Goal: Task Accomplishment & Management: Manage account settings

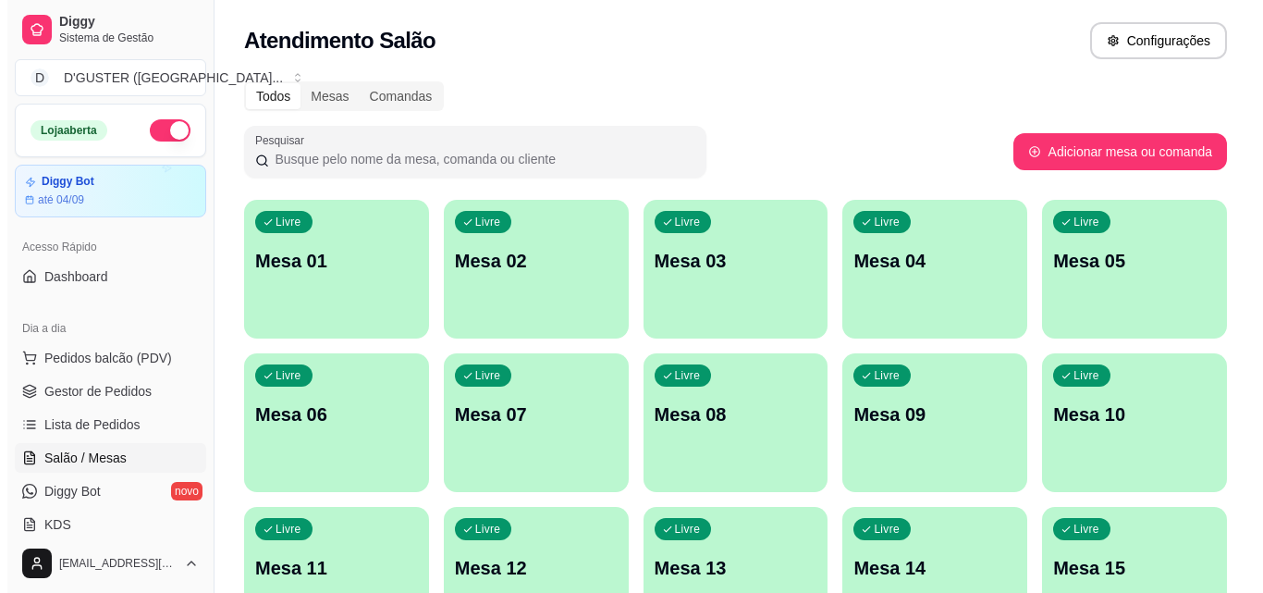
scroll to position [185, 0]
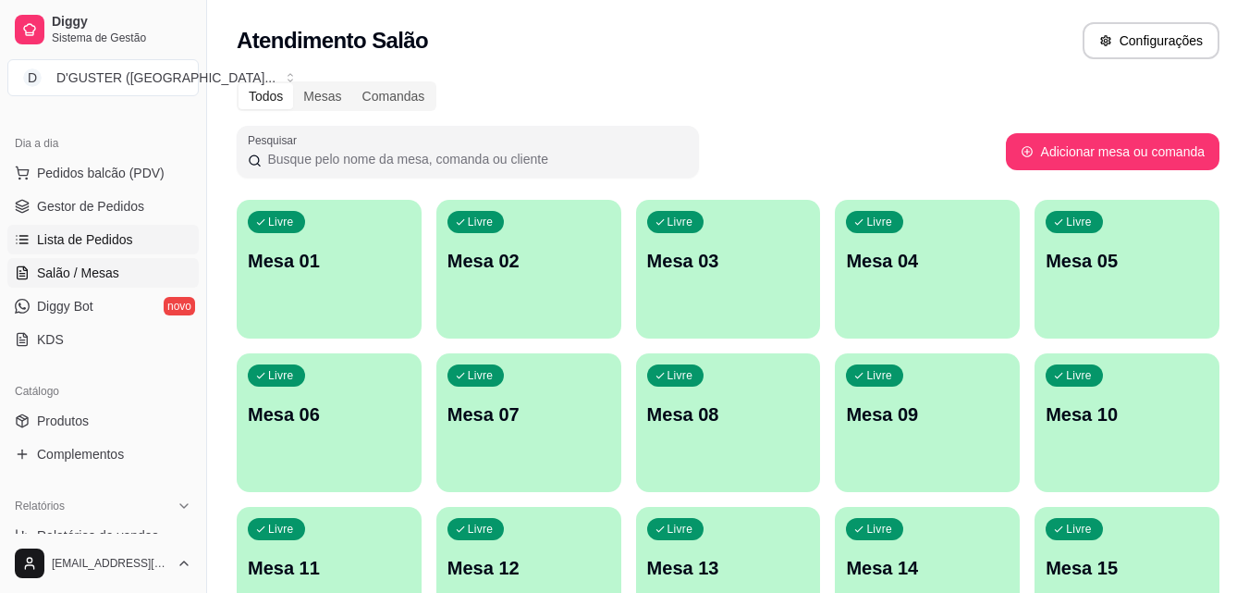
click at [93, 237] on span "Lista de Pedidos" at bounding box center [85, 239] width 96 height 18
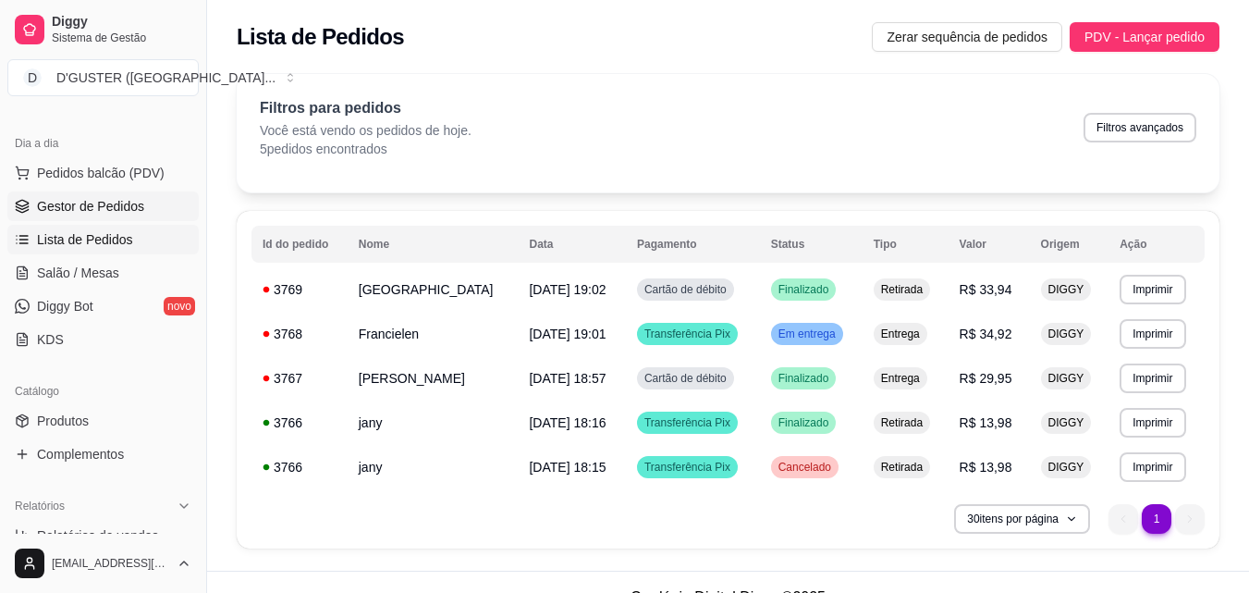
click at [96, 200] on span "Gestor de Pedidos" at bounding box center [90, 206] width 107 height 18
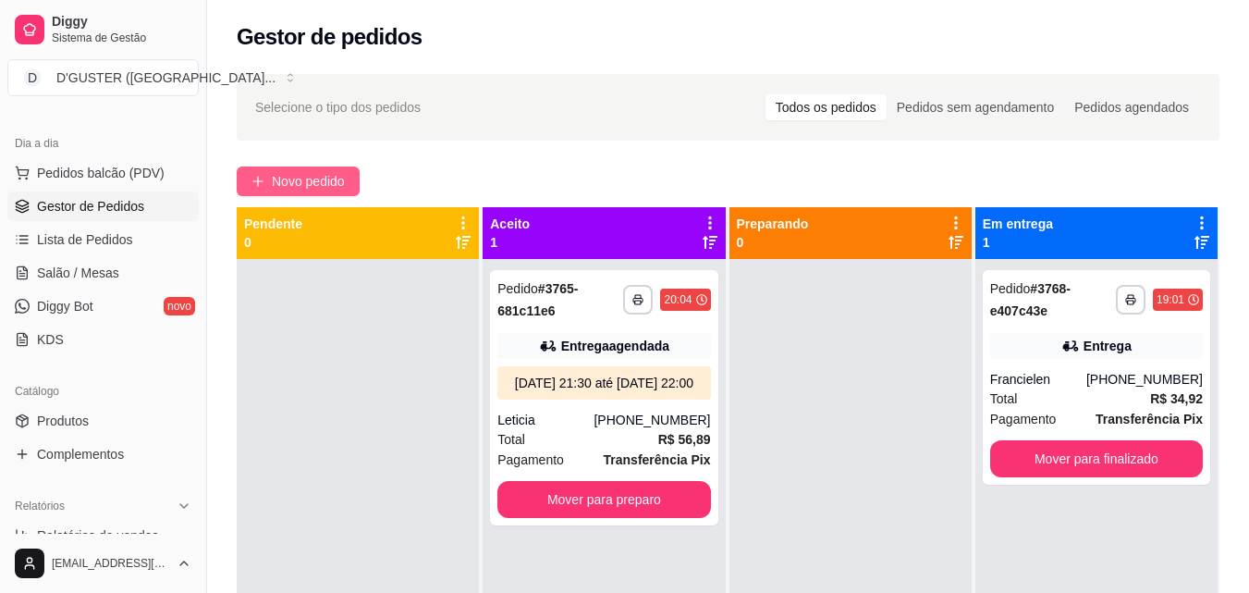
click at [318, 174] on span "Novo pedido" at bounding box center [308, 181] width 73 height 20
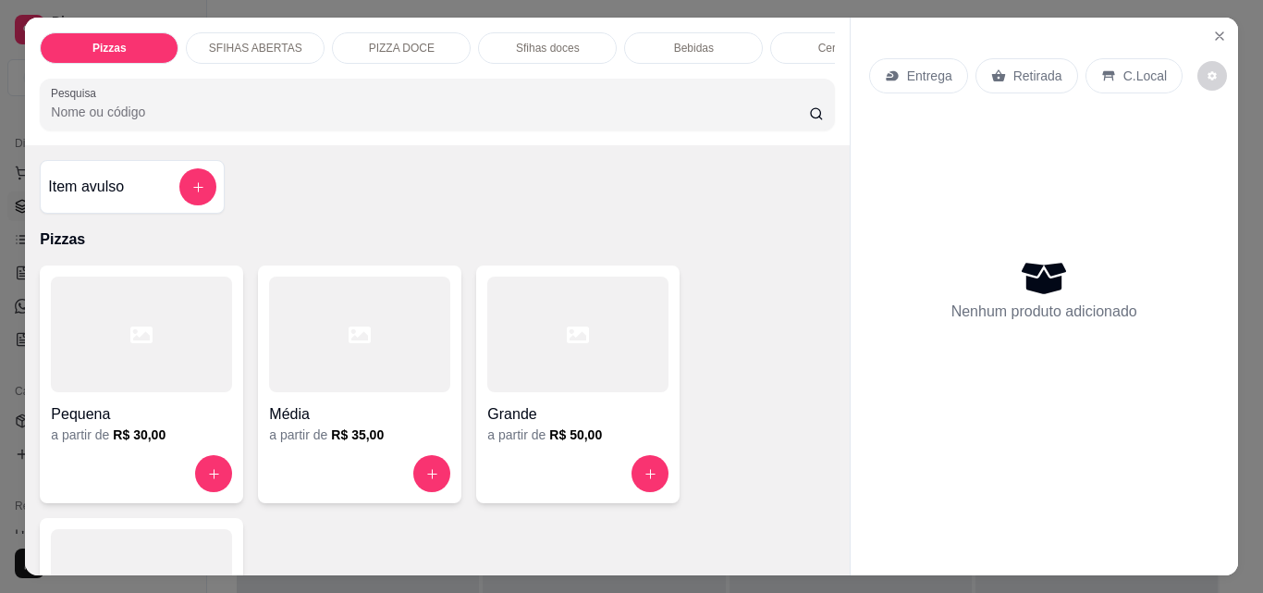
click at [1032, 67] on p "Retirada" at bounding box center [1037, 76] width 49 height 18
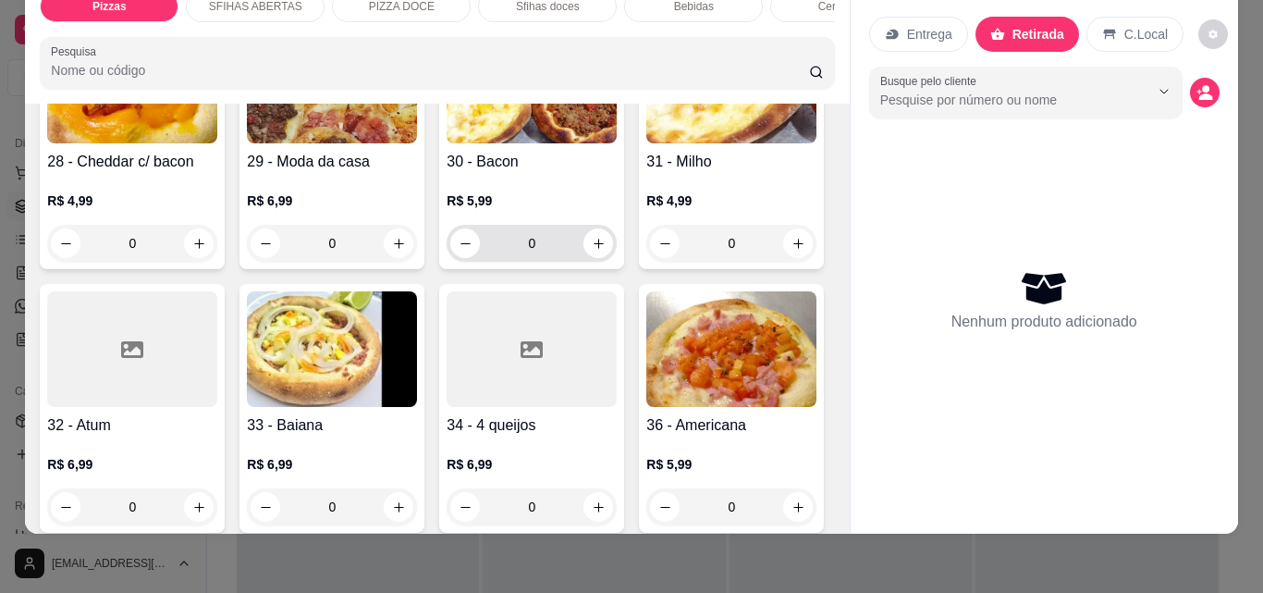
scroll to position [1387, 0]
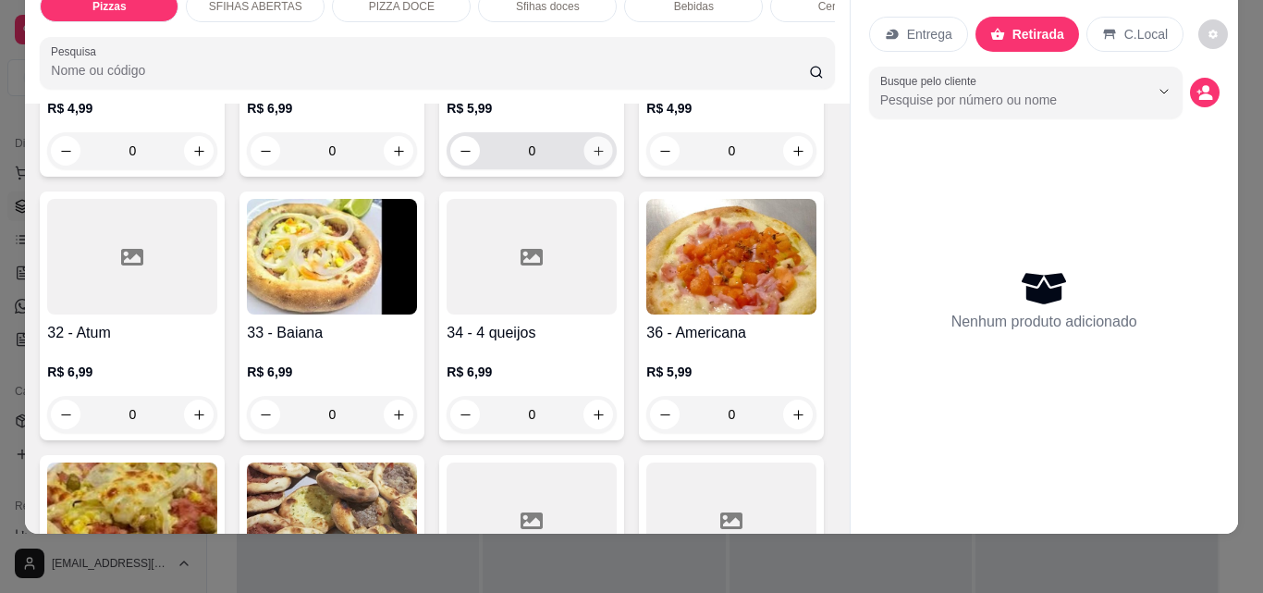
click at [592, 158] on icon "increase-product-quantity" at bounding box center [599, 151] width 14 height 14
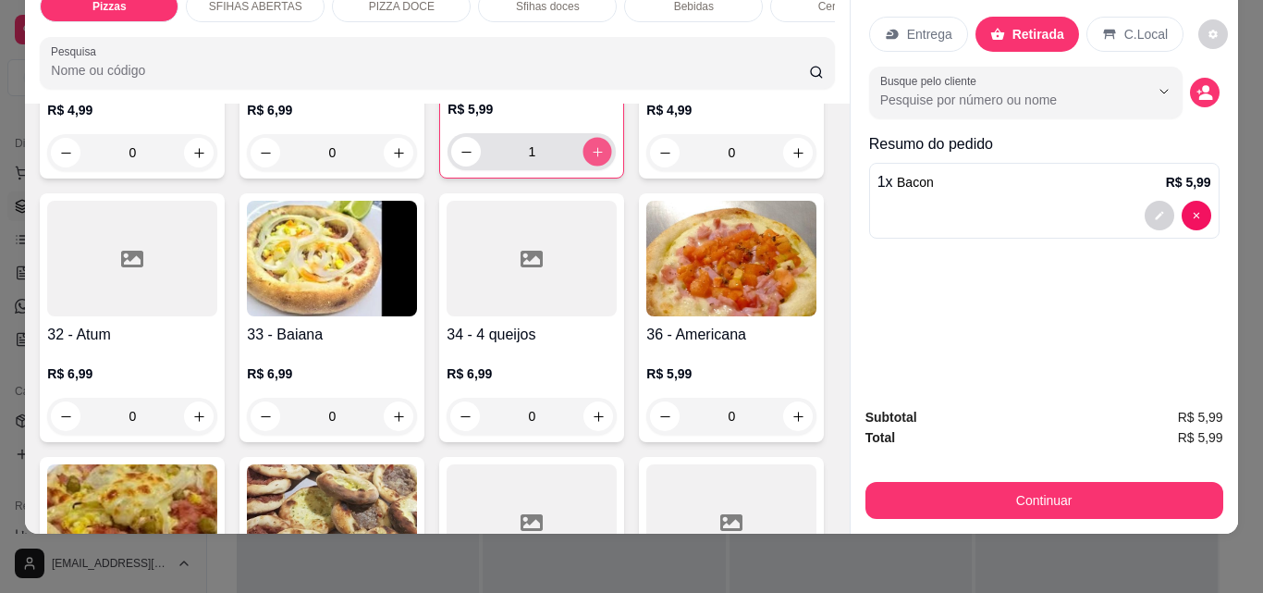
click at [591, 159] on icon "increase-product-quantity" at bounding box center [598, 152] width 14 height 14
type input "3"
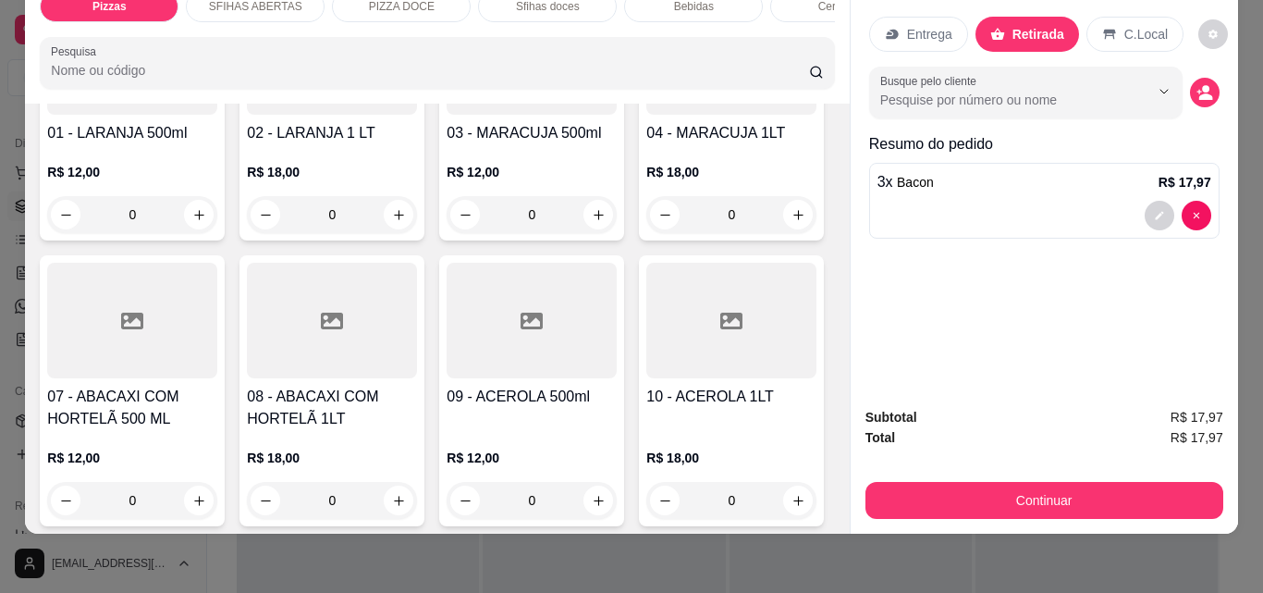
scroll to position [3513, 0]
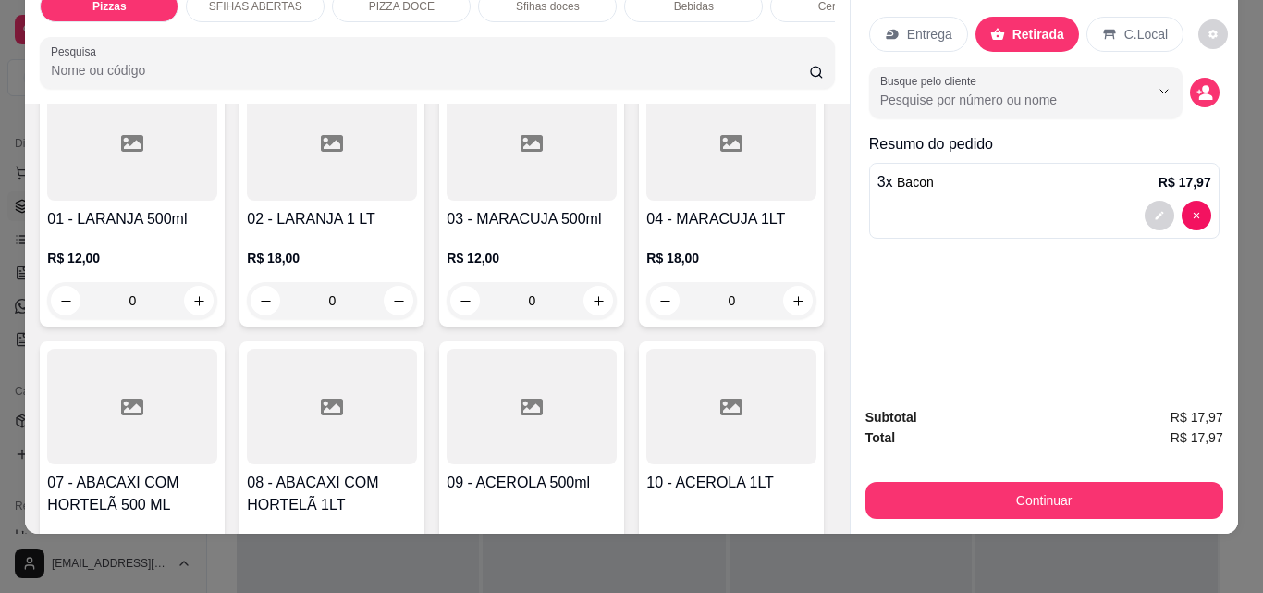
type input "1"
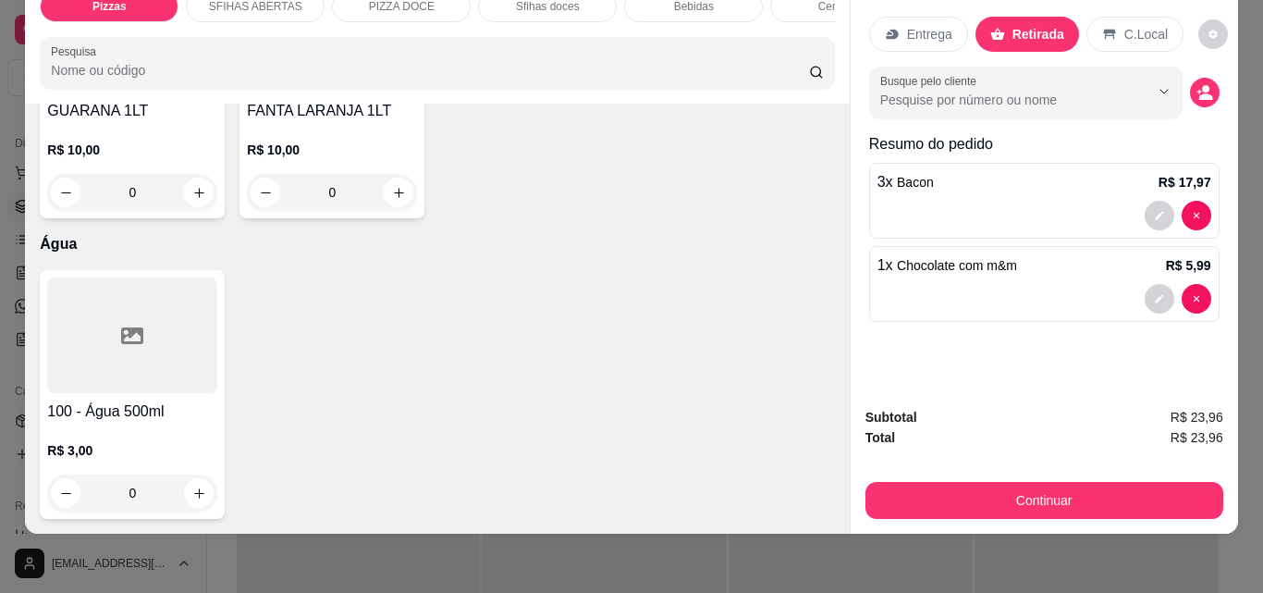
scroll to position [7119, 0]
type input "1"
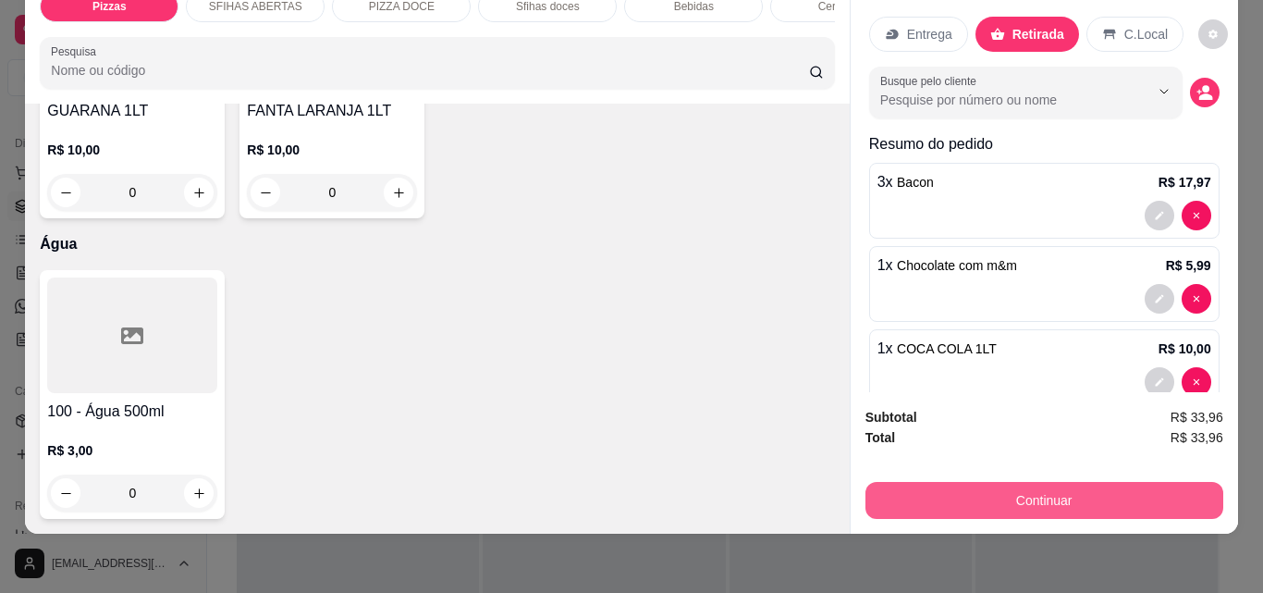
click at [987, 482] on button "Continuar" at bounding box center [1044, 500] width 358 height 37
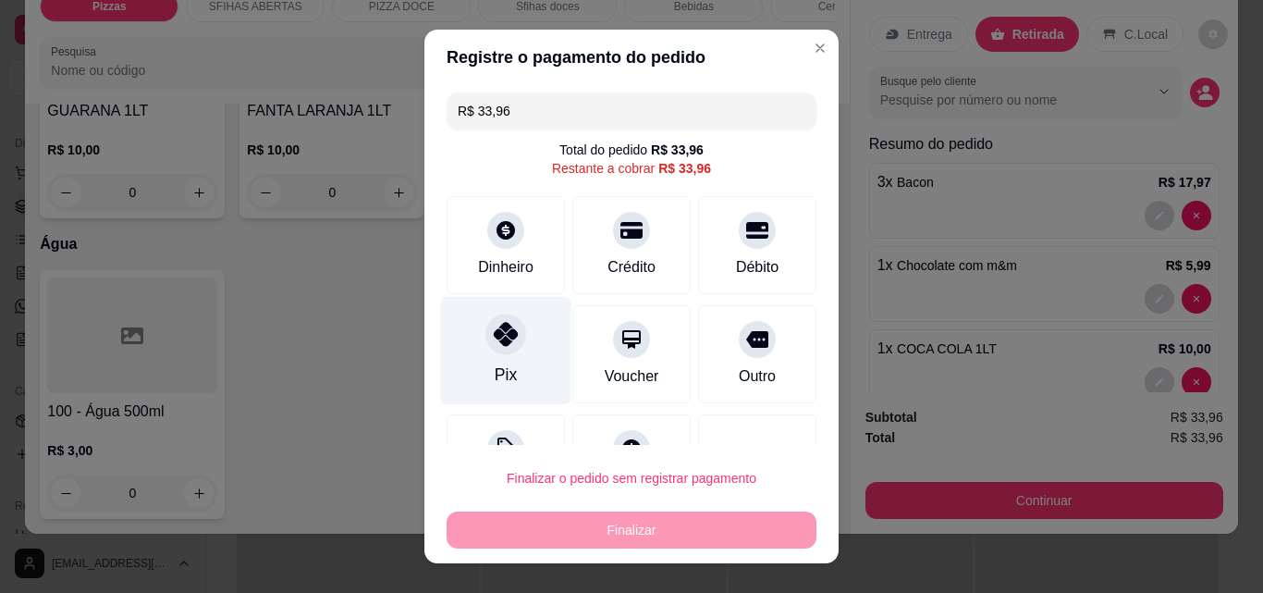
click at [479, 349] on div "Pix" at bounding box center [506, 351] width 130 height 108
type input "R$ 0,00"
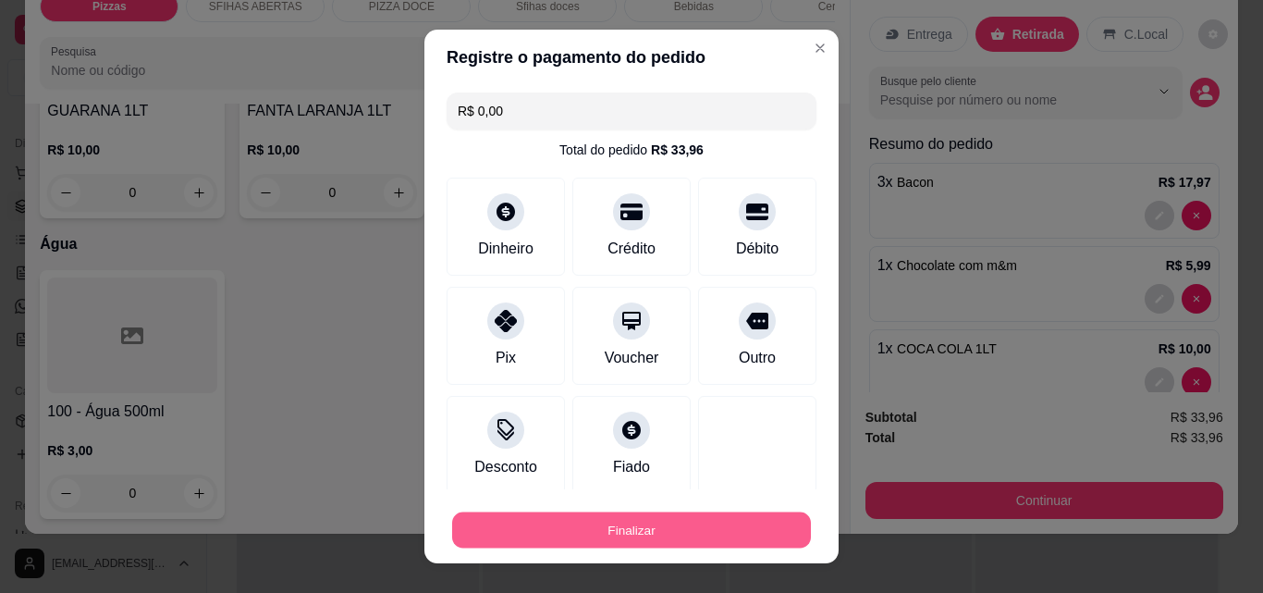
click at [622, 538] on button "Finalizar" at bounding box center [631, 530] width 359 height 36
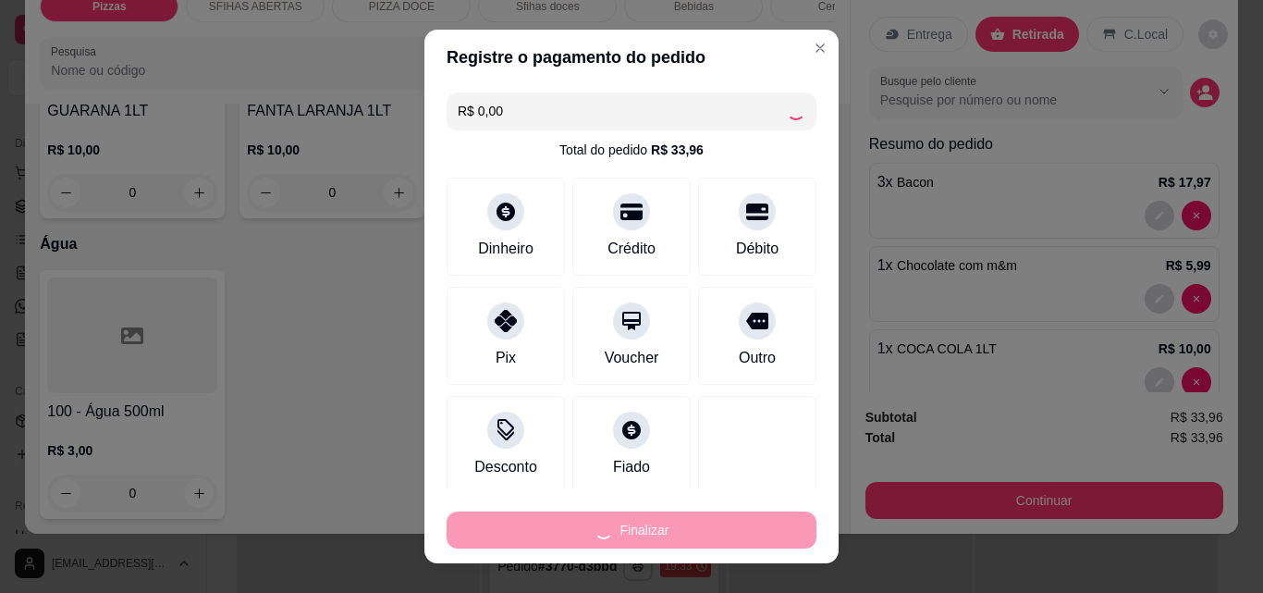
type input "0"
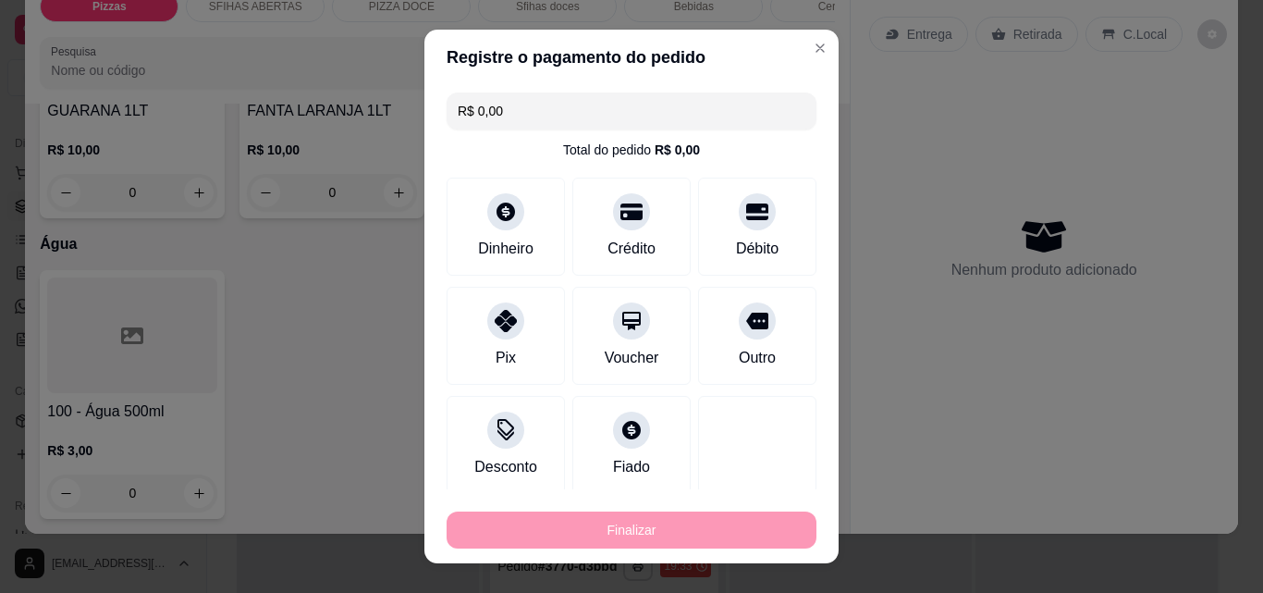
type input "-R$ 33,96"
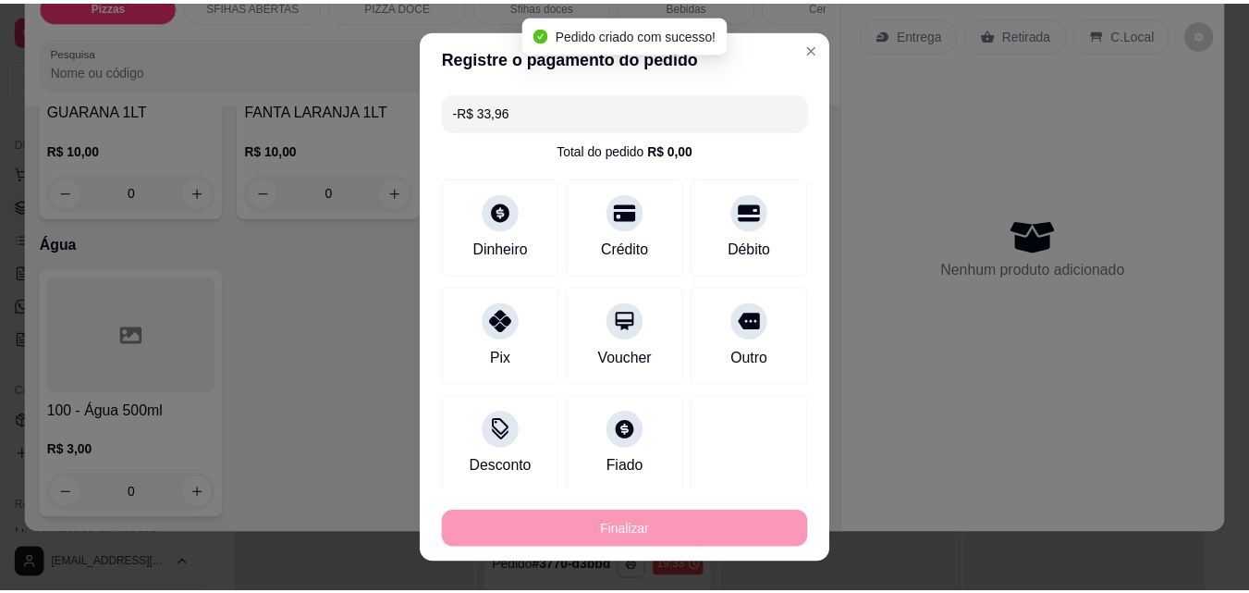
scroll to position [7093, 0]
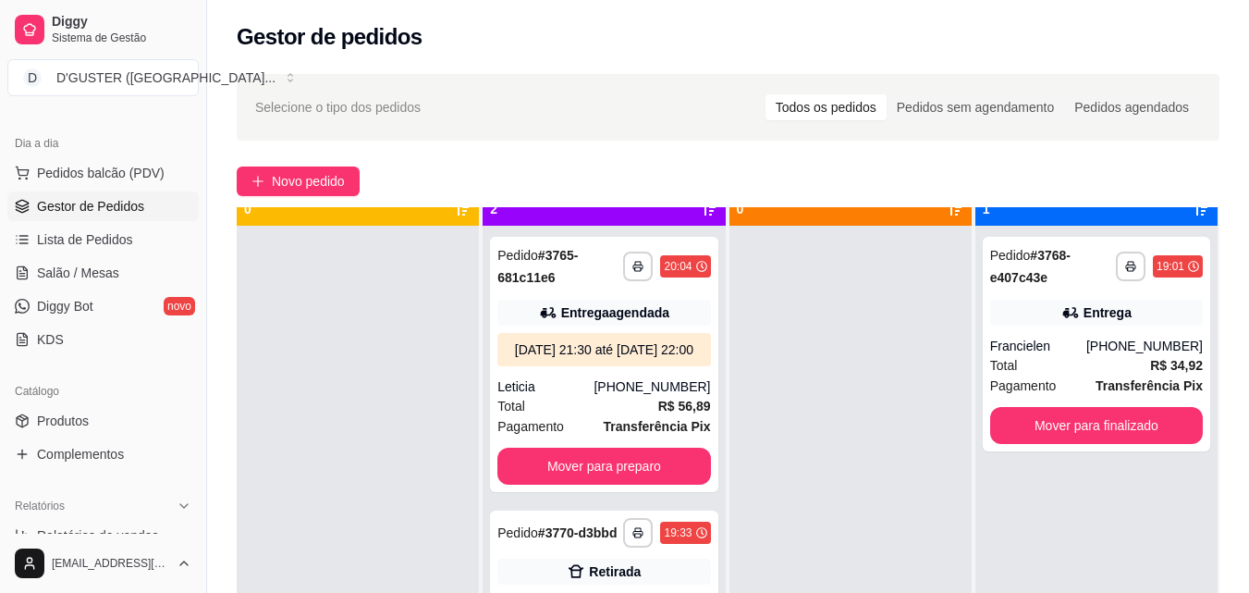
scroll to position [52, 0]
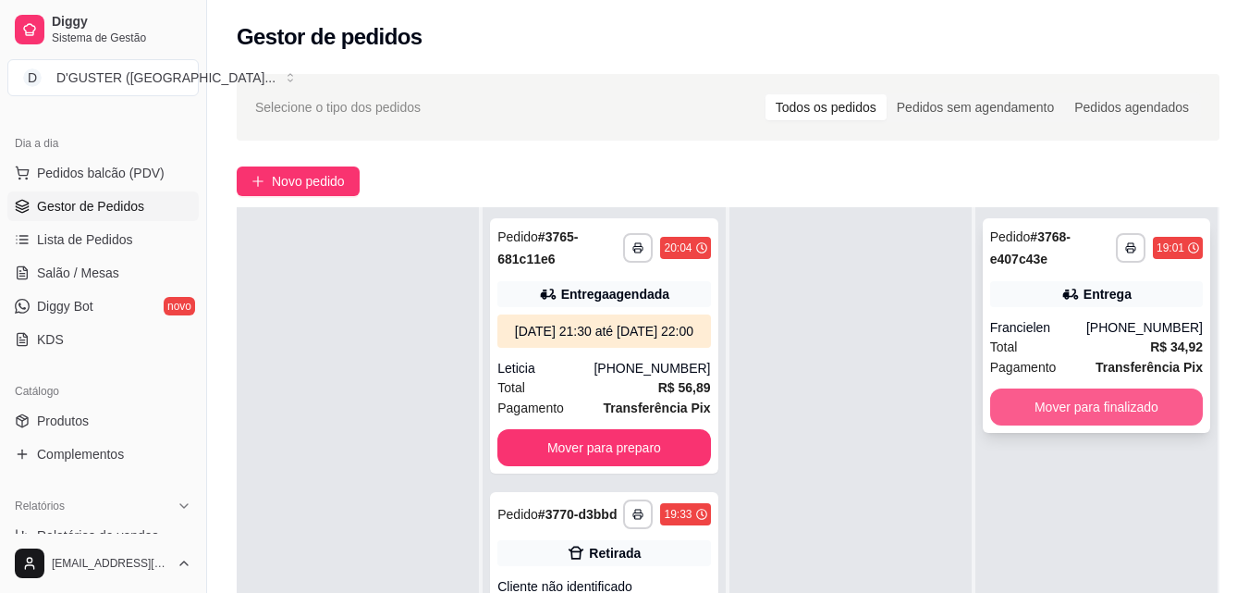
click at [1081, 413] on button "Mover para finalizado" at bounding box center [1096, 406] width 213 height 37
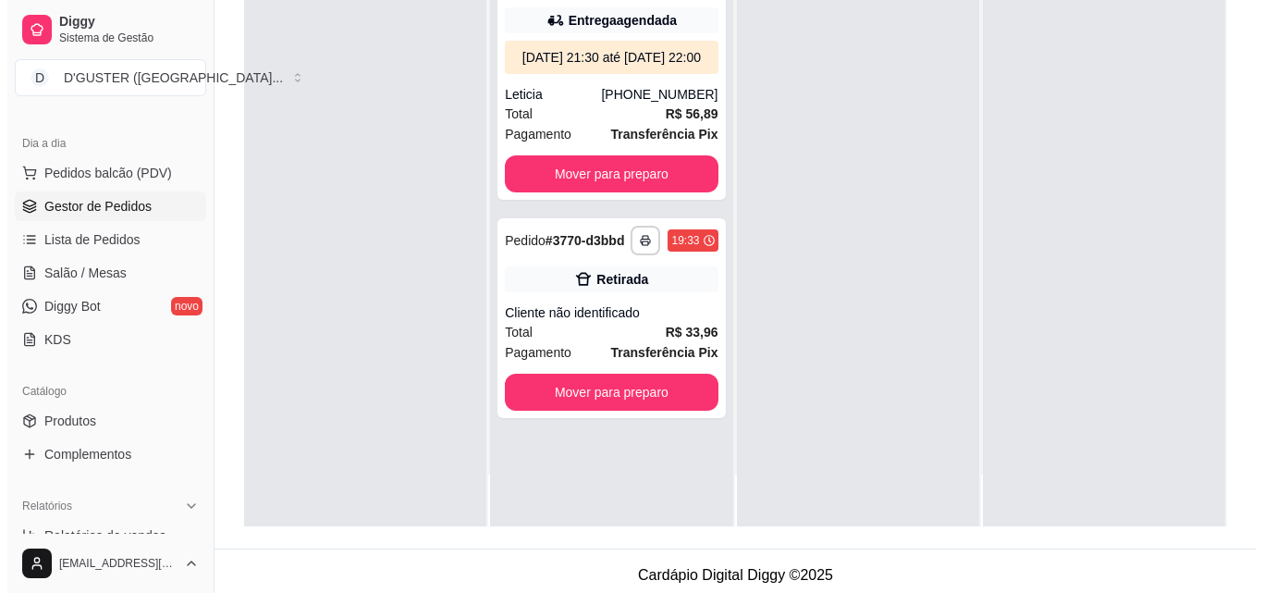
scroll to position [282, 0]
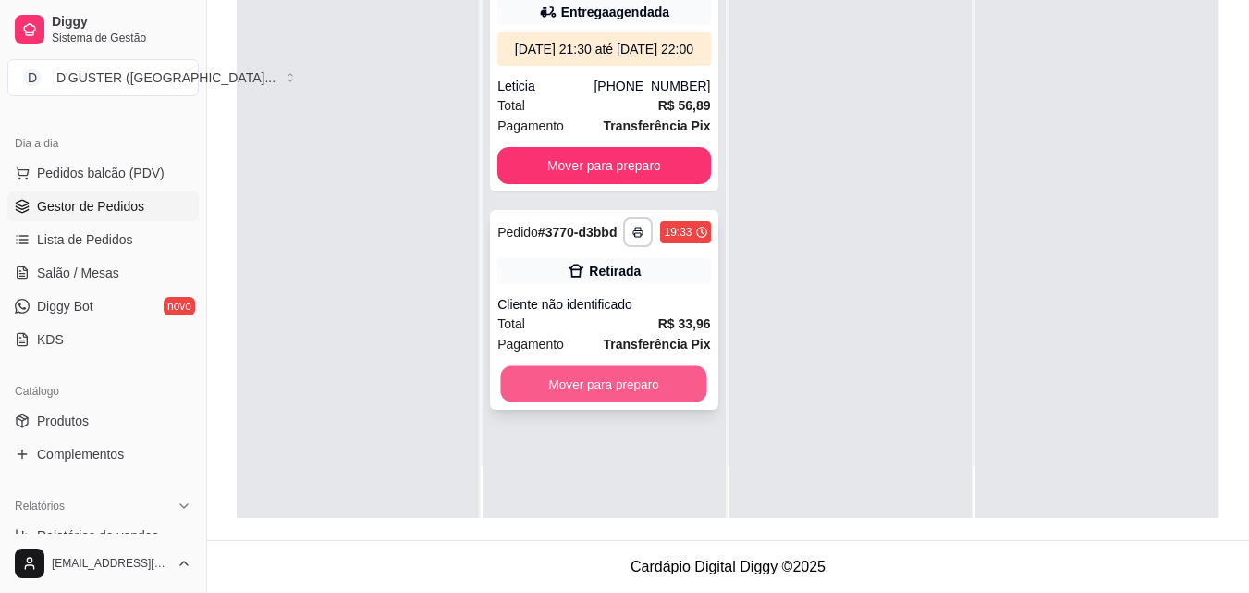
click at [619, 402] on button "Mover para preparo" at bounding box center [604, 384] width 206 height 36
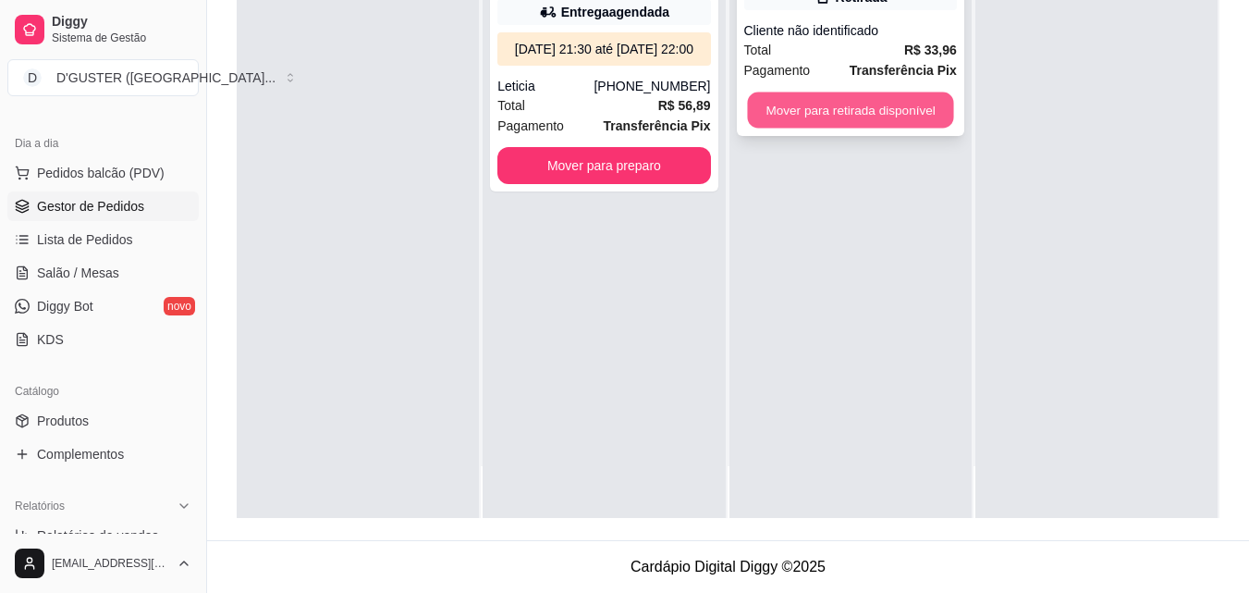
click at [900, 100] on button "Mover para retirada disponível" at bounding box center [850, 110] width 206 height 36
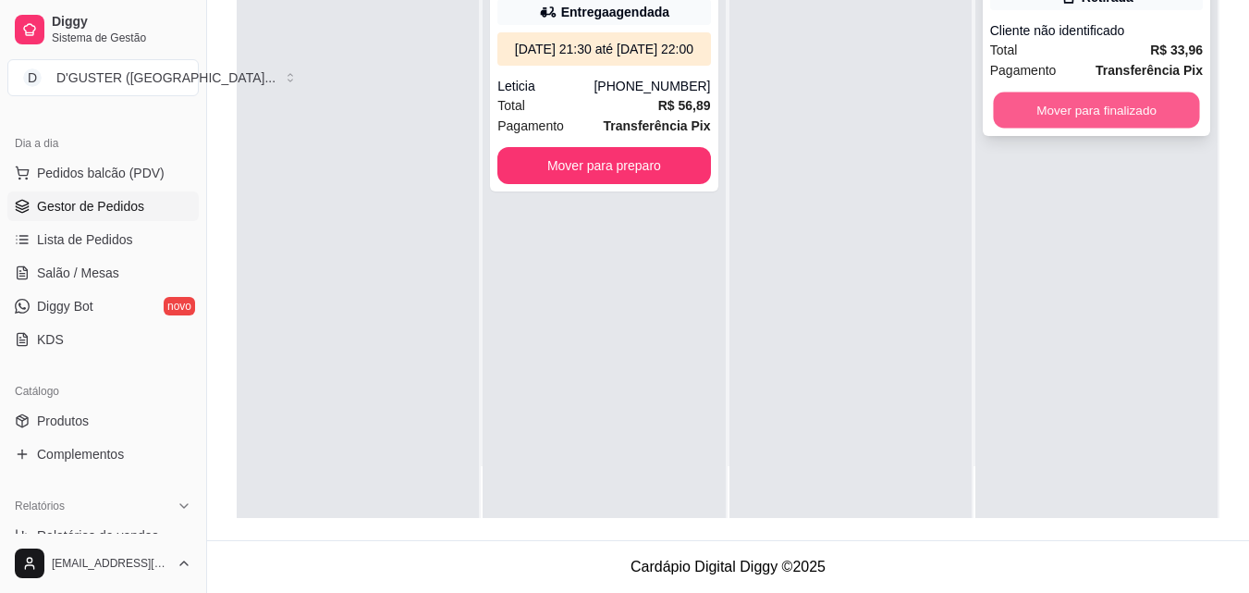
click at [1118, 104] on button "Mover para finalizado" at bounding box center [1096, 110] width 206 height 36
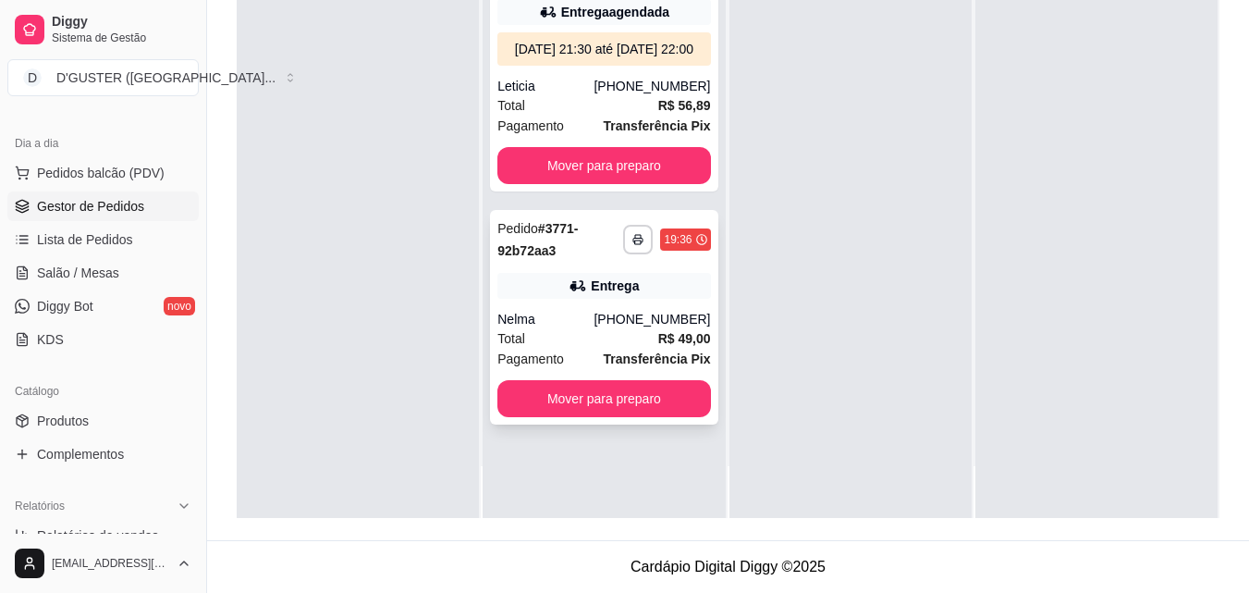
click at [631, 262] on div "**********" at bounding box center [603, 239] width 213 height 44
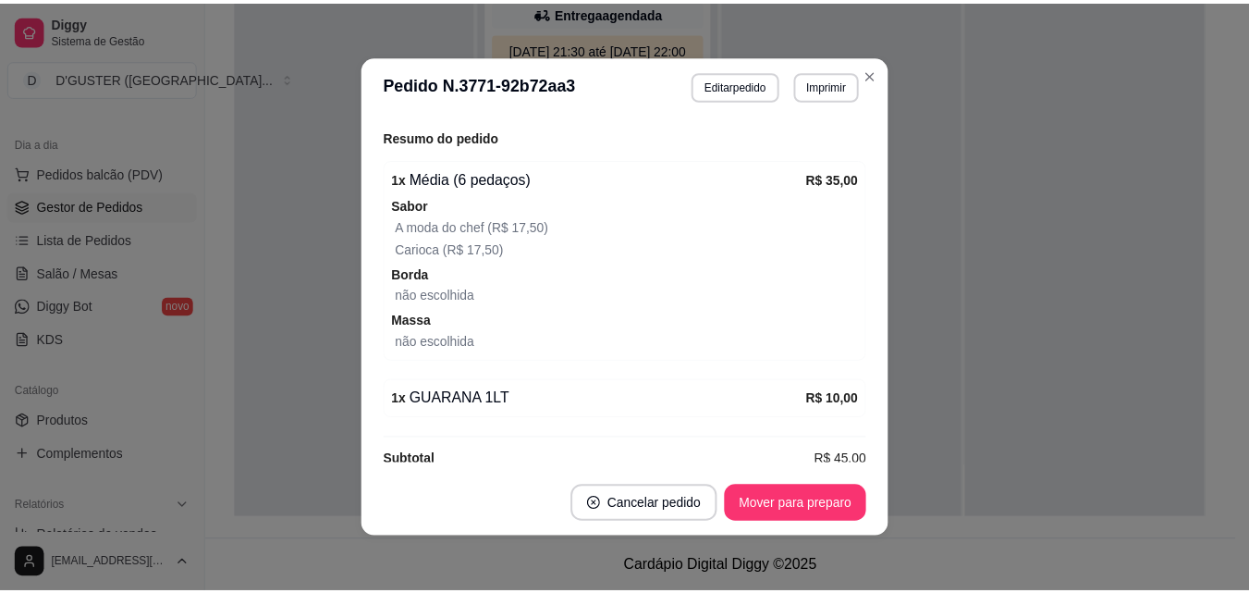
scroll to position [597, 0]
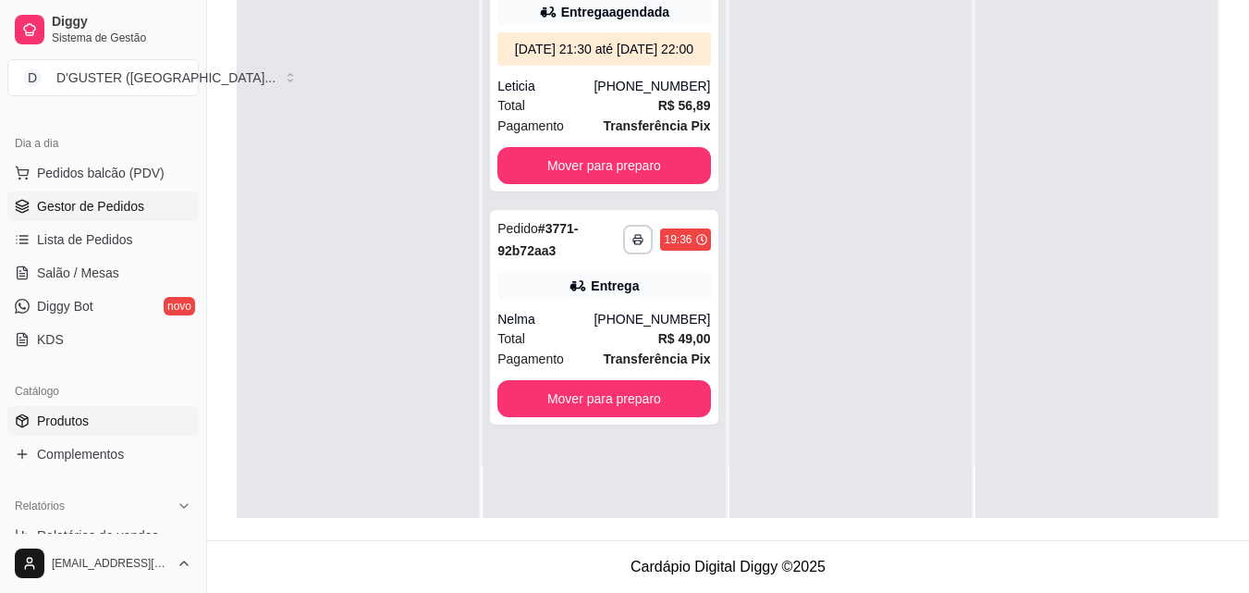
click at [90, 411] on link "Produtos" at bounding box center [102, 421] width 191 height 30
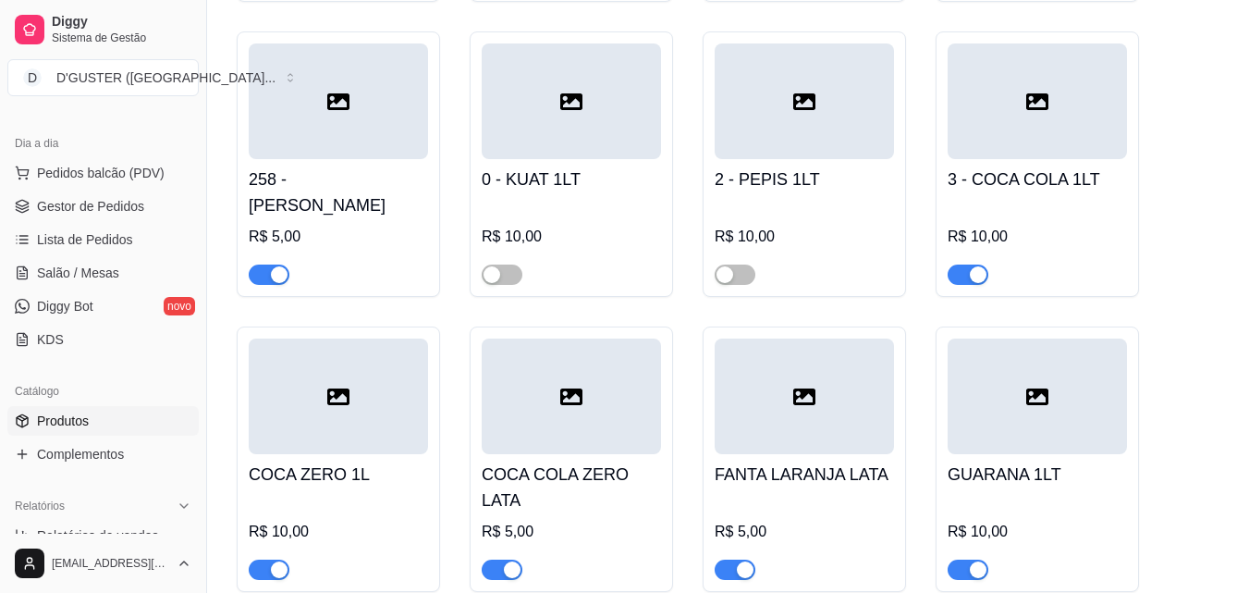
scroll to position [9060, 0]
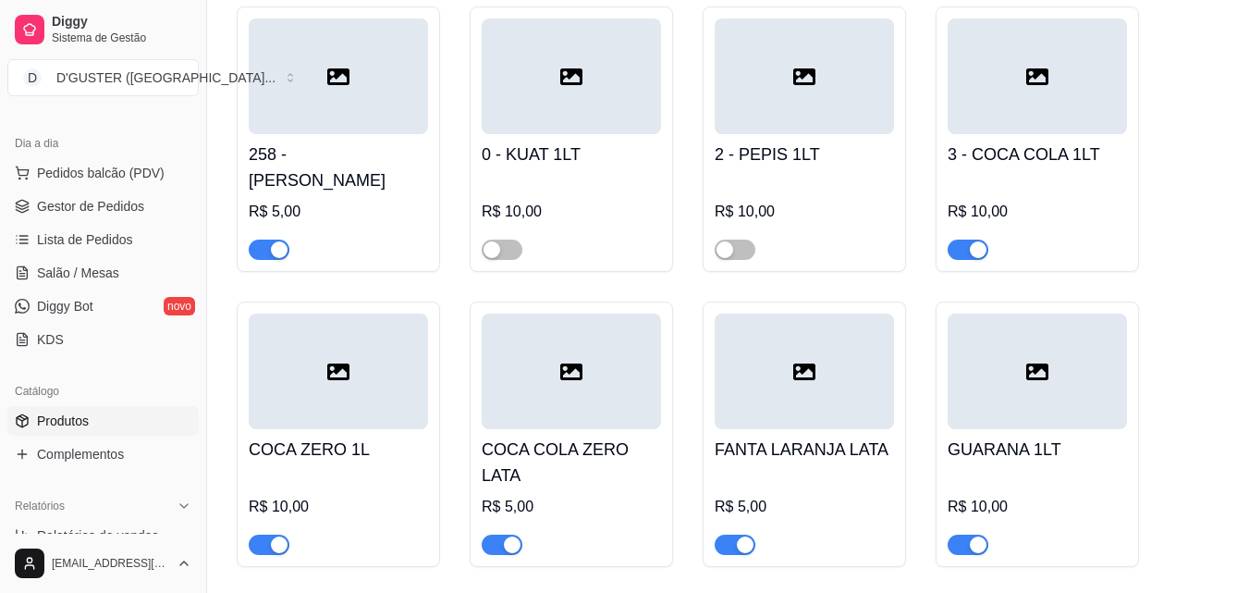
click at [953, 534] on span "button" at bounding box center [968, 544] width 41 height 20
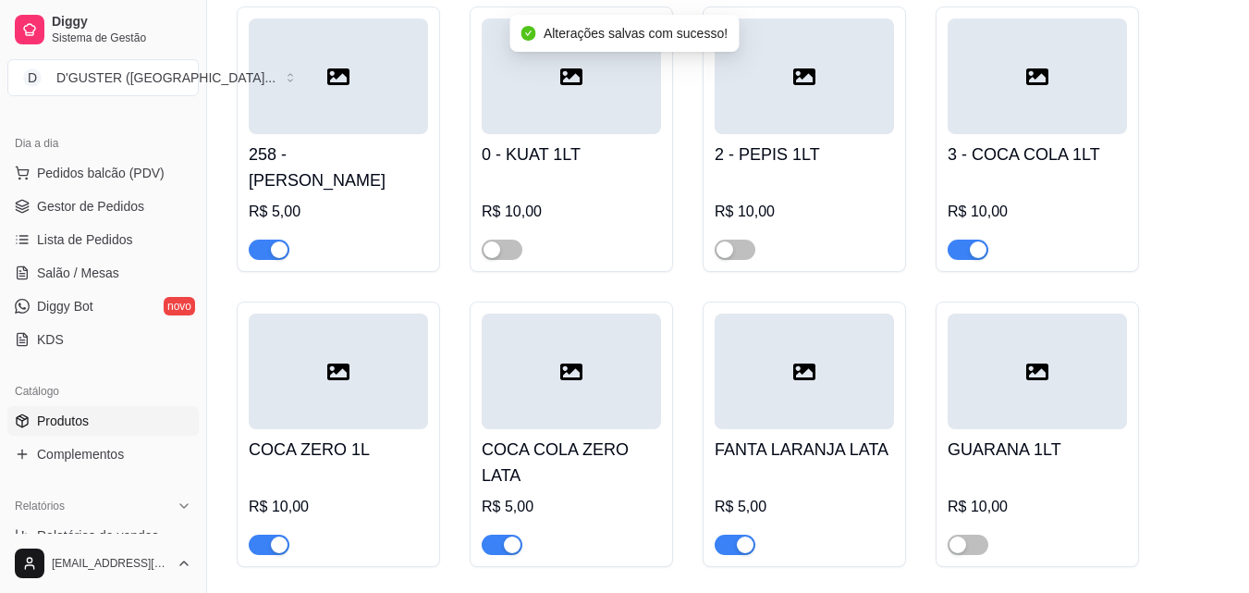
click at [612, 497] on div "111 - PEPIS LATA R$ 5,00 3 - COCA COLA LATA R$ 5,00 3 - FANTA UVA LATA R$ 5,00 …" at bounding box center [728, 274] width 983 height 1124
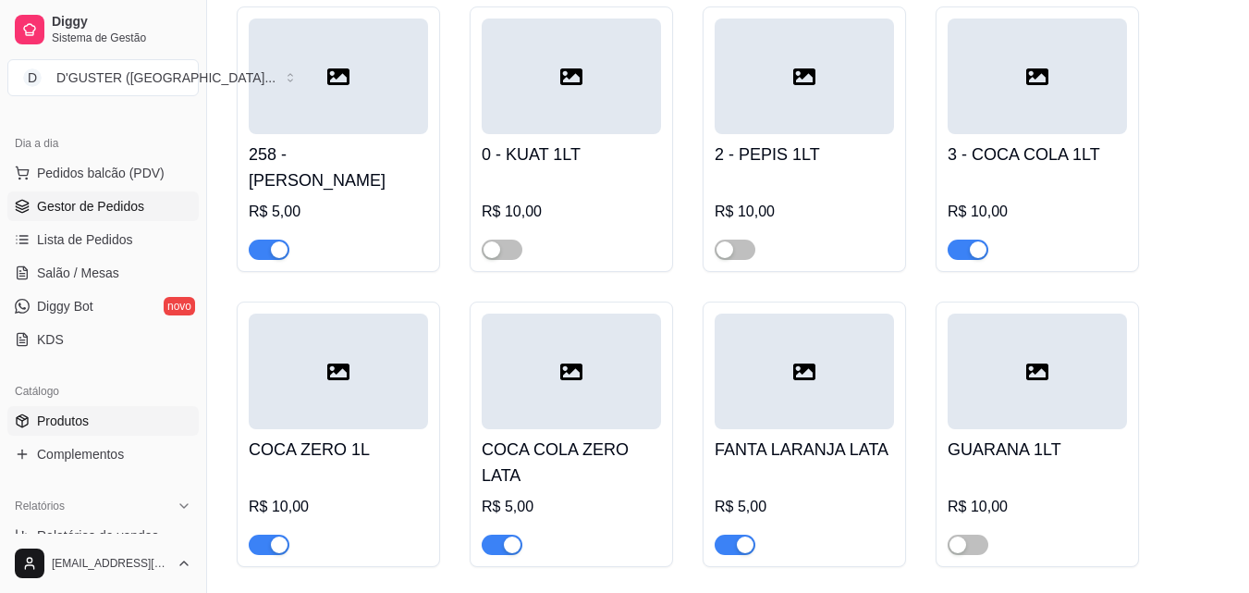
click at [129, 212] on span "Gestor de Pedidos" at bounding box center [90, 206] width 107 height 18
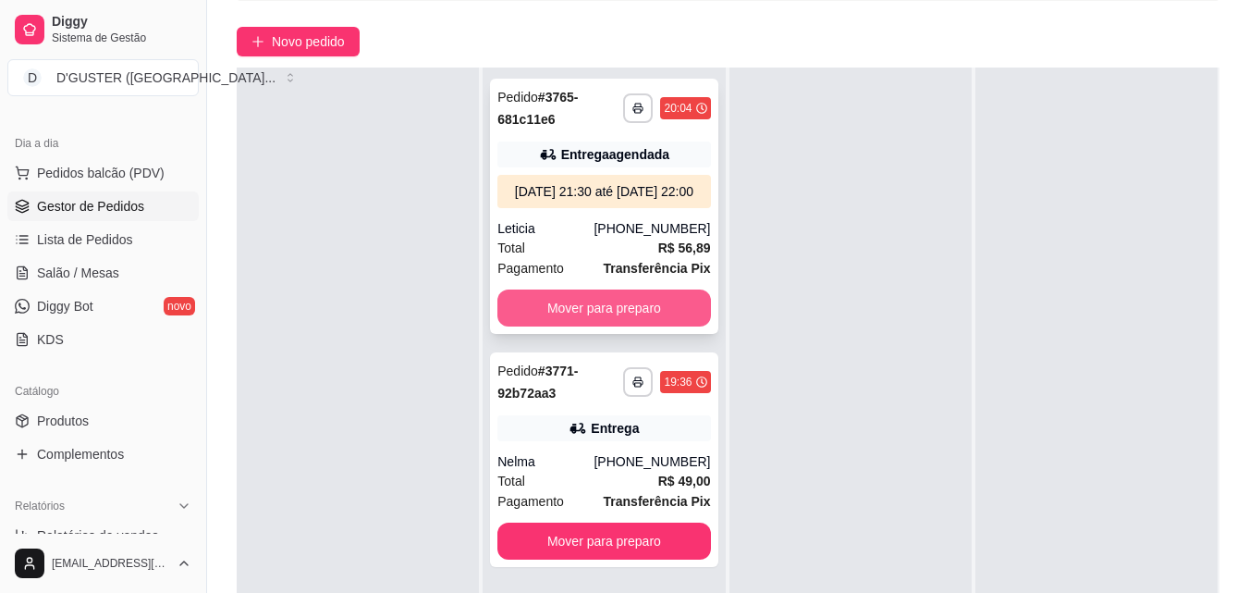
scroll to position [282, 0]
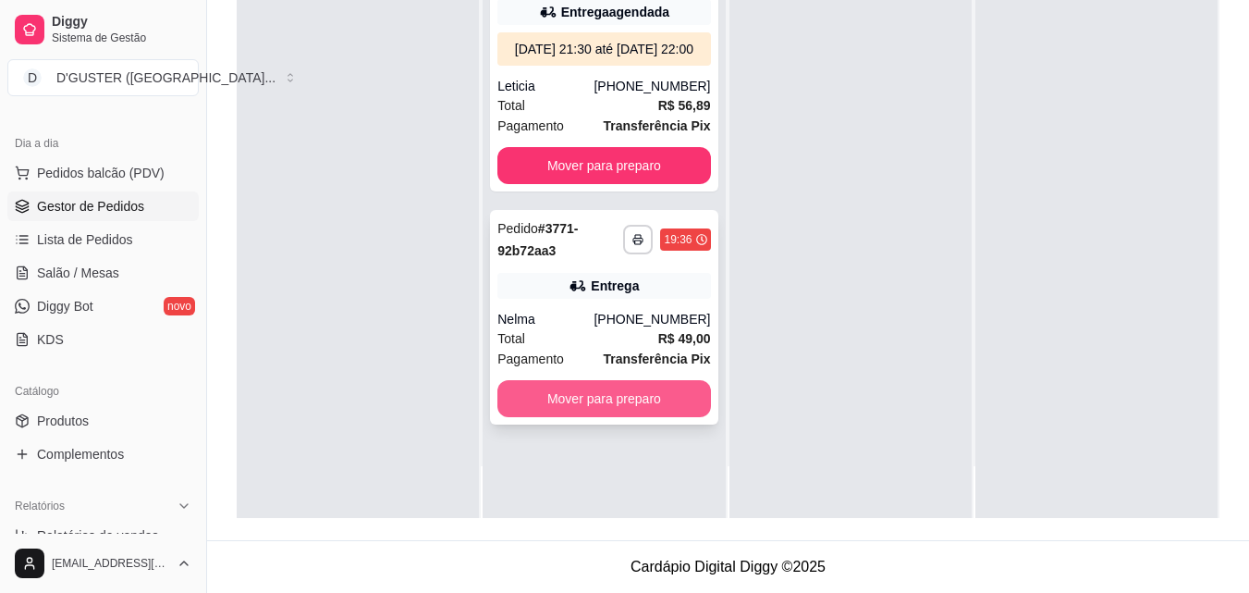
click at [643, 410] on button "Mover para preparo" at bounding box center [603, 398] width 213 height 37
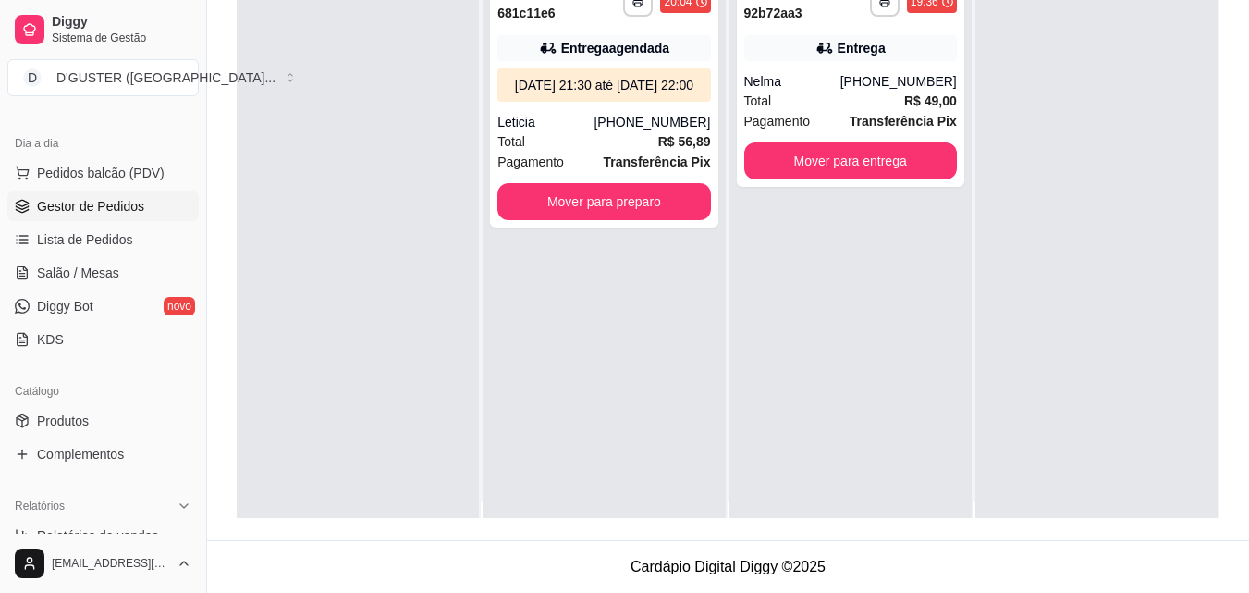
scroll to position [0, 0]
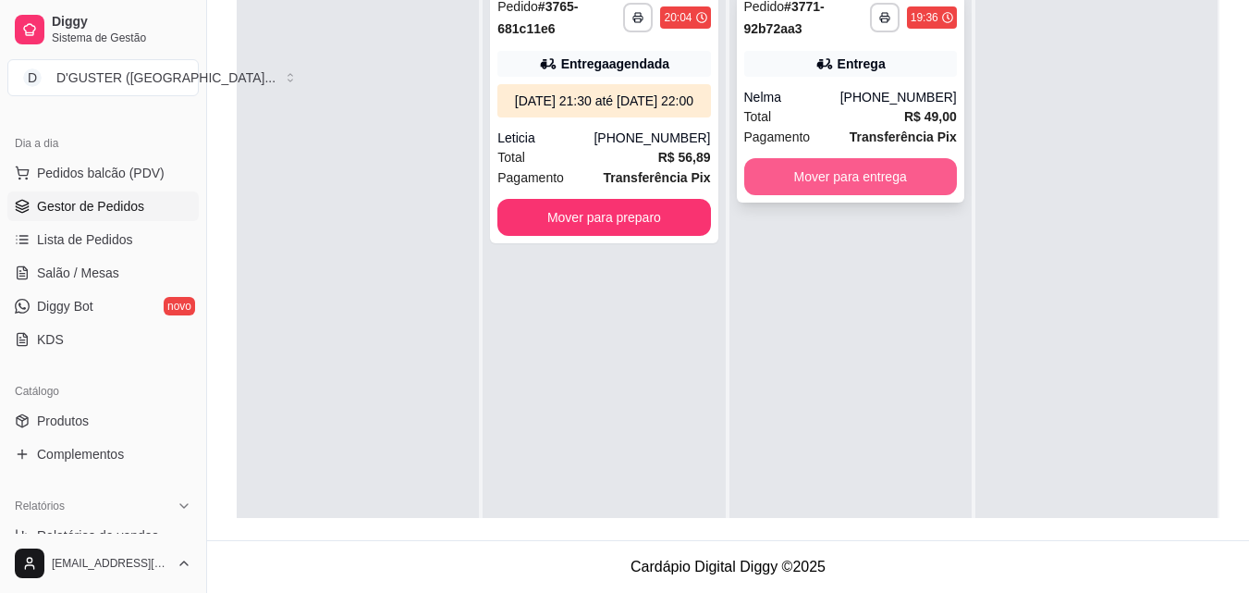
click at [863, 166] on button "Mover para entrega" at bounding box center [850, 176] width 213 height 37
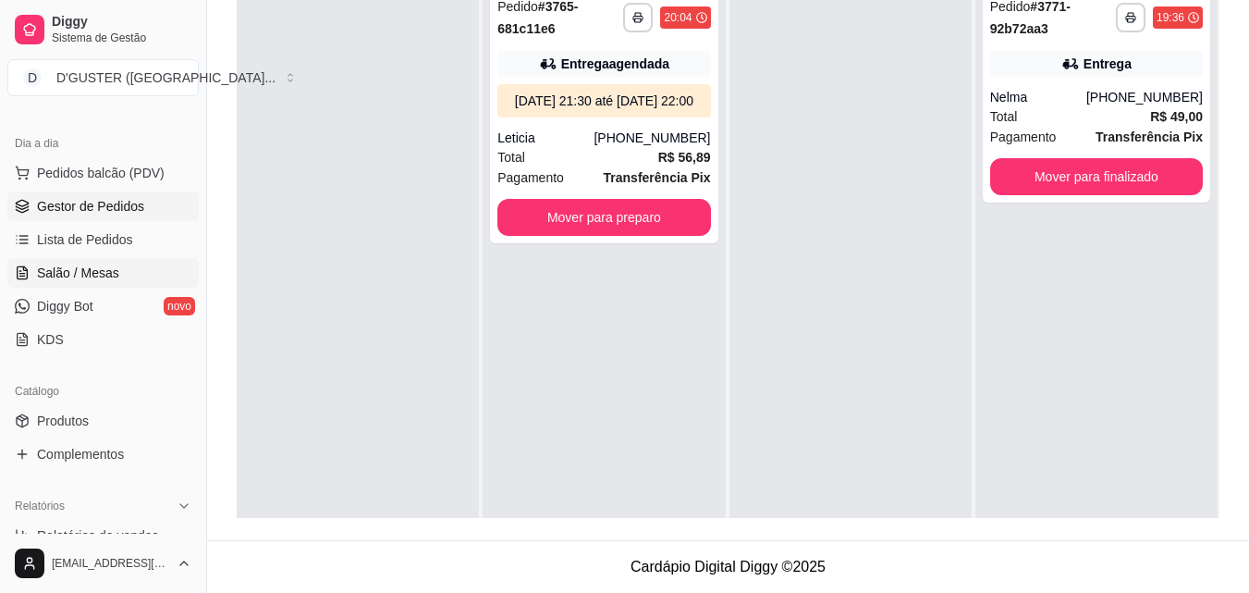
click at [109, 273] on span "Salão / Mesas" at bounding box center [78, 272] width 82 height 18
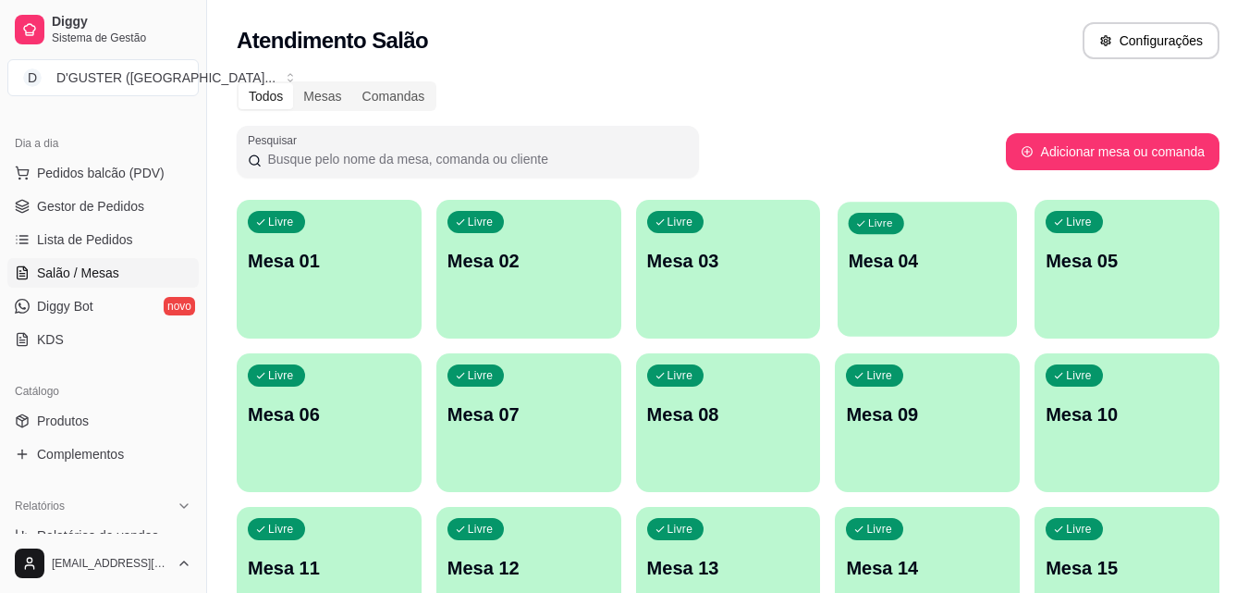
click at [917, 241] on div "Livre Mesa 04" at bounding box center [927, 258] width 179 height 113
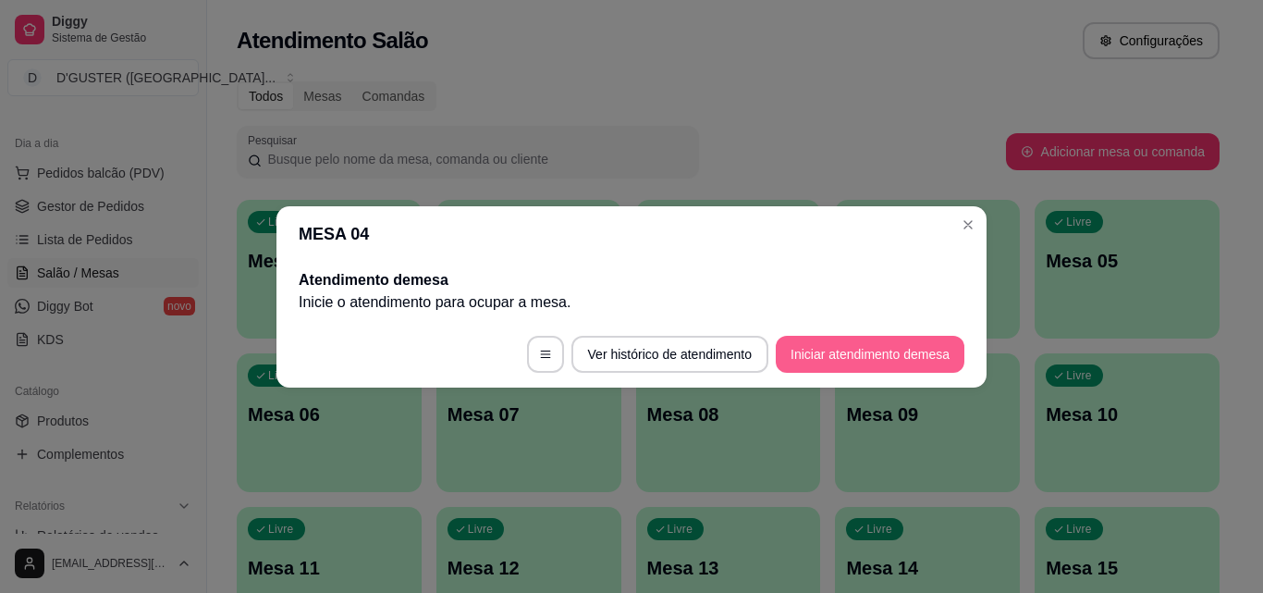
click at [937, 351] on button "Iniciar atendimento de mesa" at bounding box center [870, 354] width 189 height 37
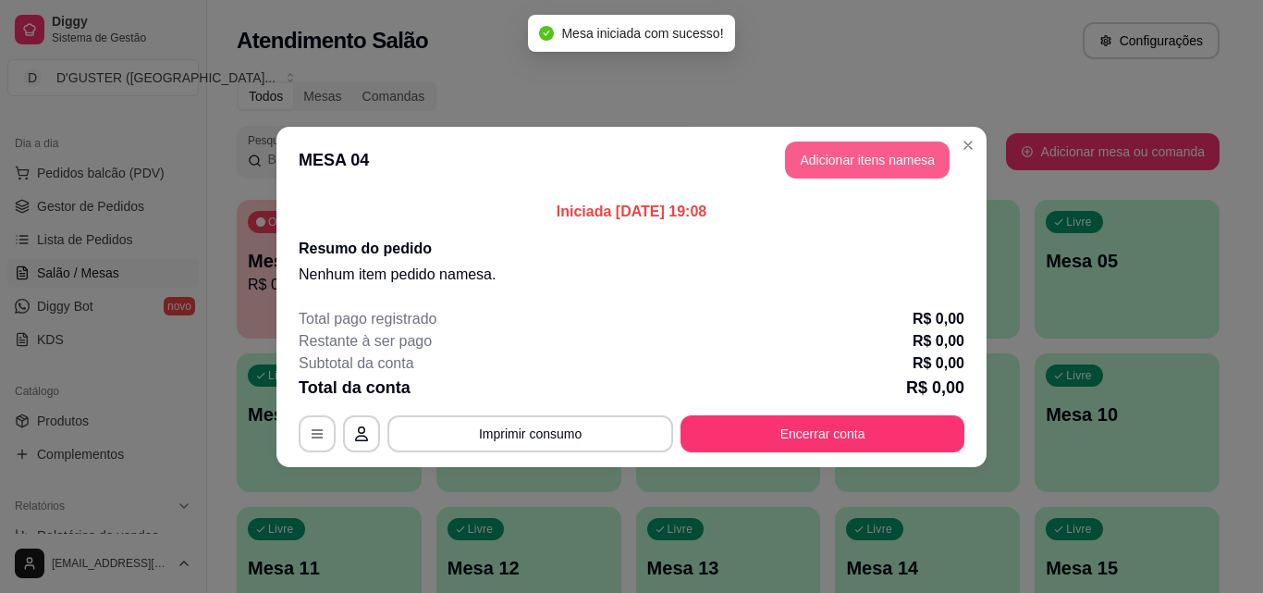
click at [852, 157] on button "Adicionar itens na mesa" at bounding box center [867, 159] width 165 height 37
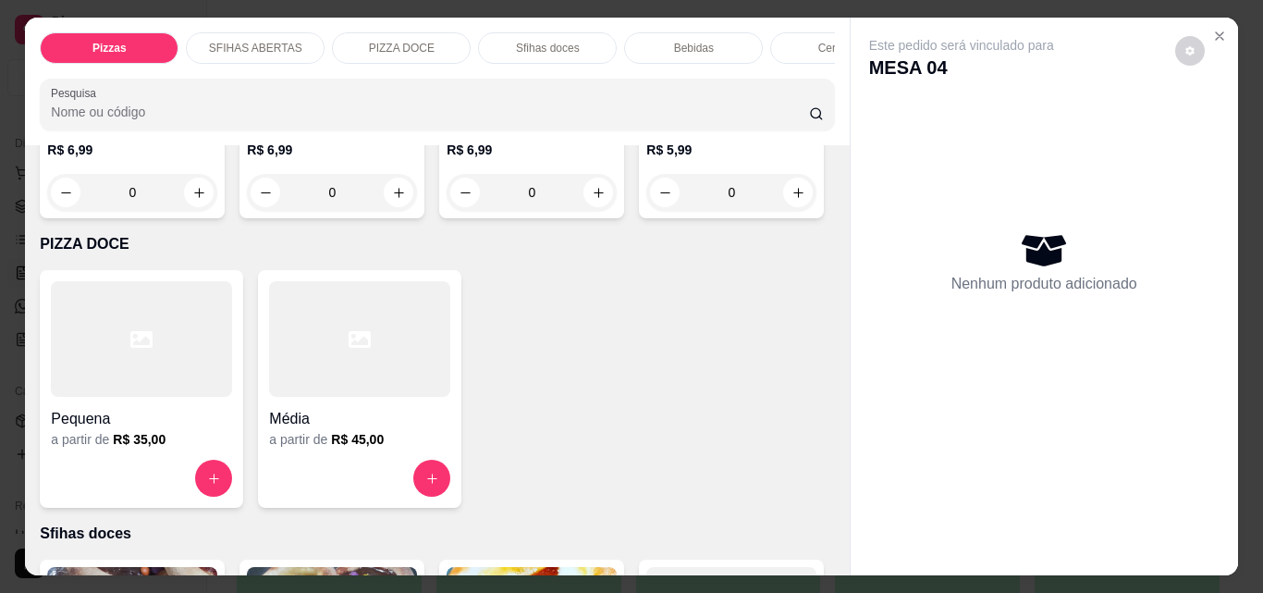
scroll to position [2496, 0]
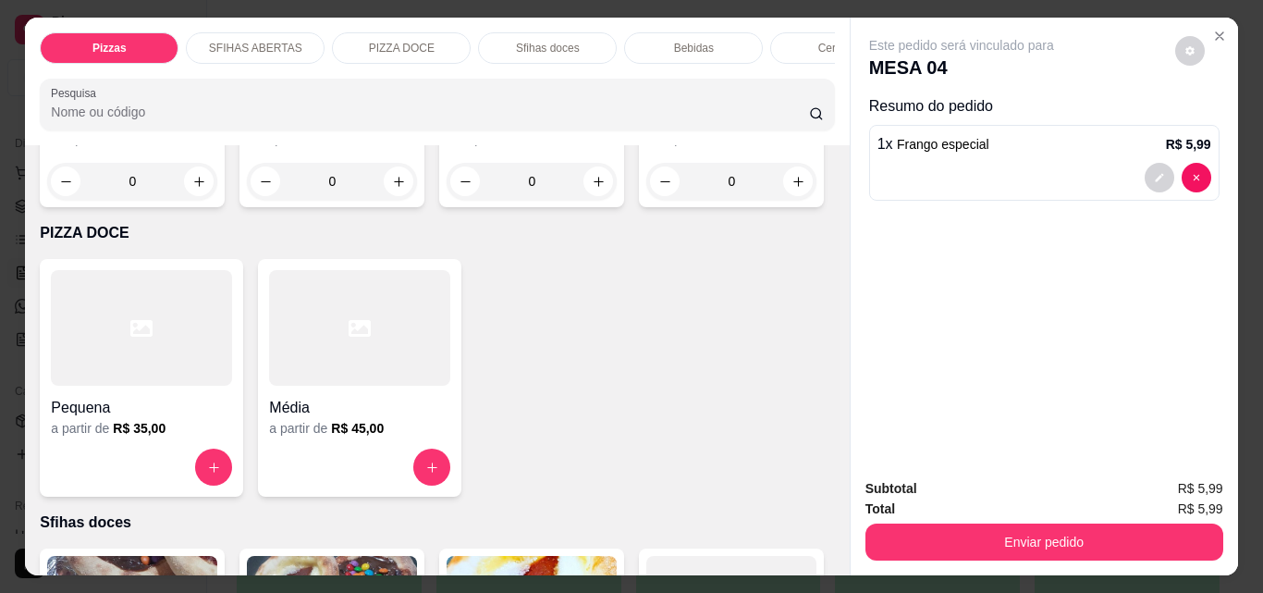
type input "4"
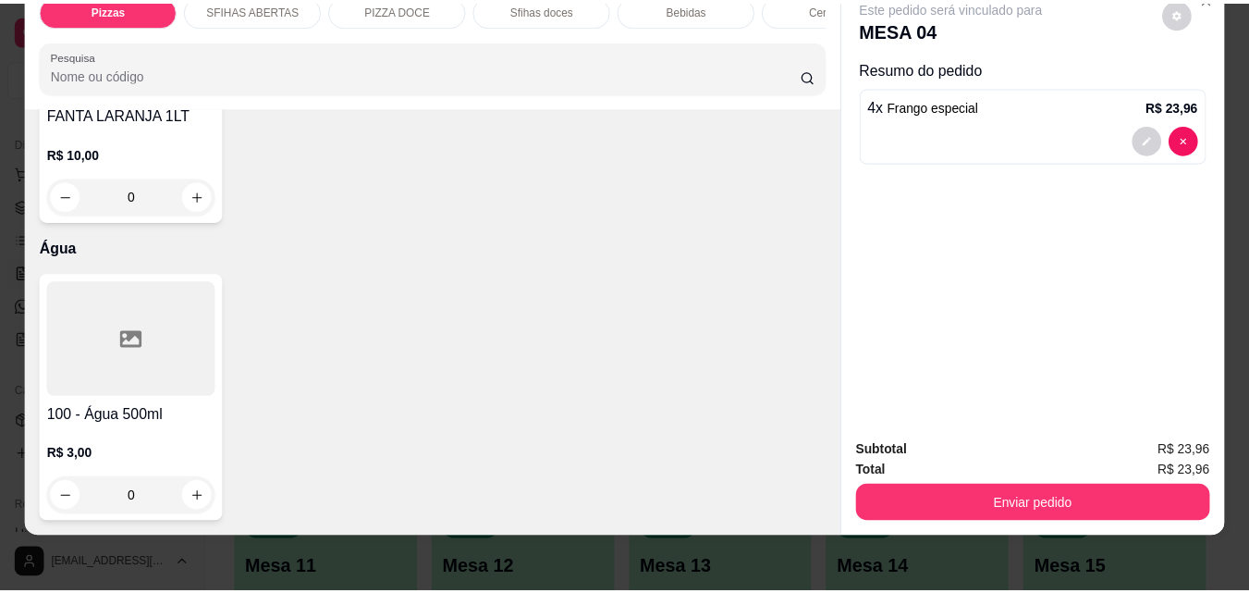
scroll to position [48, 0]
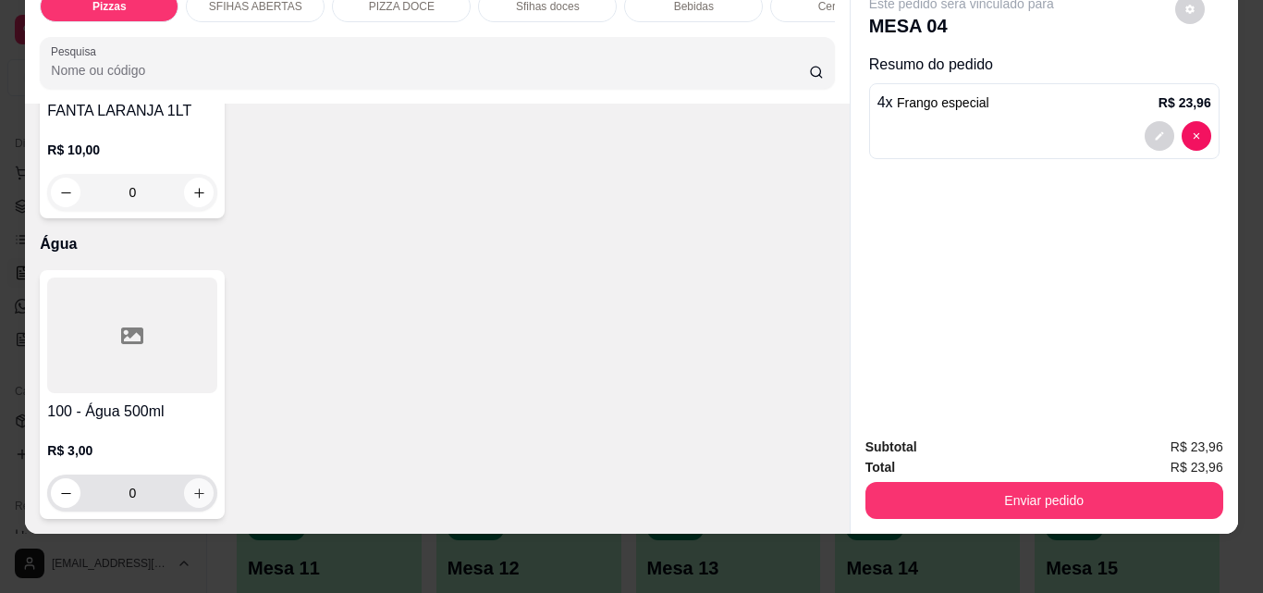
click at [194, 486] on icon "increase-product-quantity" at bounding box center [199, 493] width 14 height 14
type input "1"
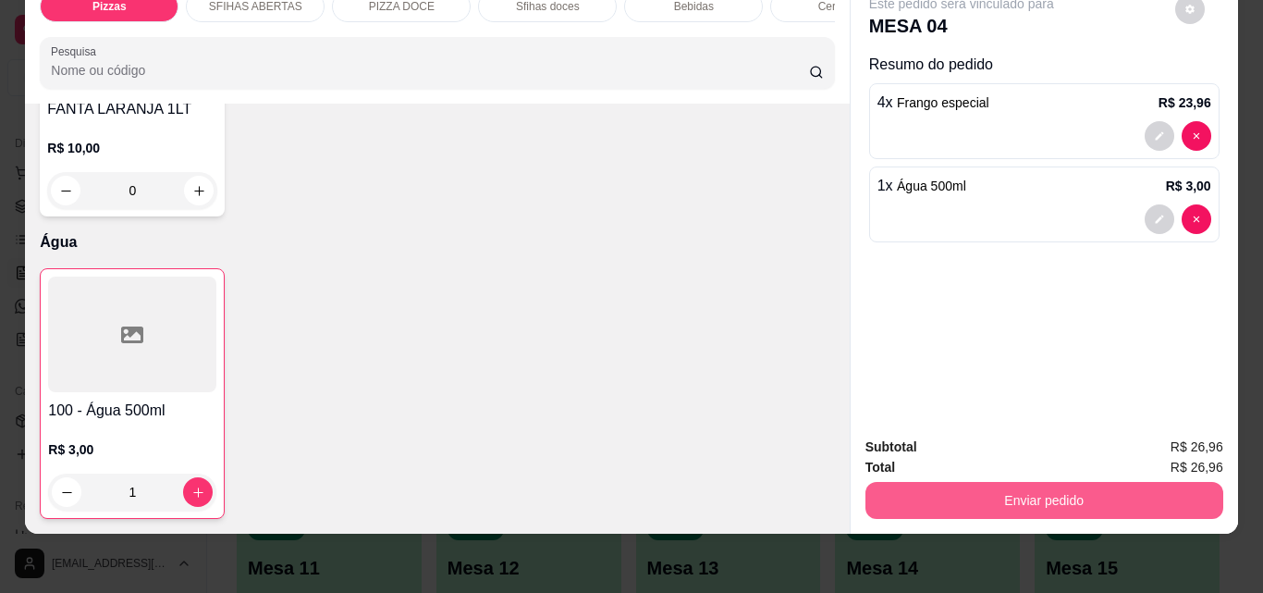
click at [1013, 482] on button "Enviar pedido" at bounding box center [1044, 500] width 358 height 37
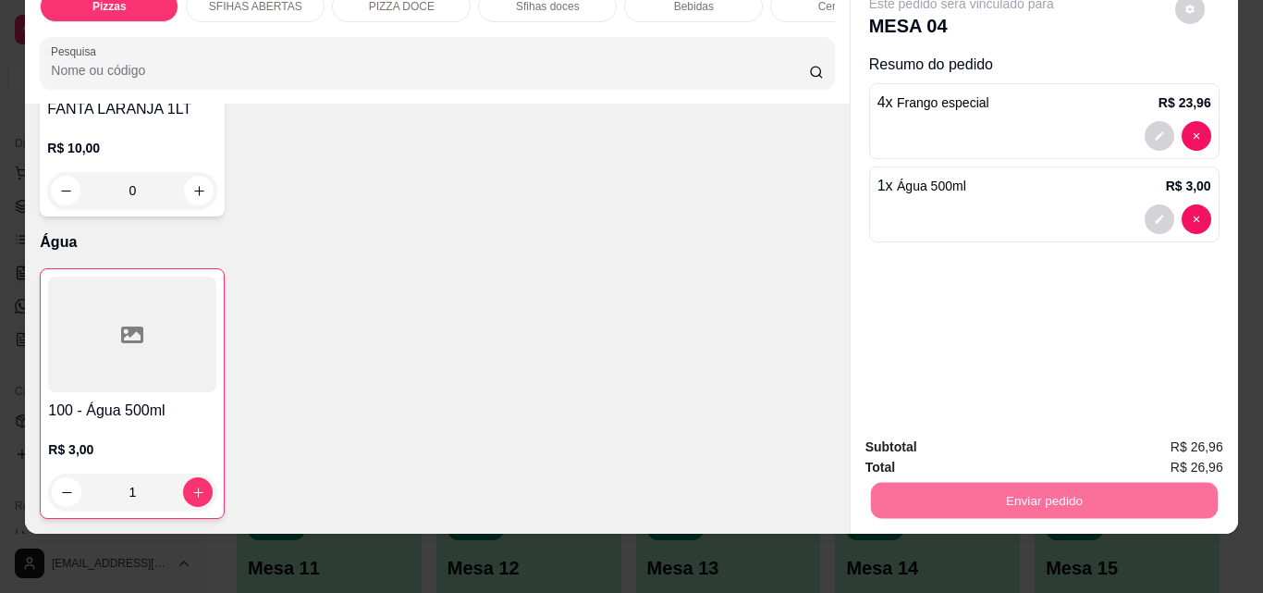
click at [915, 444] on button "Não registrar e enviar pedido" at bounding box center [982, 440] width 187 height 34
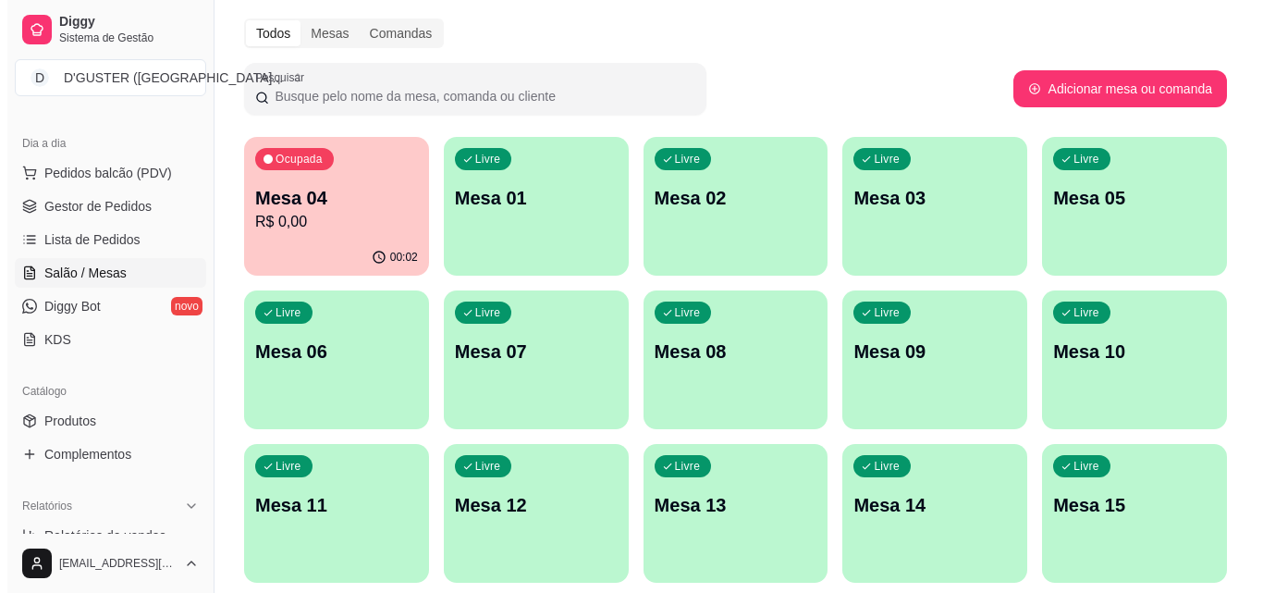
scroll to position [92, 0]
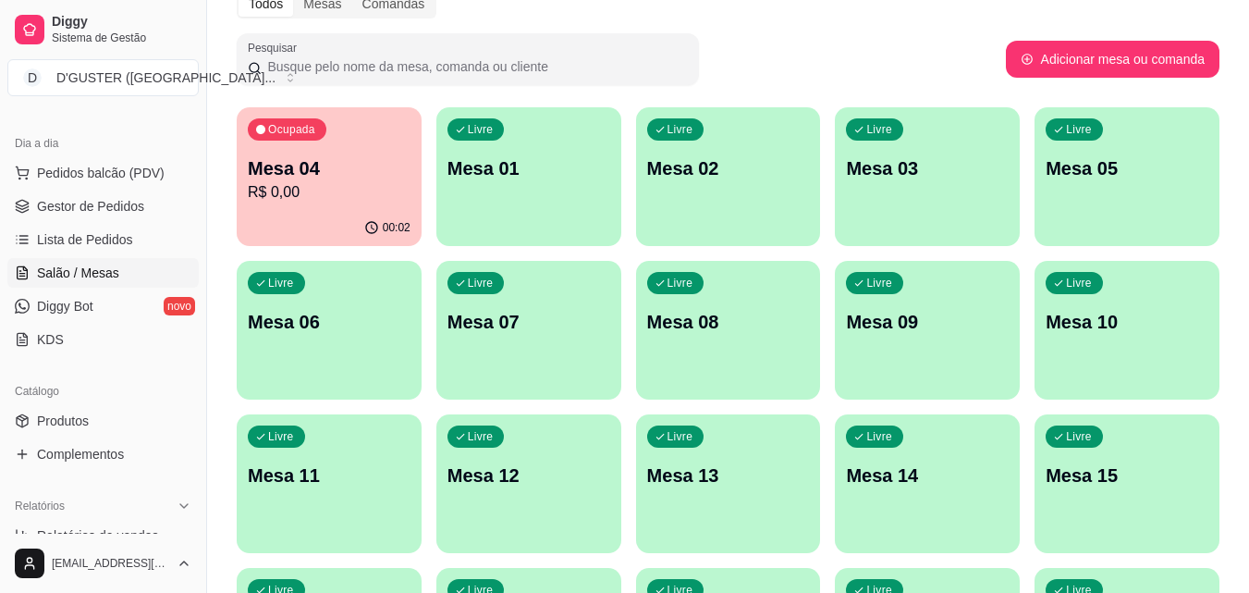
click at [280, 322] on p "Mesa 06" at bounding box center [329, 322] width 163 height 26
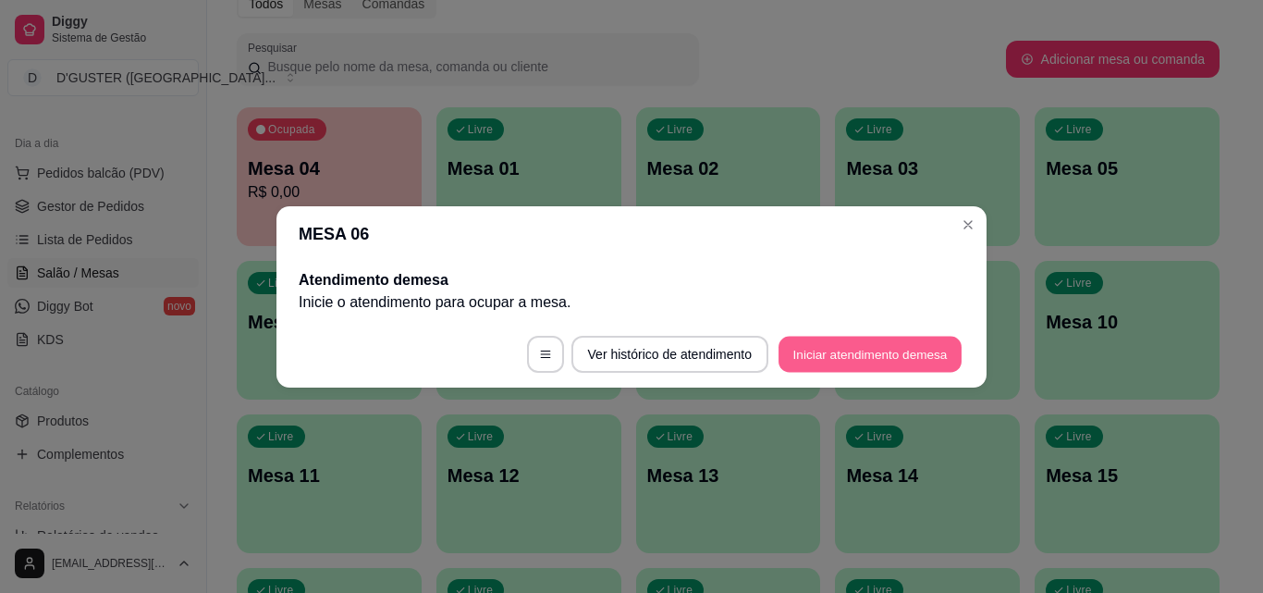
click at [920, 354] on button "Iniciar atendimento de mesa" at bounding box center [869, 354] width 183 height 36
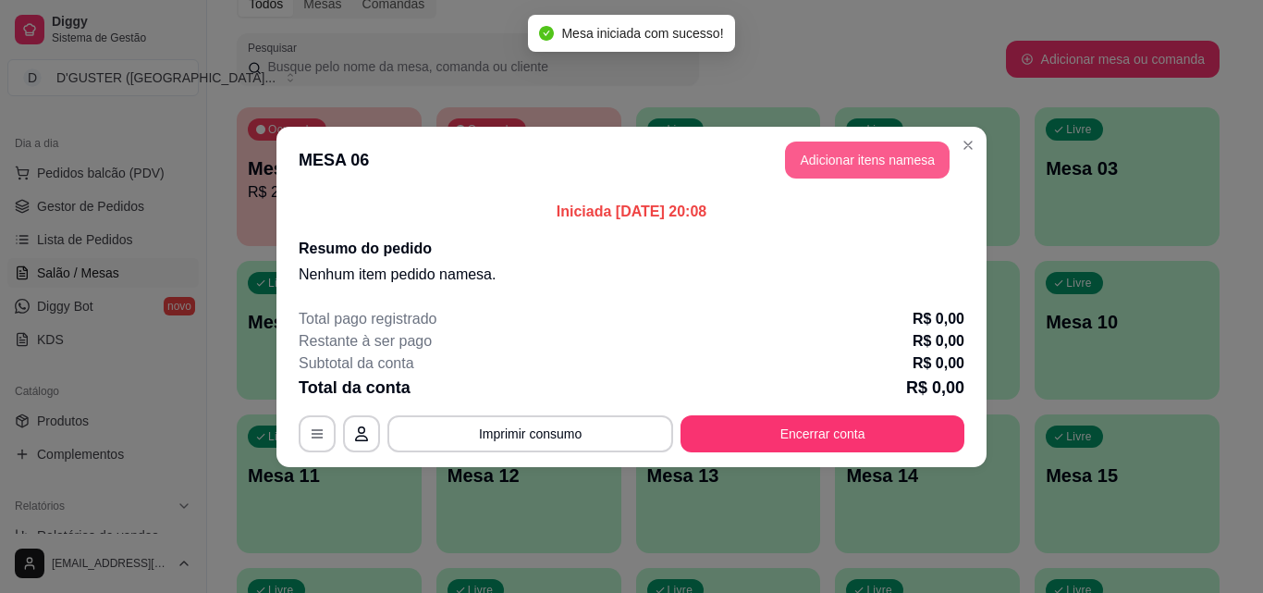
click at [888, 159] on button "Adicionar itens na mesa" at bounding box center [867, 159] width 165 height 37
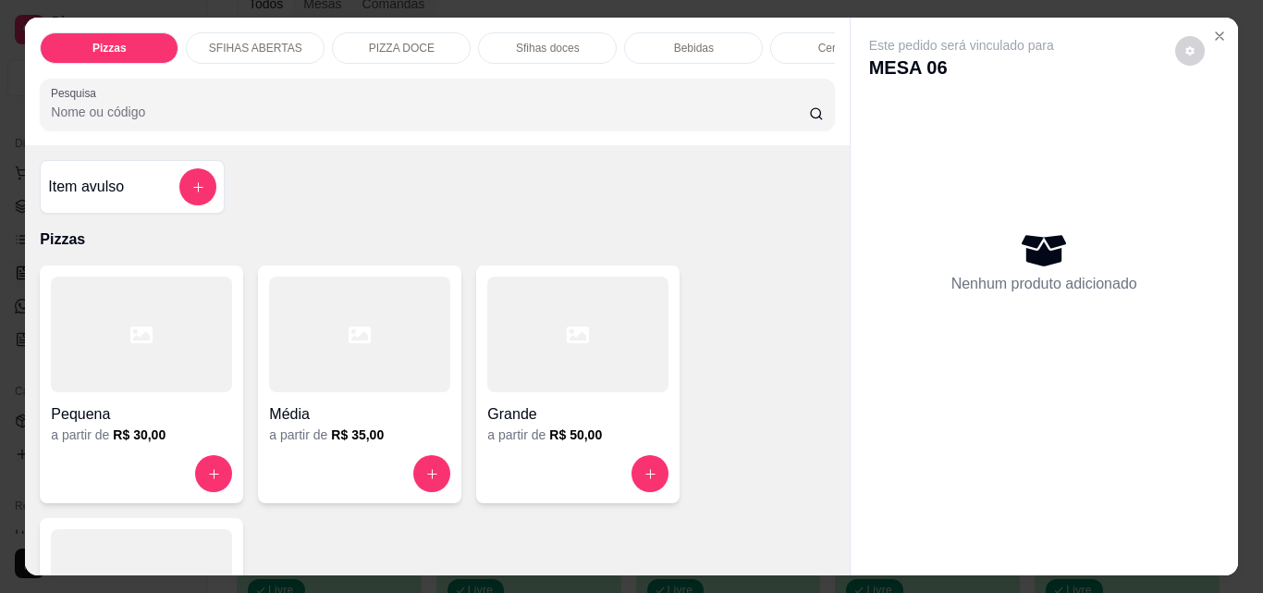
click at [401, 346] on div at bounding box center [359, 334] width 181 height 116
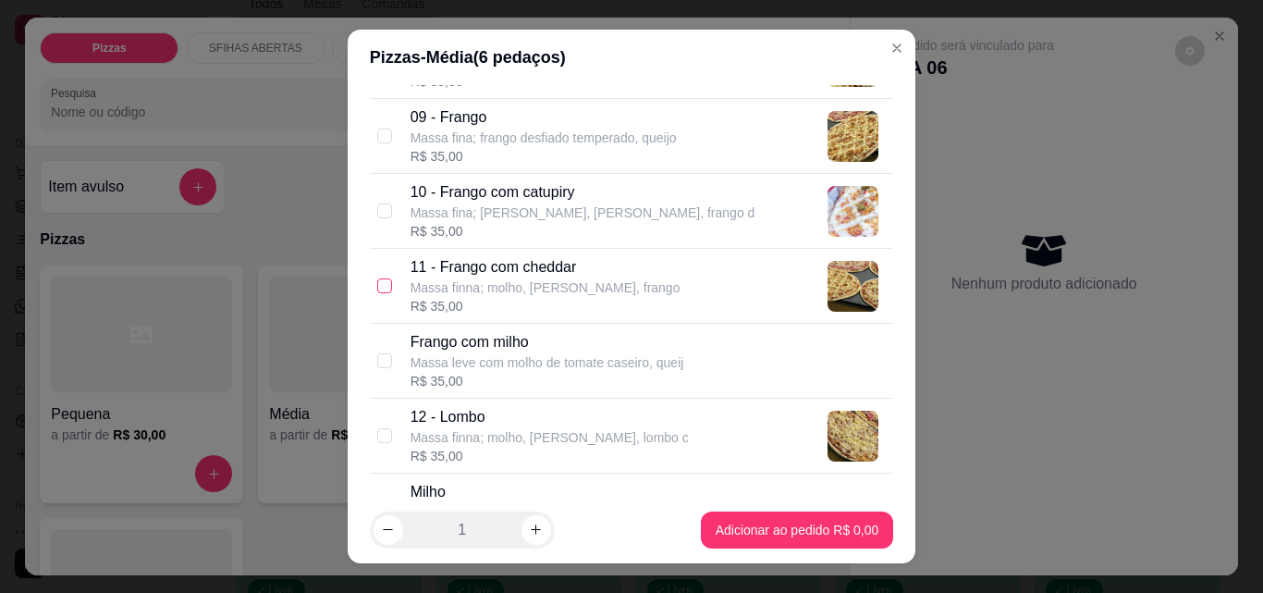
scroll to position [832, 0]
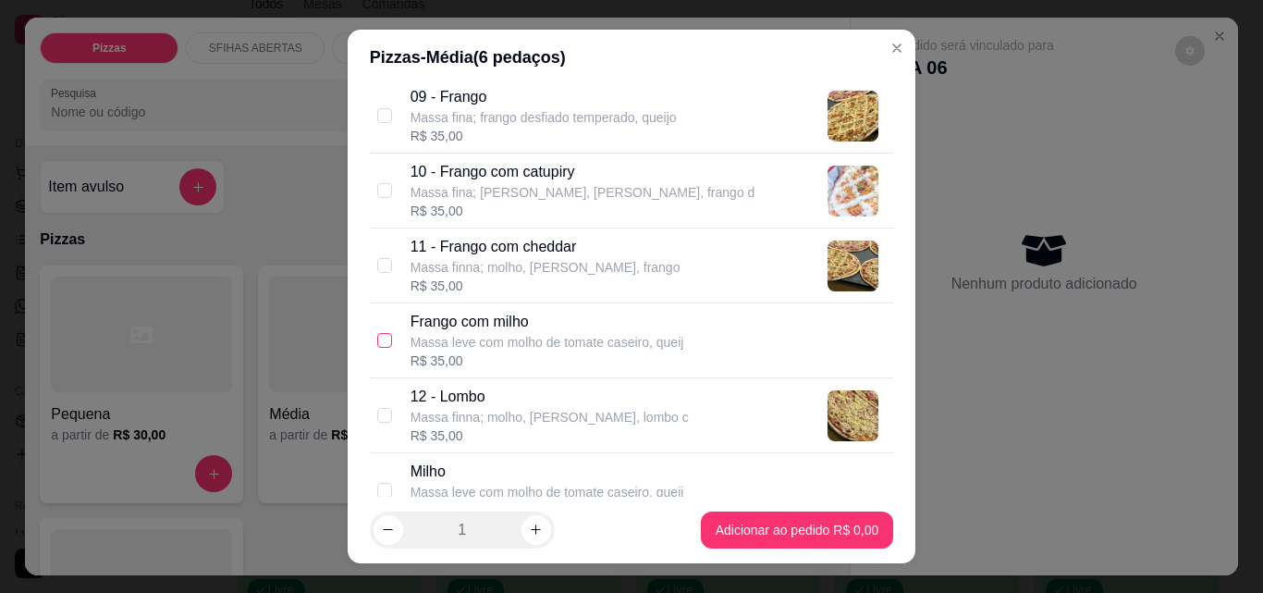
click at [381, 337] on input "checkbox" at bounding box center [384, 340] width 15 height 15
checkbox input "true"
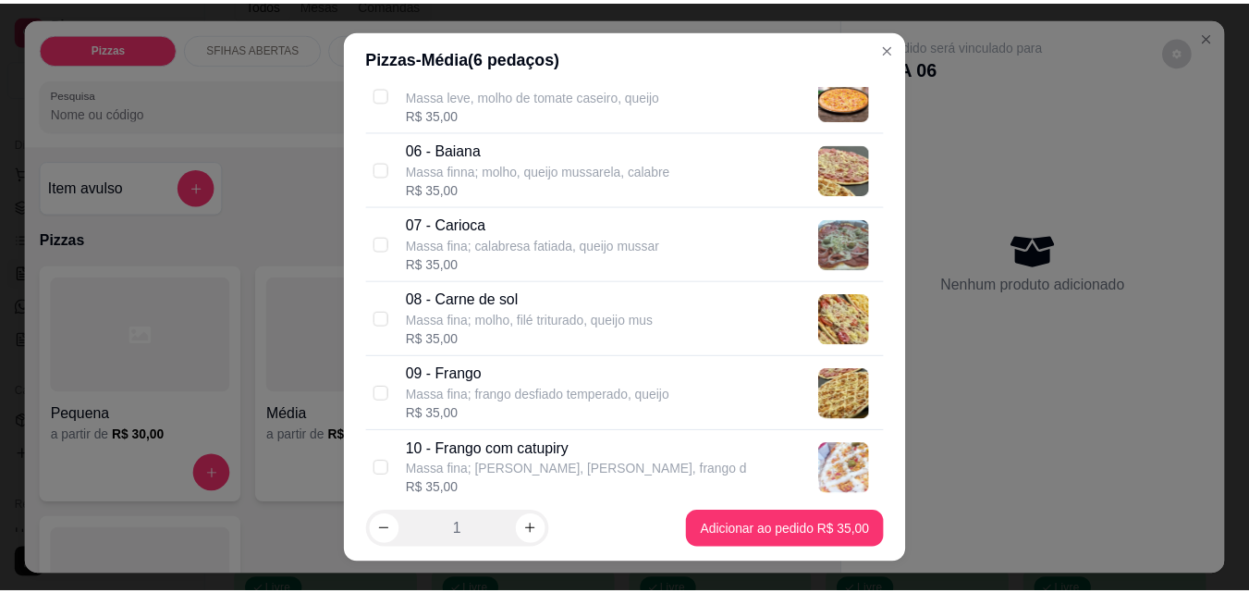
scroll to position [370, 0]
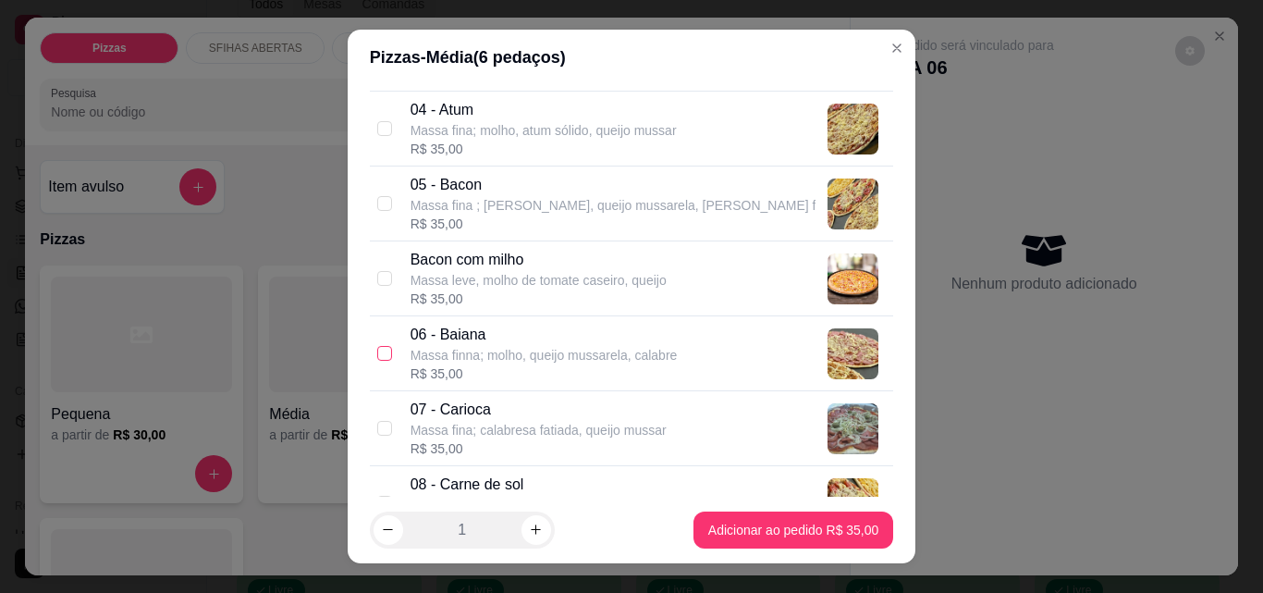
click at [377, 348] on input "checkbox" at bounding box center [384, 353] width 15 height 15
checkbox input "true"
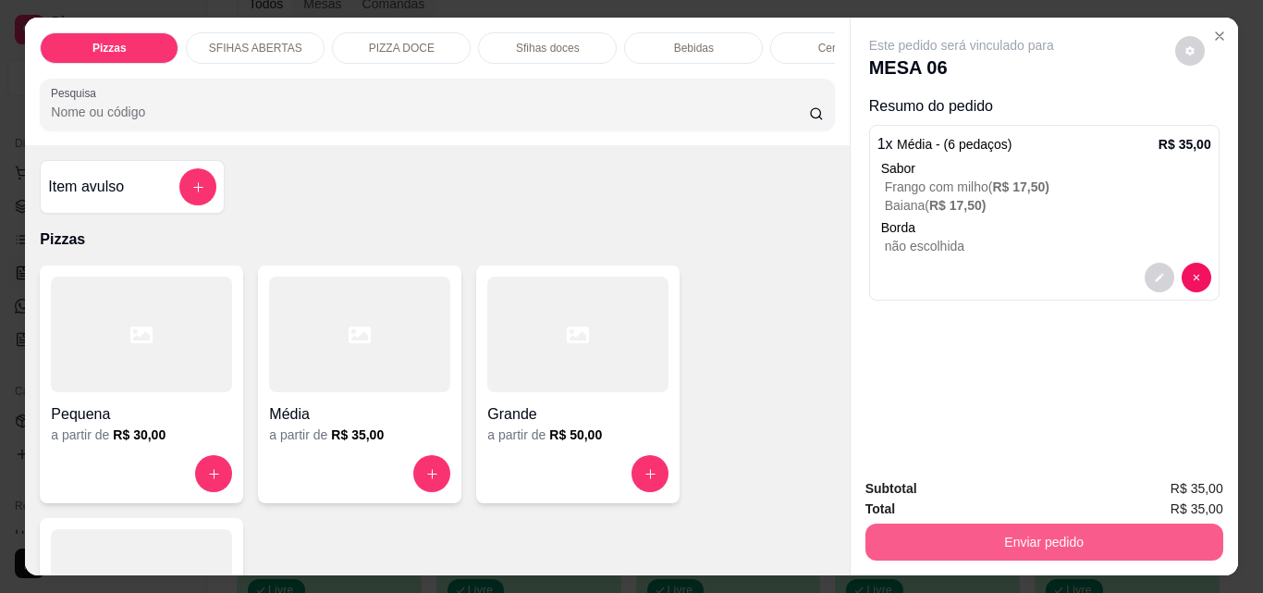
click at [938, 541] on button "Enviar pedido" at bounding box center [1044, 541] width 358 height 37
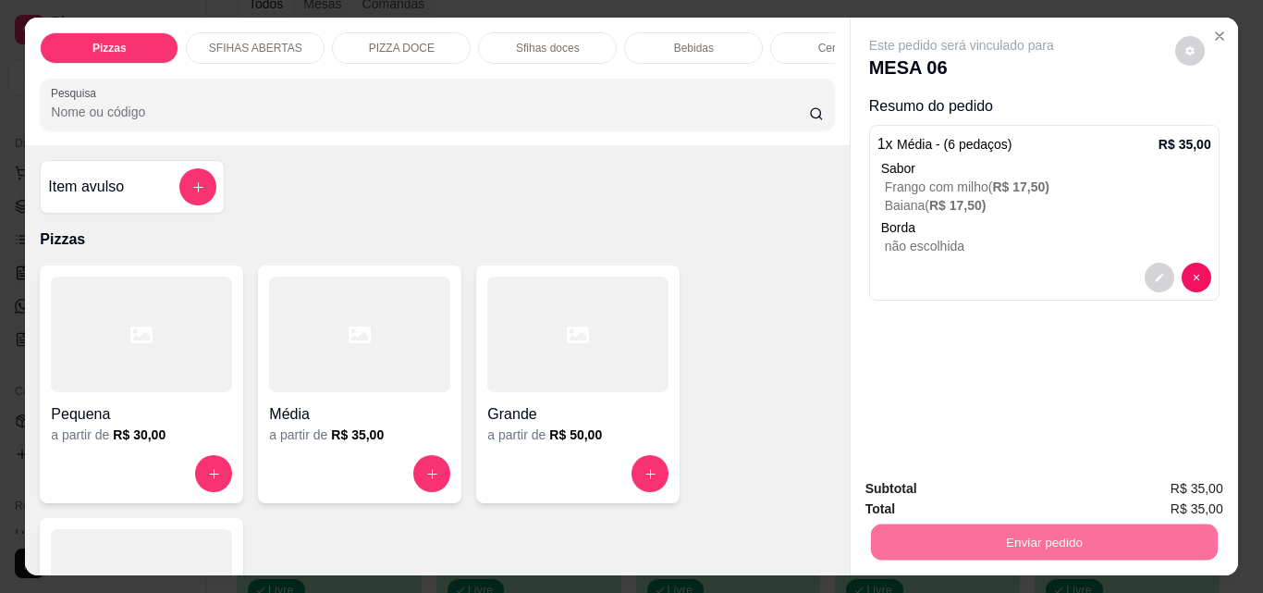
click at [913, 487] on button "Não registrar e enviar pedido" at bounding box center [983, 489] width 192 height 35
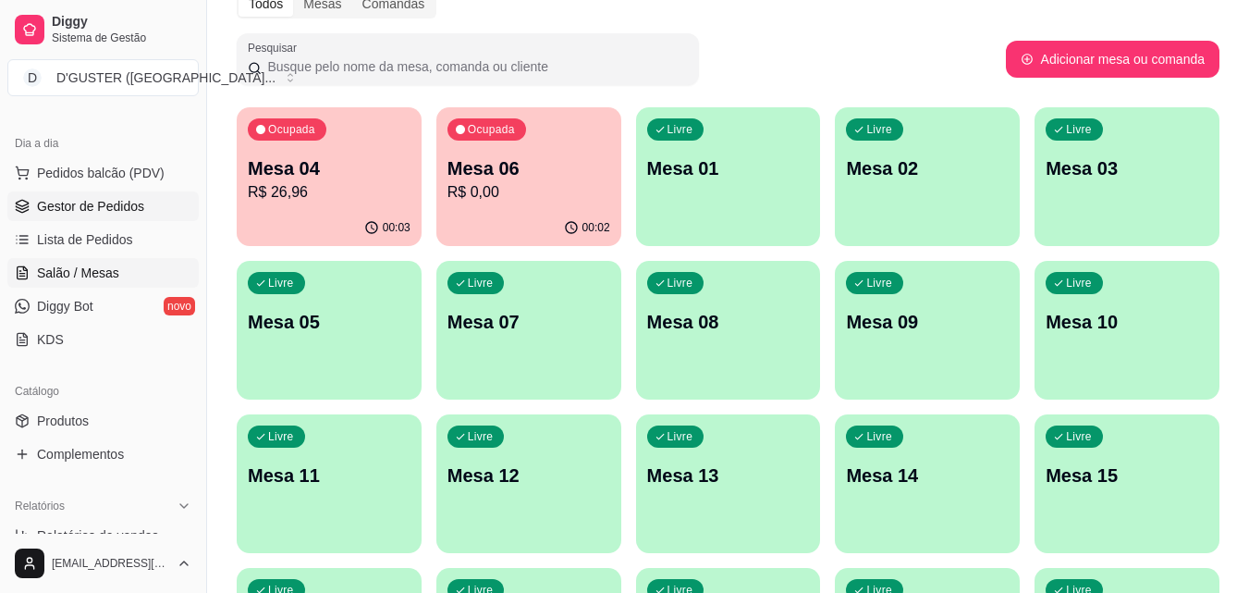
click at [104, 213] on span "Gestor de Pedidos" at bounding box center [90, 206] width 107 height 18
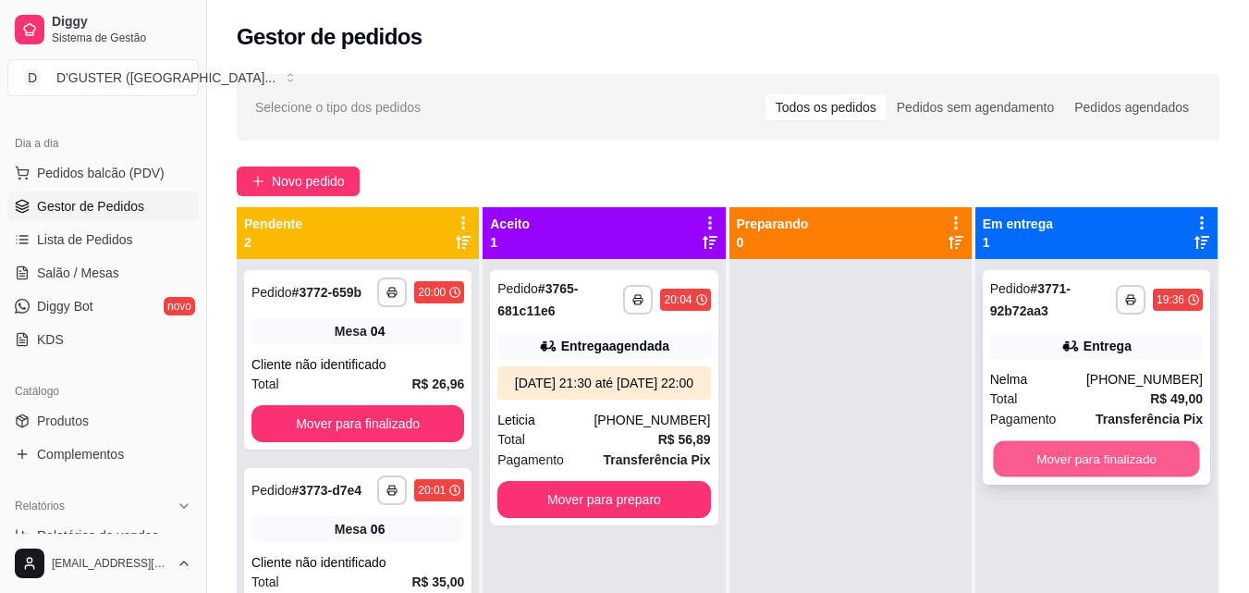
click at [1108, 454] on button "Mover para finalizado" at bounding box center [1096, 459] width 206 height 36
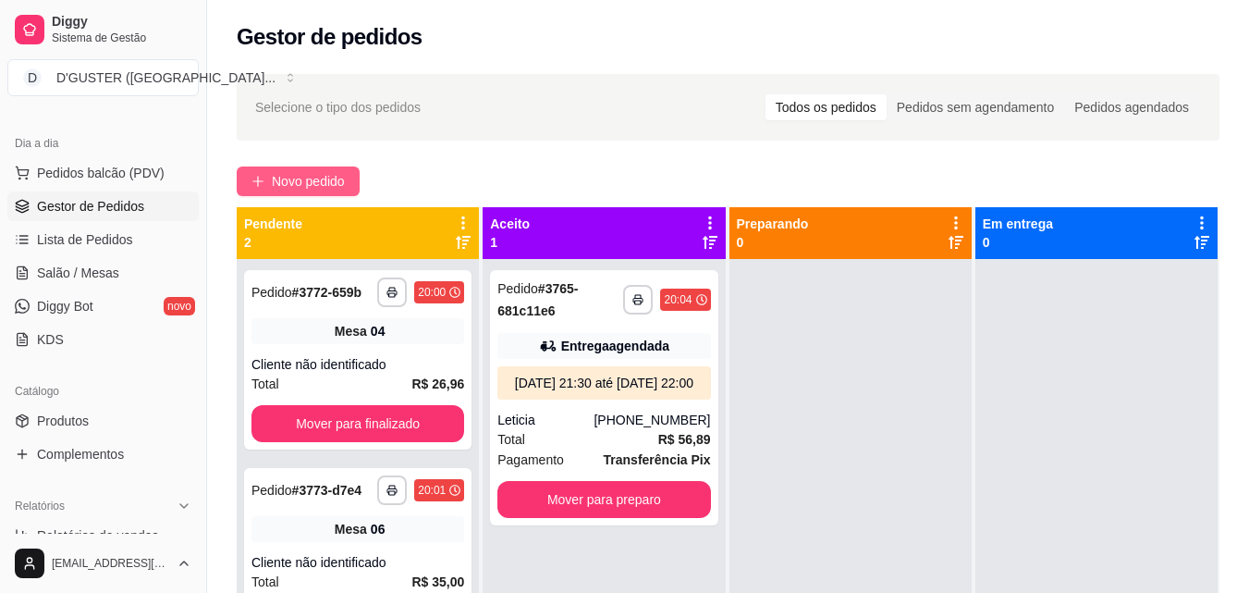
click at [318, 181] on span "Novo pedido" at bounding box center [308, 181] width 73 height 20
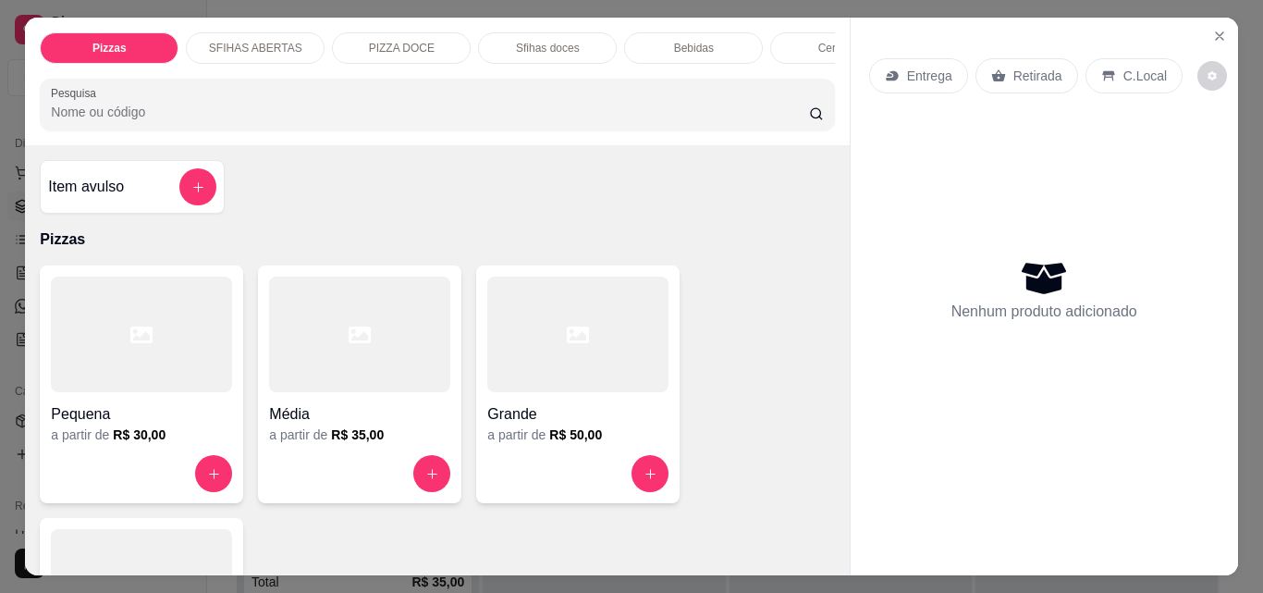
click at [924, 71] on p "Entrega" at bounding box center [929, 76] width 45 height 18
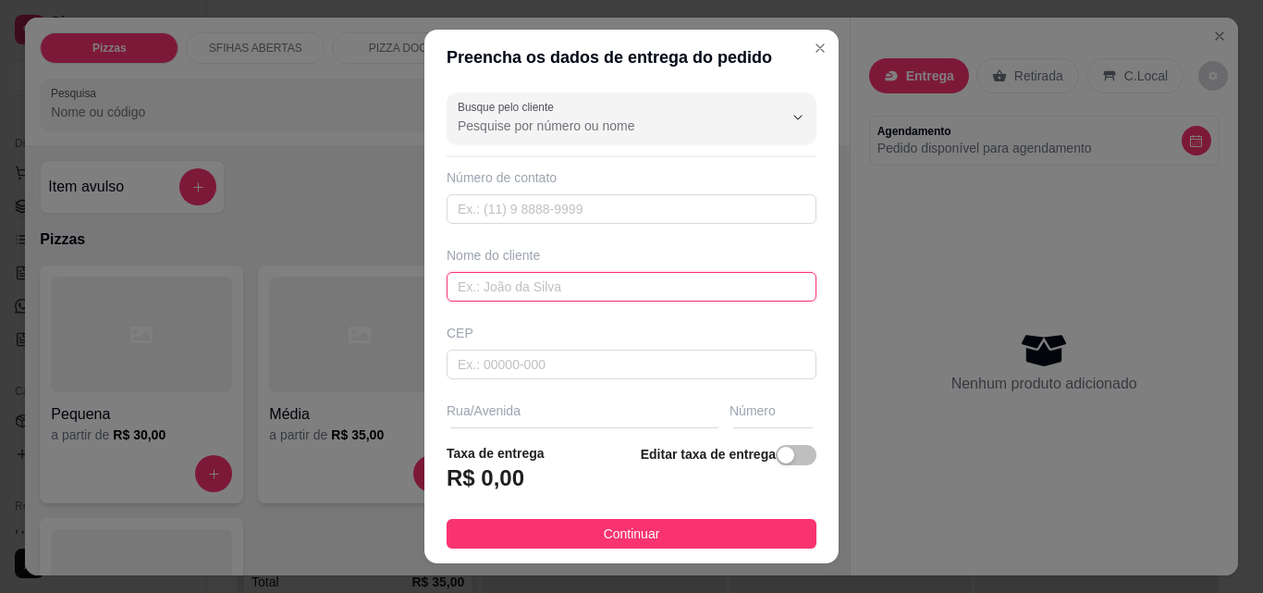
click at [679, 276] on input "text" at bounding box center [632, 287] width 370 height 30
type input "c"
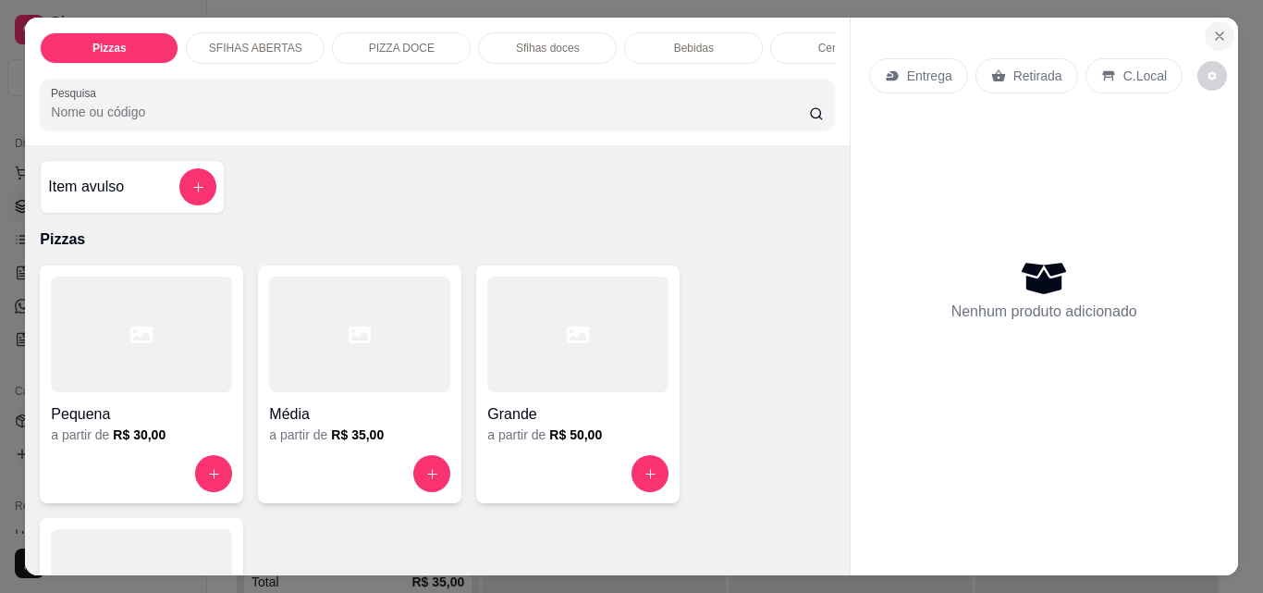
click at [1220, 27] on button "Close" at bounding box center [1220, 36] width 30 height 30
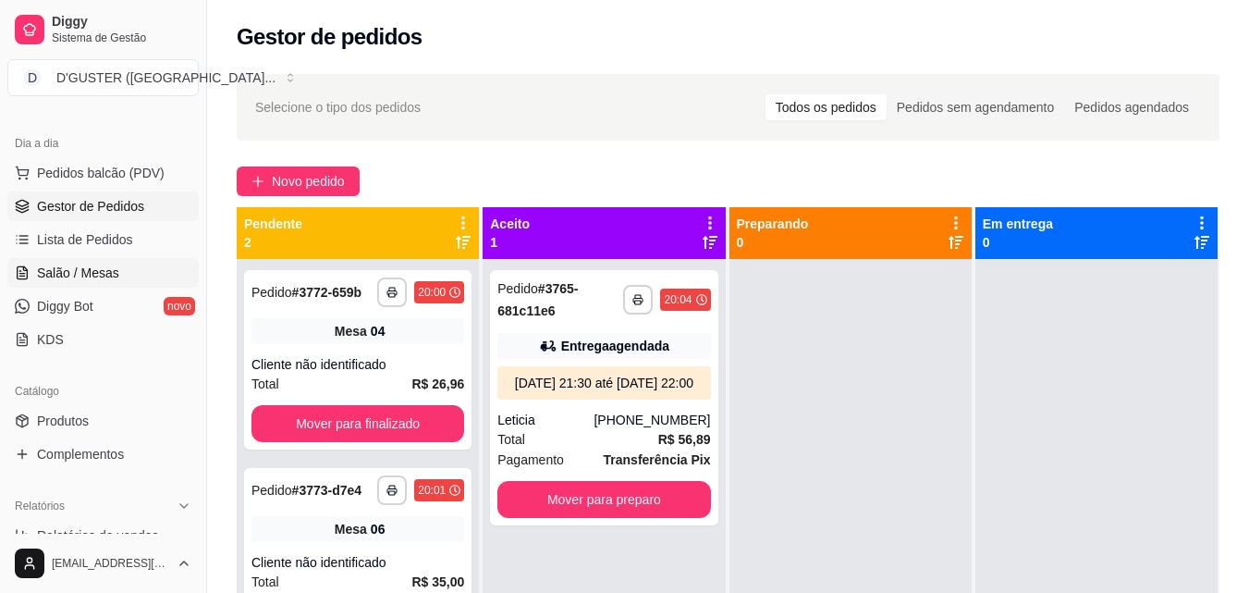
click at [79, 283] on link "Salão / Mesas" at bounding box center [102, 273] width 191 height 30
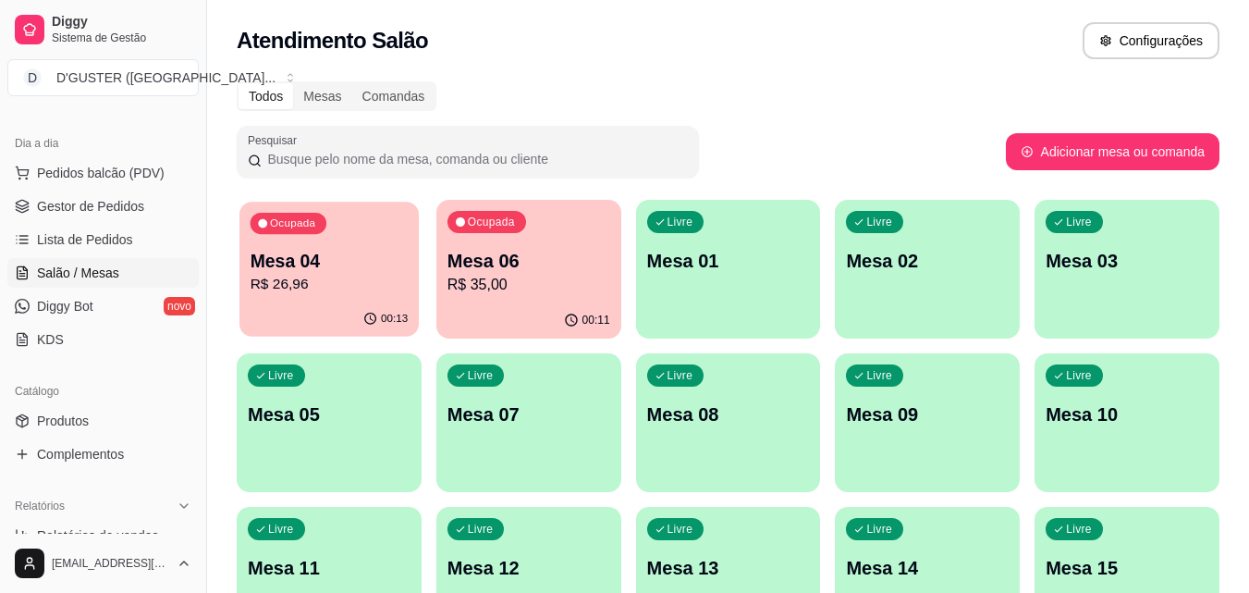
click at [379, 309] on div "00:13" at bounding box center [328, 318] width 179 height 35
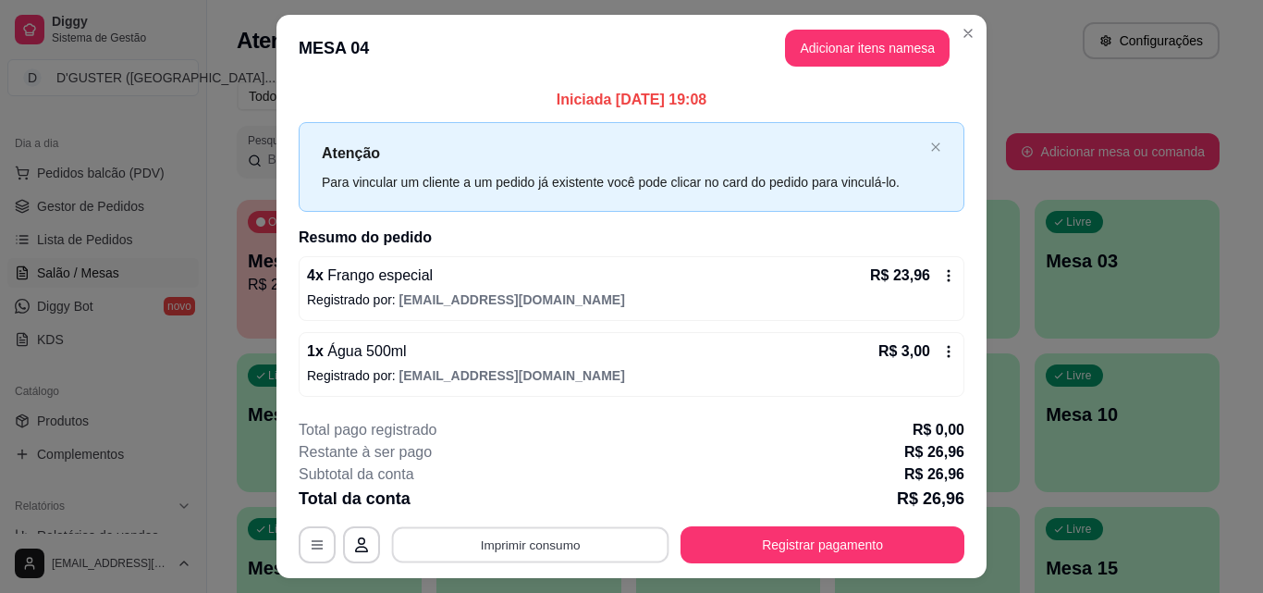
click at [621, 527] on button "Imprimir consumo" at bounding box center [530, 545] width 277 height 36
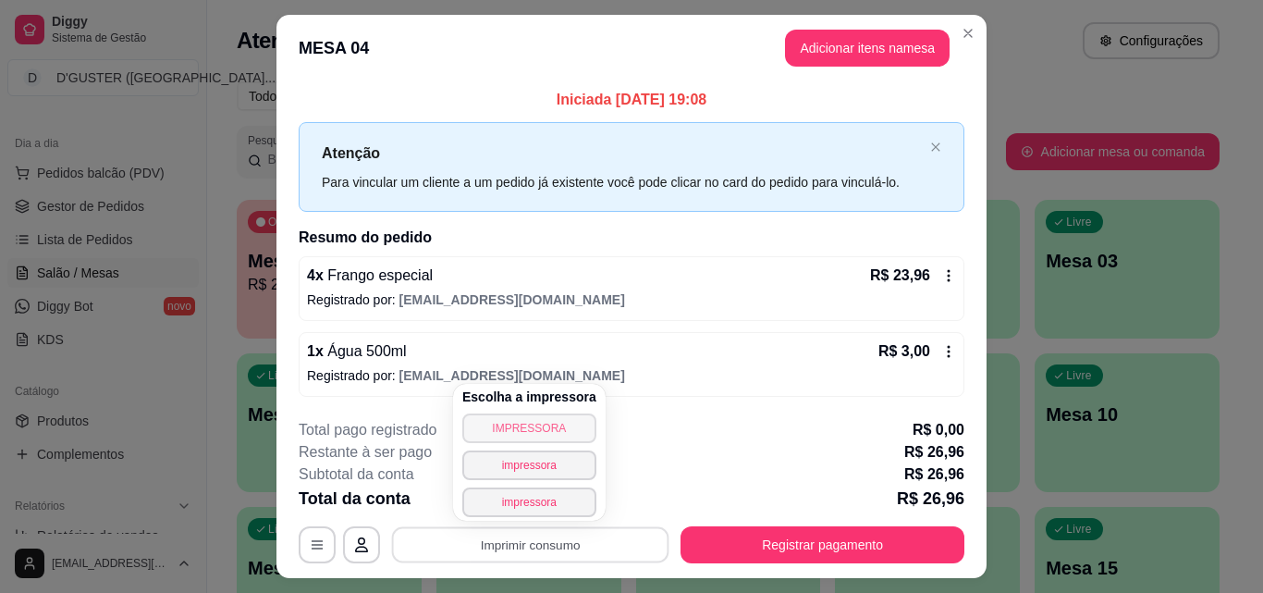
click at [562, 432] on button "IMPRESSORA" at bounding box center [529, 428] width 134 height 30
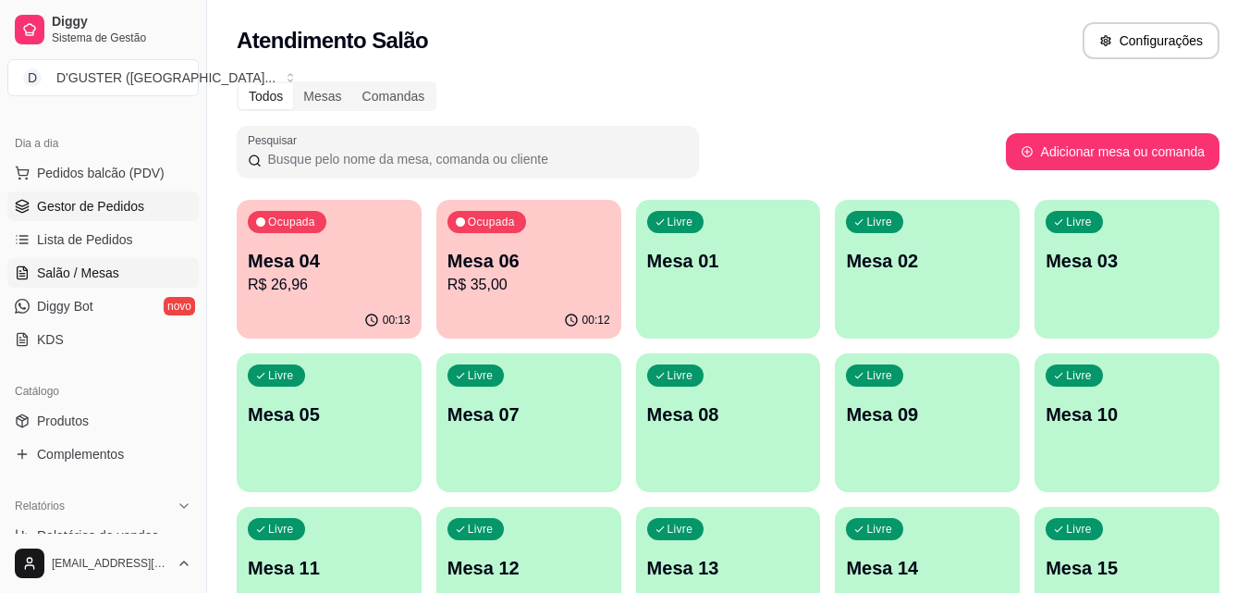
click at [104, 214] on span "Gestor de Pedidos" at bounding box center [90, 206] width 107 height 18
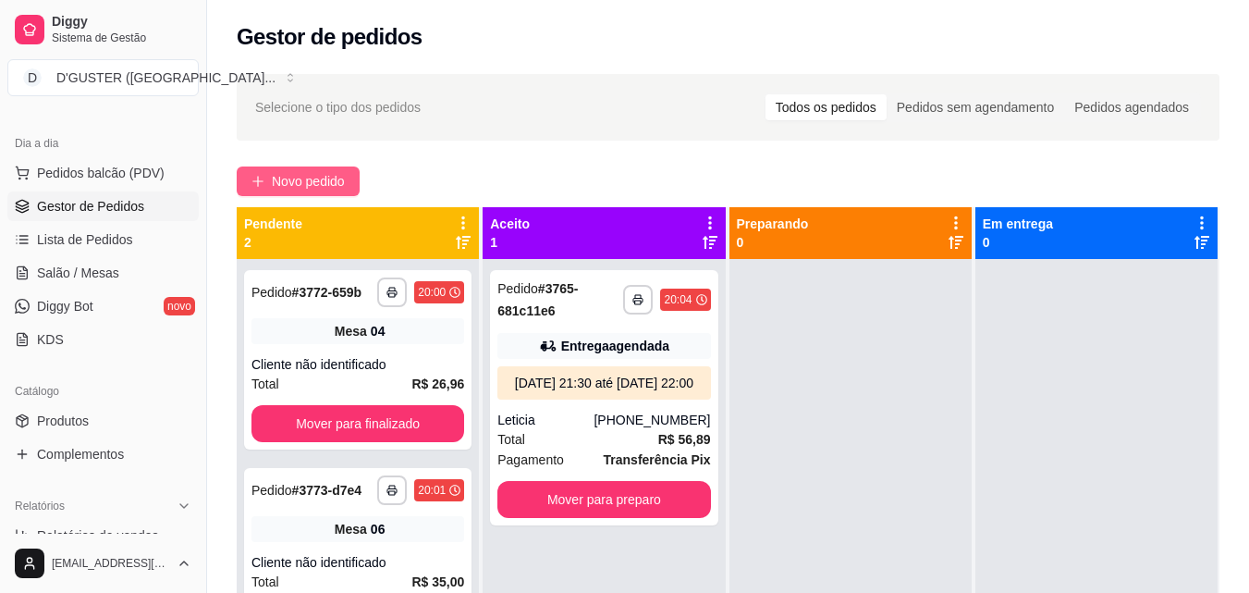
click at [291, 182] on span "Novo pedido" at bounding box center [308, 181] width 73 height 20
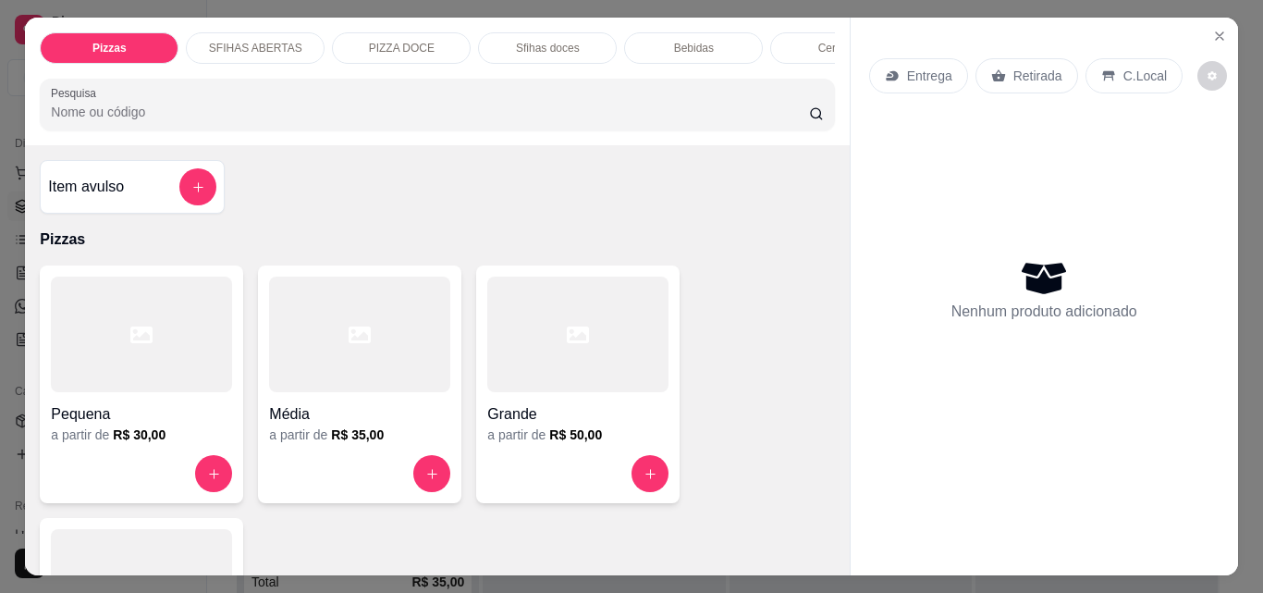
click at [891, 75] on icon at bounding box center [892, 75] width 15 height 15
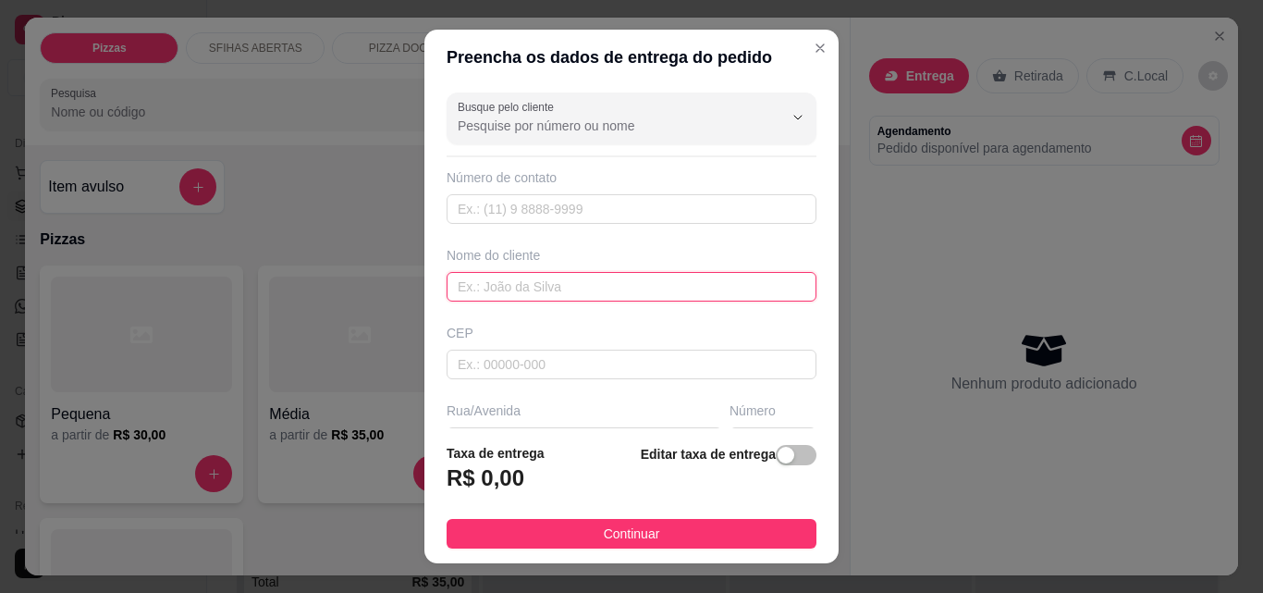
click at [602, 276] on input "text" at bounding box center [632, 287] width 370 height 30
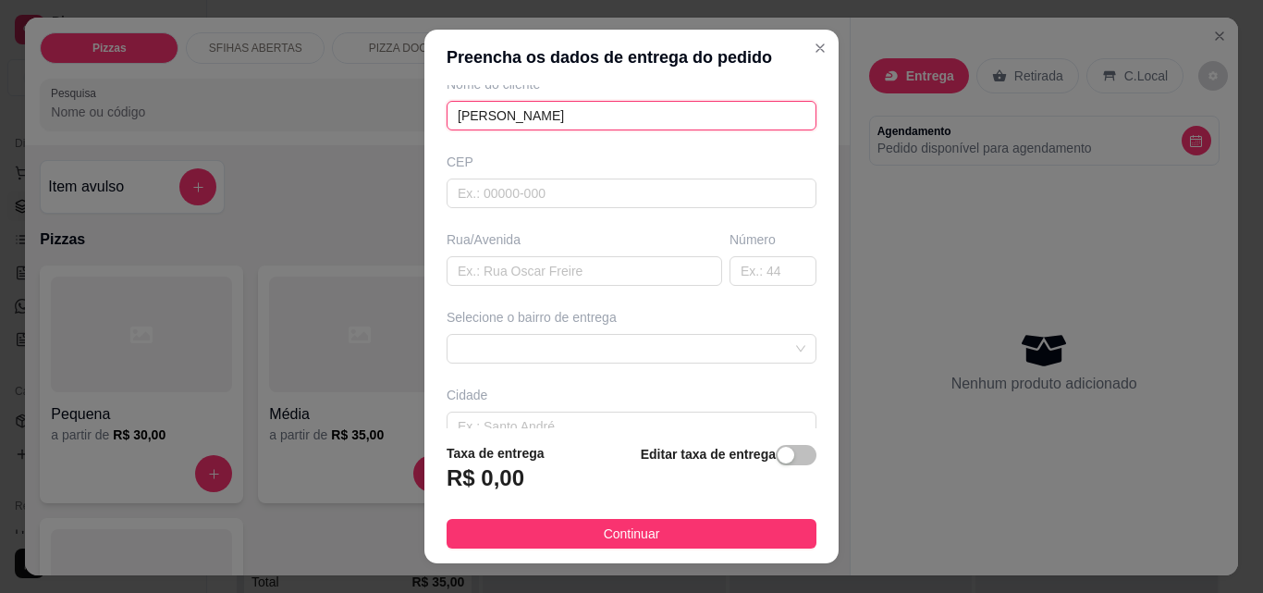
scroll to position [185, 0]
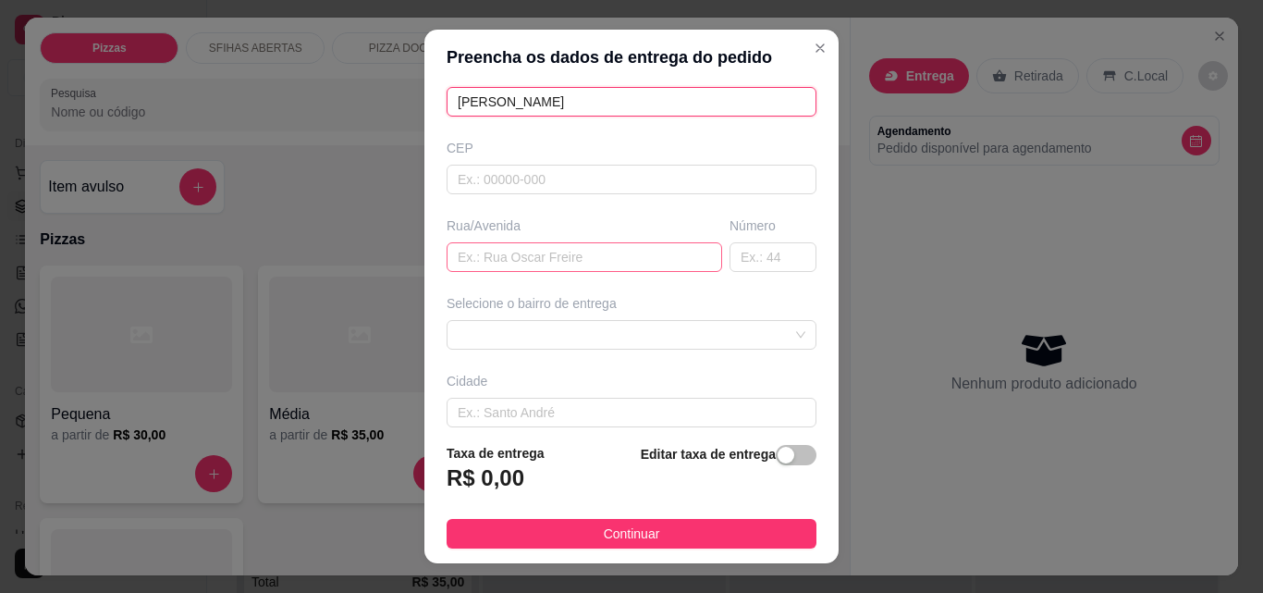
type input "[PERSON_NAME]"
click at [576, 262] on input "text" at bounding box center [585, 257] width 276 height 30
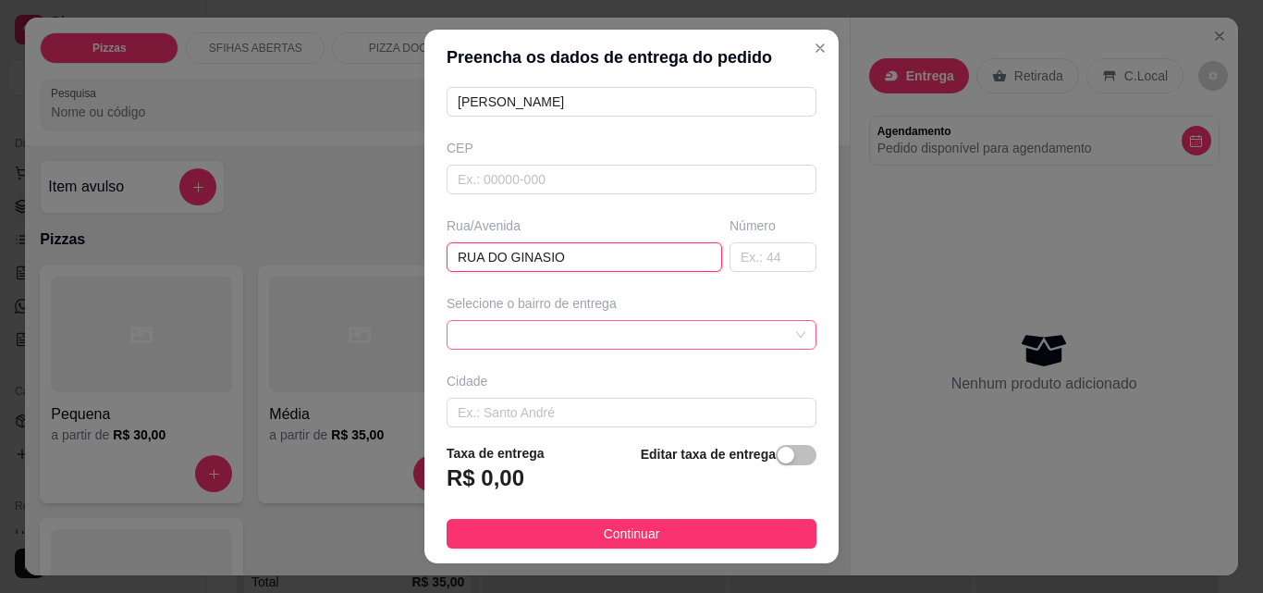
click at [704, 340] on span at bounding box center [632, 335] width 348 height 28
type input "RUA DO GINASIO"
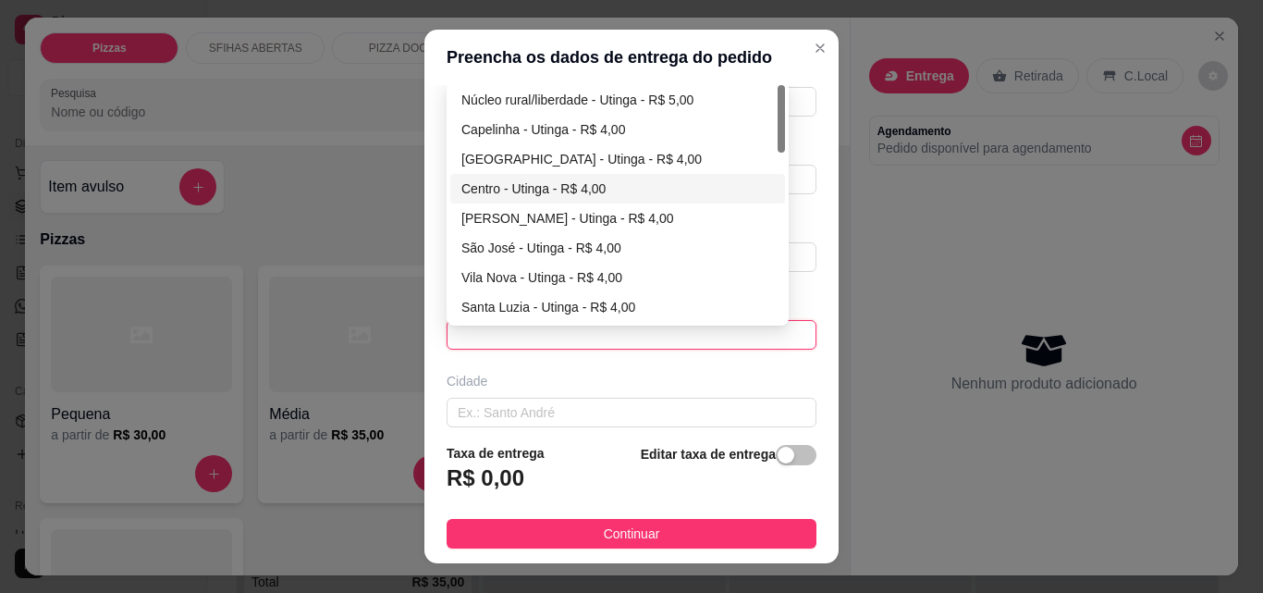
click at [484, 177] on div "Centro - Utinga - R$ 4,00" at bounding box center [617, 189] width 335 height 30
type input "Utinga"
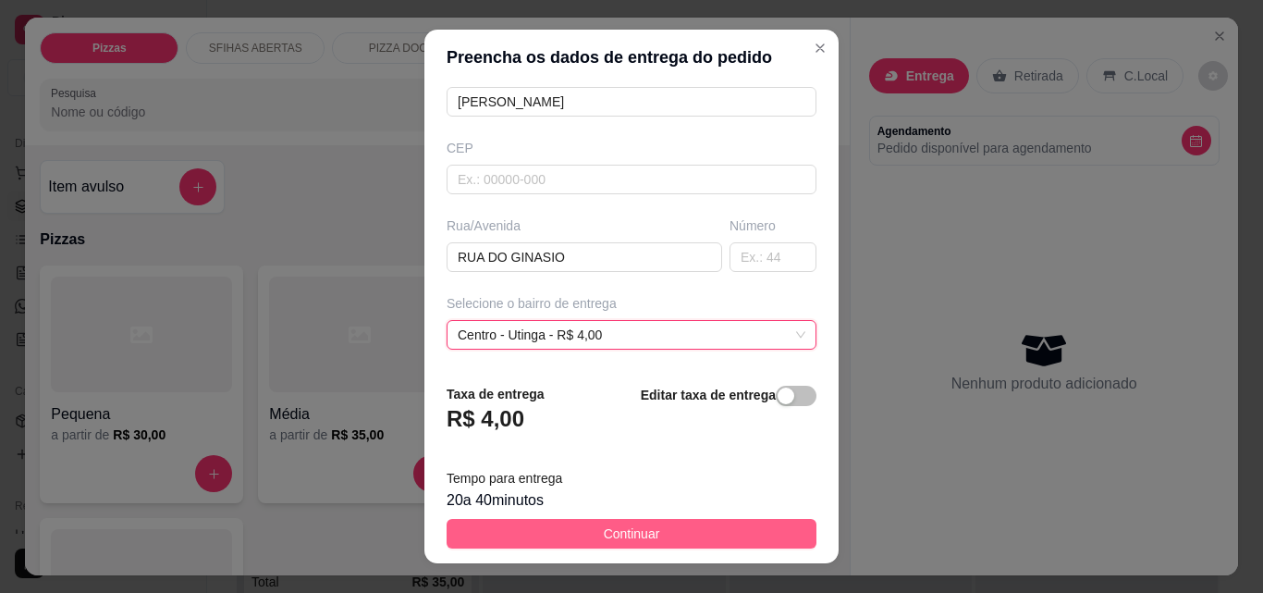
click at [647, 541] on button "Continuar" at bounding box center [632, 534] width 370 height 30
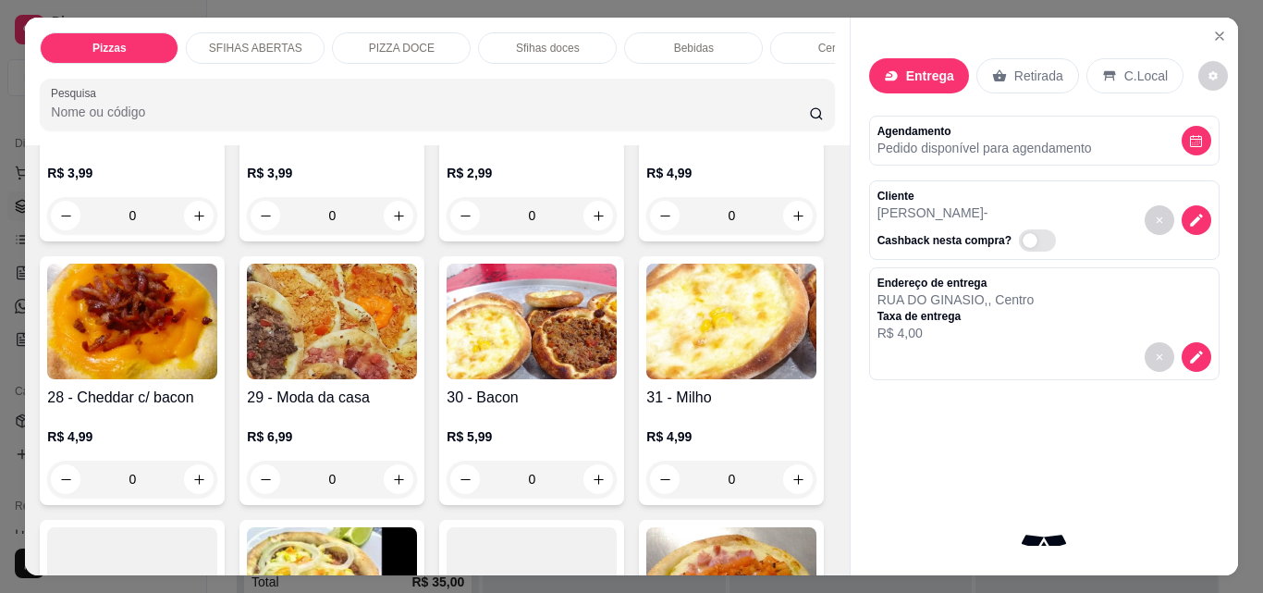
scroll to position [1202, 0]
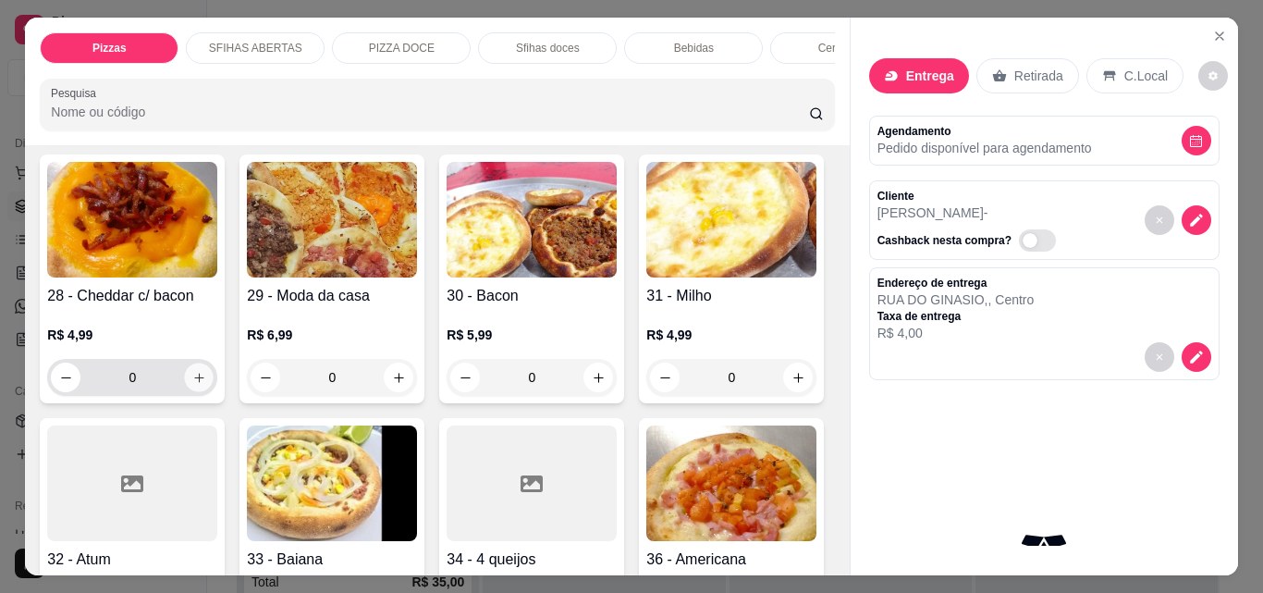
click at [214, 363] on button "increase-product-quantity" at bounding box center [199, 377] width 29 height 29
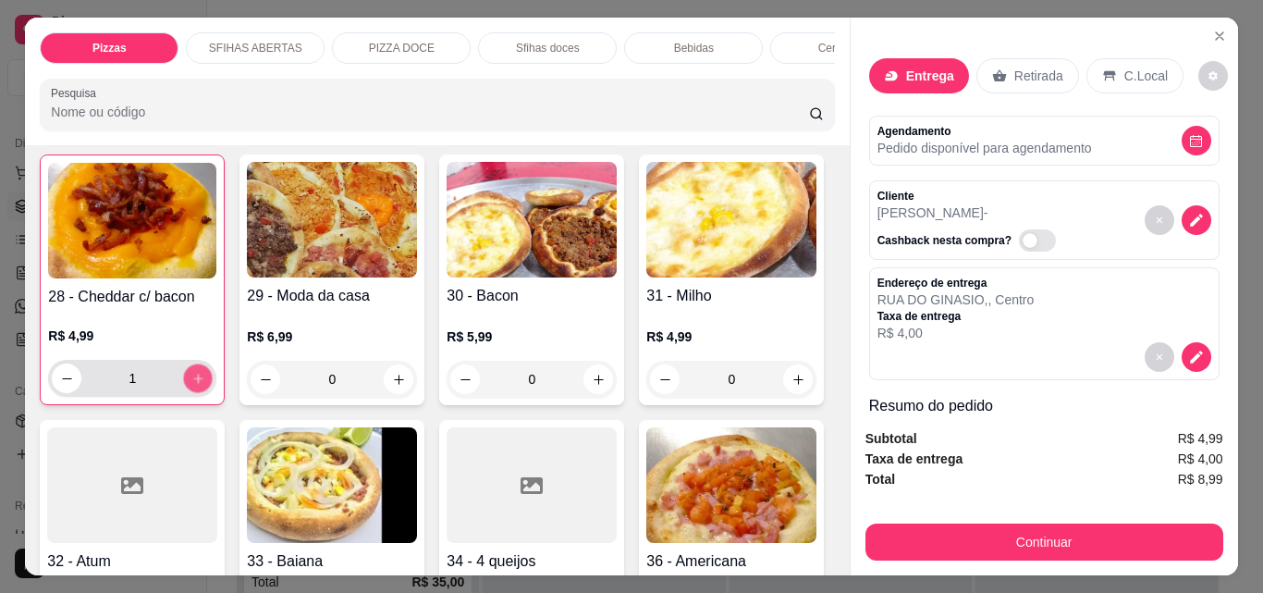
click at [213, 364] on button "increase-product-quantity" at bounding box center [198, 378] width 29 height 29
type input "2"
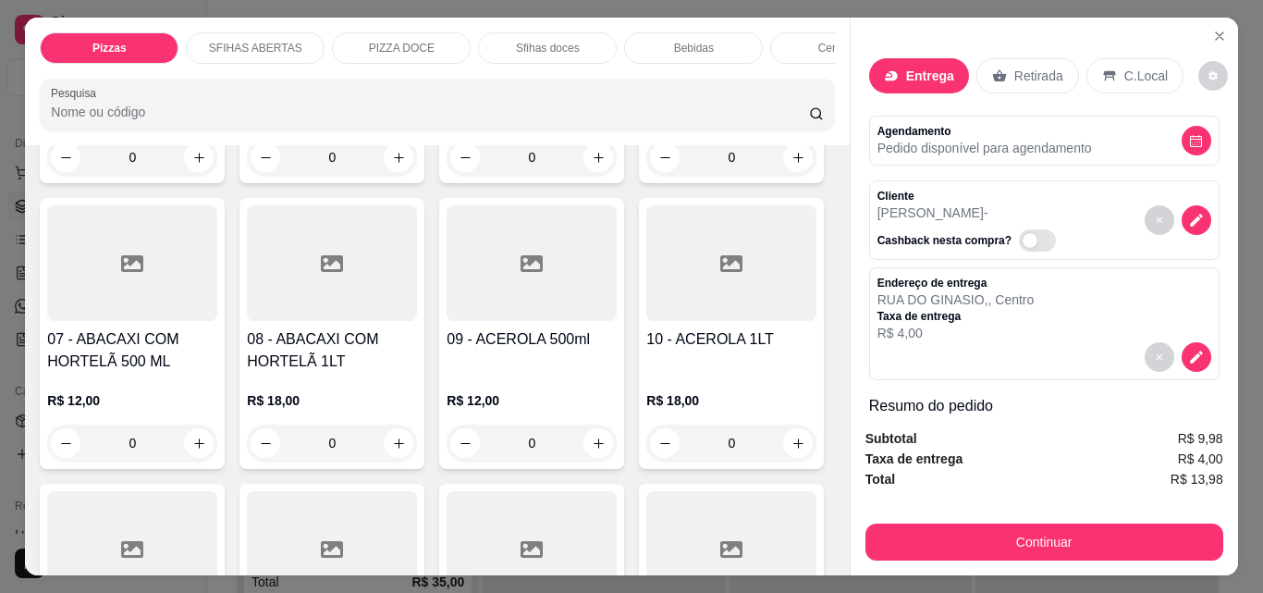
scroll to position [3606, 0]
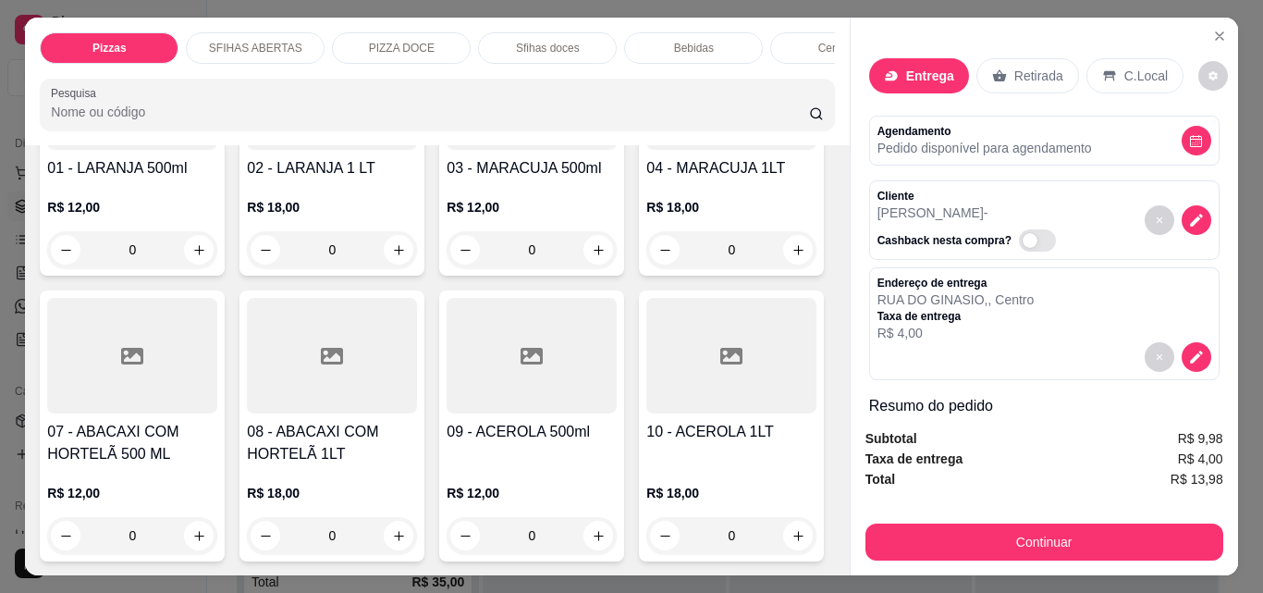
type input "1"
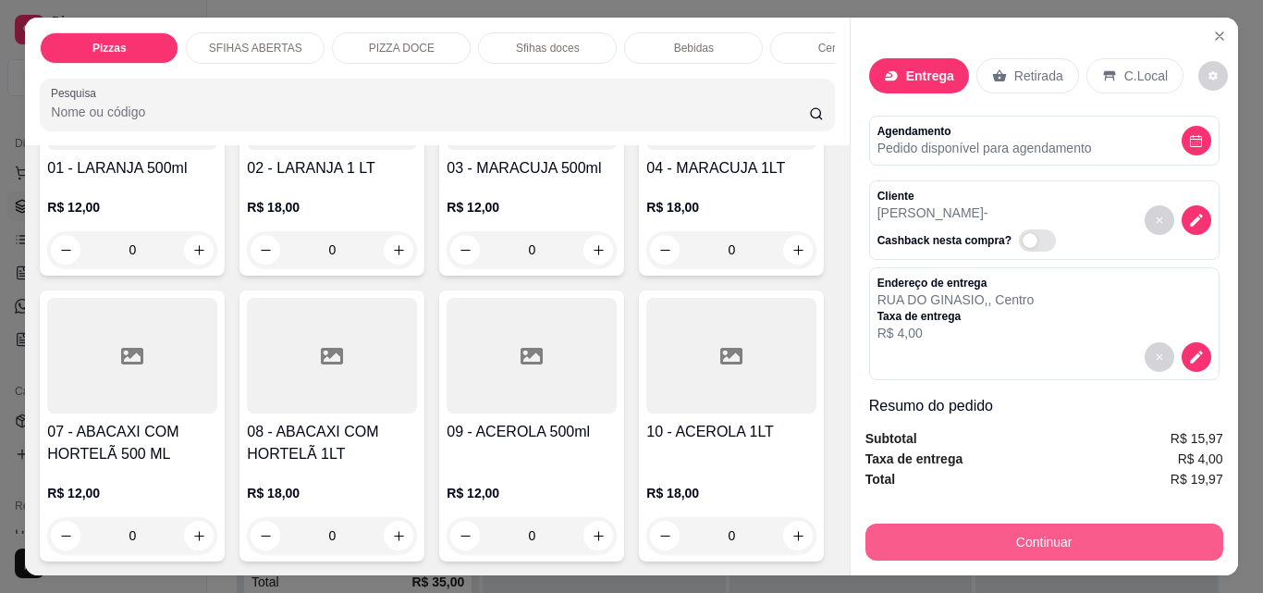
click at [912, 533] on button "Continuar" at bounding box center [1044, 541] width 358 height 37
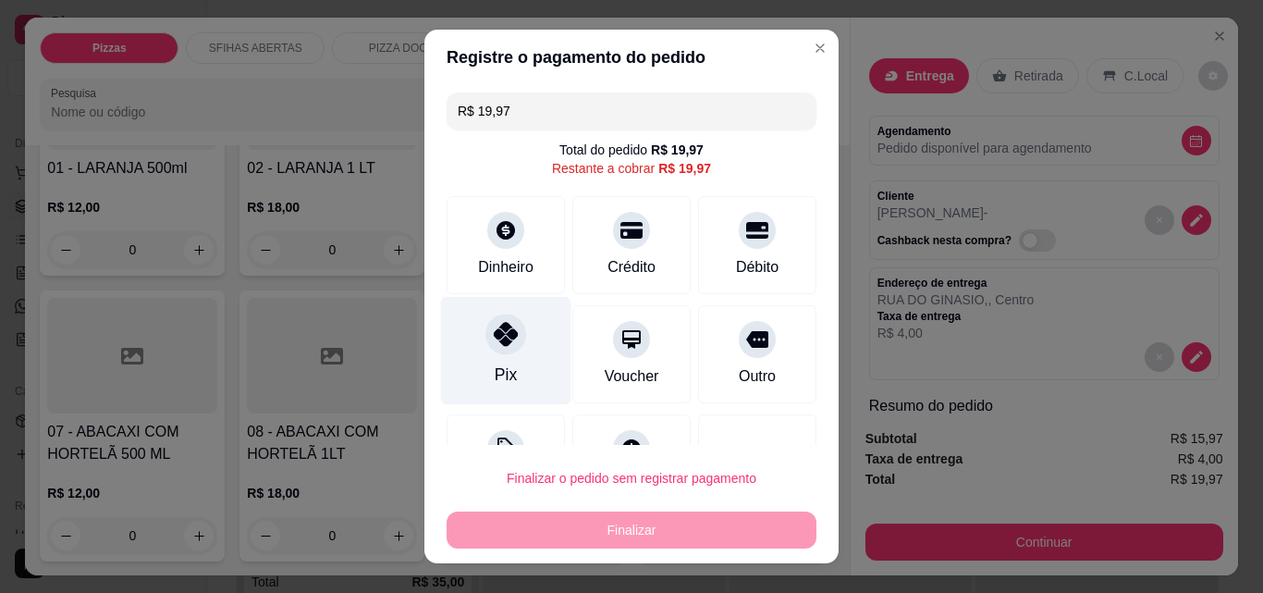
click at [479, 350] on div "Pix" at bounding box center [506, 351] width 130 height 108
type input "R$ 0,00"
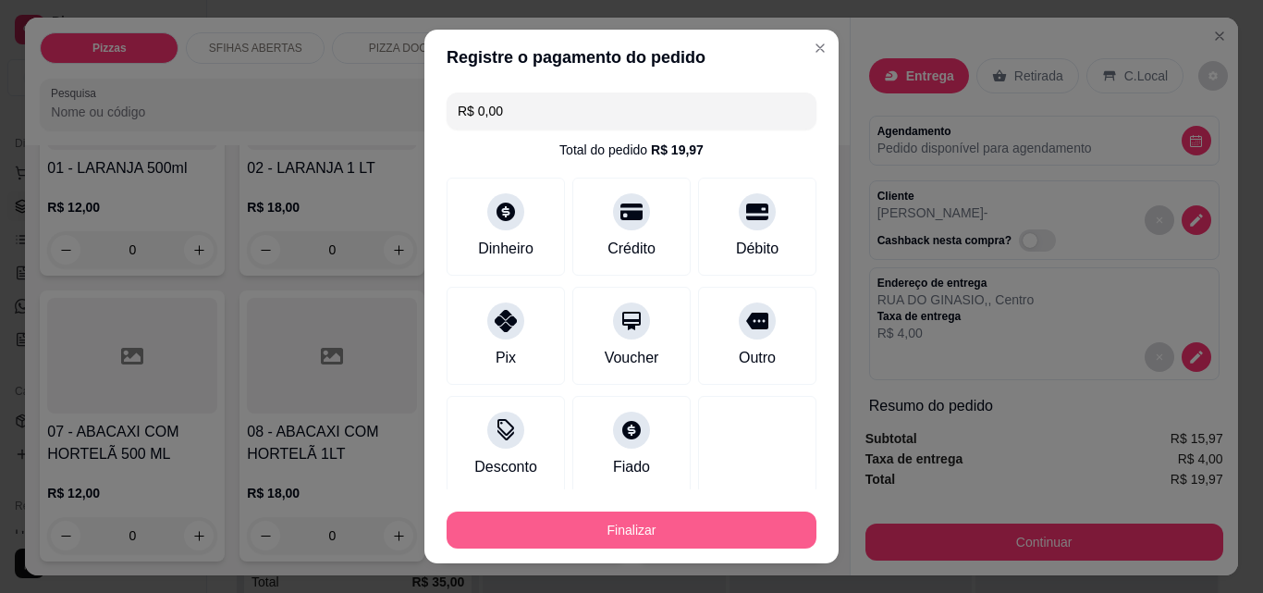
click at [641, 530] on button "Finalizar" at bounding box center [632, 529] width 370 height 37
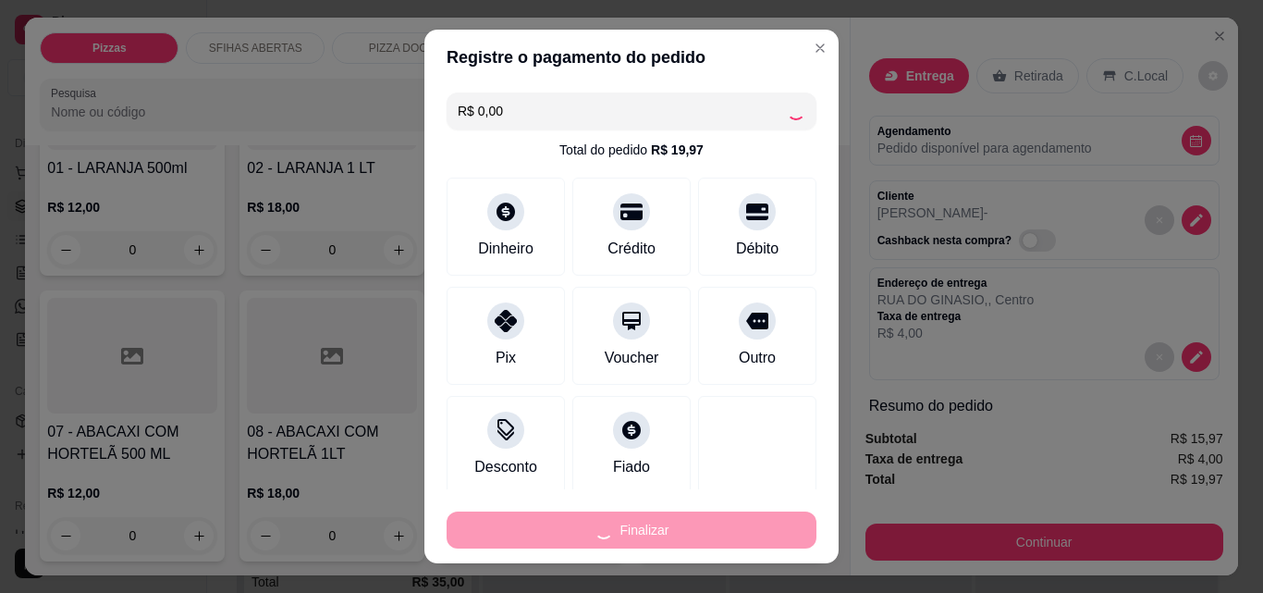
type input "0"
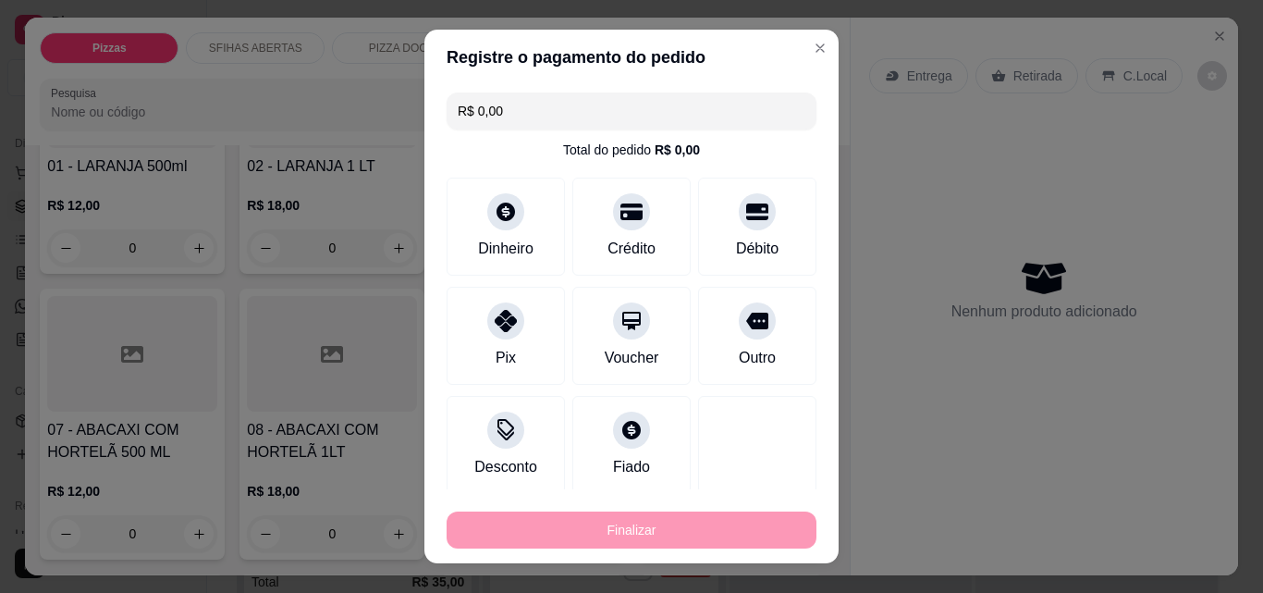
type input "-R$ 19,97"
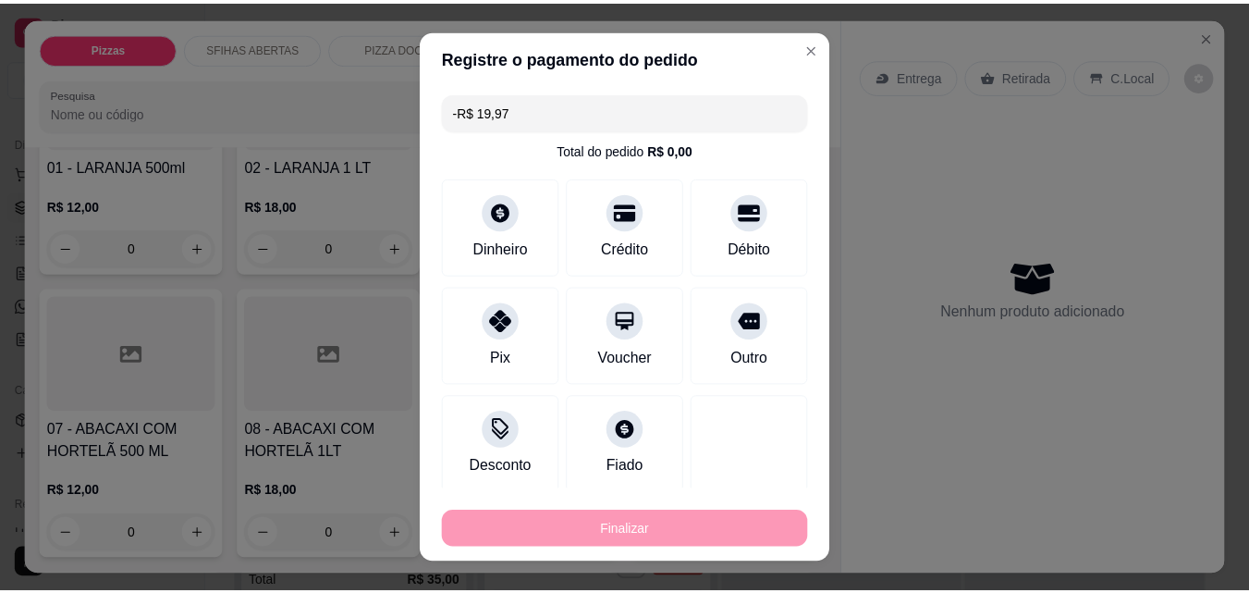
scroll to position [3604, 0]
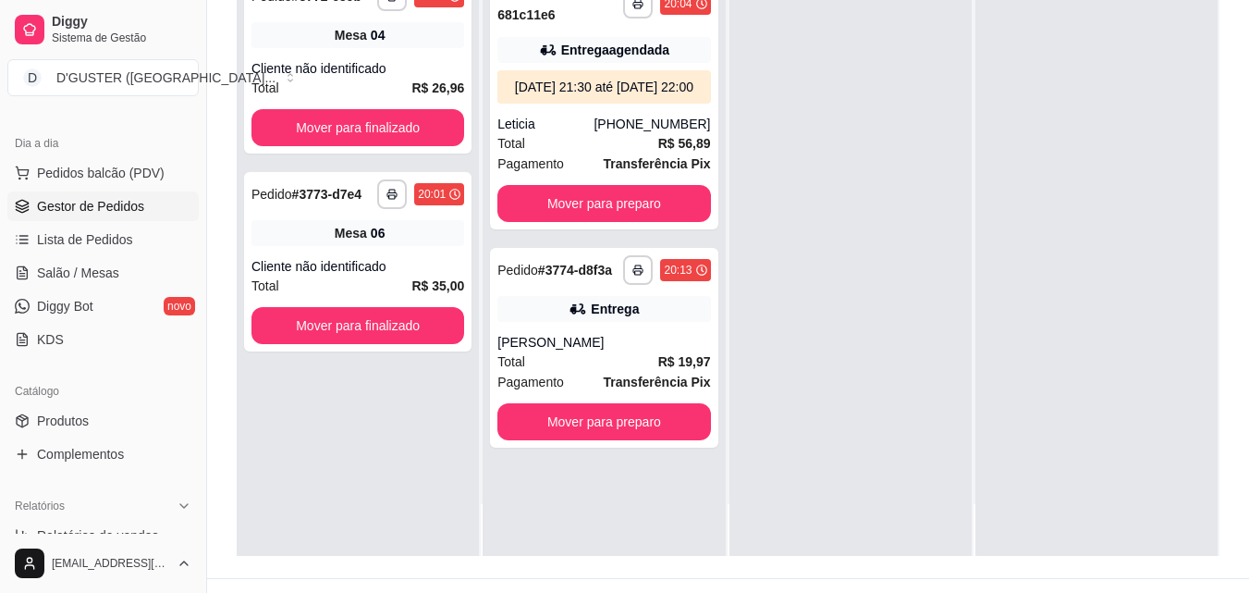
scroll to position [282, 0]
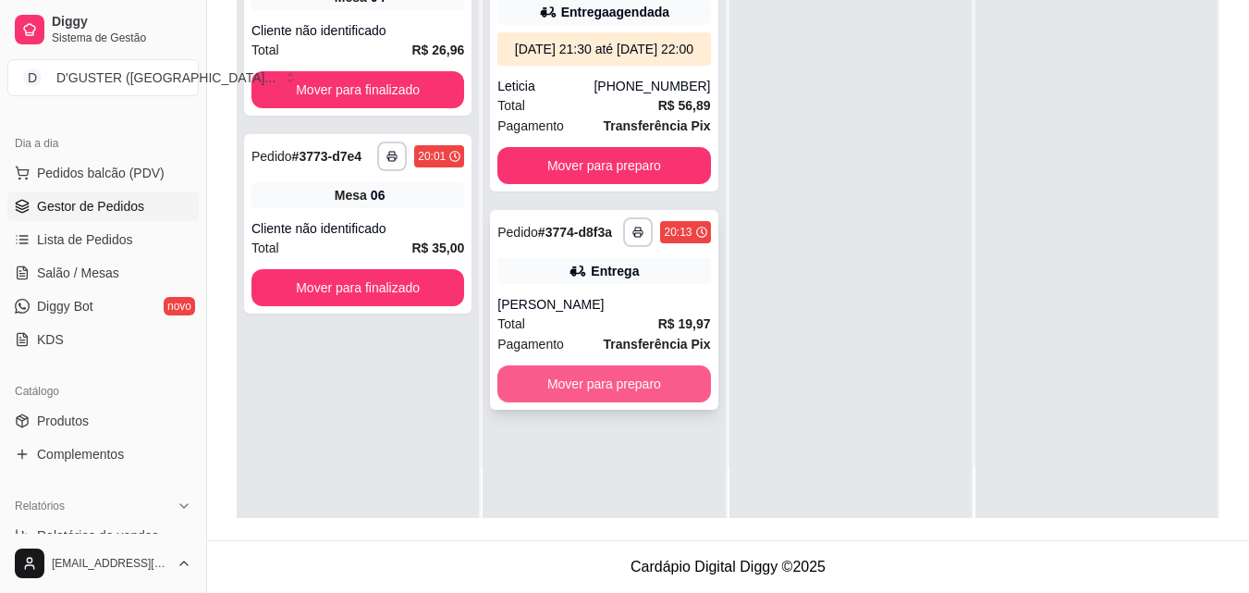
click at [632, 402] on button "Mover para preparo" at bounding box center [603, 383] width 213 height 37
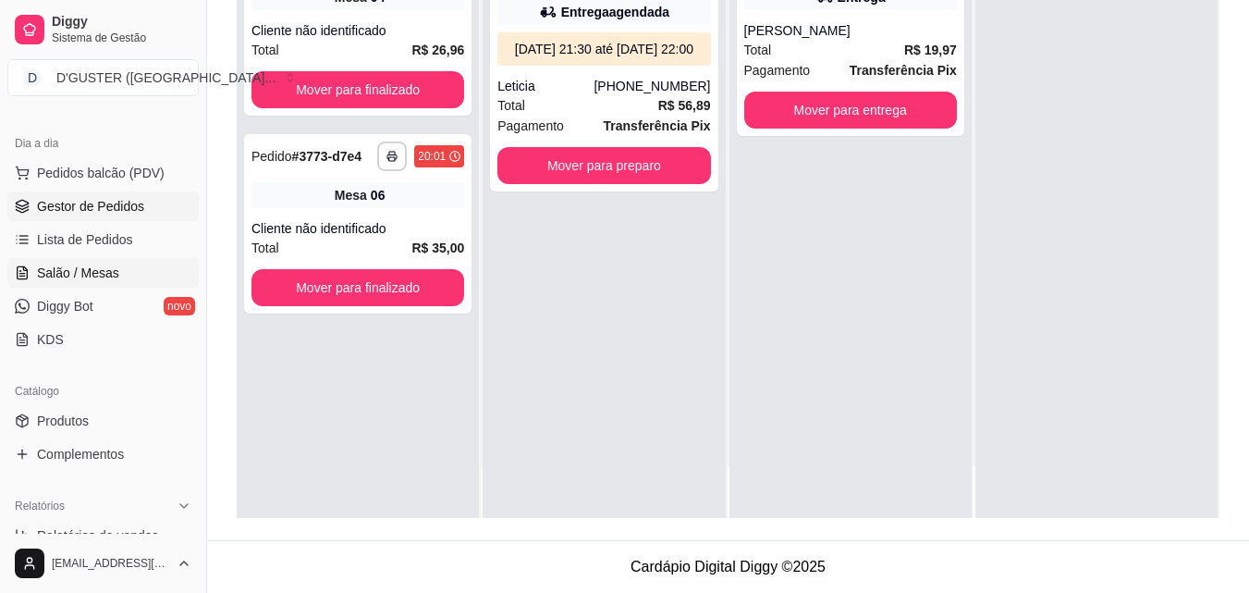
click at [116, 270] on link "Salão / Mesas" at bounding box center [102, 273] width 191 height 30
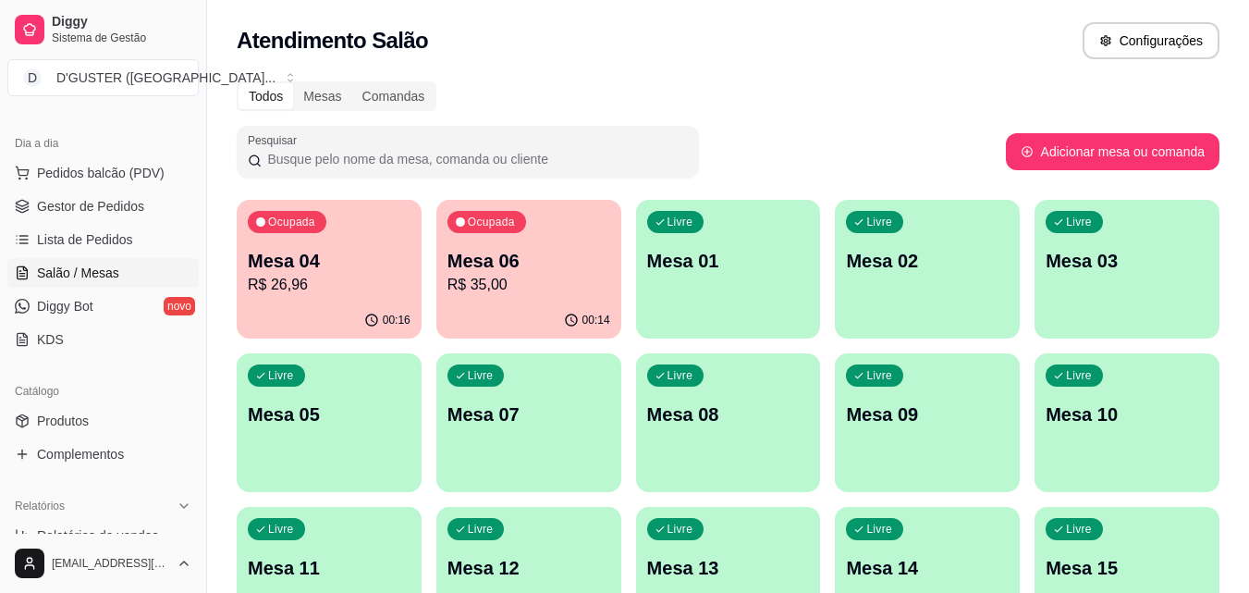
click at [297, 285] on p "R$ 26,96" at bounding box center [329, 285] width 163 height 22
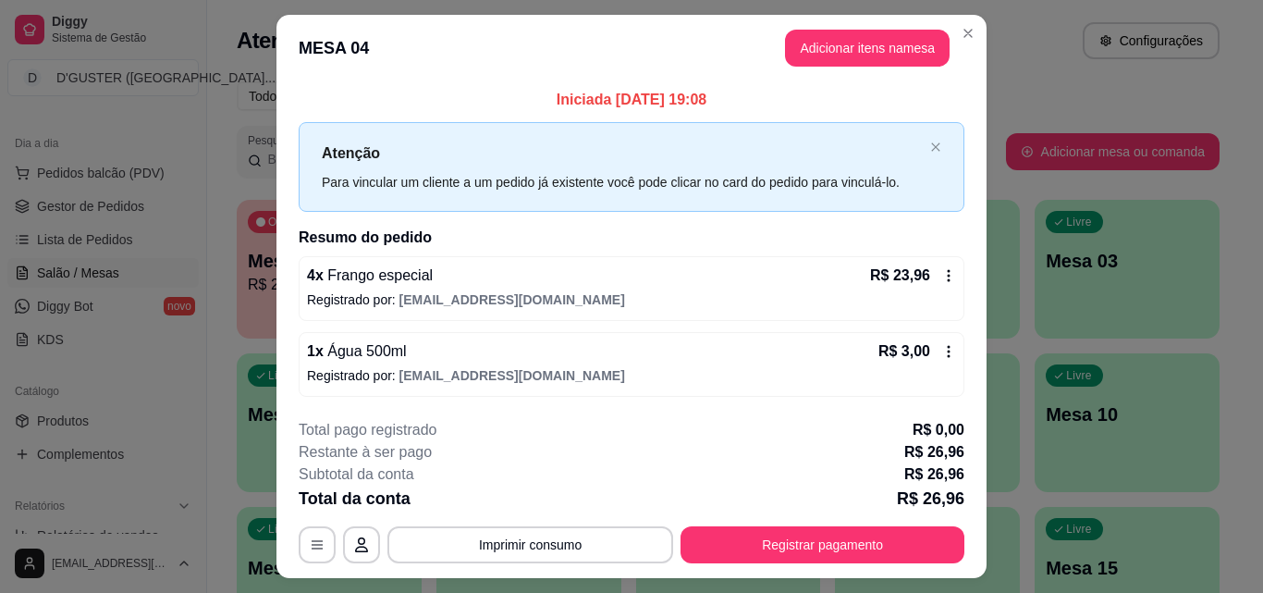
drag, startPoint x: 827, startPoint y: 524, endPoint x: 827, endPoint y: 537, distance: 12.9
click at [827, 525] on div "**********" at bounding box center [632, 491] width 666 height 144
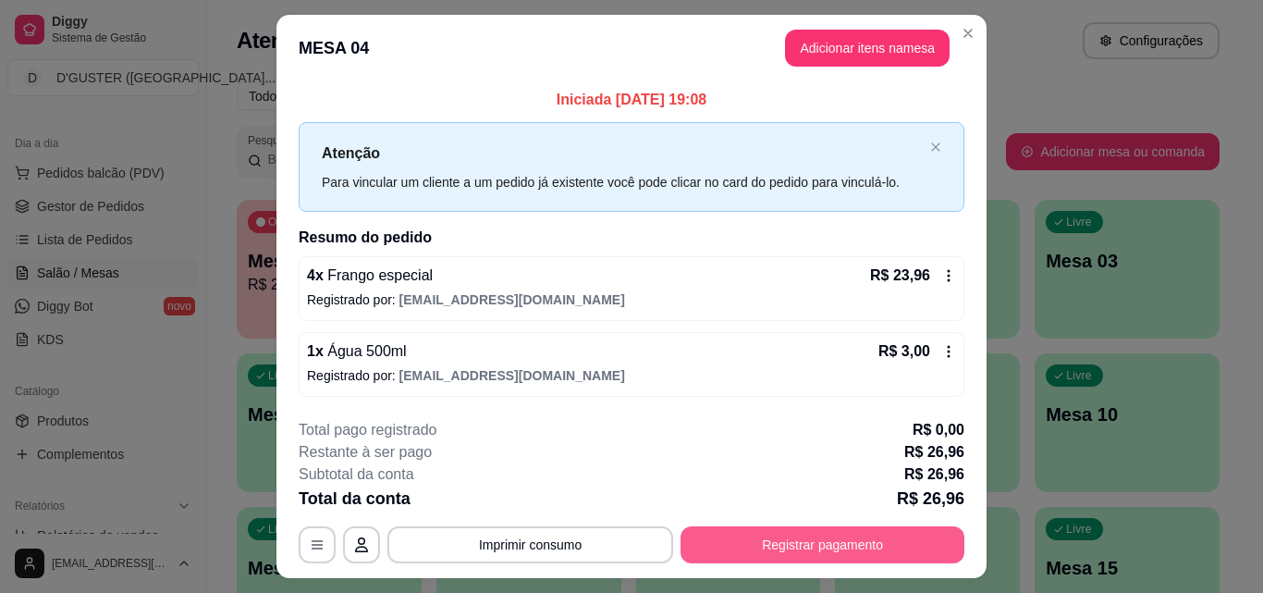
click at [827, 537] on button "Registrar pagamento" at bounding box center [822, 544] width 284 height 37
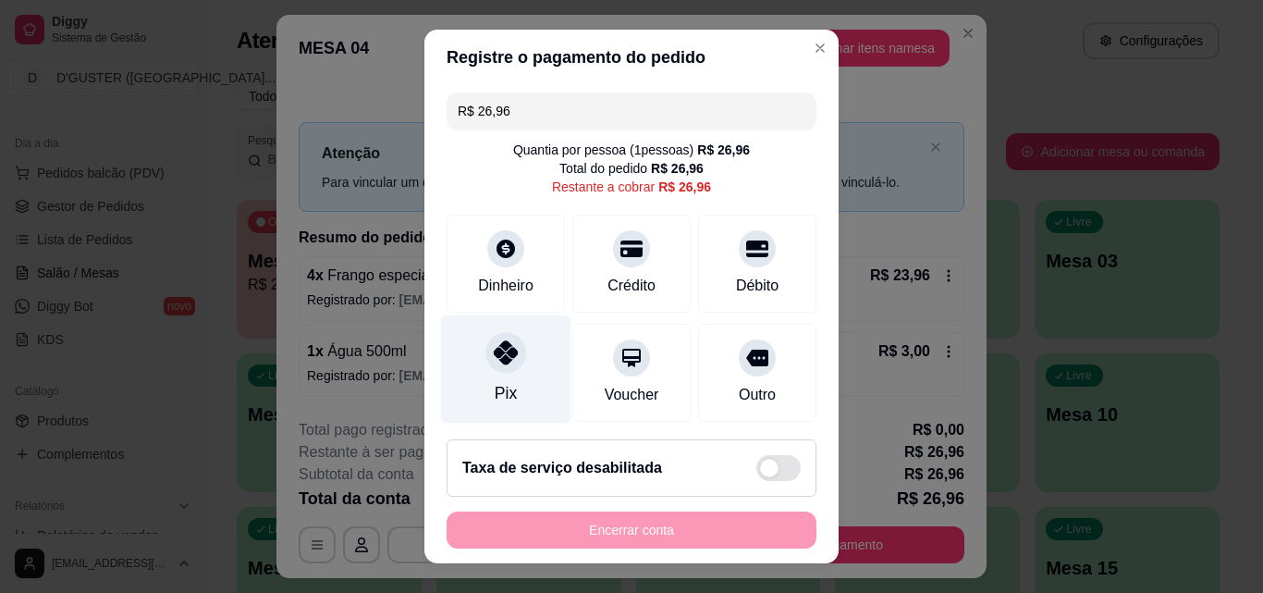
drag, startPoint x: 496, startPoint y: 355, endPoint x: 512, endPoint y: 372, distance: 22.9
click at [496, 357] on icon at bounding box center [506, 352] width 24 height 24
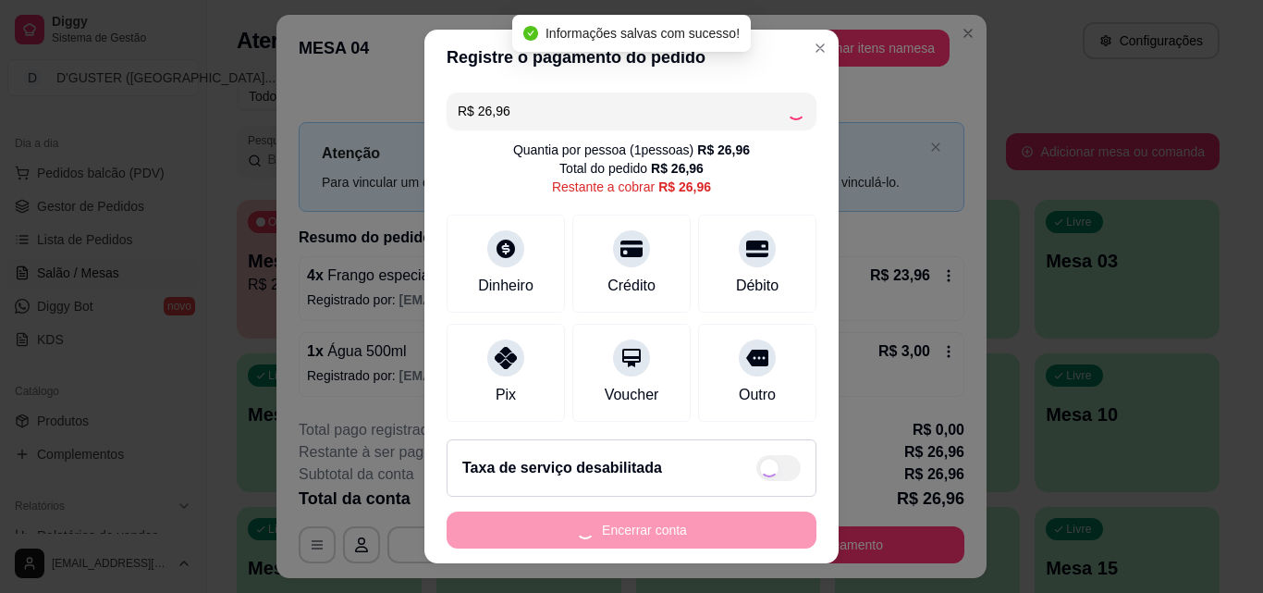
type input "R$ 0,00"
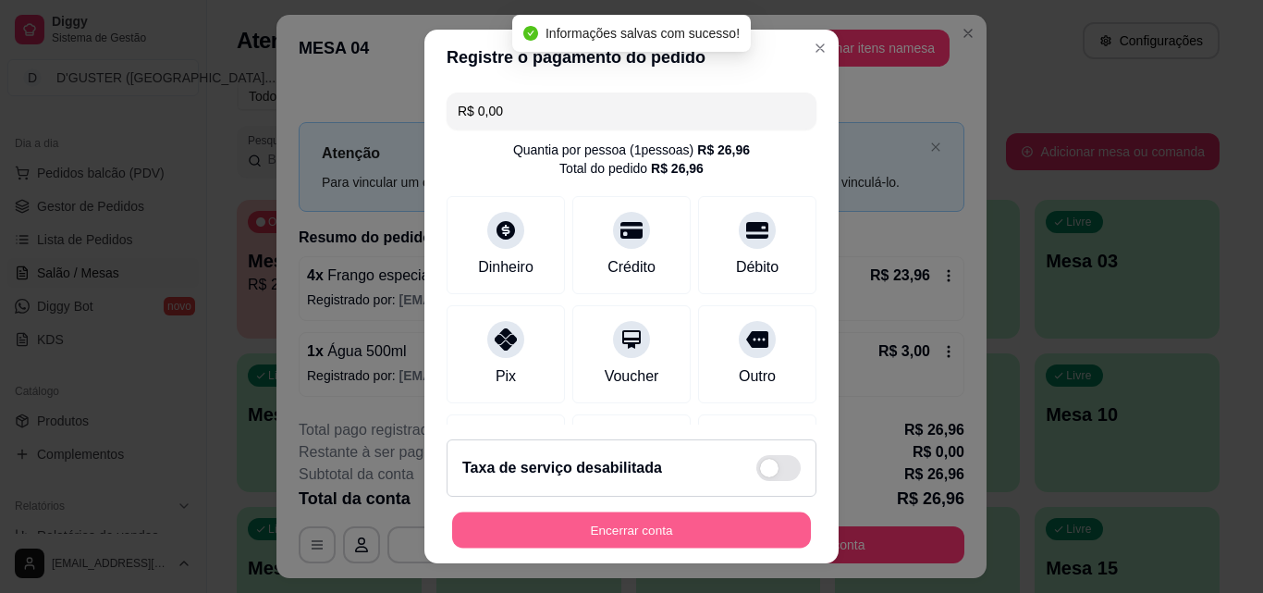
click at [695, 534] on button "Encerrar conta" at bounding box center [631, 530] width 359 height 36
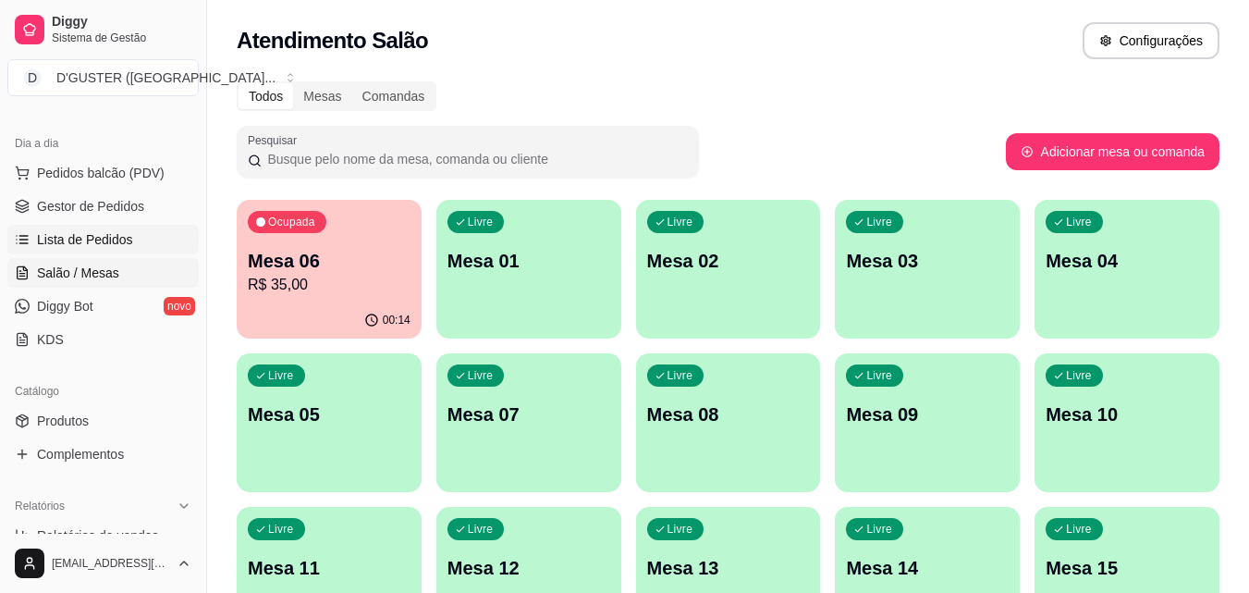
click at [132, 233] on link "Lista de Pedidos" at bounding box center [102, 240] width 191 height 30
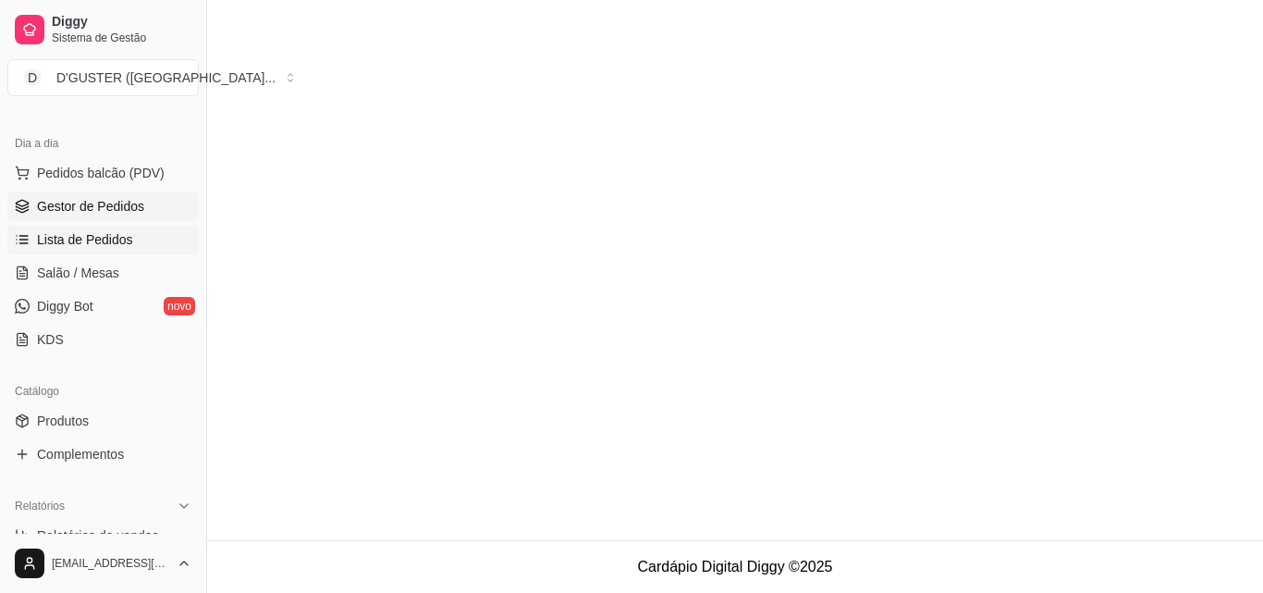
click at [130, 200] on span "Gestor de Pedidos" at bounding box center [90, 206] width 107 height 18
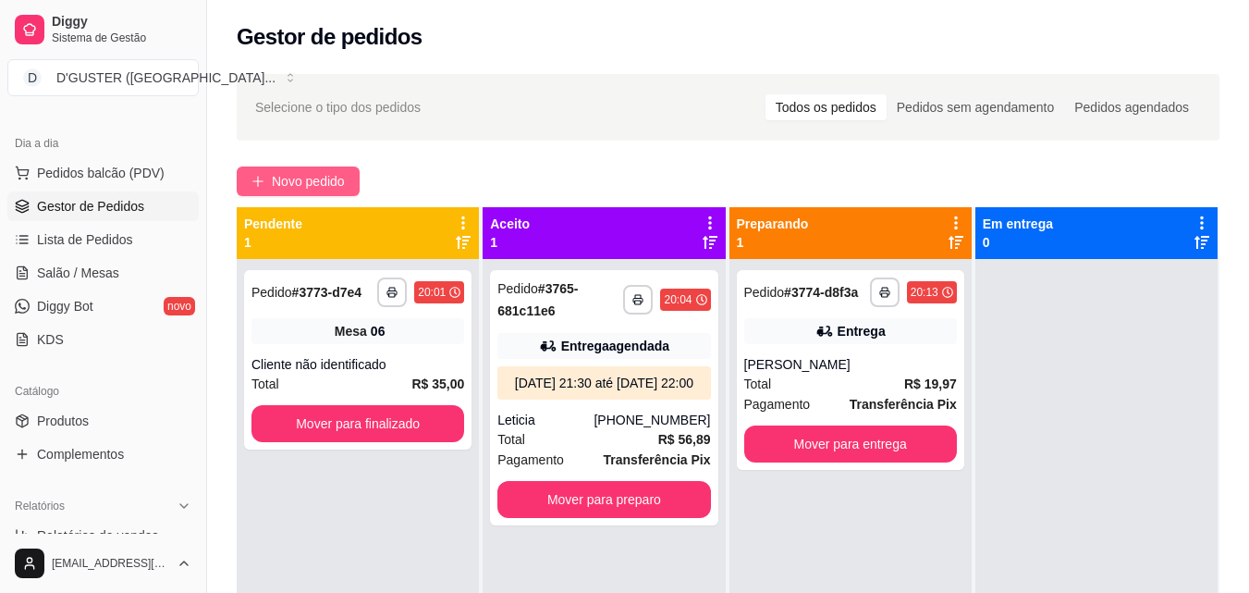
click at [306, 178] on span "Novo pedido" at bounding box center [308, 181] width 73 height 20
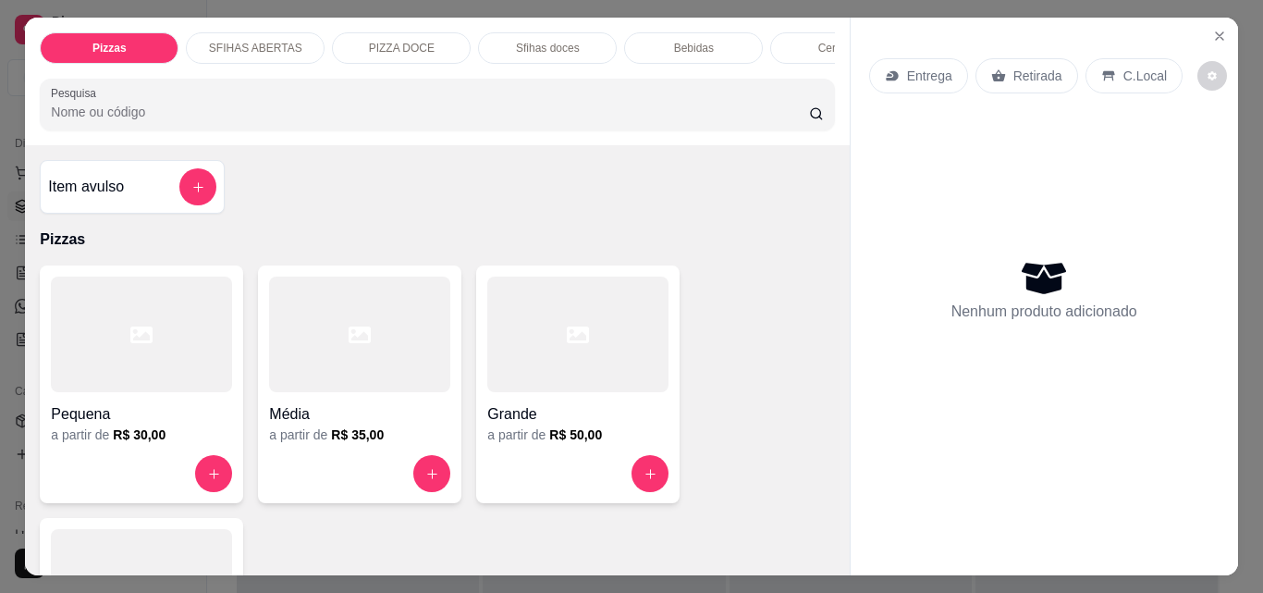
click at [1030, 72] on p "Retirada" at bounding box center [1037, 76] width 49 height 18
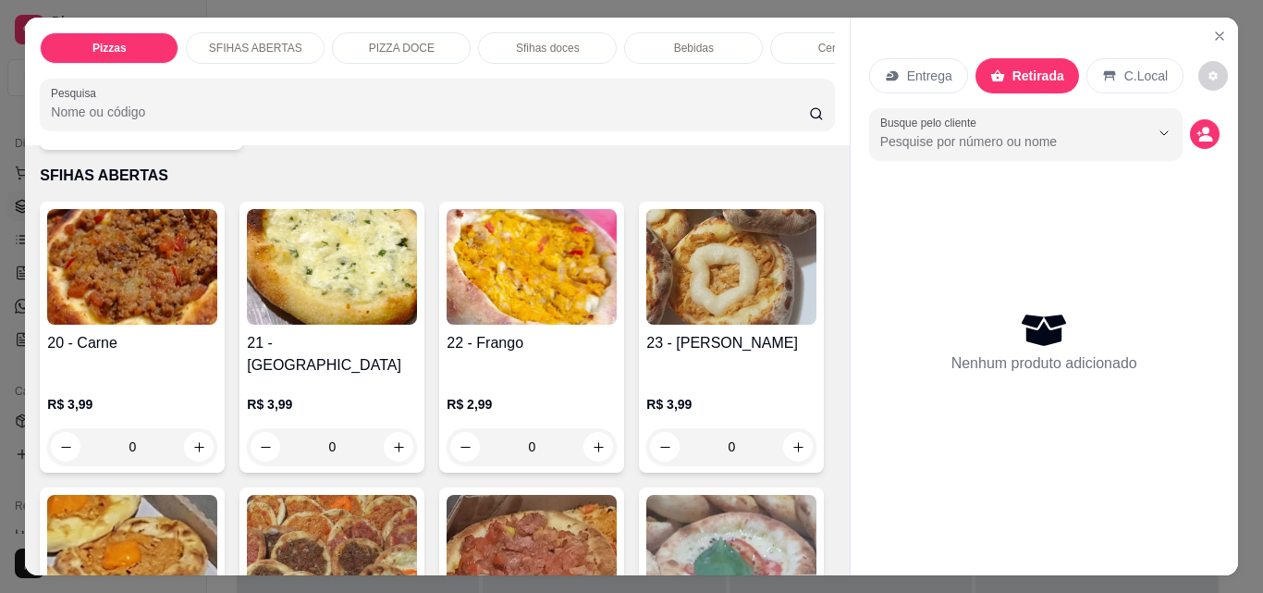
scroll to position [647, 0]
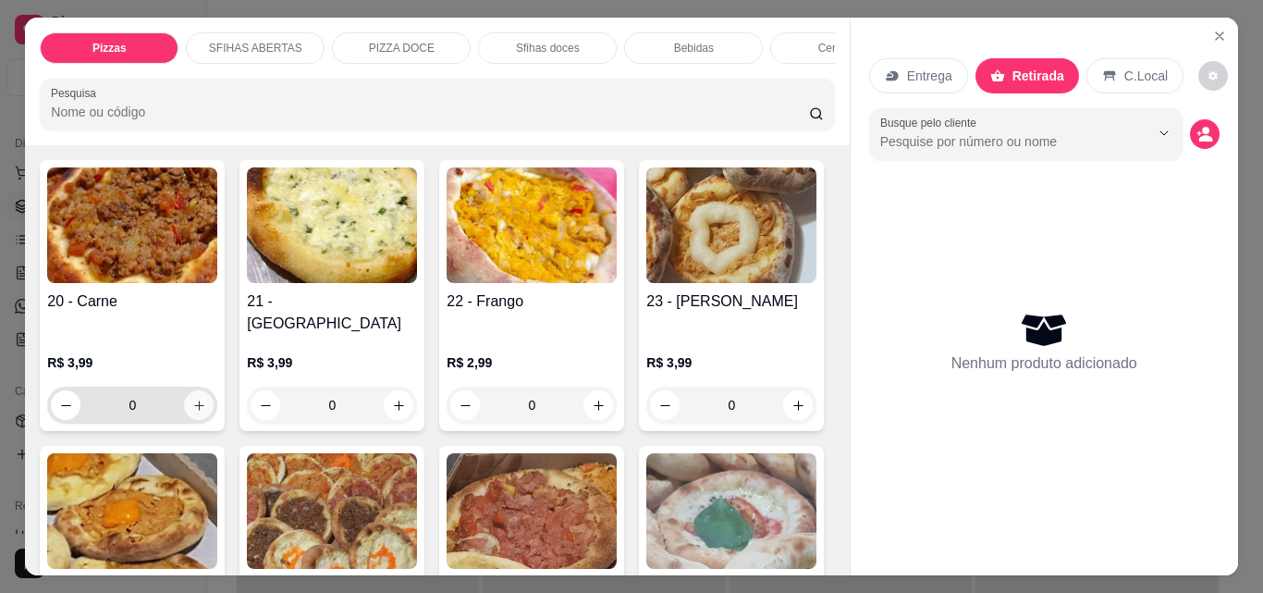
click at [195, 398] on icon "increase-product-quantity" at bounding box center [199, 405] width 14 height 14
type input "1"
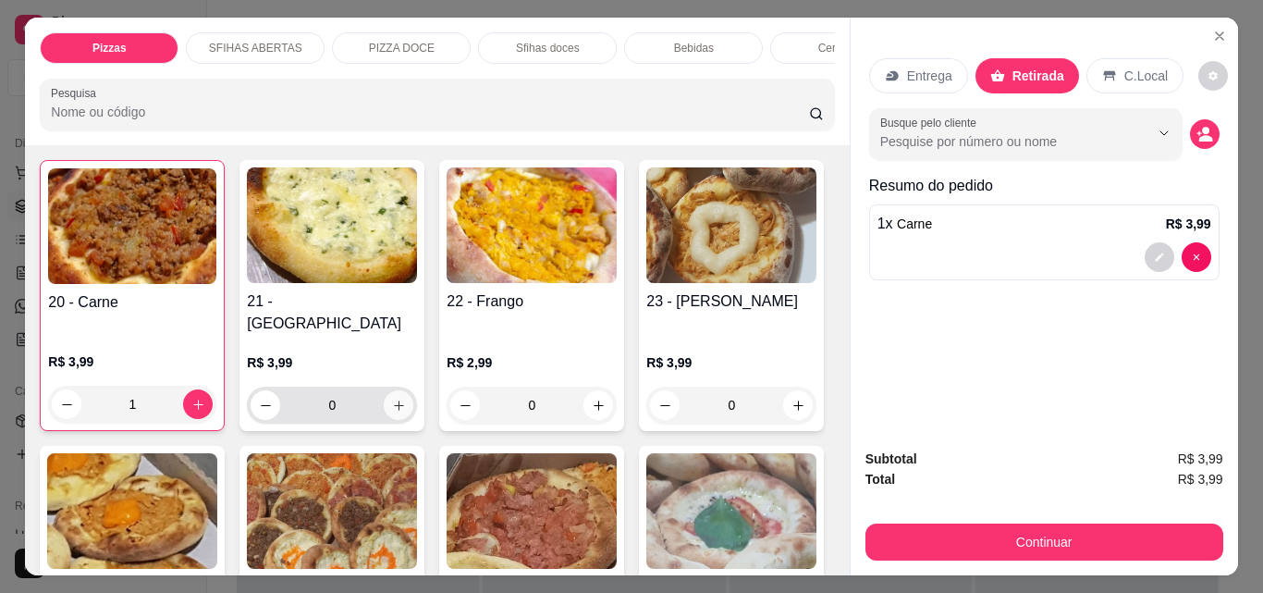
click at [394, 400] on icon "increase-product-quantity" at bounding box center [399, 405] width 10 height 10
type input "1"
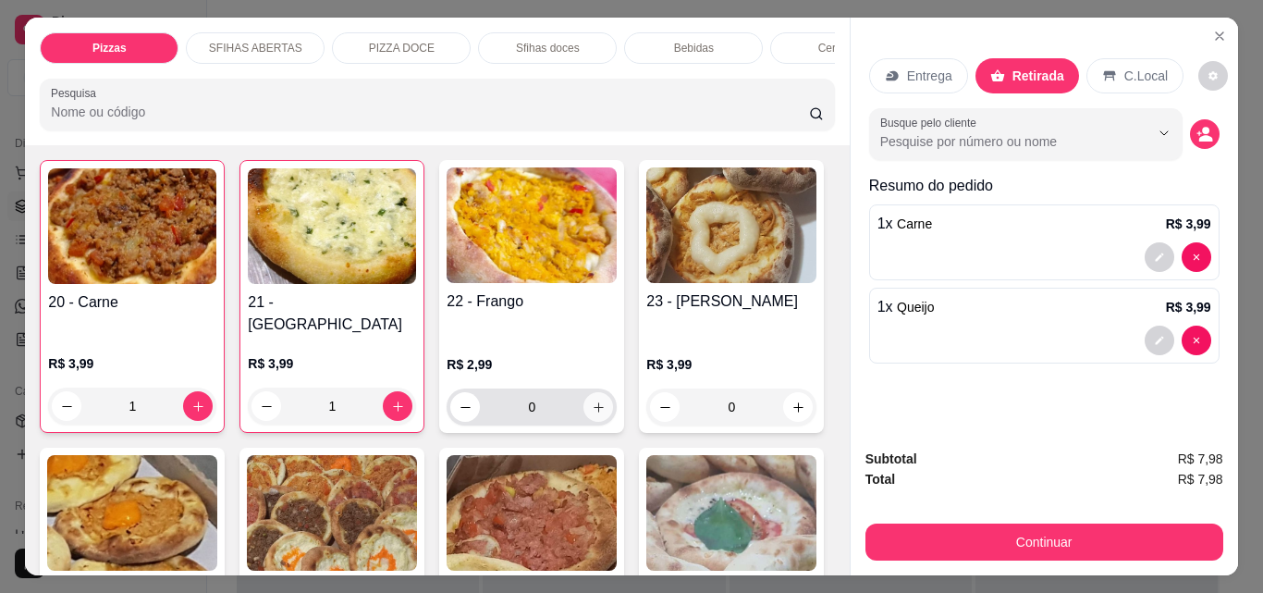
click at [592, 400] on icon "increase-product-quantity" at bounding box center [599, 407] width 14 height 14
type input "1"
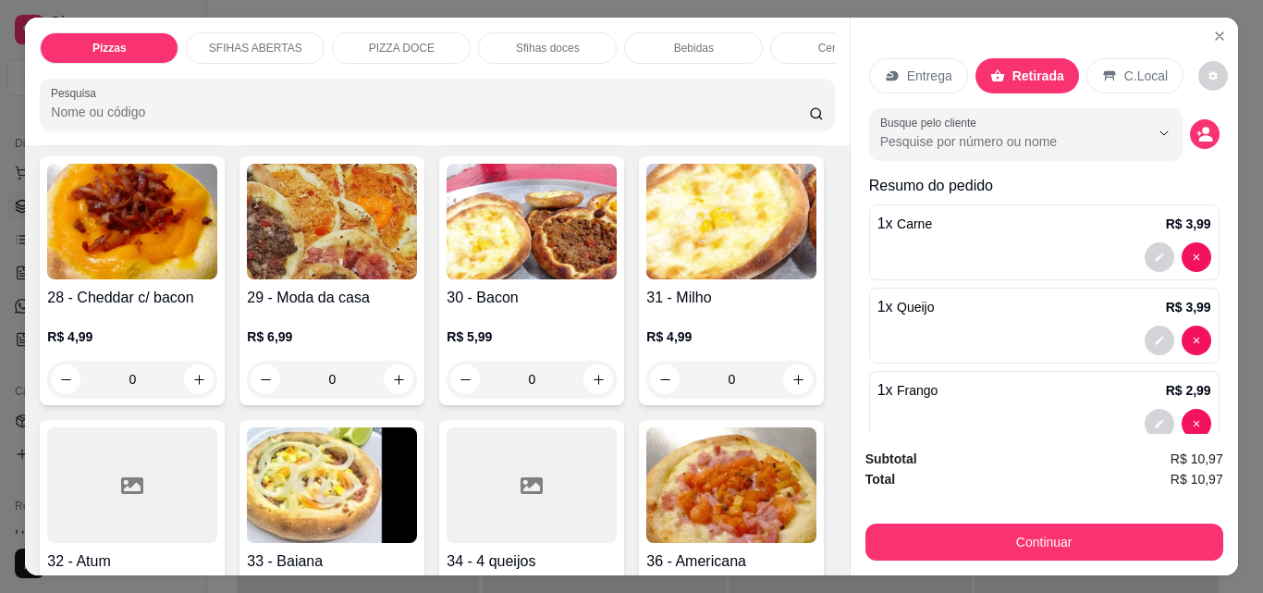
scroll to position [1294, 0]
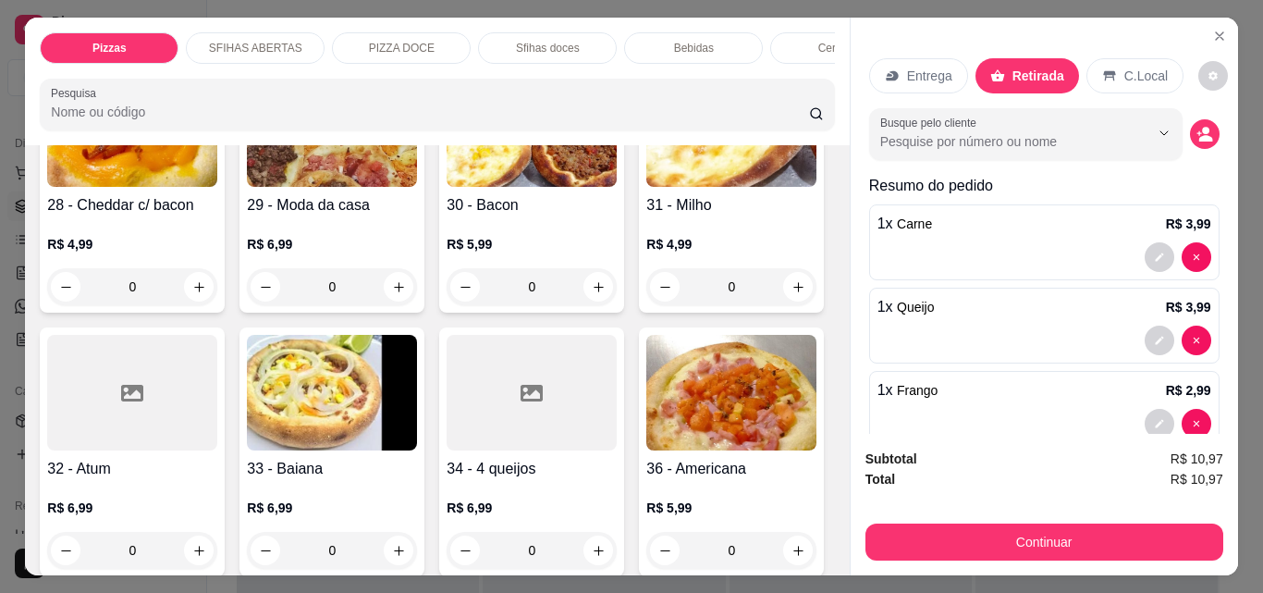
click at [791, 31] on icon "increase-product-quantity" at bounding box center [798, 24] width 14 height 14
type input "1"
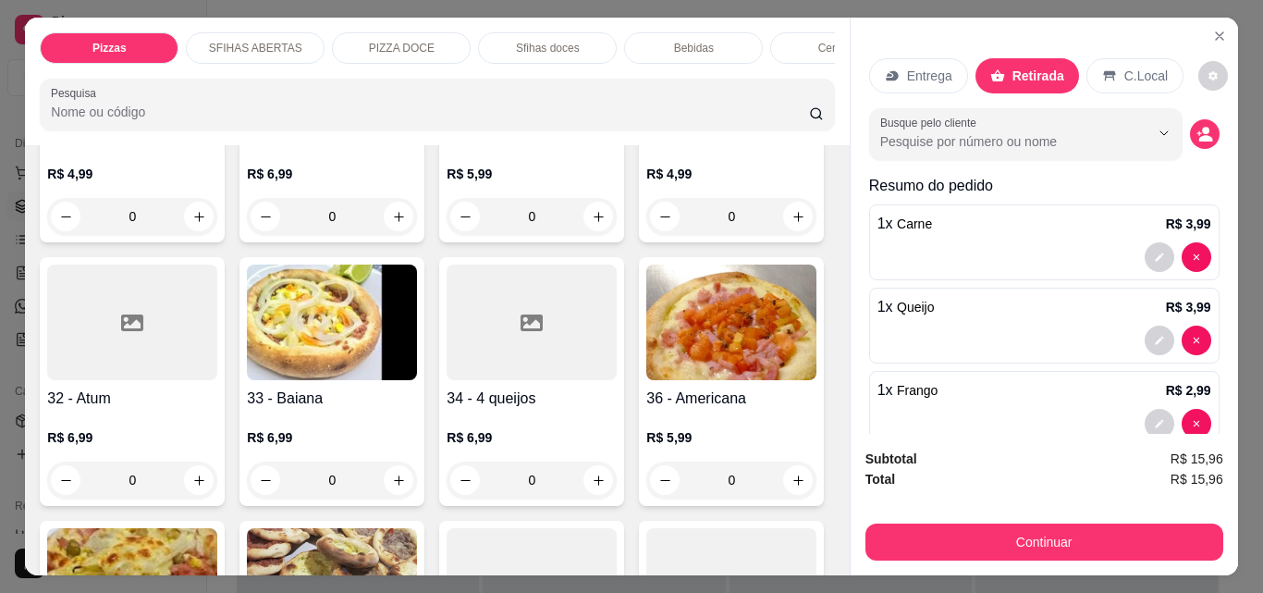
scroll to position [1387, 0]
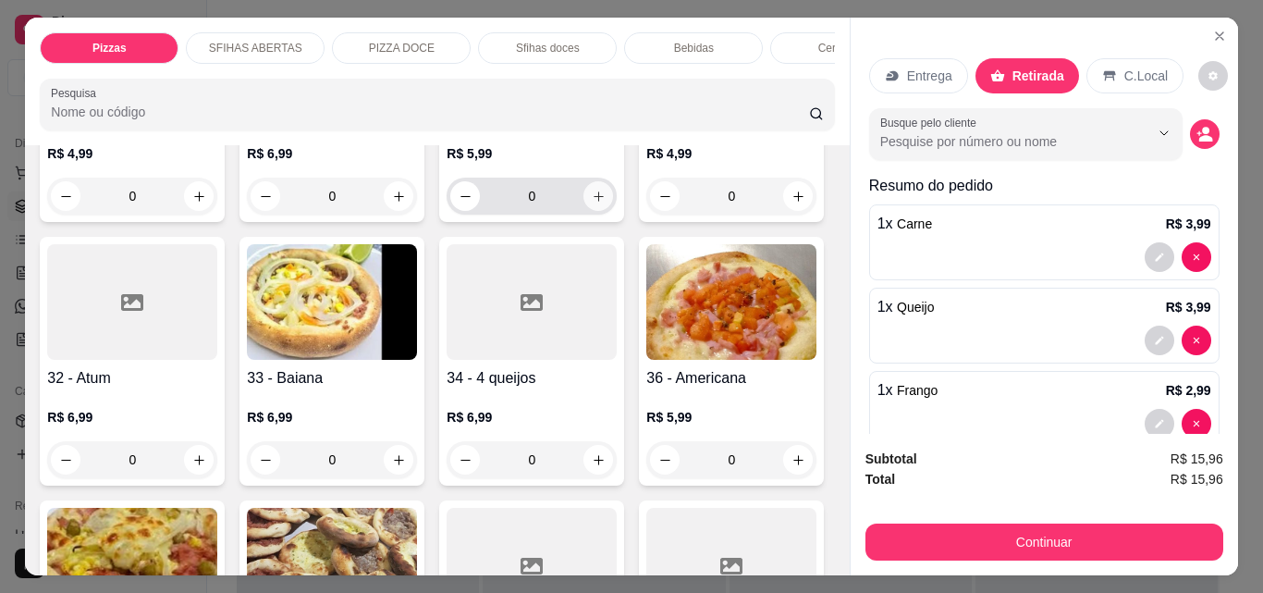
click at [594, 202] on icon "increase-product-quantity" at bounding box center [599, 196] width 10 height 10
type input "1"
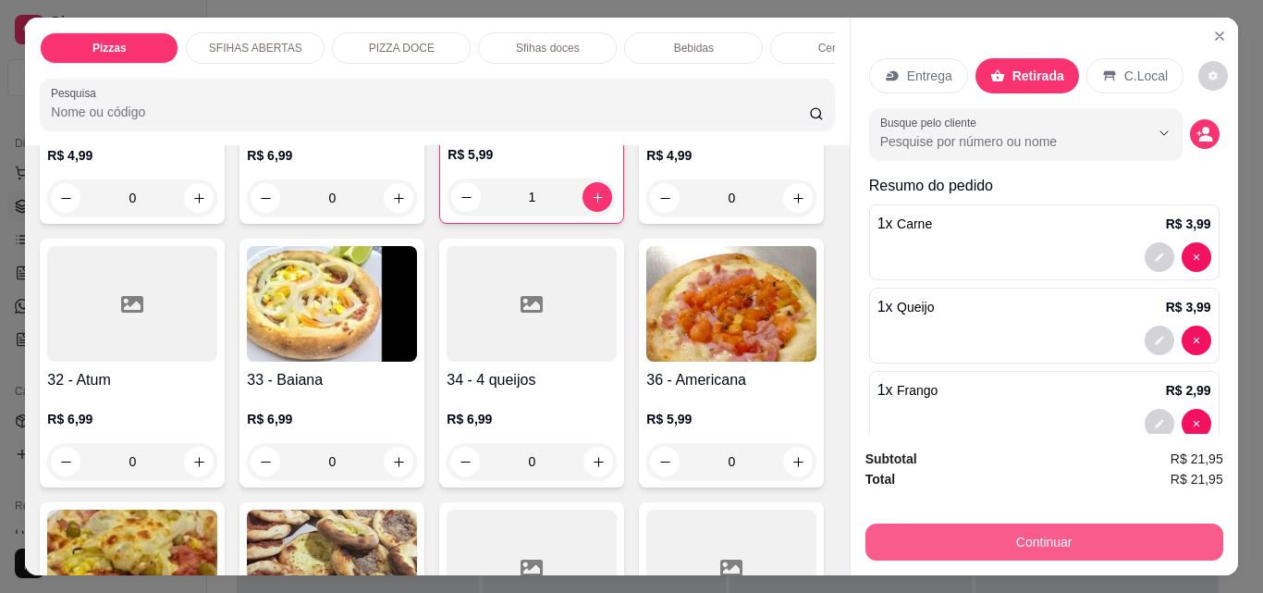
click at [1148, 536] on button "Continuar" at bounding box center [1044, 541] width 358 height 37
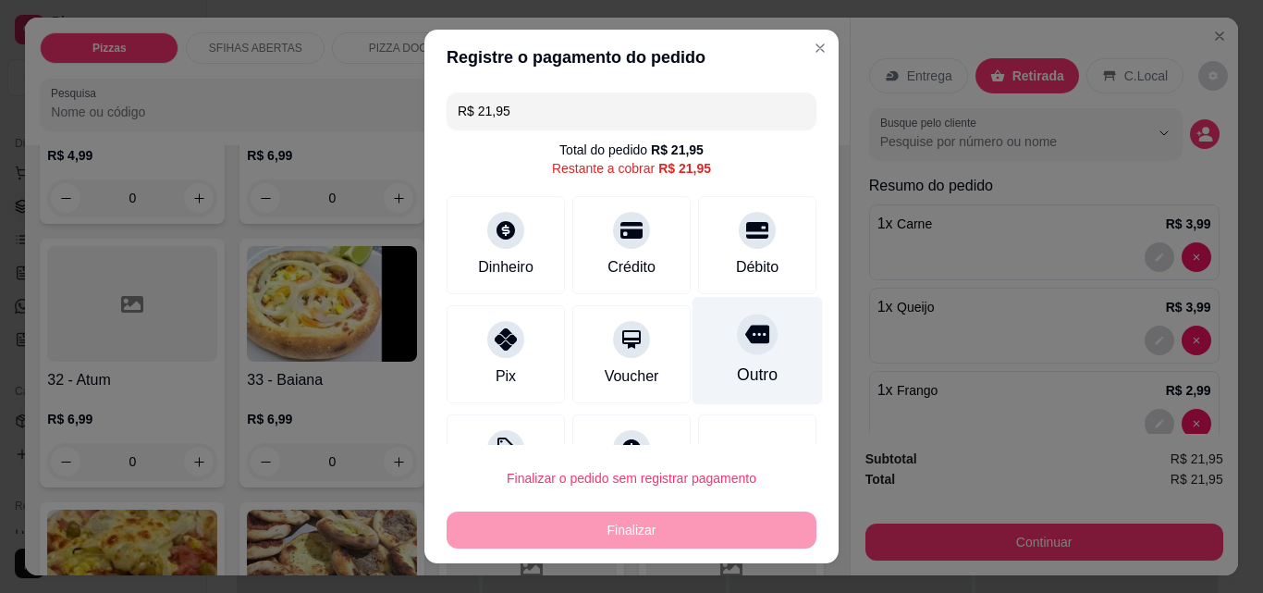
click at [753, 365] on div "Outro" at bounding box center [757, 351] width 130 height 108
type input "R$ 0,00"
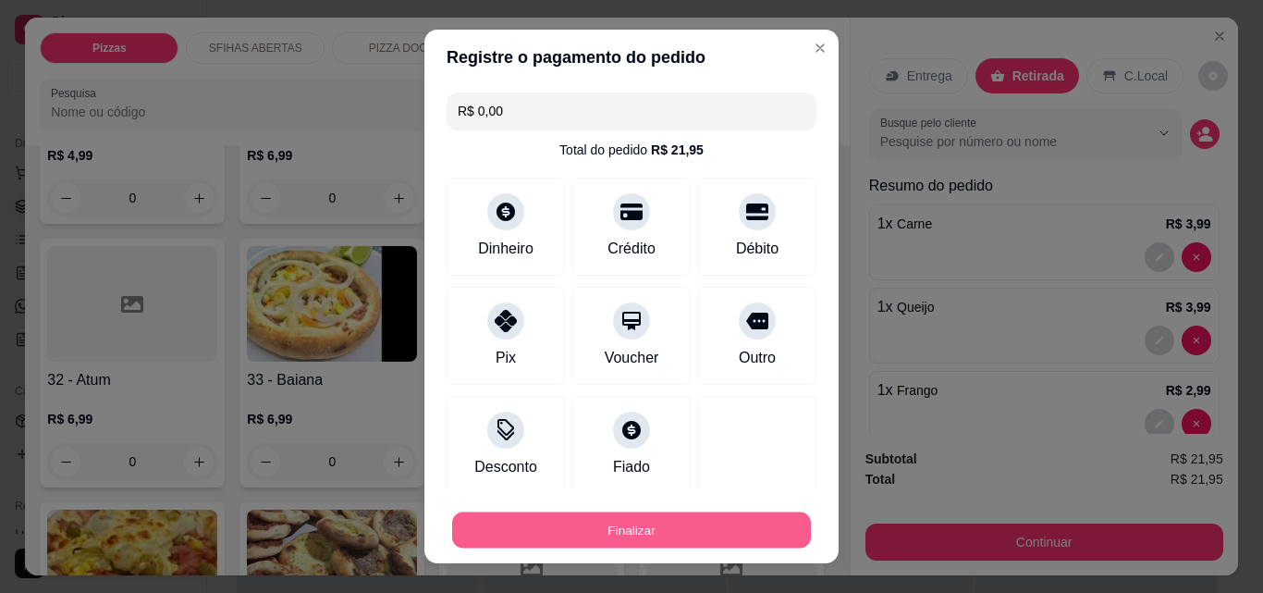
click at [725, 525] on button "Finalizar" at bounding box center [631, 530] width 359 height 36
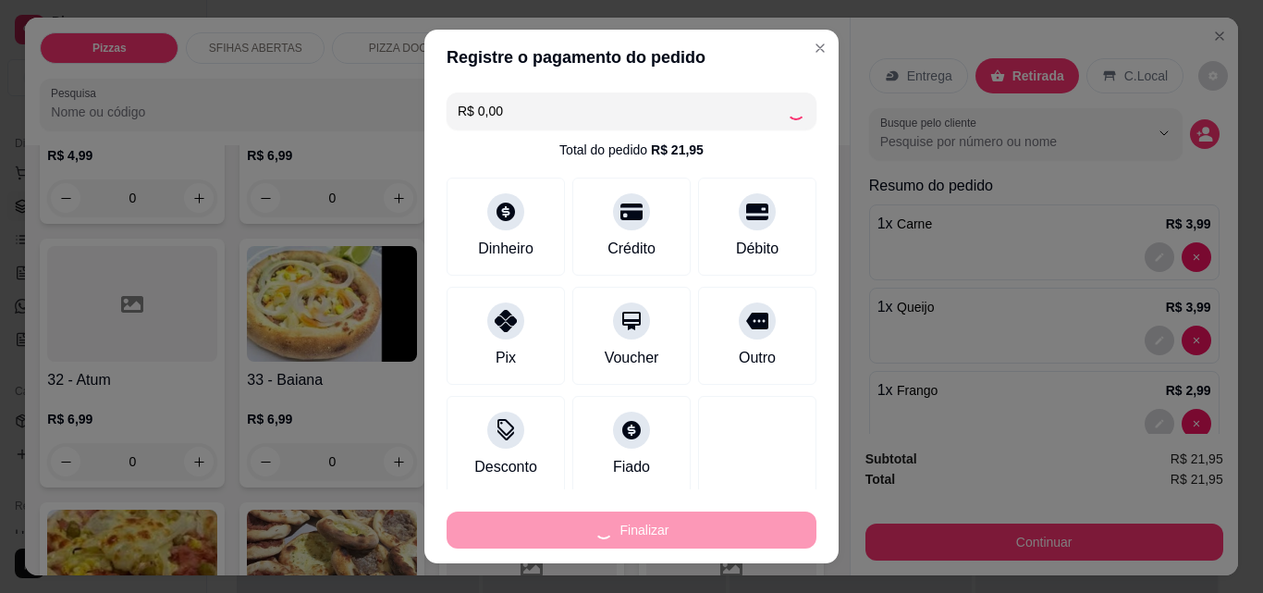
type input "0"
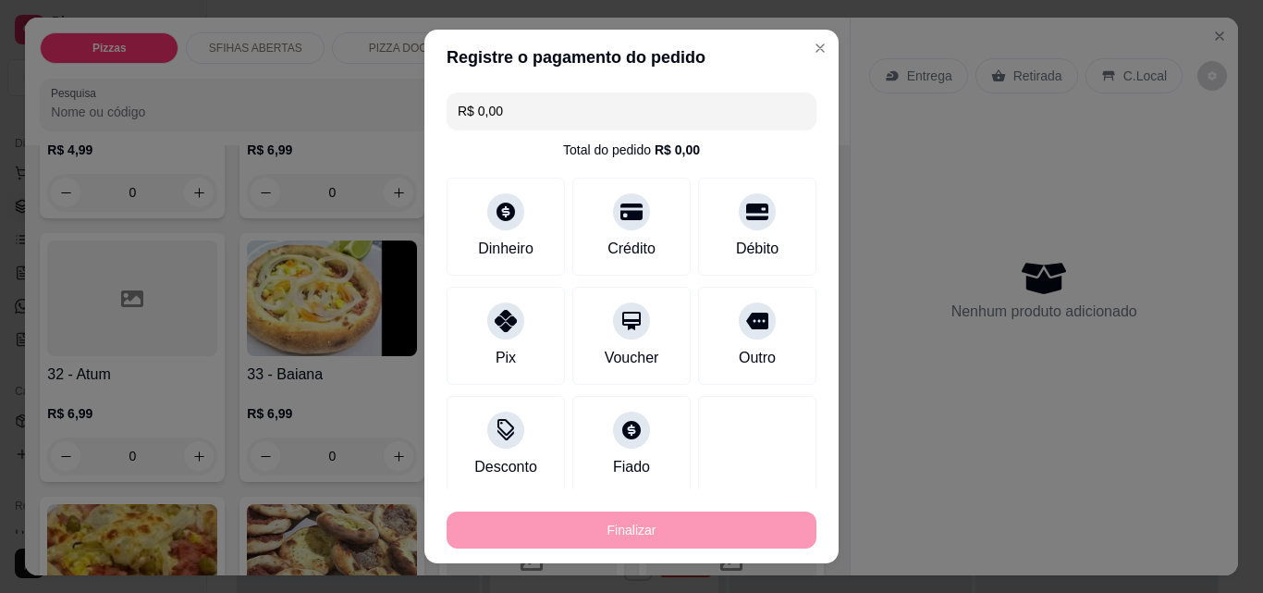
type input "-R$ 21,95"
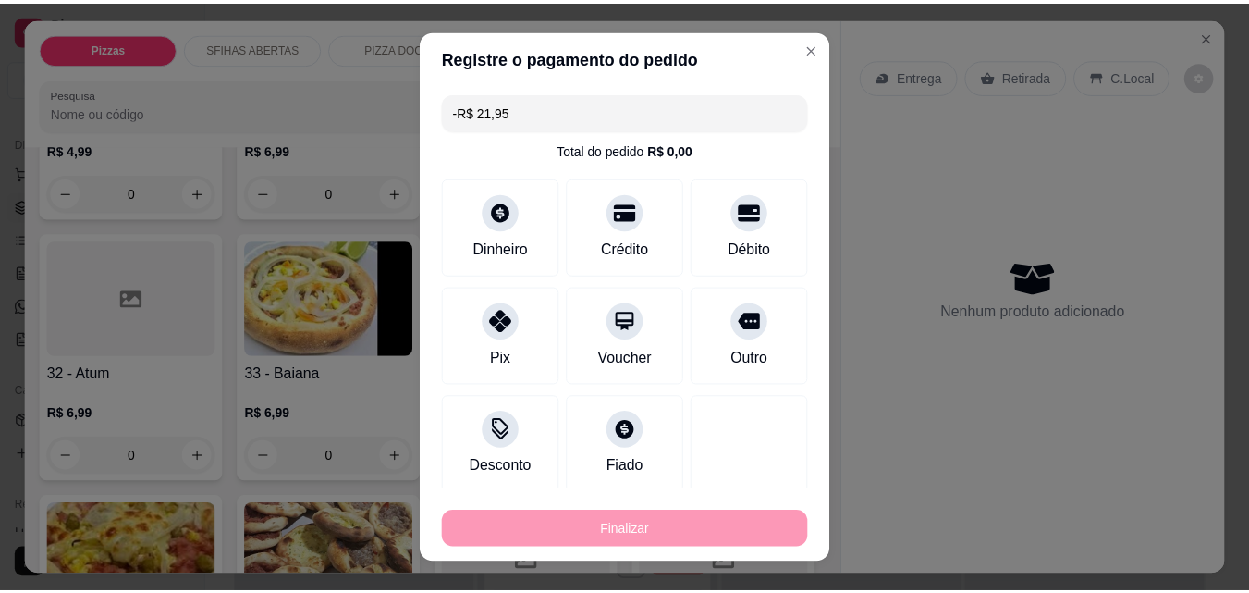
scroll to position [1383, 0]
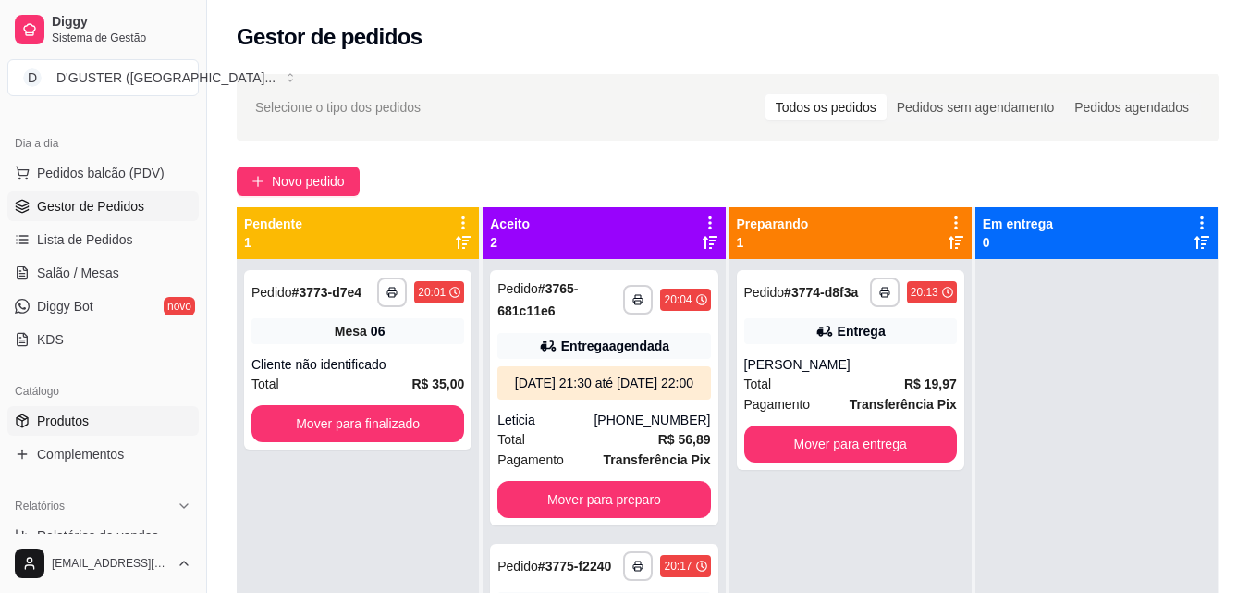
click at [94, 415] on link "Produtos" at bounding box center [102, 421] width 191 height 30
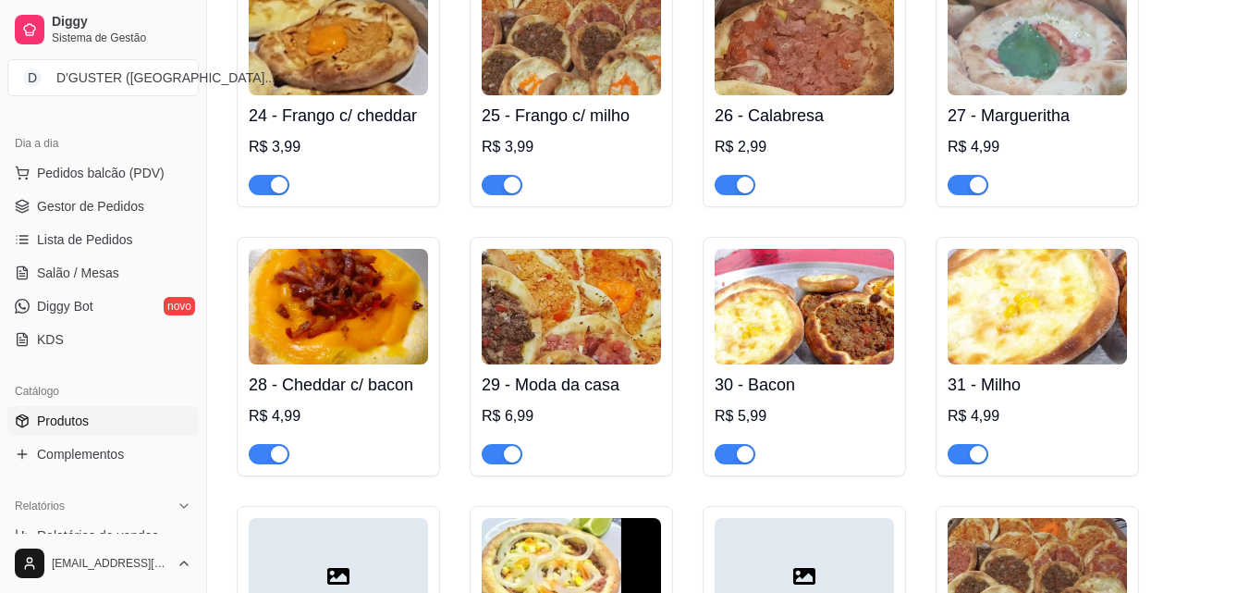
scroll to position [2681, 0]
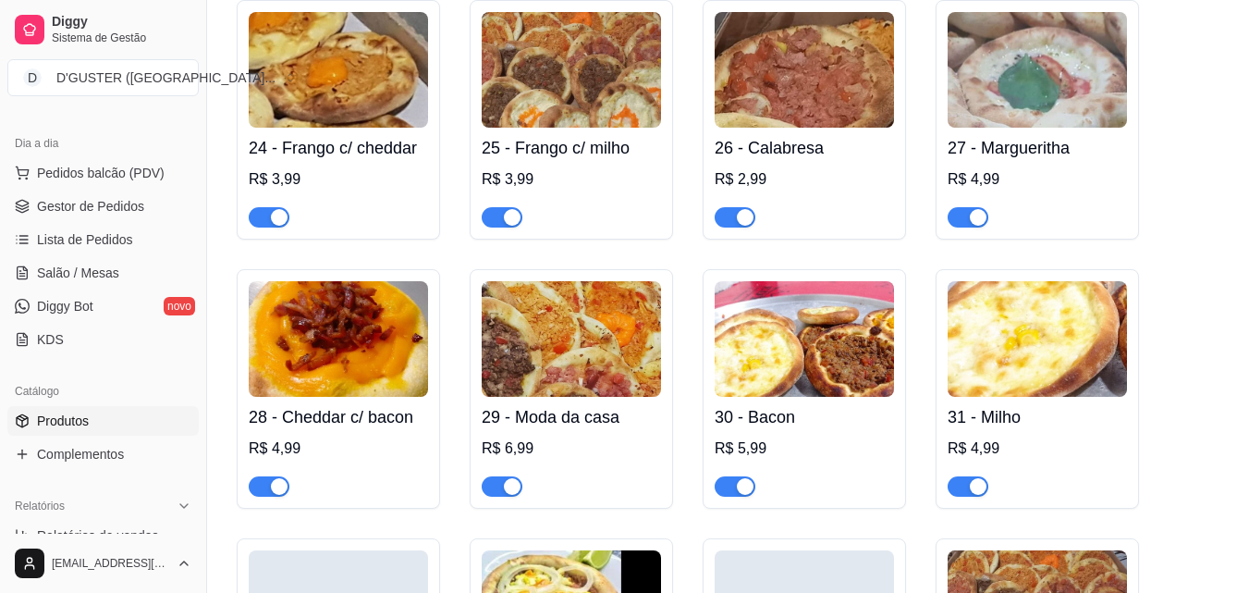
click at [955, 207] on span "button" at bounding box center [968, 217] width 41 height 20
click at [67, 205] on span "Gestor de Pedidos" at bounding box center [90, 206] width 107 height 18
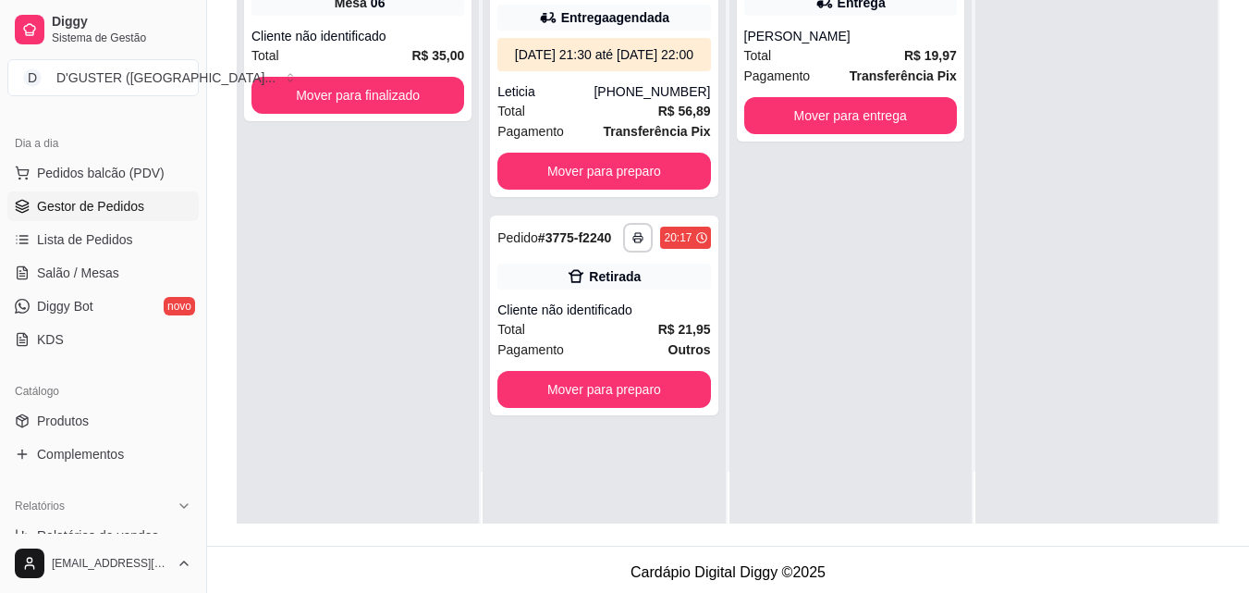
scroll to position [277, 0]
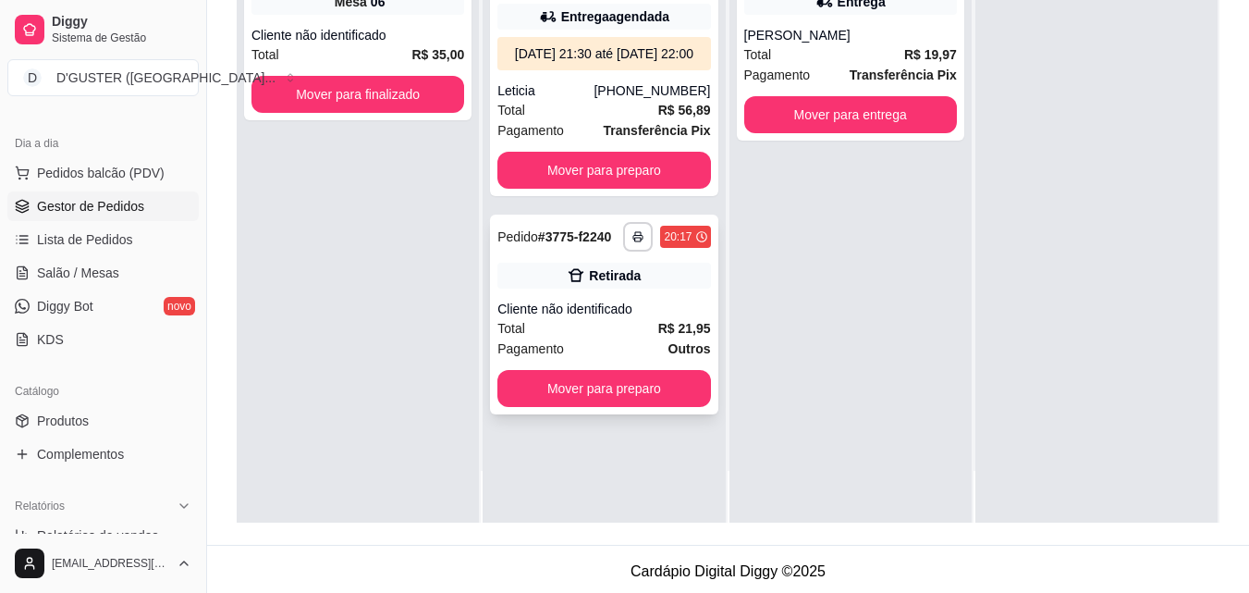
click at [589, 285] on div "Retirada" at bounding box center [615, 275] width 52 height 18
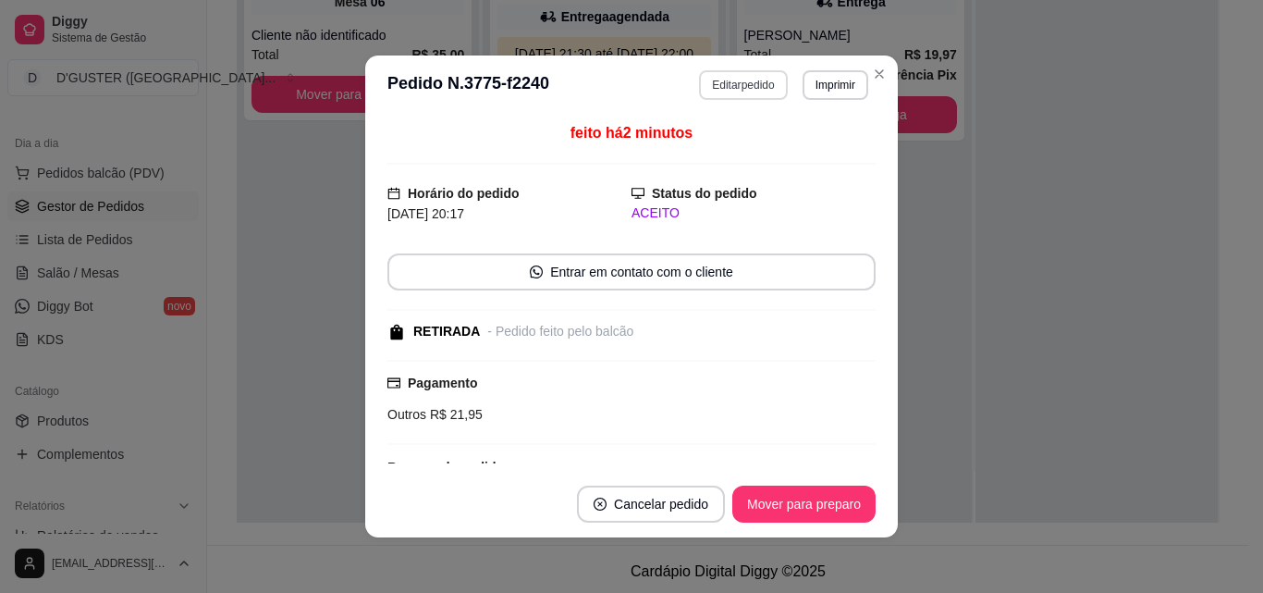
click at [758, 81] on button "Editar pedido" at bounding box center [743, 85] width 88 height 30
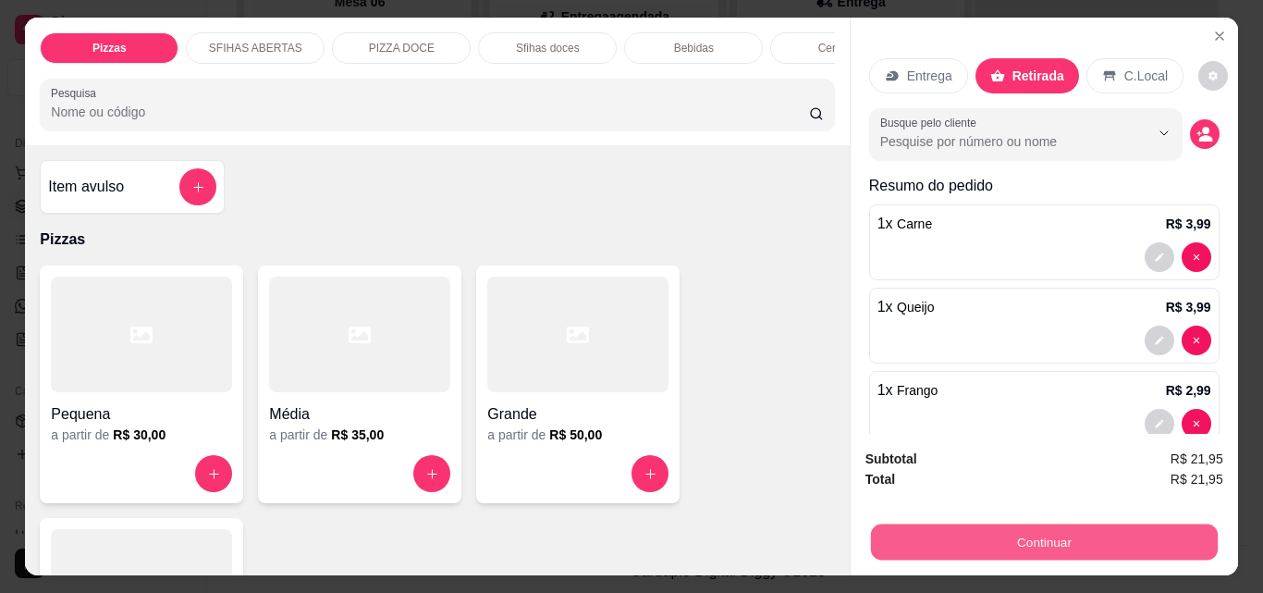
click at [1061, 537] on button "Continuar" at bounding box center [1043, 541] width 347 height 36
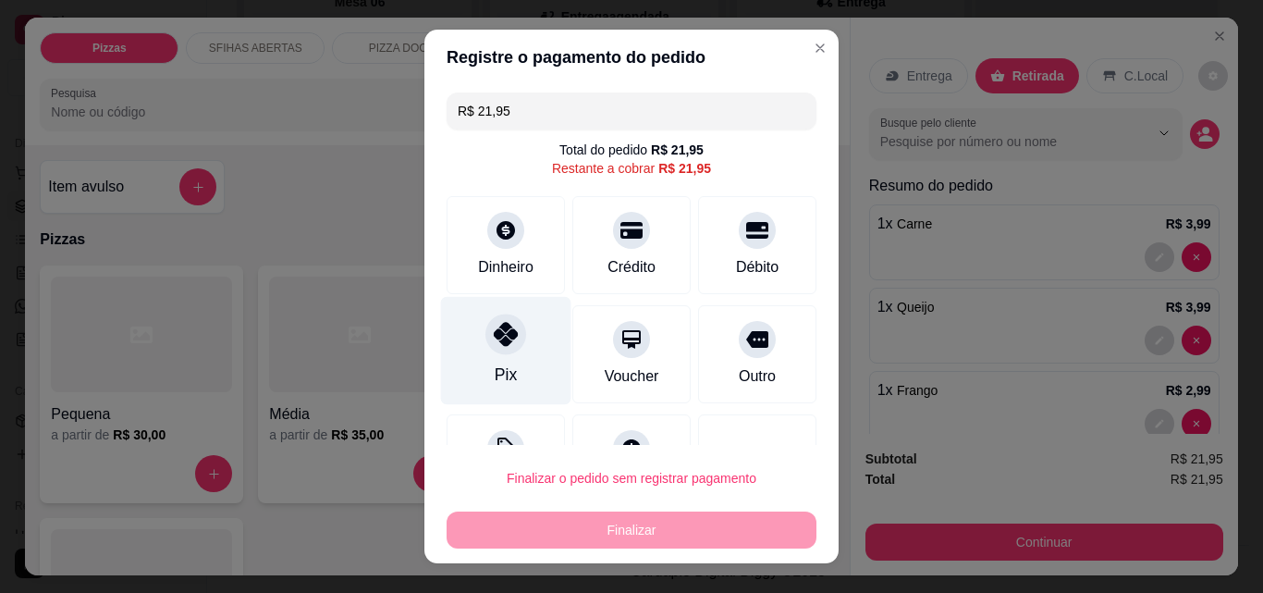
drag, startPoint x: 482, startPoint y: 352, endPoint x: 523, endPoint y: 391, distance: 56.9
click at [482, 353] on div "Pix" at bounding box center [506, 351] width 130 height 108
type input "R$ 0,00"
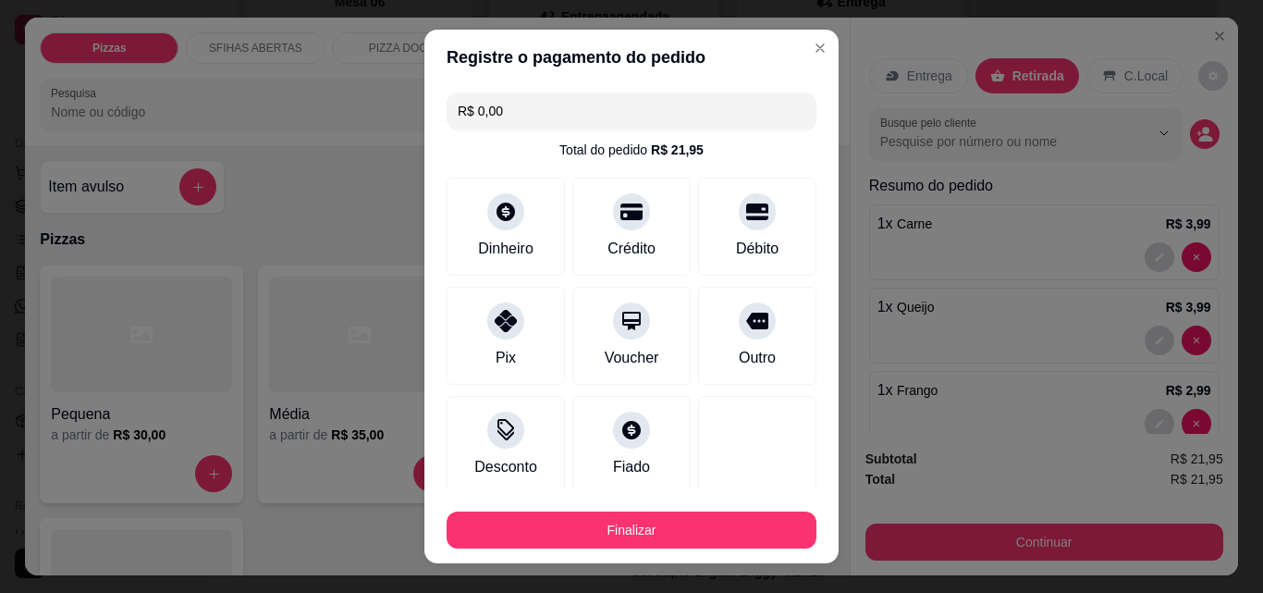
click at [680, 552] on footer "Finalizar" at bounding box center [631, 526] width 414 height 74
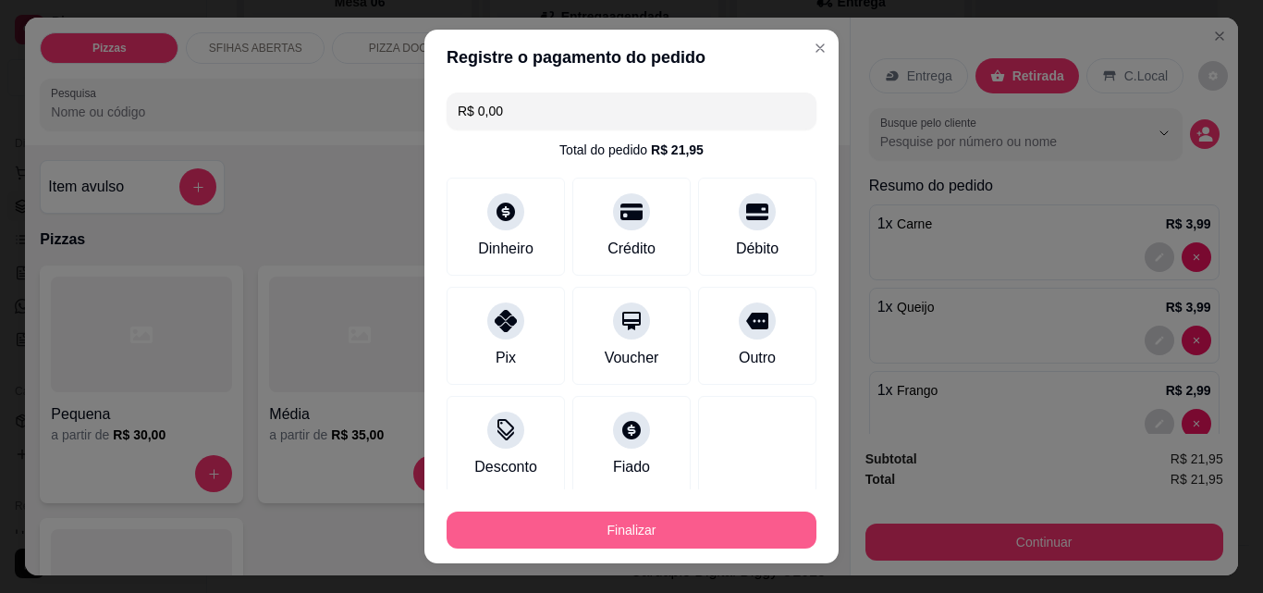
click at [688, 533] on button "Finalizar" at bounding box center [632, 529] width 370 height 37
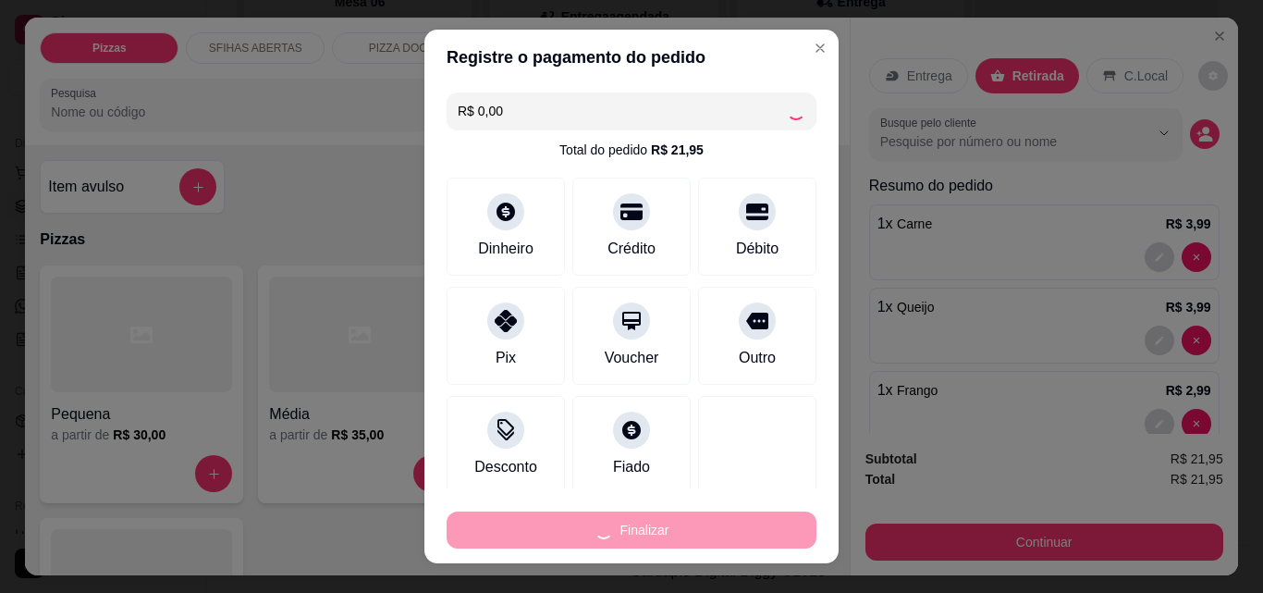
click at [688, 533] on div "Finalizar" at bounding box center [632, 529] width 370 height 37
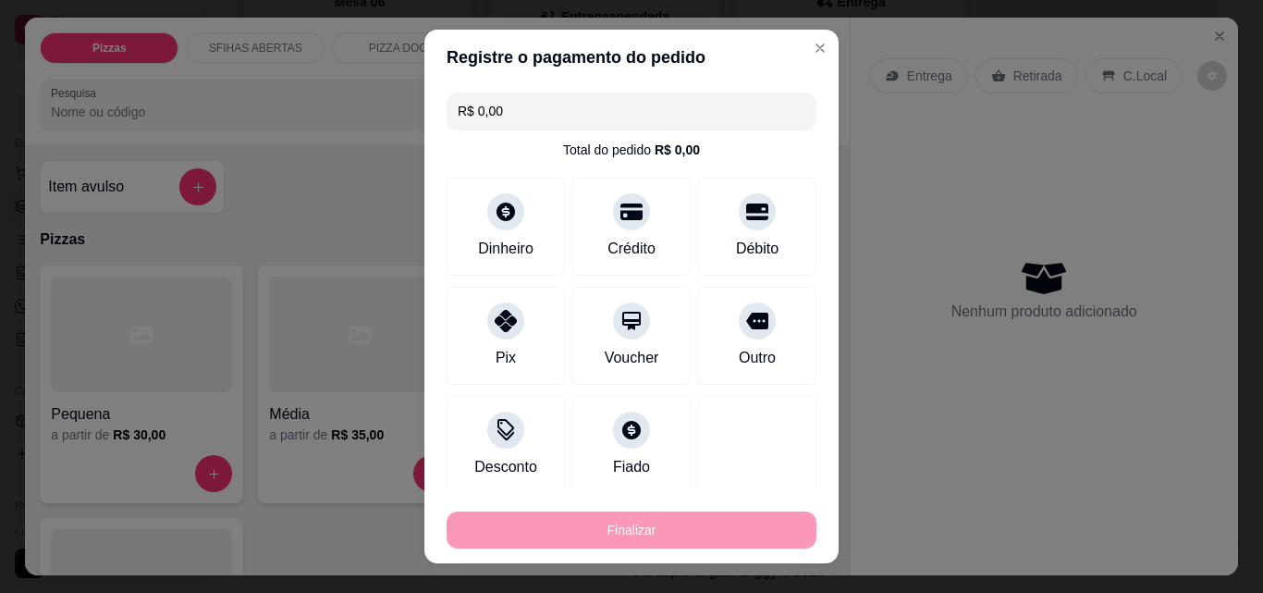
type input "0"
type input "-R$ 21,95"
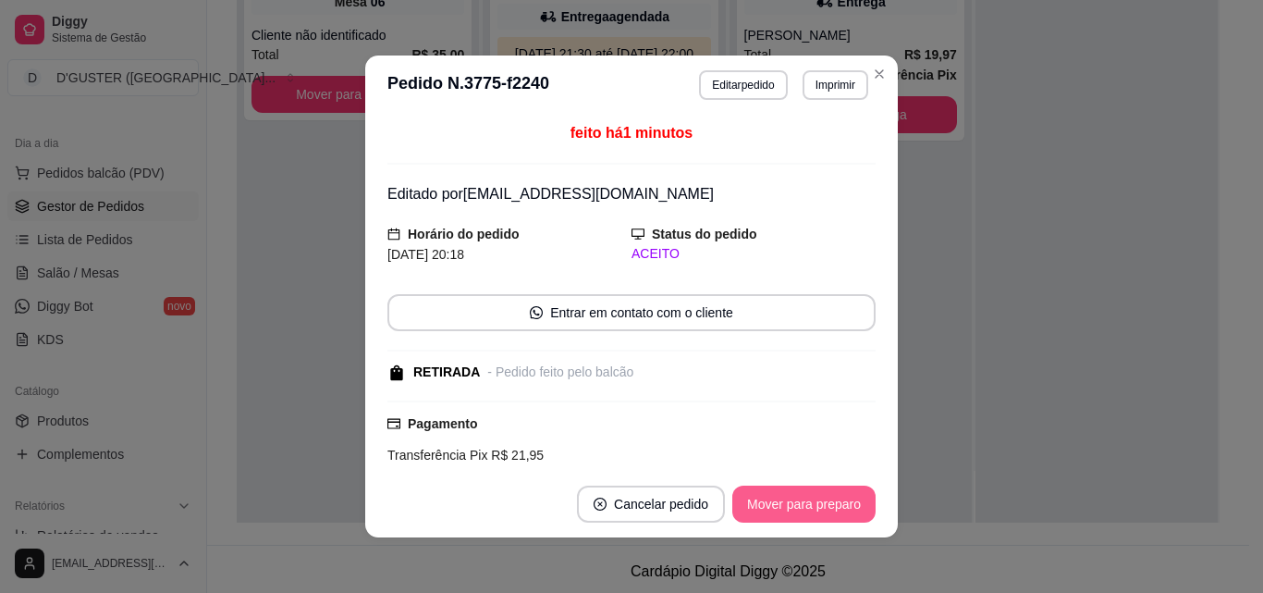
click at [764, 510] on button "Mover para preparo" at bounding box center [803, 503] width 143 height 37
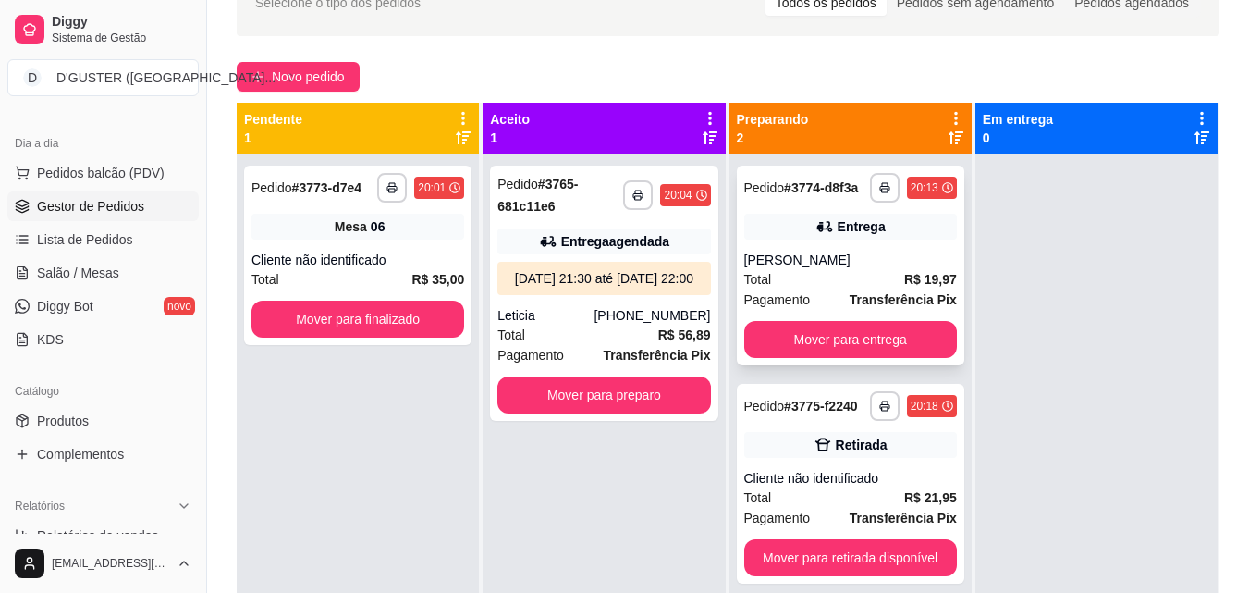
scroll to position [92, 0]
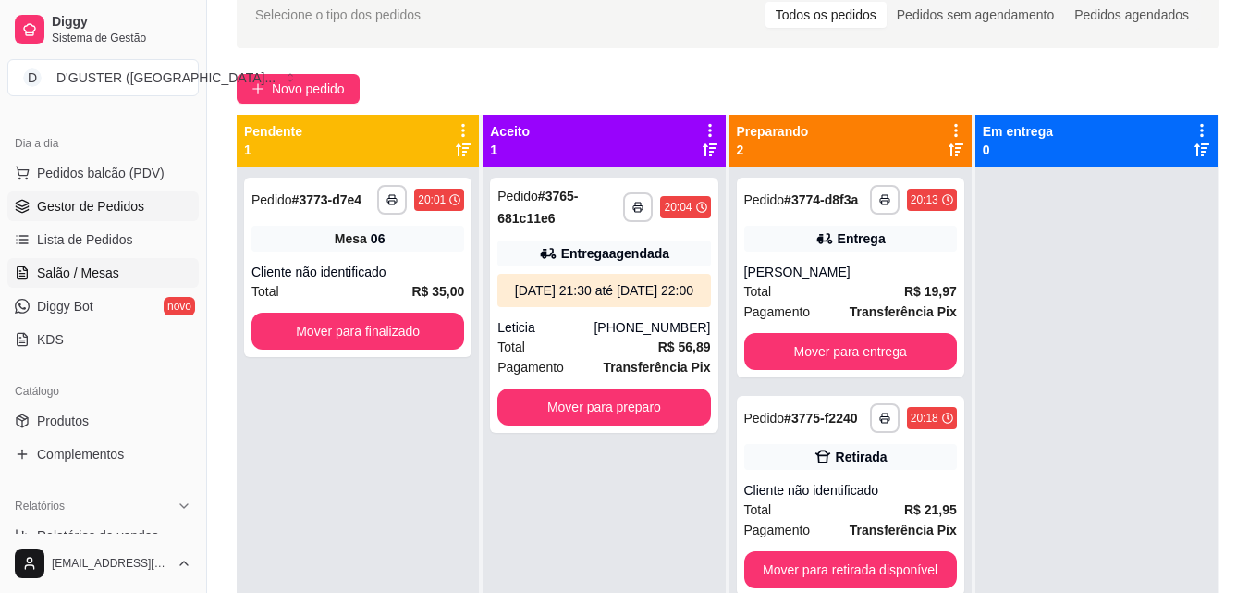
click at [96, 277] on span "Salão / Mesas" at bounding box center [78, 272] width 82 height 18
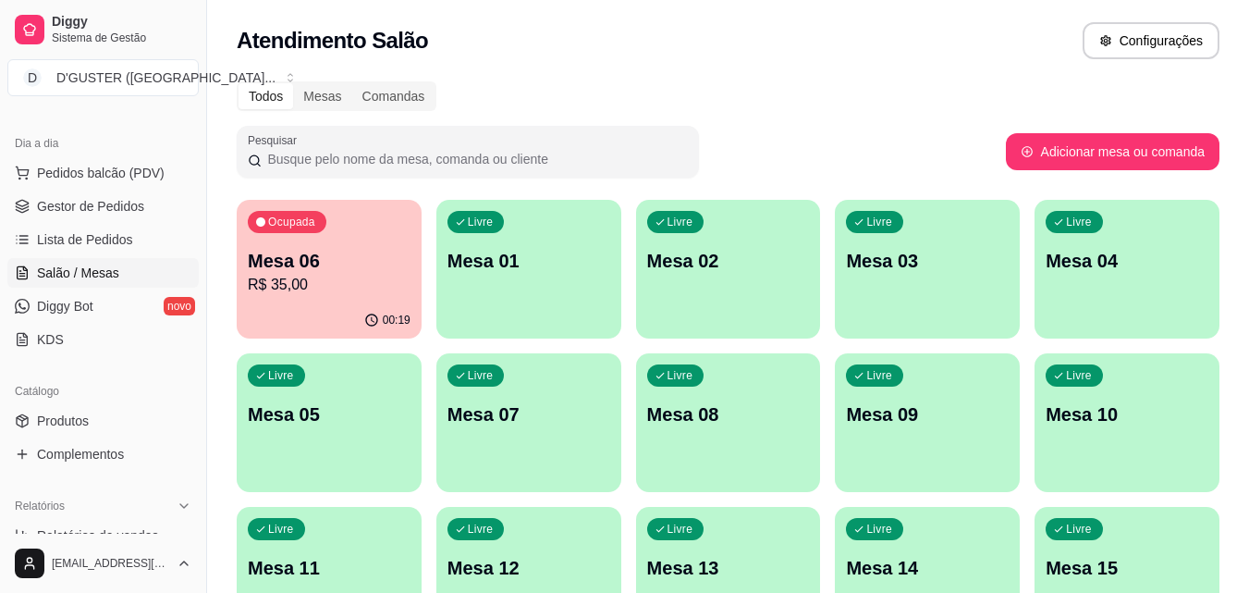
click at [361, 284] on p "R$ 35,00" at bounding box center [329, 285] width 163 height 22
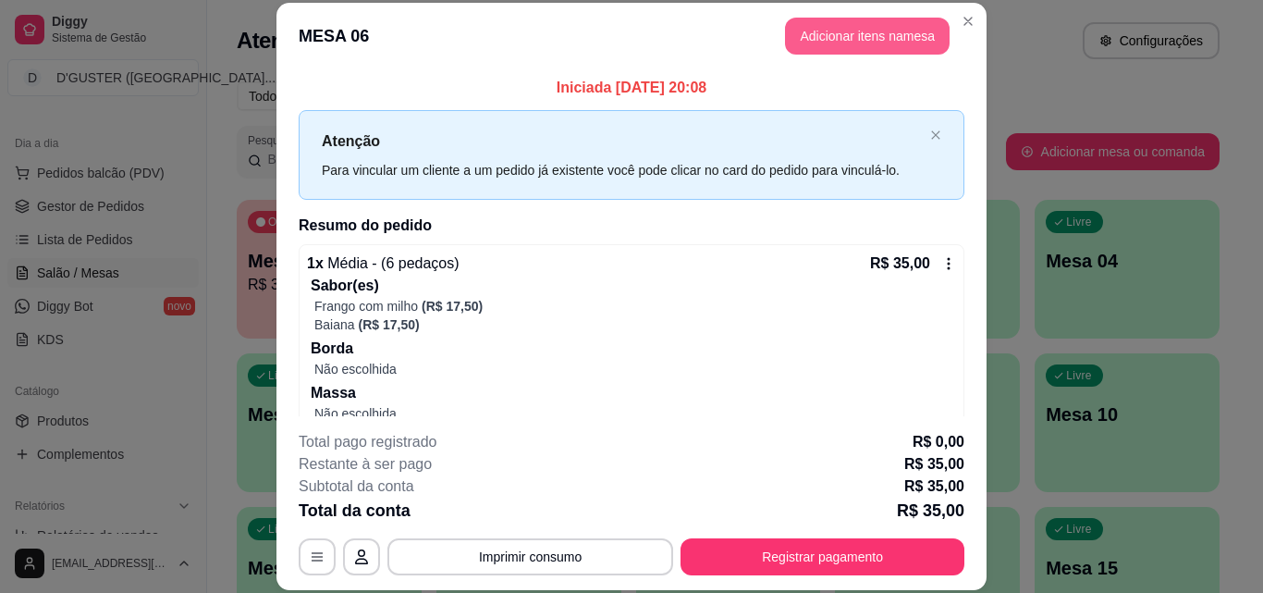
click at [863, 23] on button "Adicionar itens na mesa" at bounding box center [867, 36] width 165 height 37
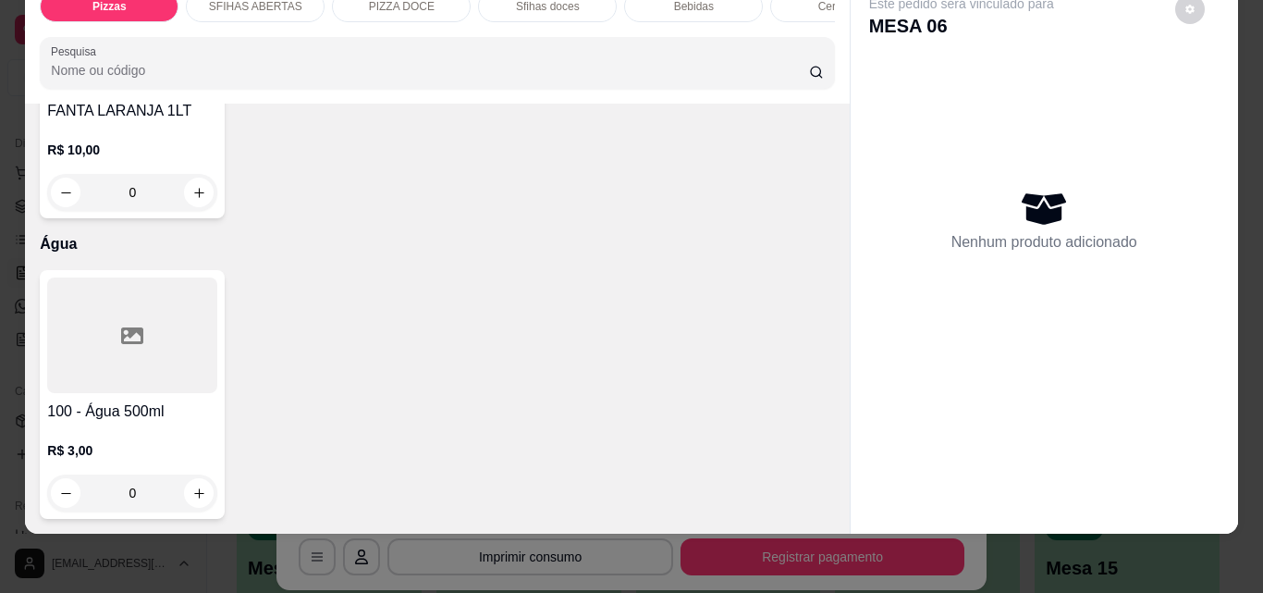
scroll to position [7304, 0]
click at [214, 207] on button "increase-product-quantity" at bounding box center [199, 192] width 29 height 29
type input "1"
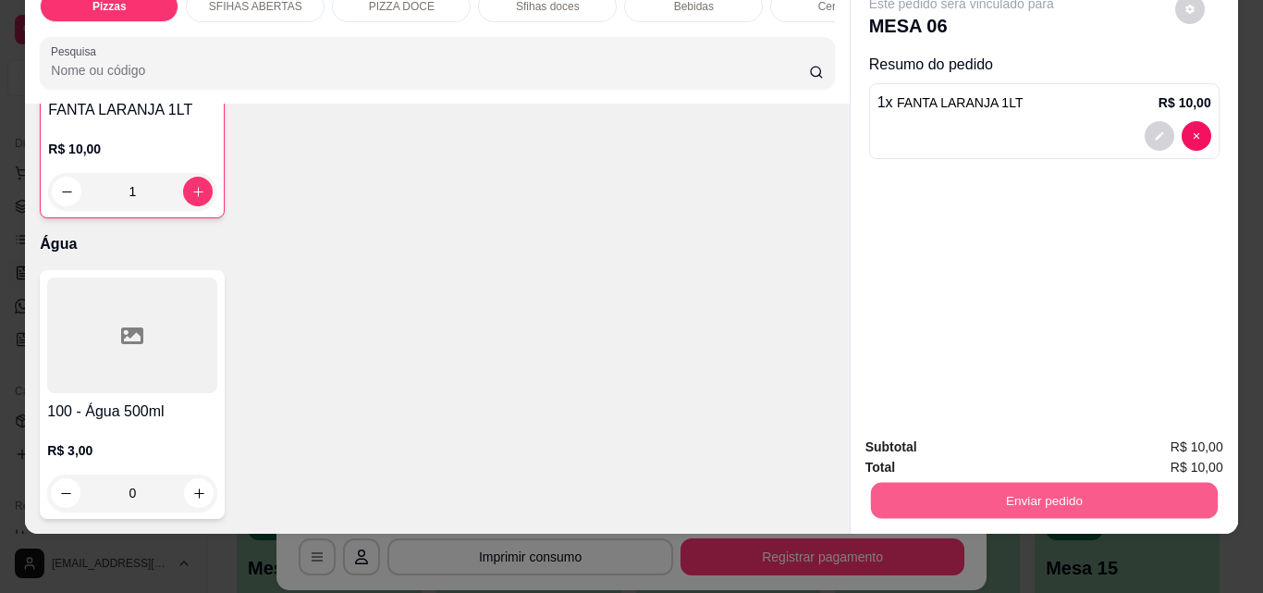
click at [973, 482] on button "Enviar pedido" at bounding box center [1043, 500] width 347 height 36
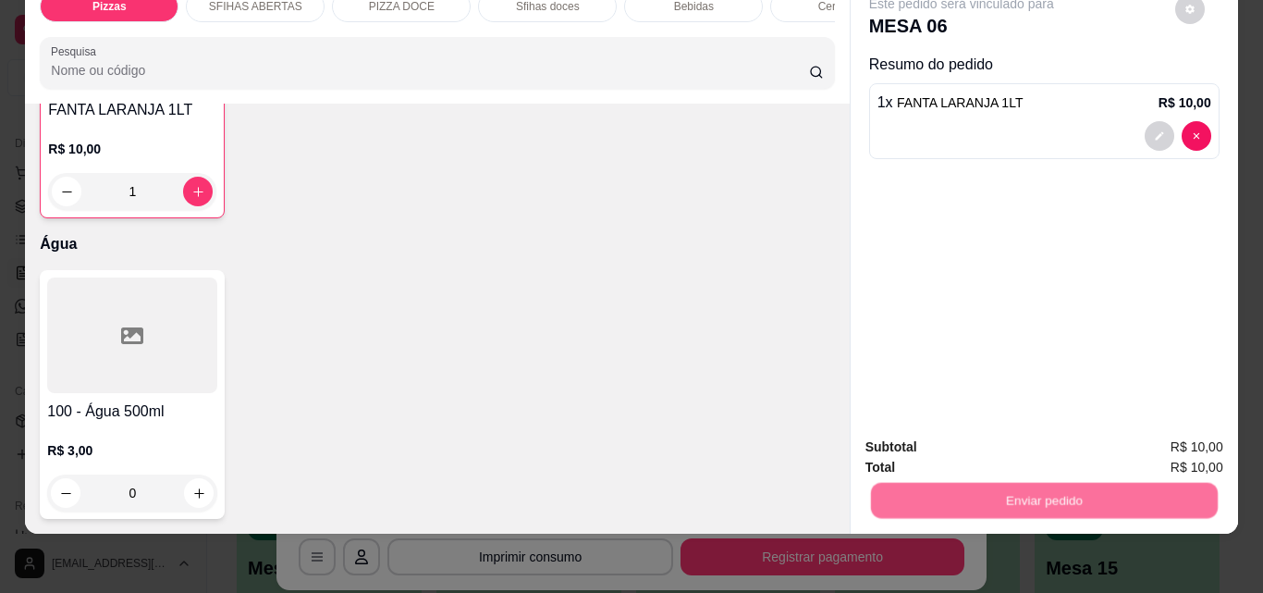
click at [918, 433] on button "Não registrar e enviar pedido" at bounding box center [983, 440] width 192 height 35
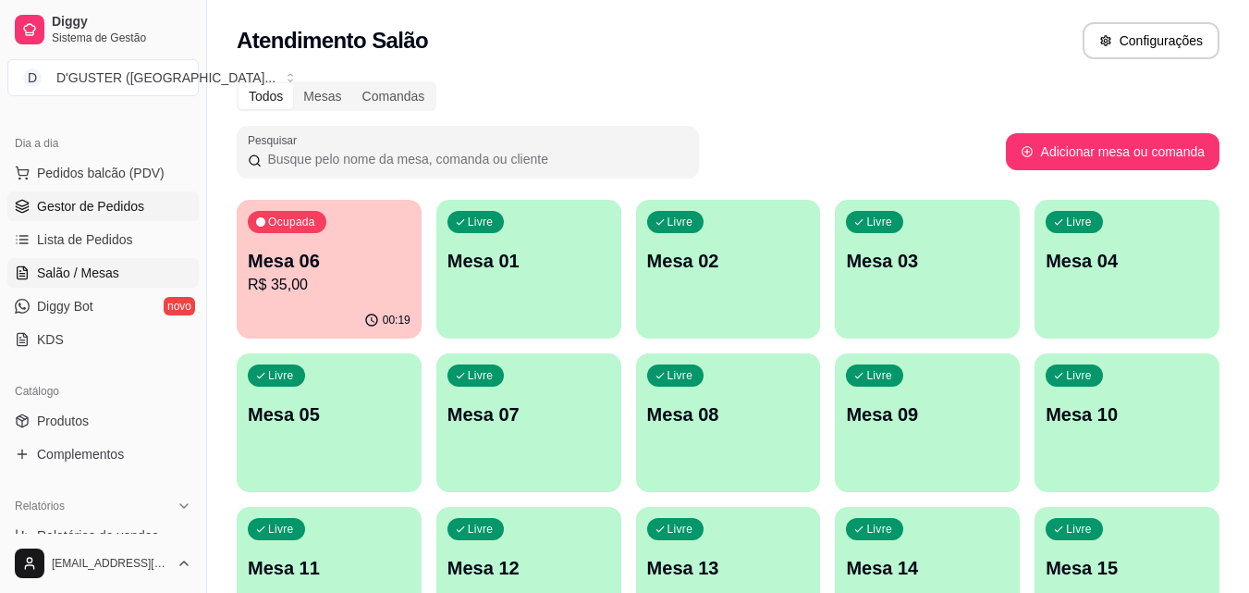
click at [95, 211] on span "Gestor de Pedidos" at bounding box center [90, 206] width 107 height 18
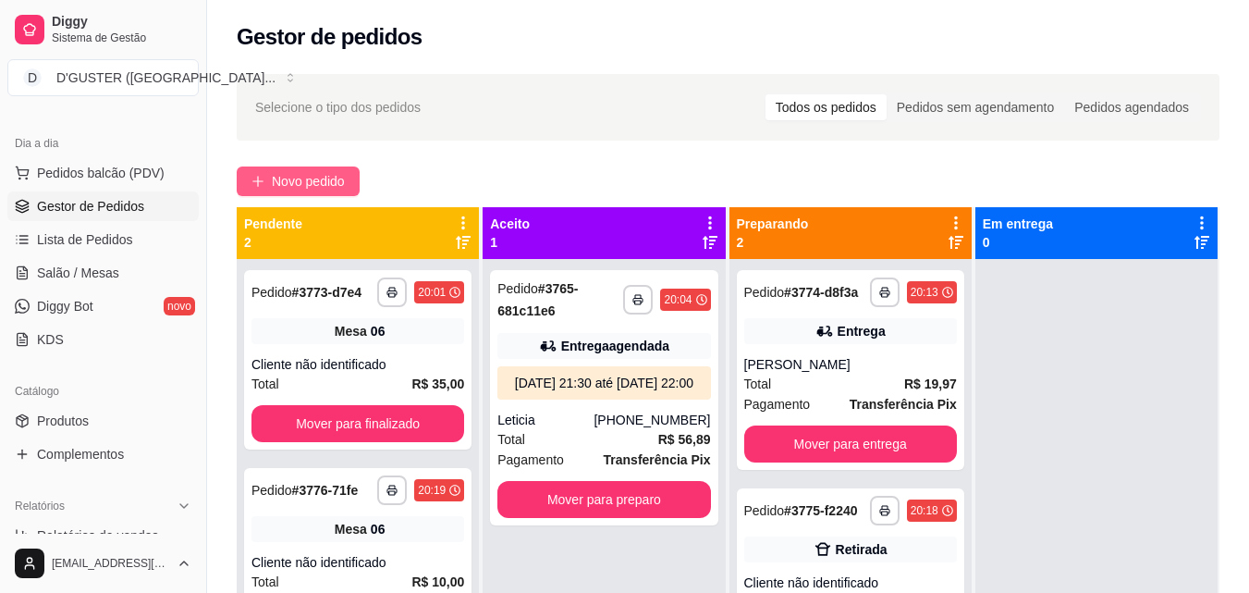
click at [294, 185] on span "Novo pedido" at bounding box center [308, 181] width 73 height 20
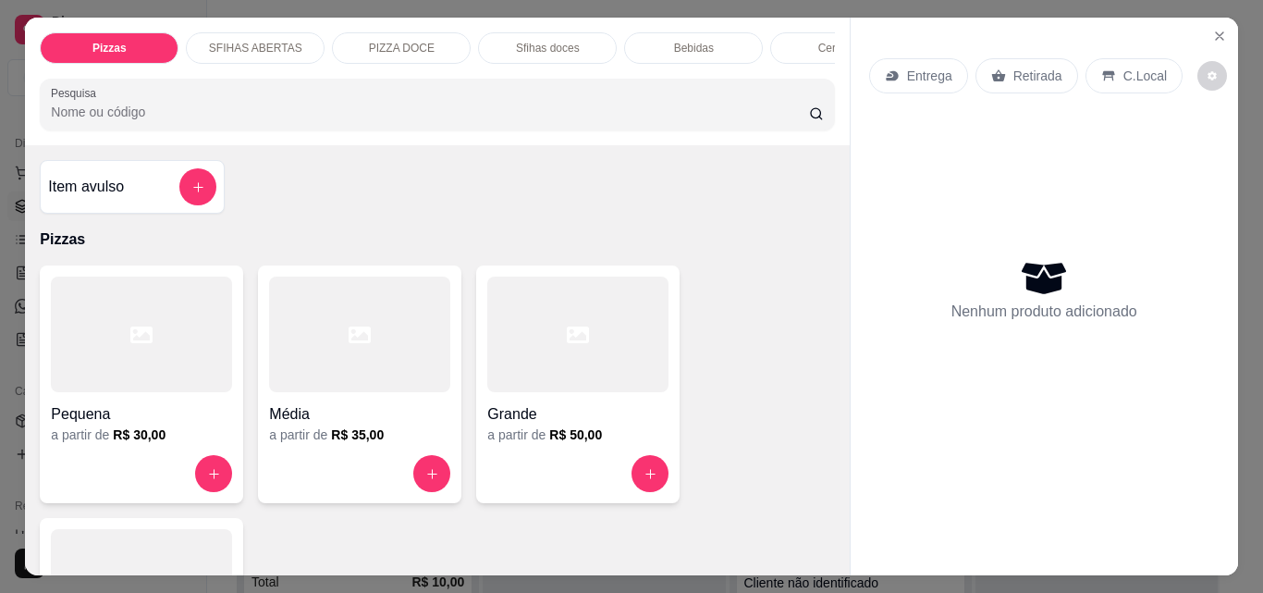
click at [872, 79] on div "Entrega" at bounding box center [918, 75] width 99 height 35
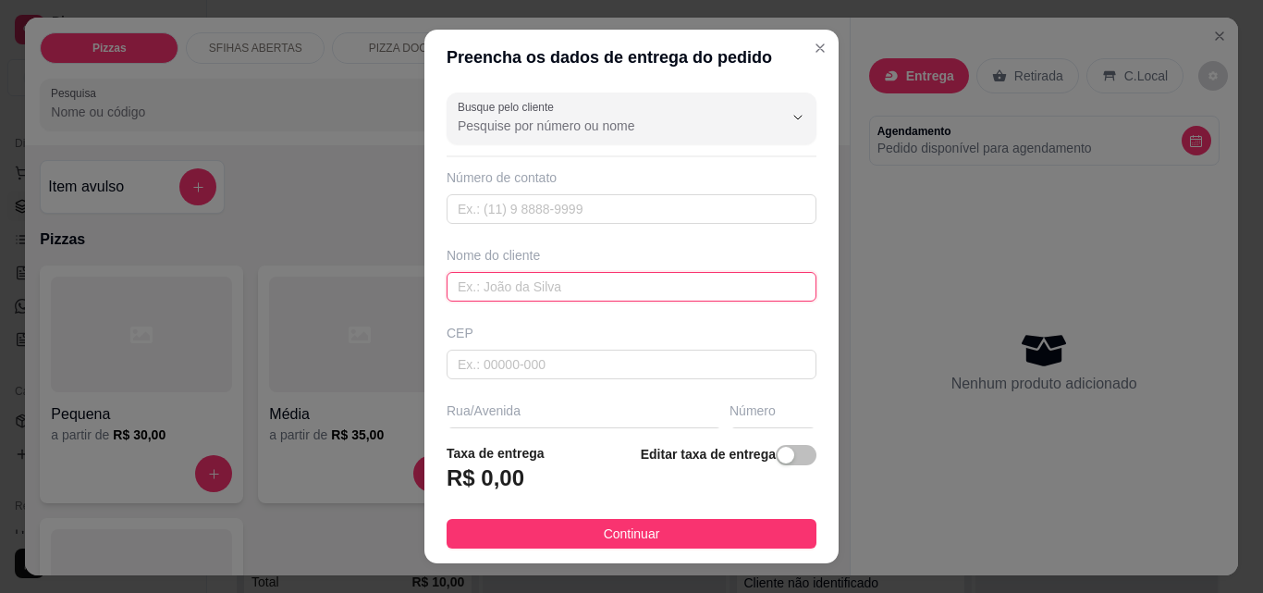
click at [623, 281] on input "text" at bounding box center [632, 287] width 370 height 30
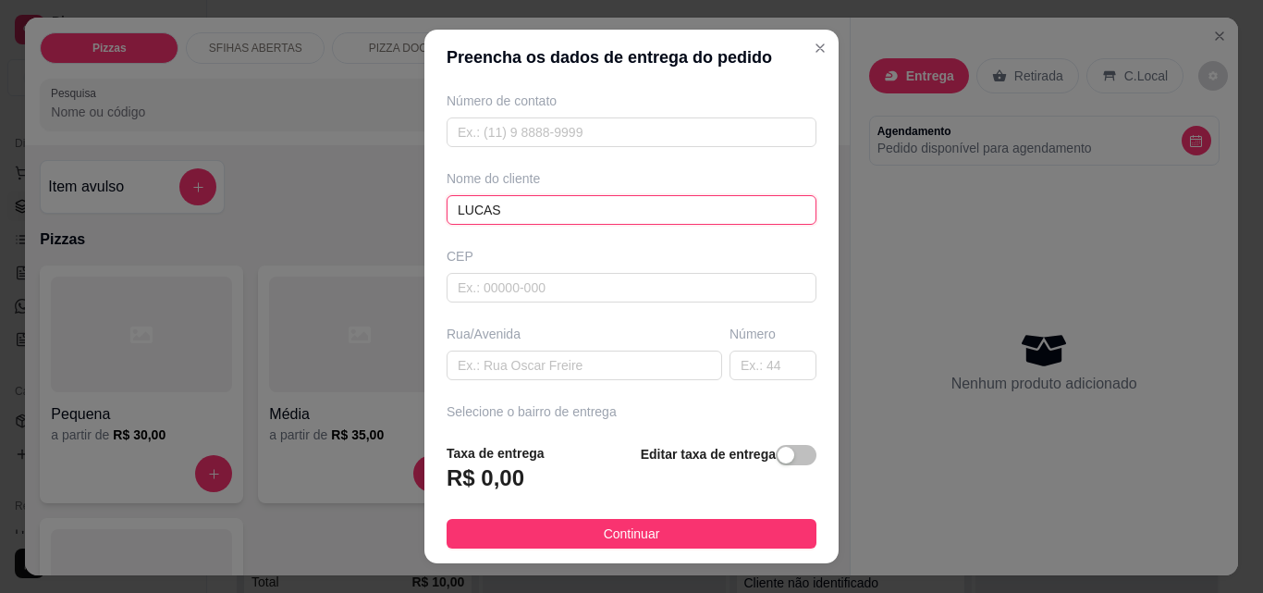
scroll to position [185, 0]
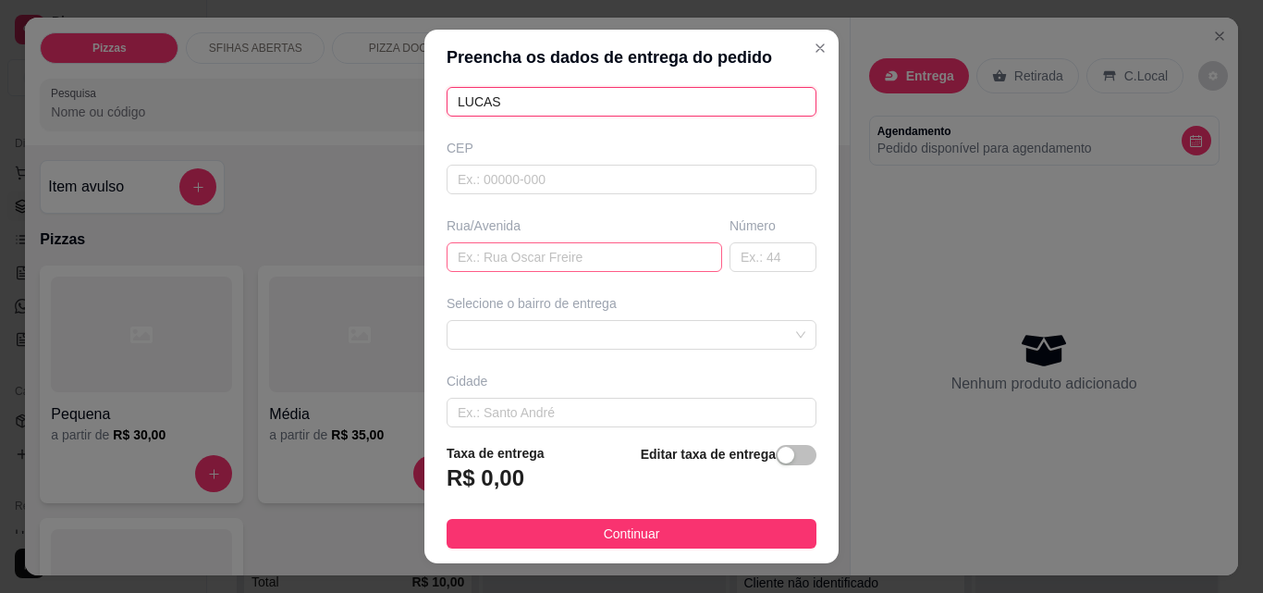
type input "LUCAS"
click at [582, 258] on input "text" at bounding box center [585, 257] width 276 height 30
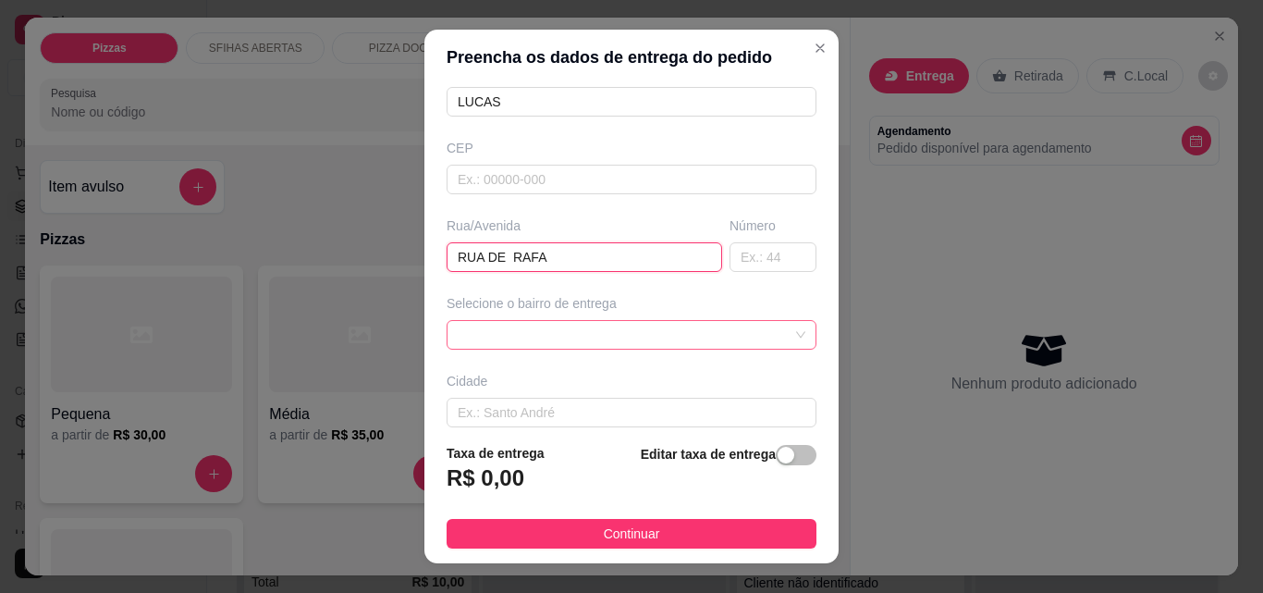
click at [611, 331] on span at bounding box center [632, 335] width 348 height 28
type input "RUA DE RAFA"
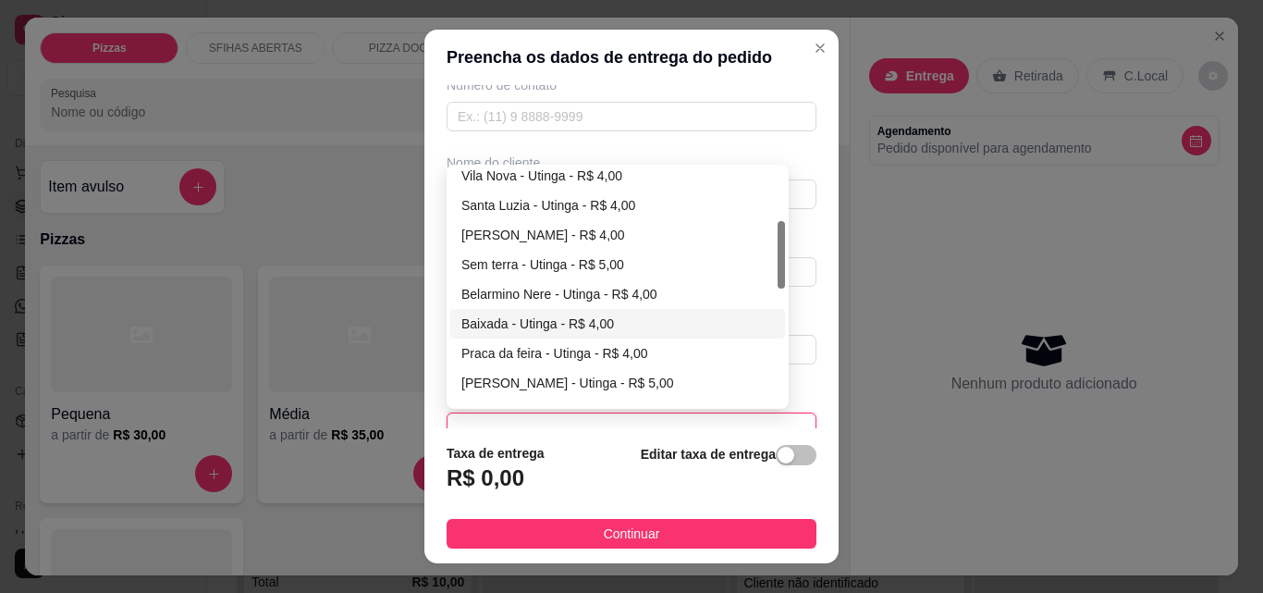
click at [540, 318] on div "Baixada - Utinga - R$ 4,00" at bounding box center [617, 323] width 312 height 20
type input "Utinga"
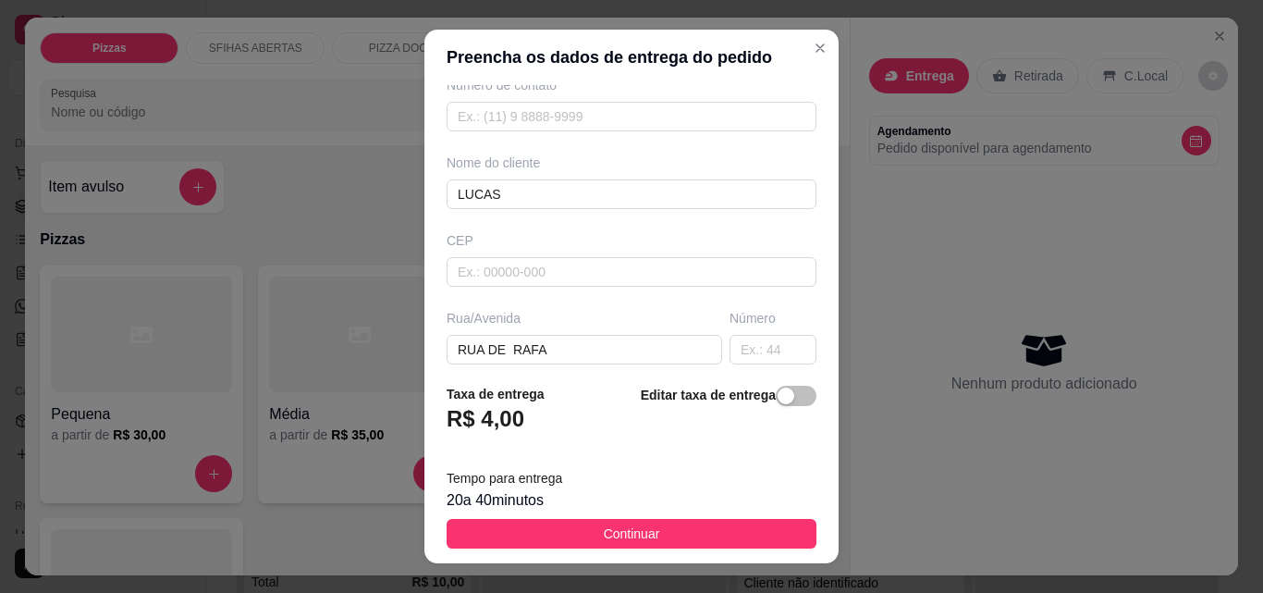
scroll to position [30, 0]
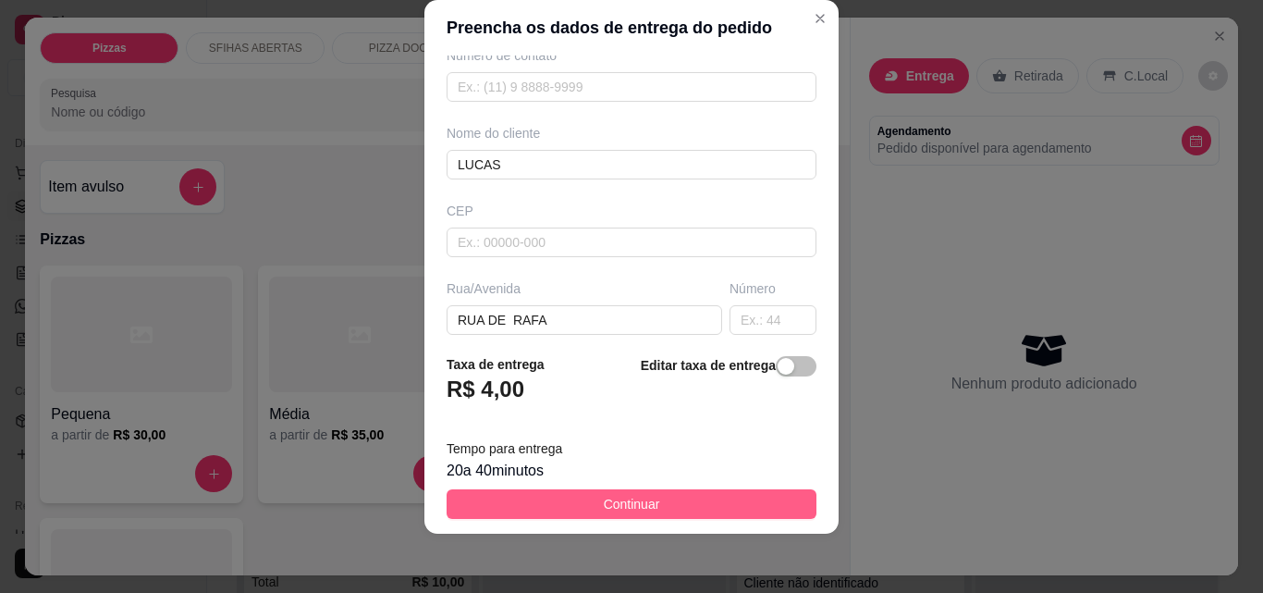
click at [655, 496] on button "Continuar" at bounding box center [632, 504] width 370 height 30
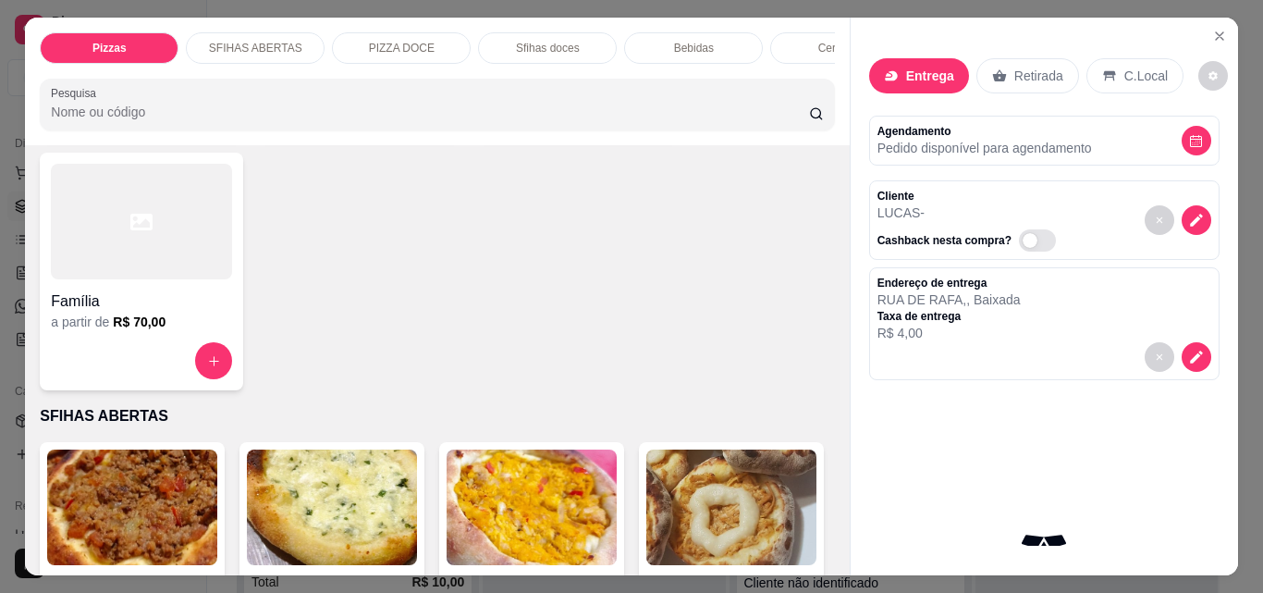
scroll to position [370, 0]
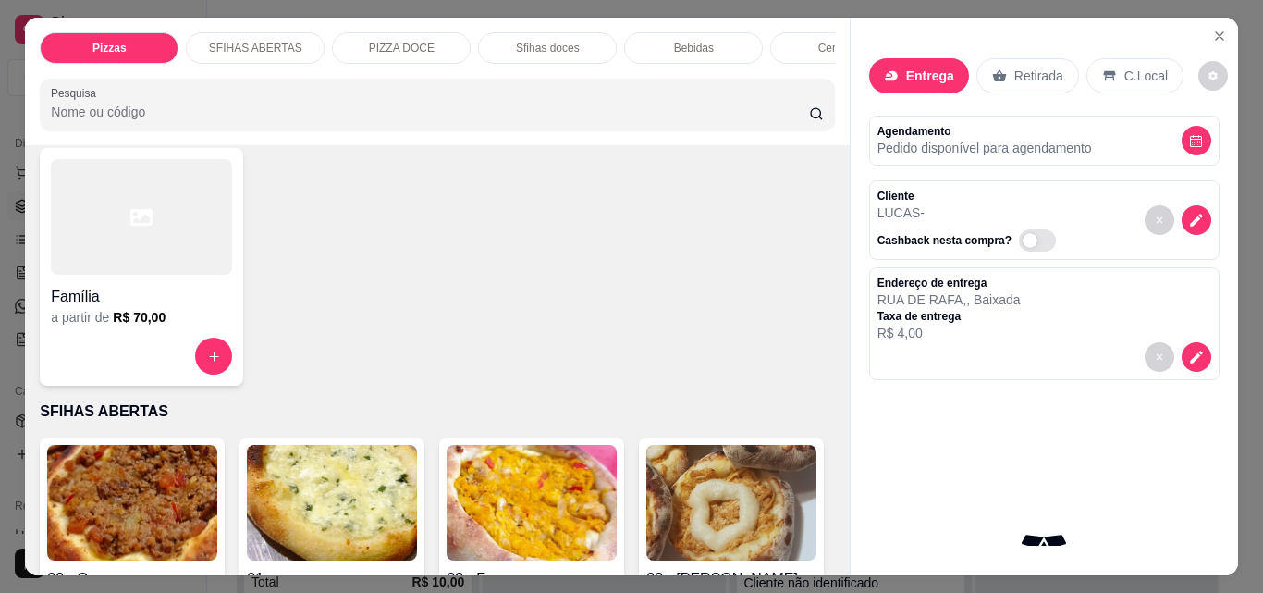
click at [97, 315] on div "a partir de R$ 70,00" at bounding box center [141, 317] width 181 height 18
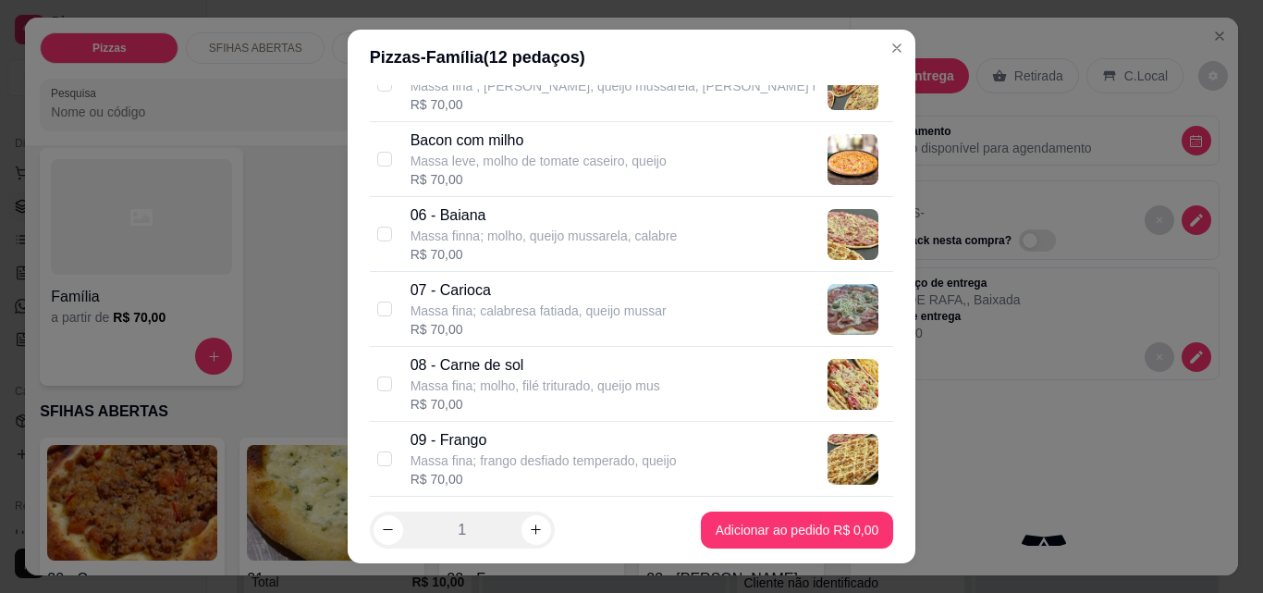
scroll to position [462, 0]
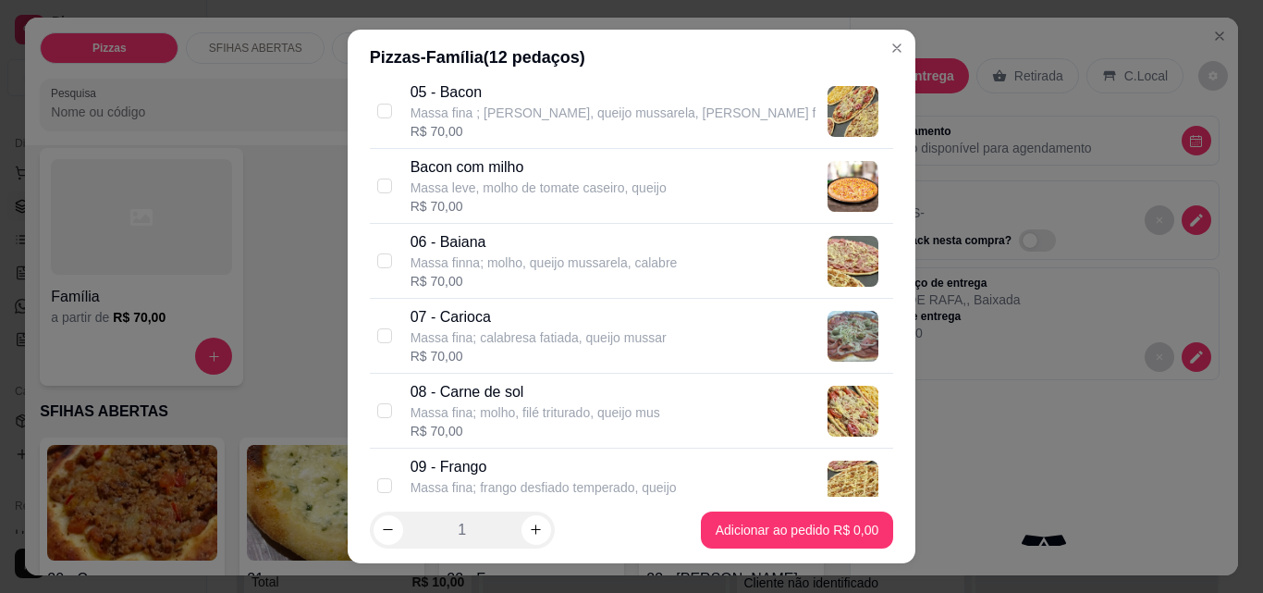
click at [380, 404] on input "checkbox" at bounding box center [384, 410] width 15 height 15
checkbox input "true"
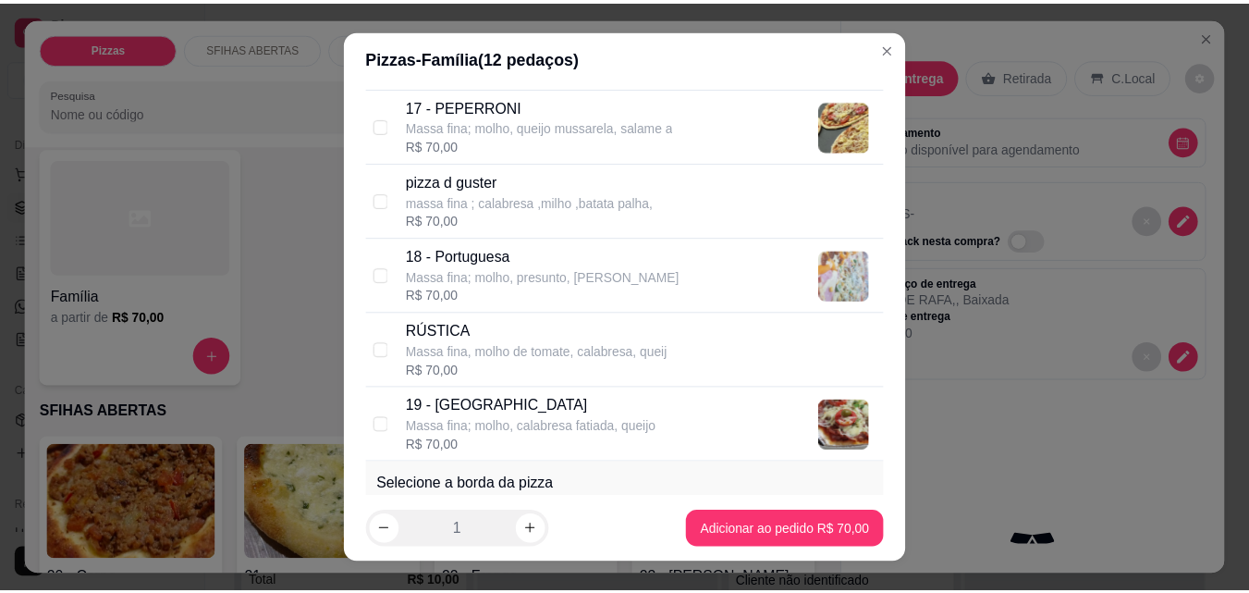
scroll to position [1664, 0]
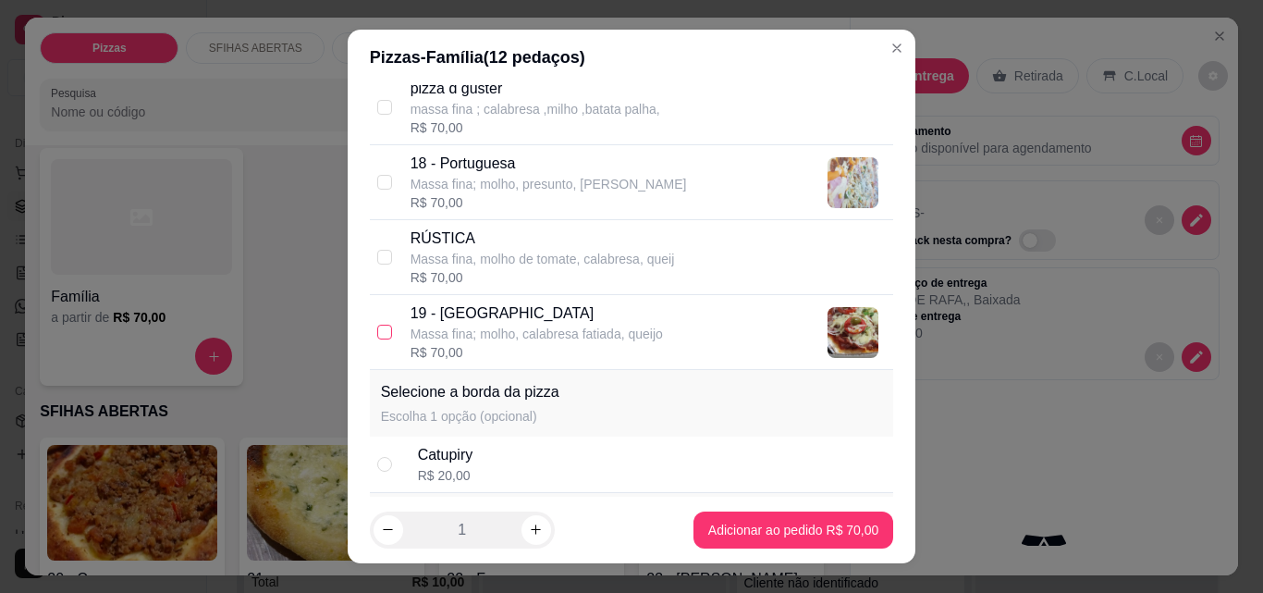
click at [377, 330] on input "checkbox" at bounding box center [384, 332] width 15 height 15
checkbox input "true"
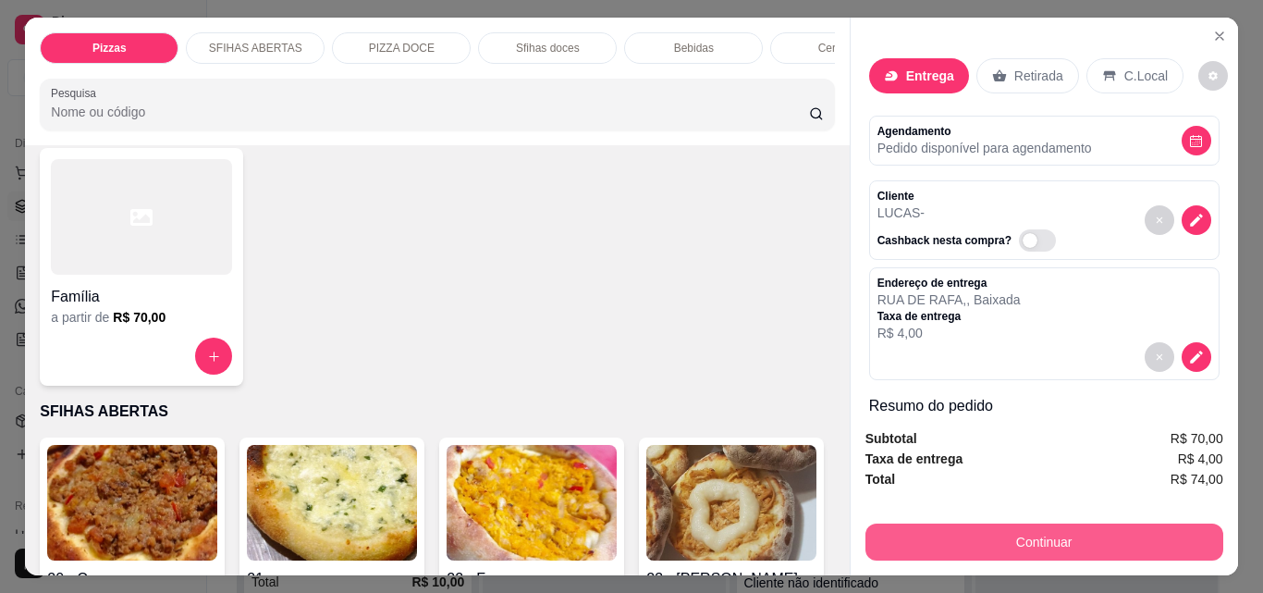
click at [1005, 534] on button "Continuar" at bounding box center [1044, 541] width 358 height 37
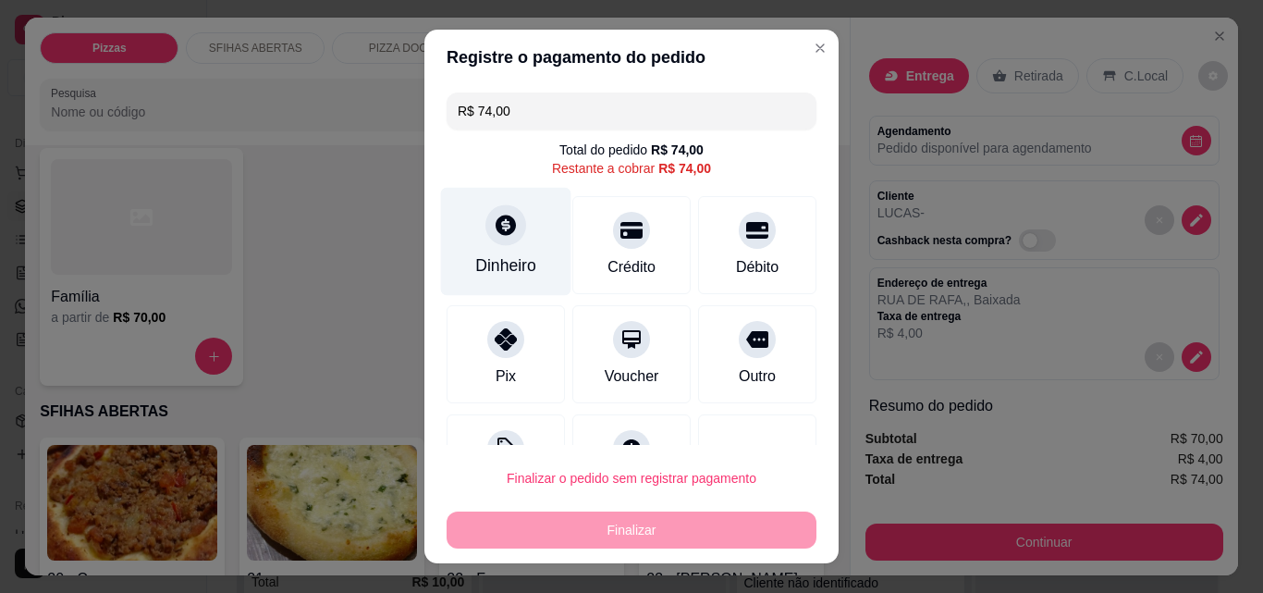
click at [484, 252] on div "Dinheiro" at bounding box center [506, 242] width 130 height 108
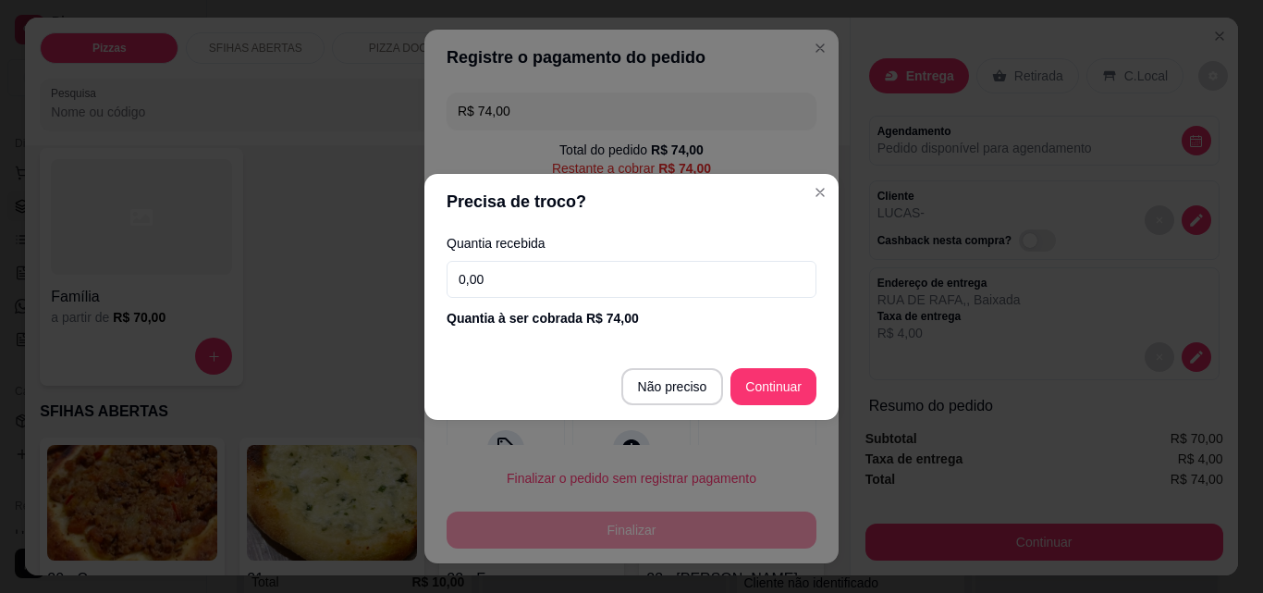
click at [555, 292] on input "0,00" at bounding box center [632, 279] width 370 height 37
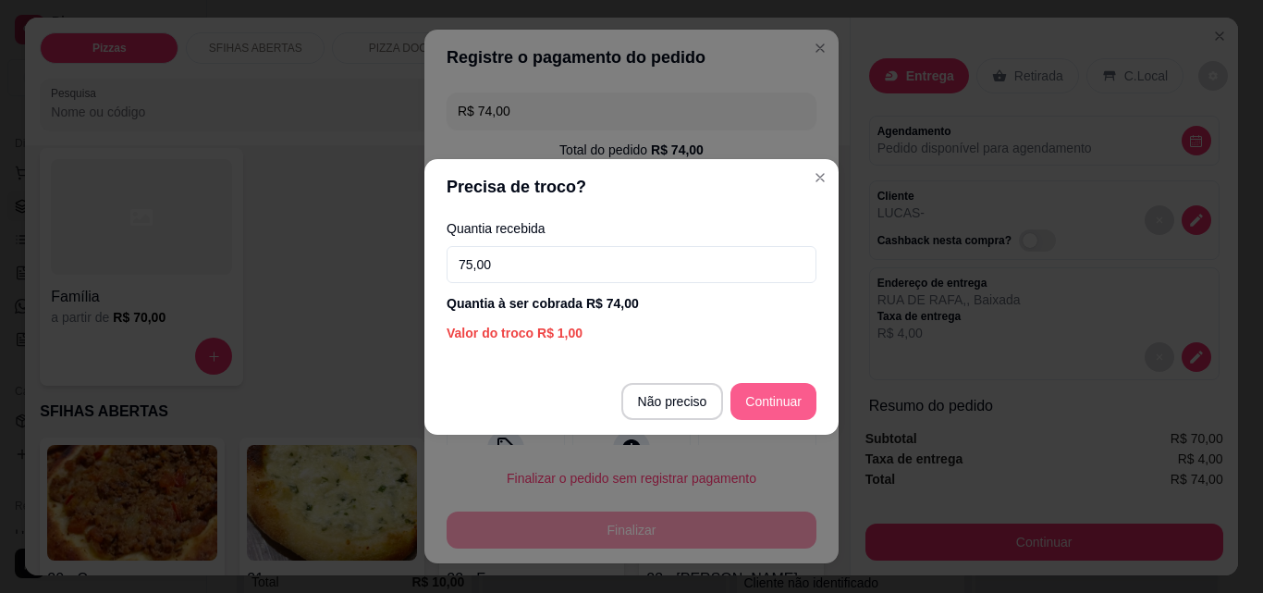
type input "75,00"
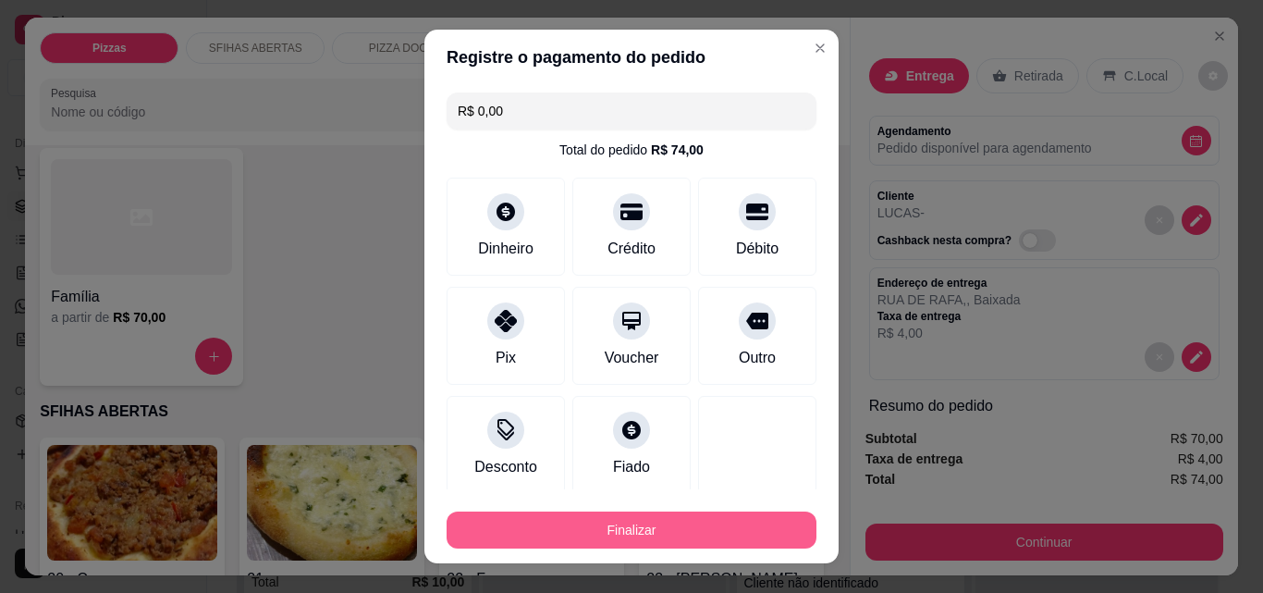
click at [720, 519] on button "Finalizar" at bounding box center [632, 529] width 370 height 37
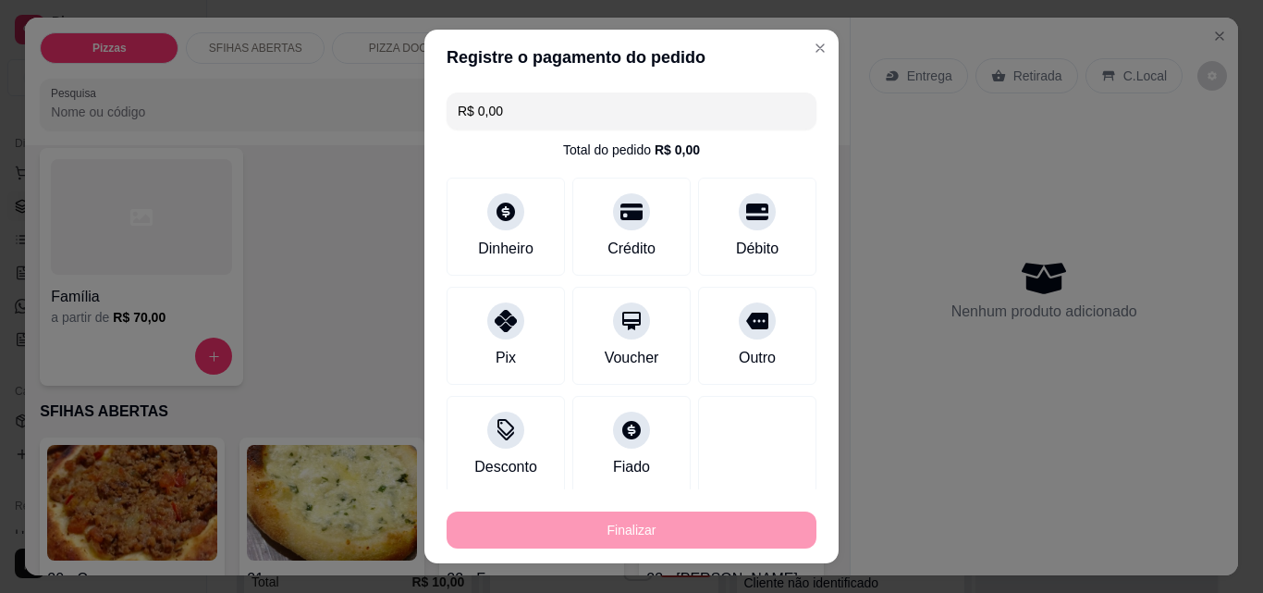
type input "-R$ 74,00"
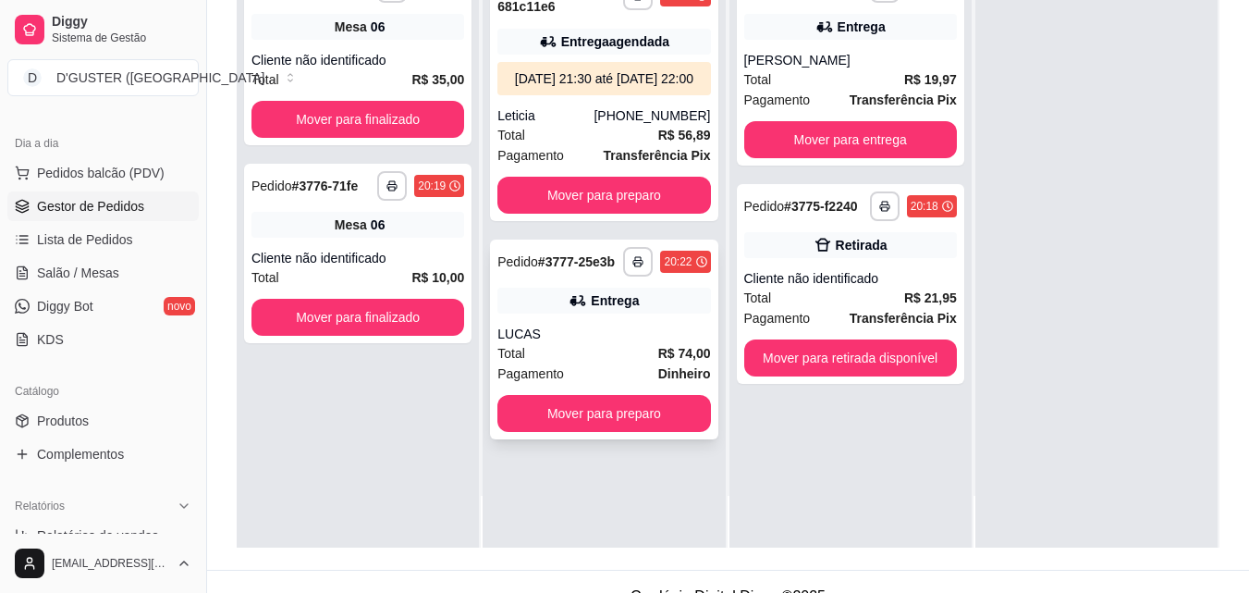
scroll to position [282, 0]
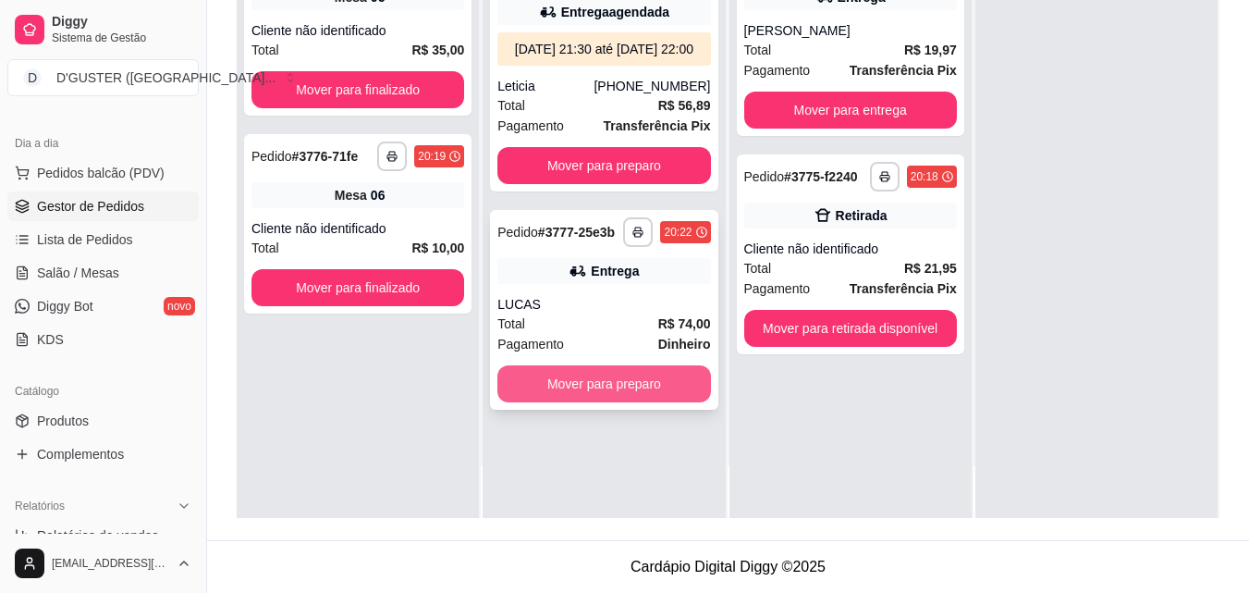
click at [619, 398] on button "Mover para preparo" at bounding box center [603, 383] width 213 height 37
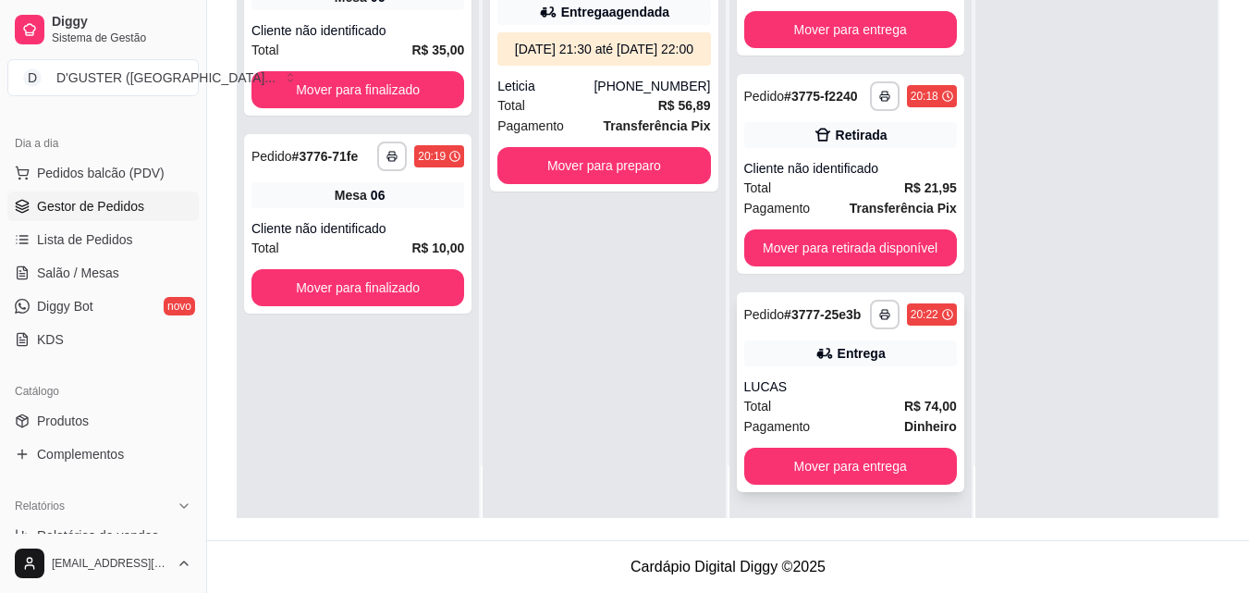
scroll to position [95, 0]
click at [894, 475] on button "Mover para entrega" at bounding box center [850, 465] width 213 height 37
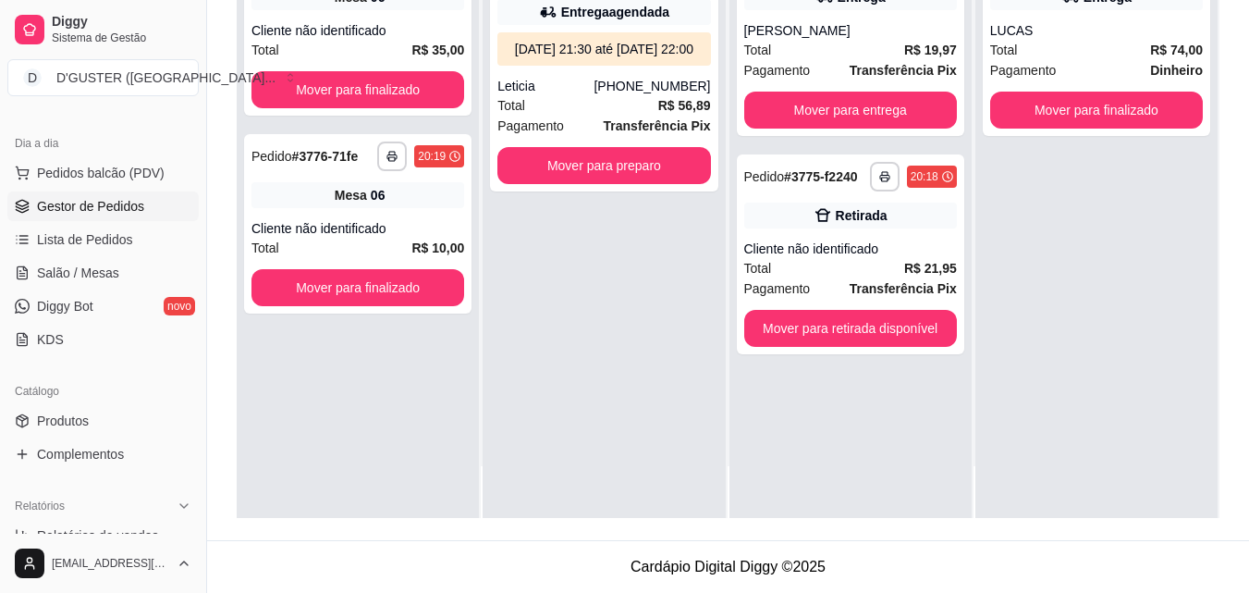
scroll to position [0, 0]
click at [1121, 93] on button "Mover para finalizado" at bounding box center [1096, 110] width 206 height 36
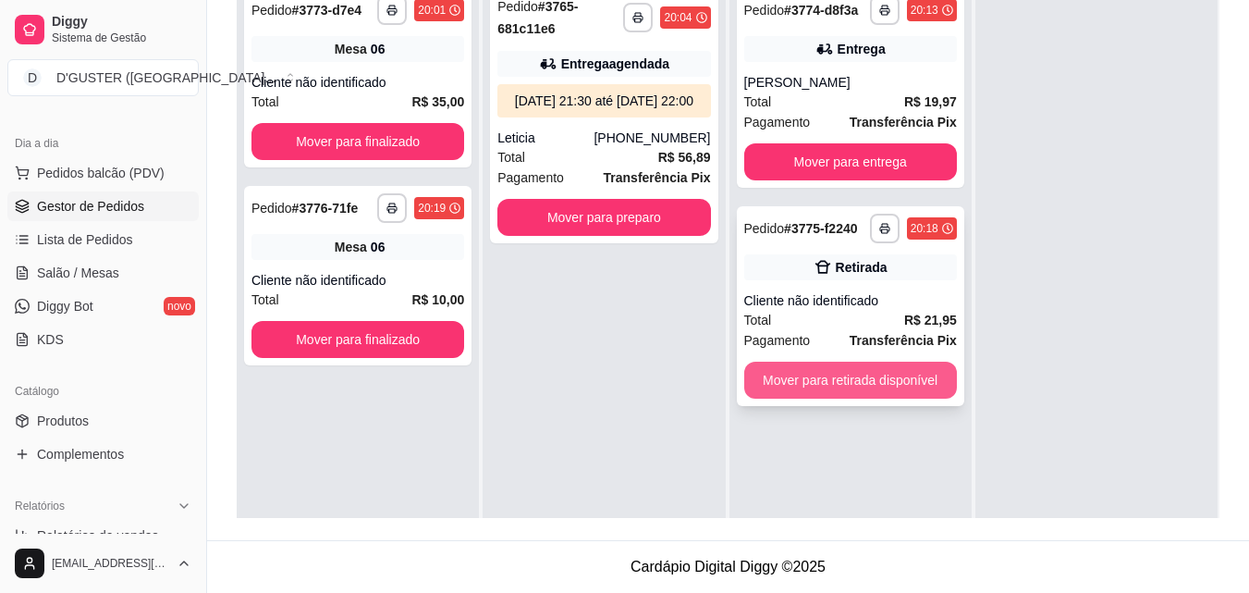
click at [859, 387] on button "Mover para retirada disponível" at bounding box center [850, 379] width 213 height 37
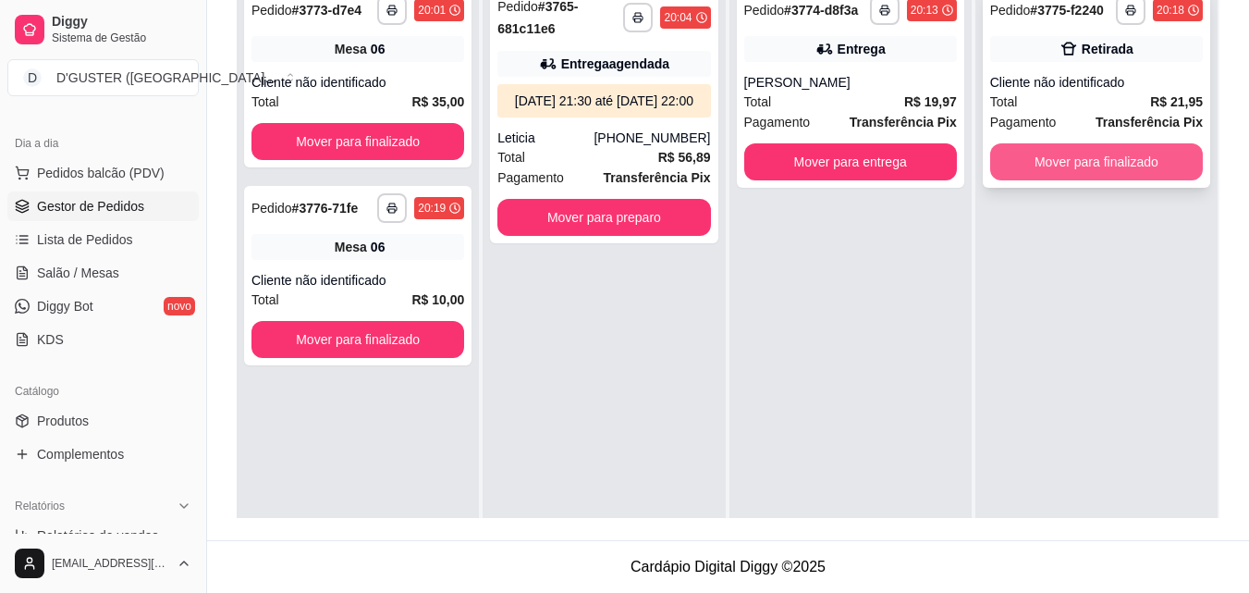
click at [1072, 156] on button "Mover para finalizado" at bounding box center [1096, 161] width 213 height 37
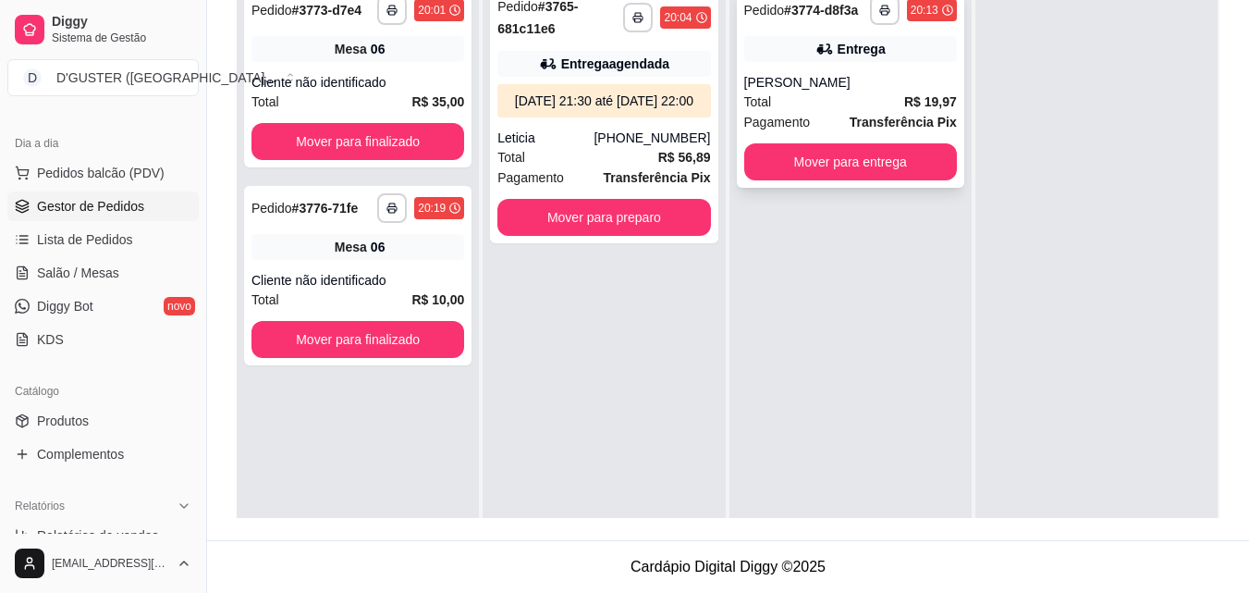
click at [828, 53] on div "Entrega" at bounding box center [850, 49] width 213 height 26
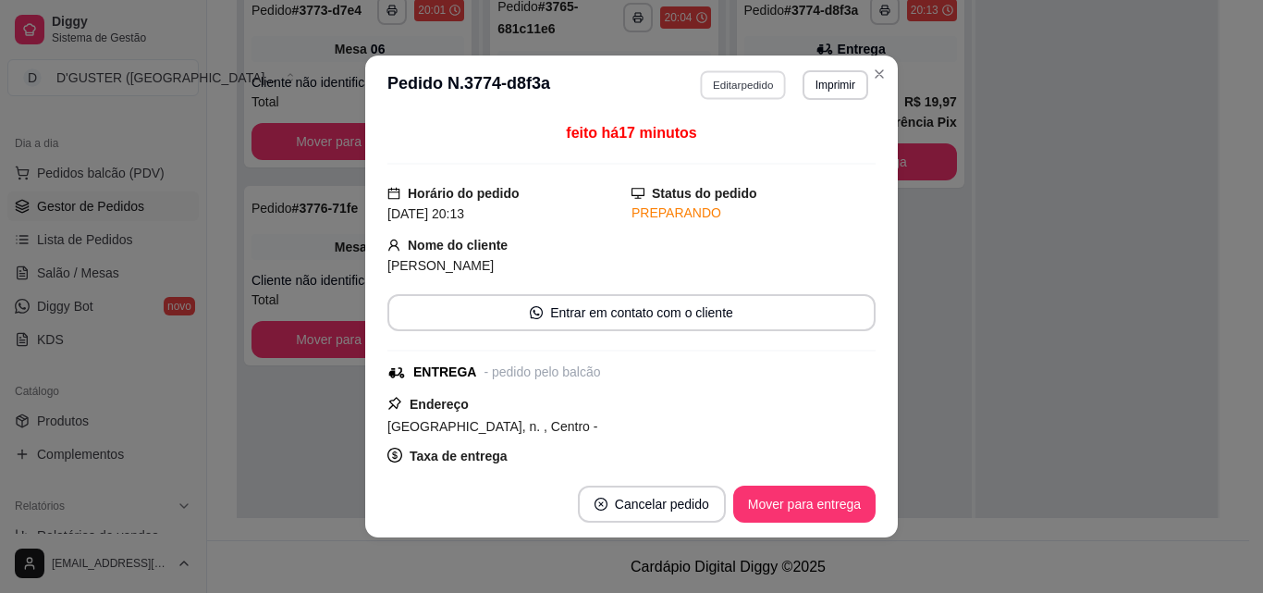
click at [725, 94] on button "Editar pedido" at bounding box center [744, 84] width 86 height 29
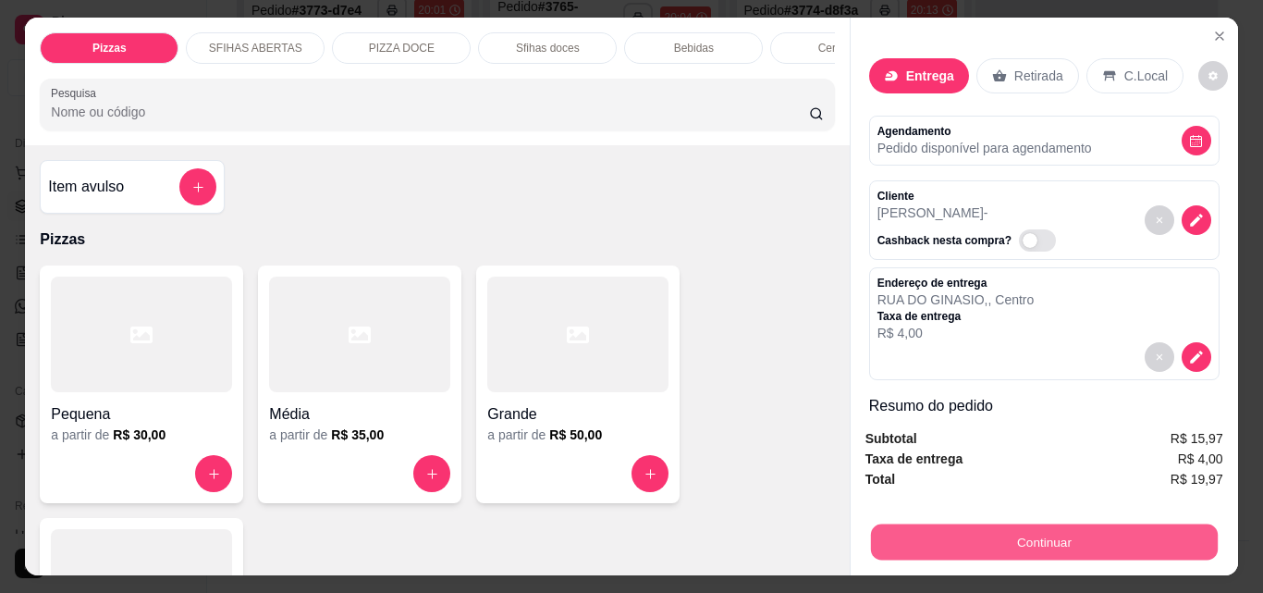
click at [1066, 523] on button "Continuar" at bounding box center [1043, 541] width 347 height 36
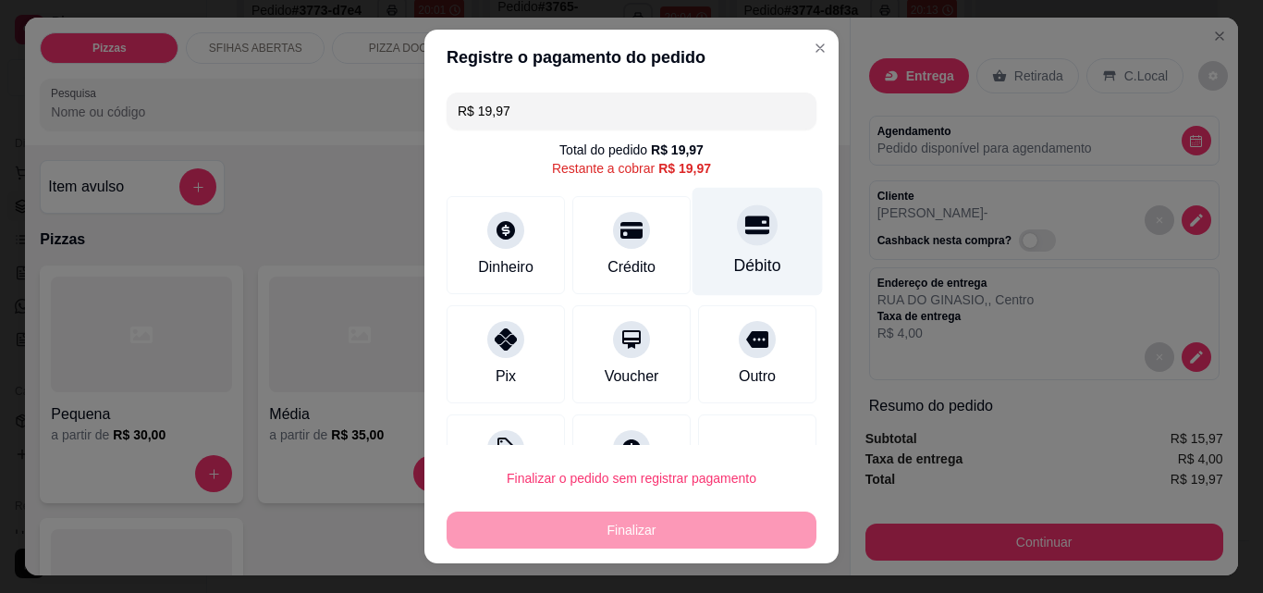
click at [745, 232] on icon at bounding box center [757, 225] width 24 height 18
type input "R$ 0,00"
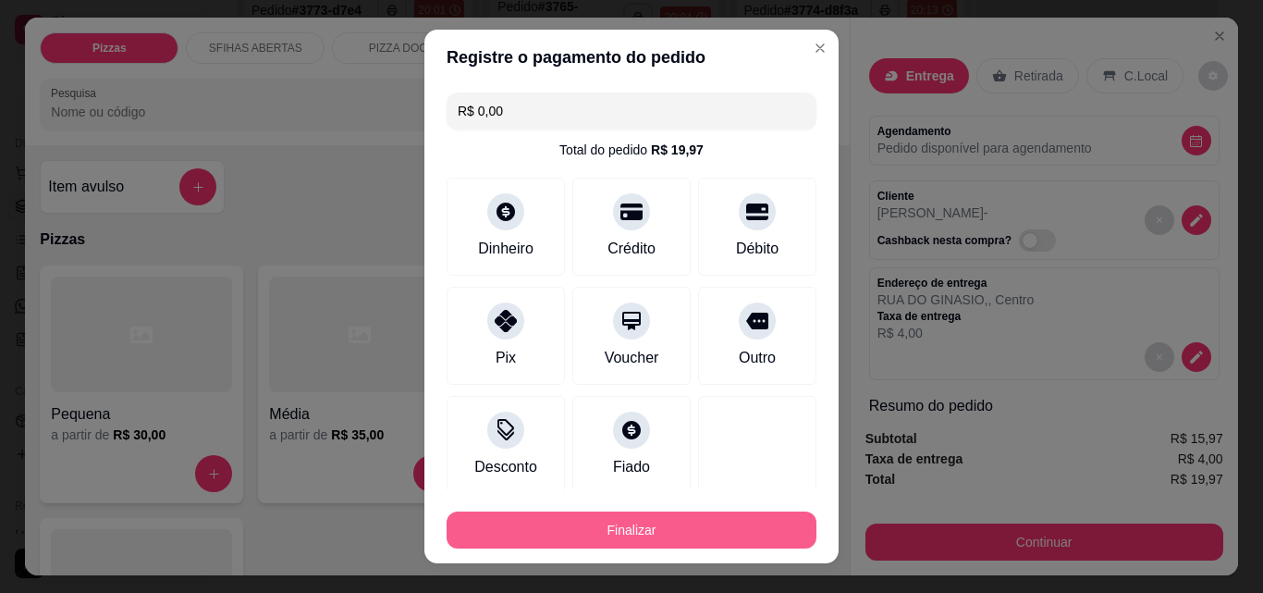
click at [708, 522] on button "Finalizar" at bounding box center [632, 529] width 370 height 37
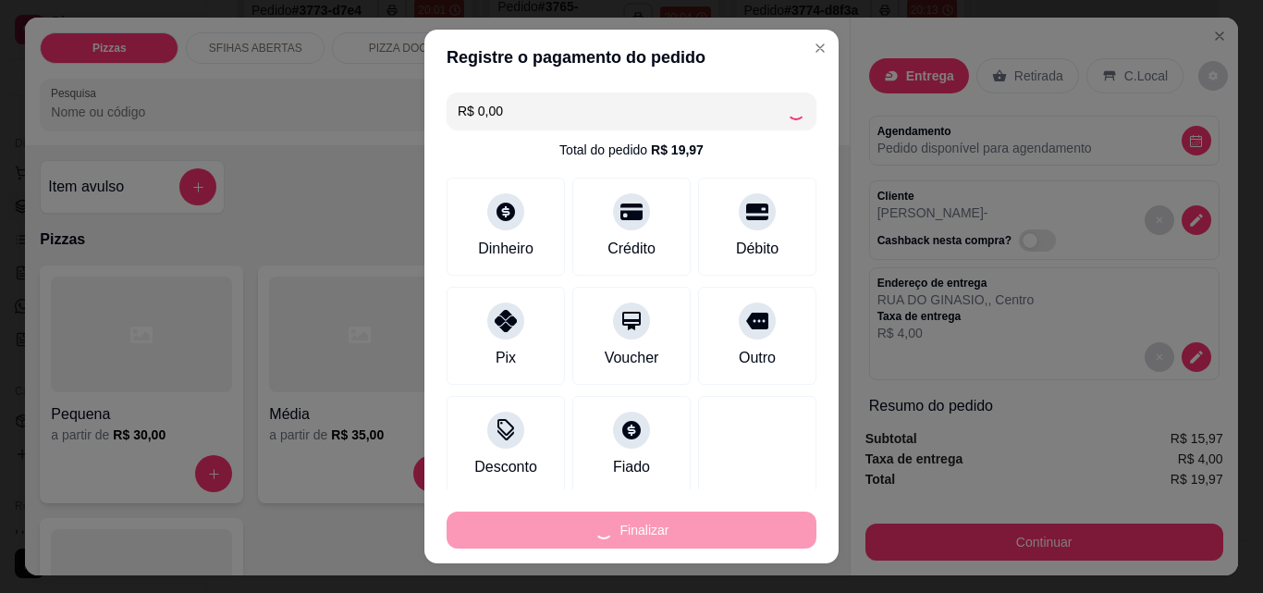
type input "0"
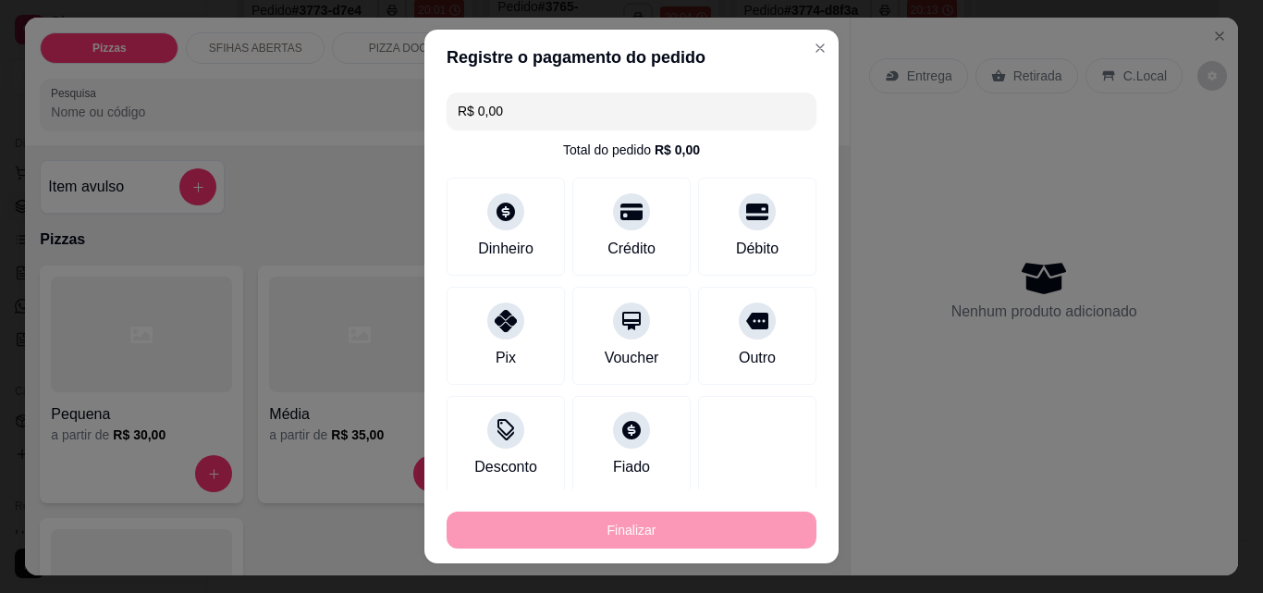
type input "-R$ 19,97"
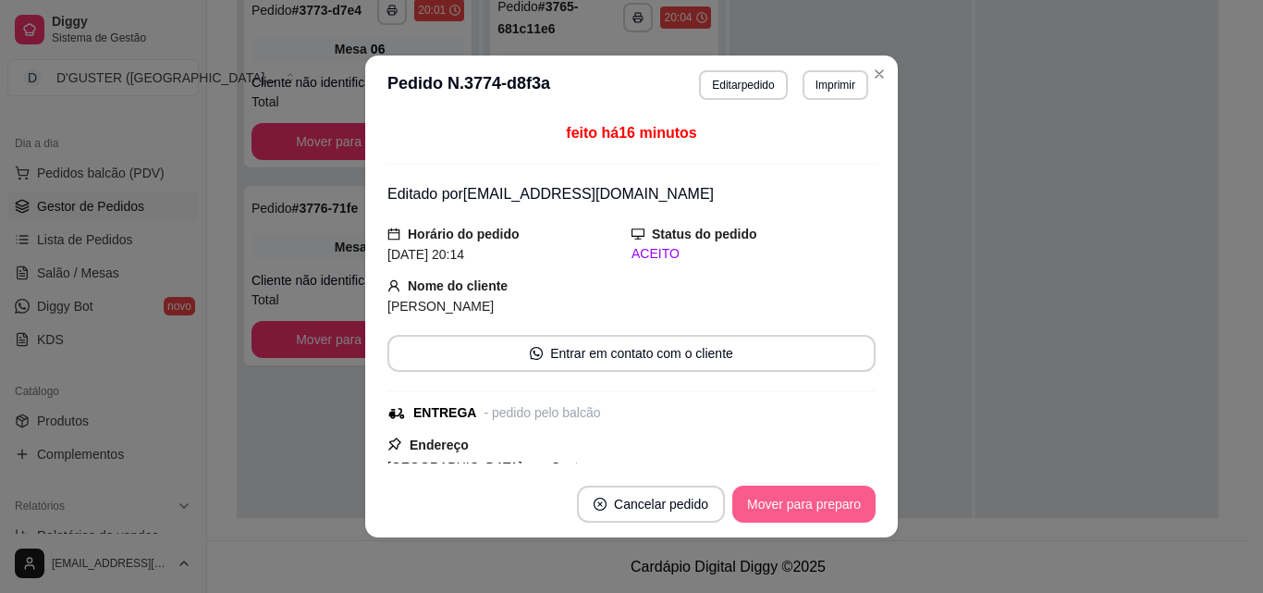
click at [794, 512] on button "Mover para preparo" at bounding box center [803, 503] width 143 height 37
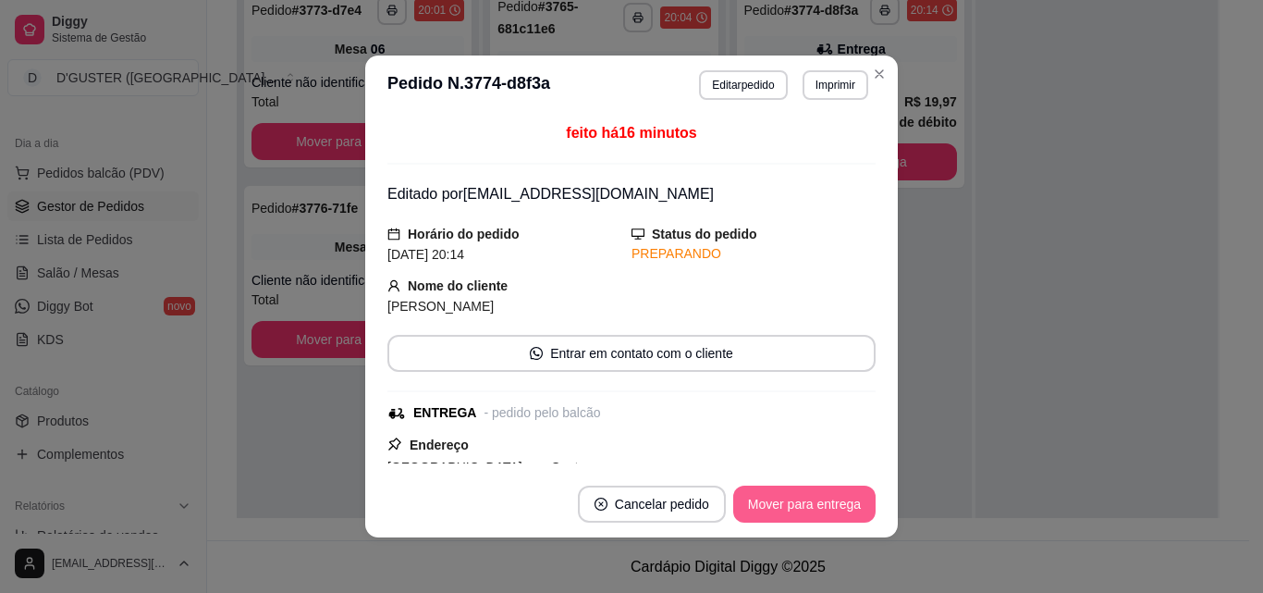
click at [835, 512] on button "Mover para entrega" at bounding box center [804, 503] width 142 height 37
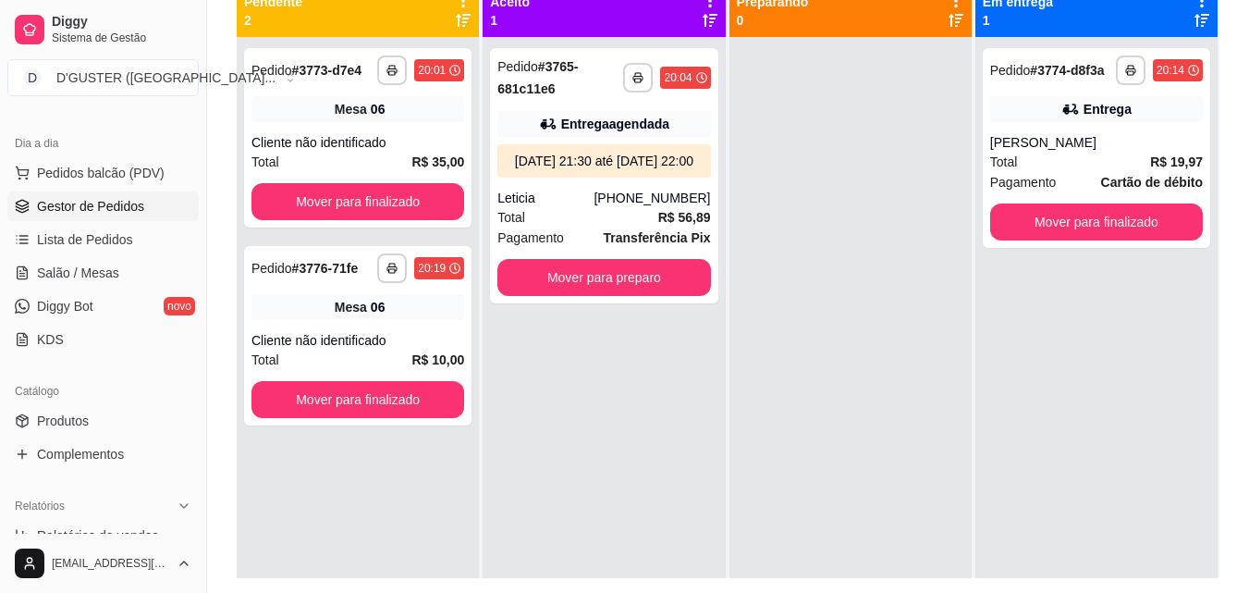
scroll to position [190, 0]
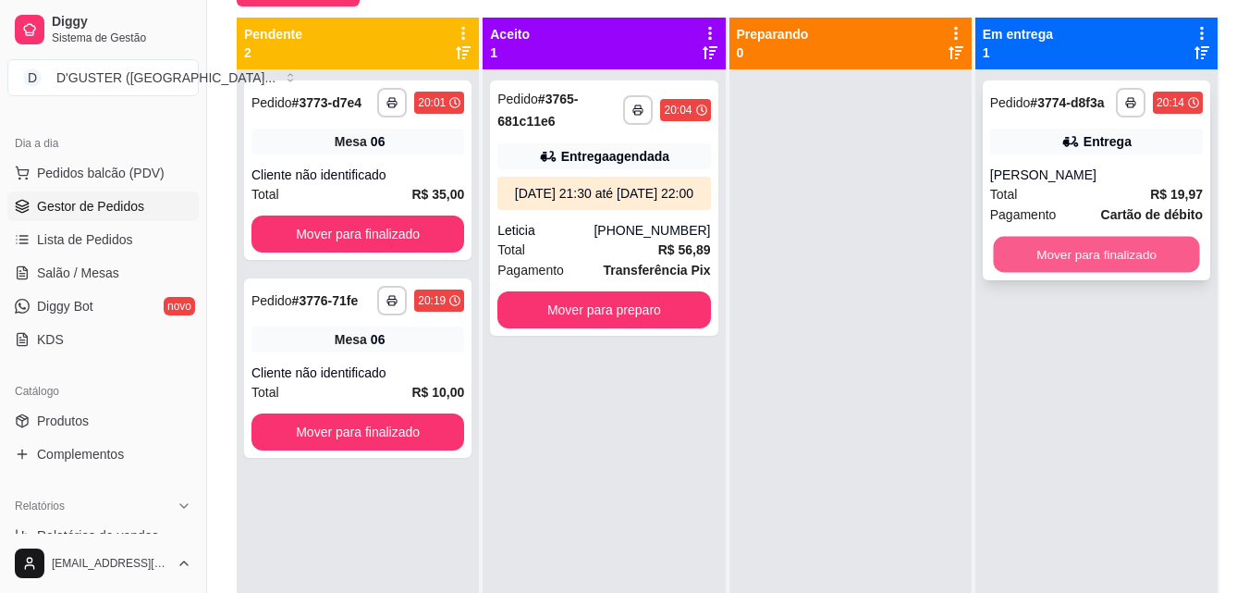
click at [1059, 249] on button "Mover para finalizado" at bounding box center [1096, 255] width 206 height 36
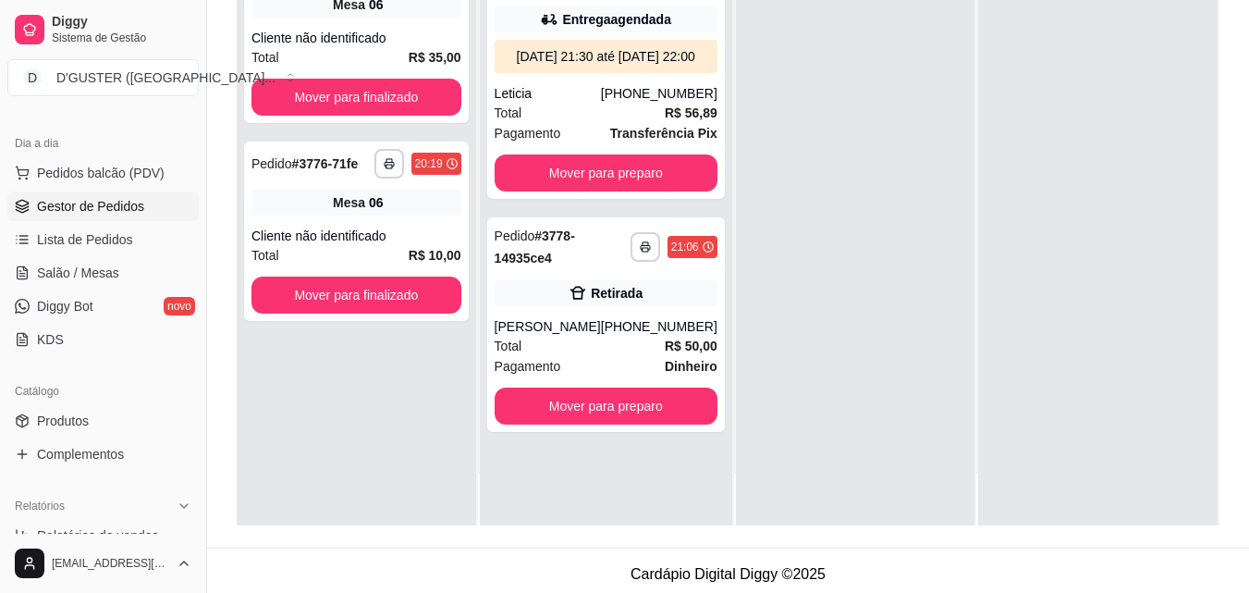
scroll to position [282, 0]
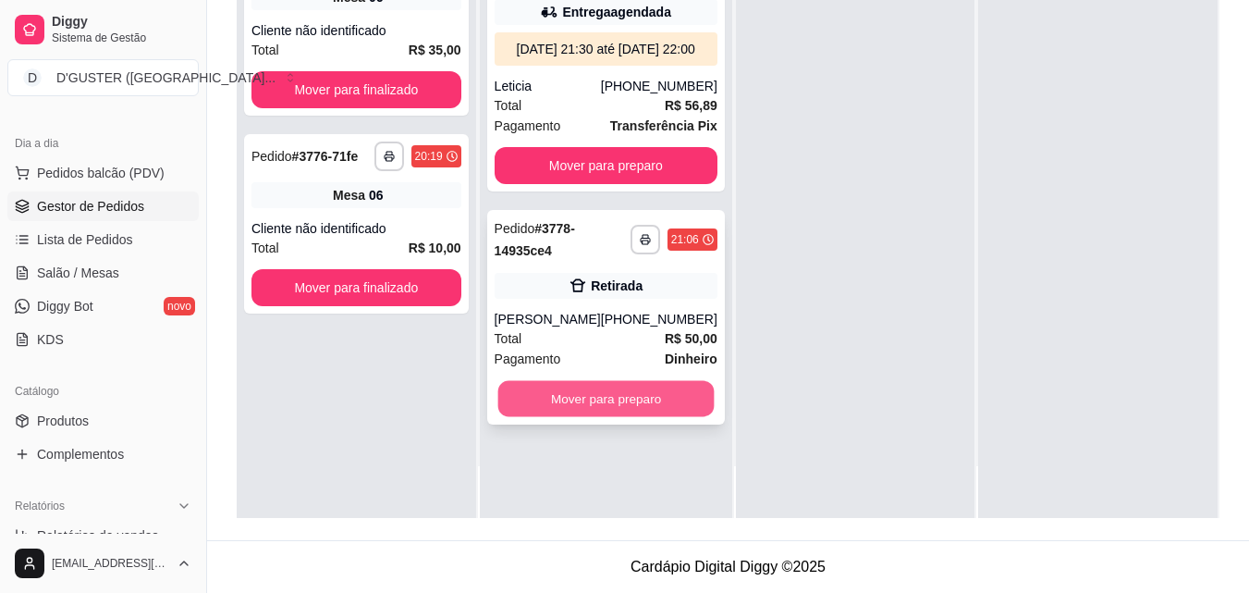
click at [589, 414] on button "Mover para preparo" at bounding box center [605, 399] width 216 height 36
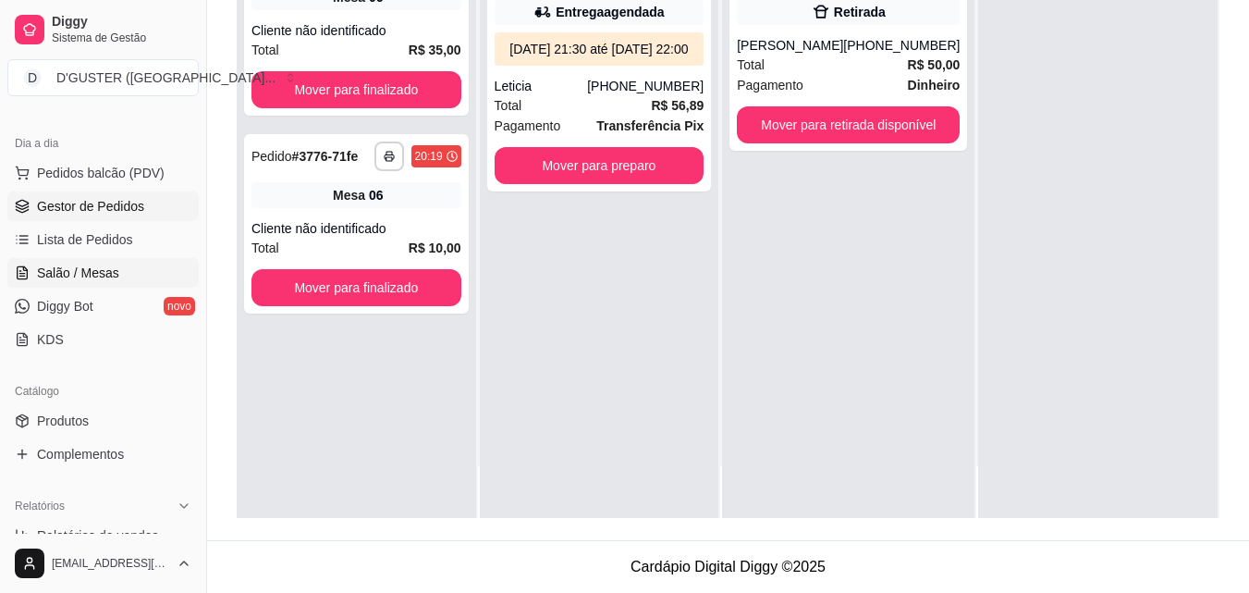
click at [93, 276] on span "Salão / Mesas" at bounding box center [78, 272] width 82 height 18
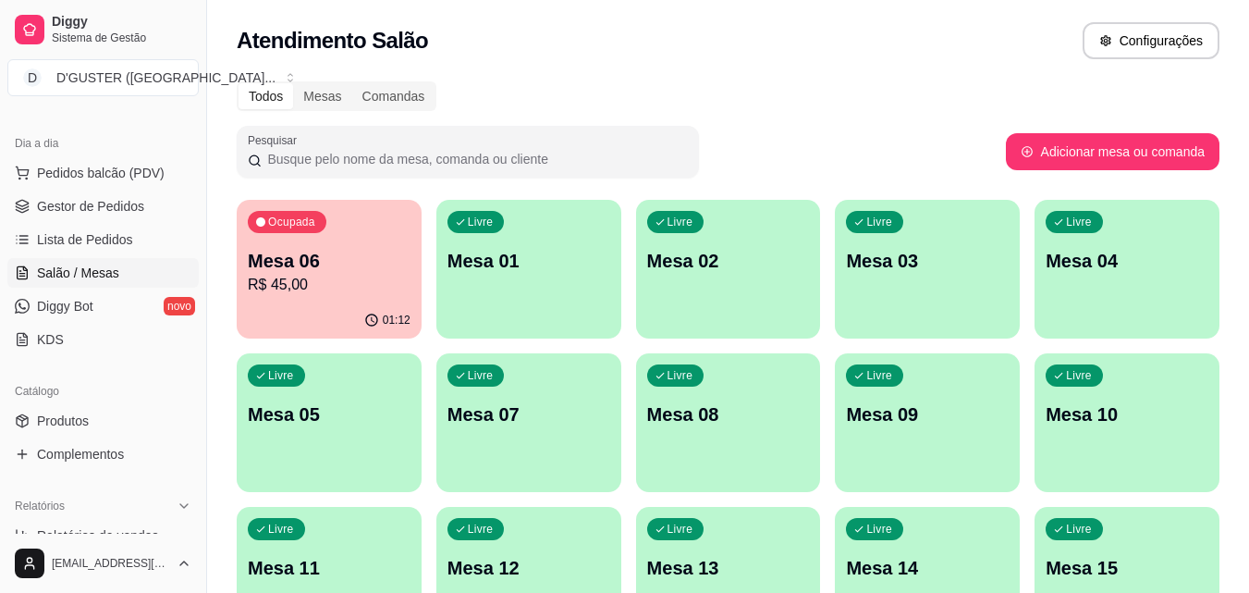
click at [363, 335] on div "01:12" at bounding box center [329, 320] width 185 height 36
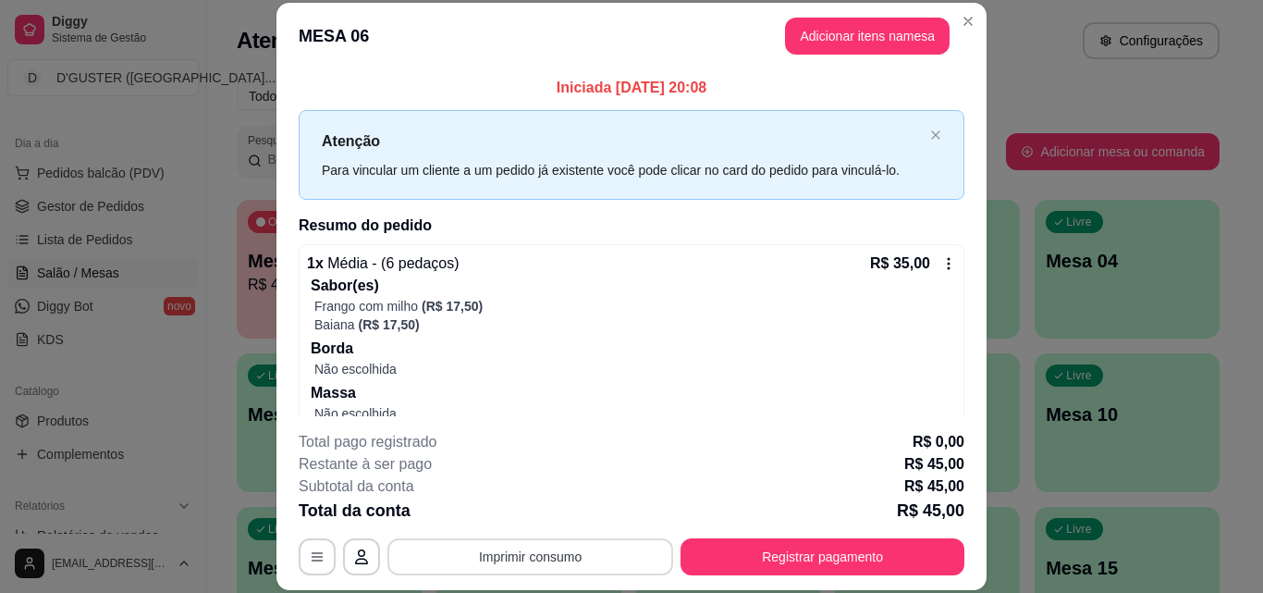
click at [546, 557] on button "Imprimir consumo" at bounding box center [530, 556] width 286 height 37
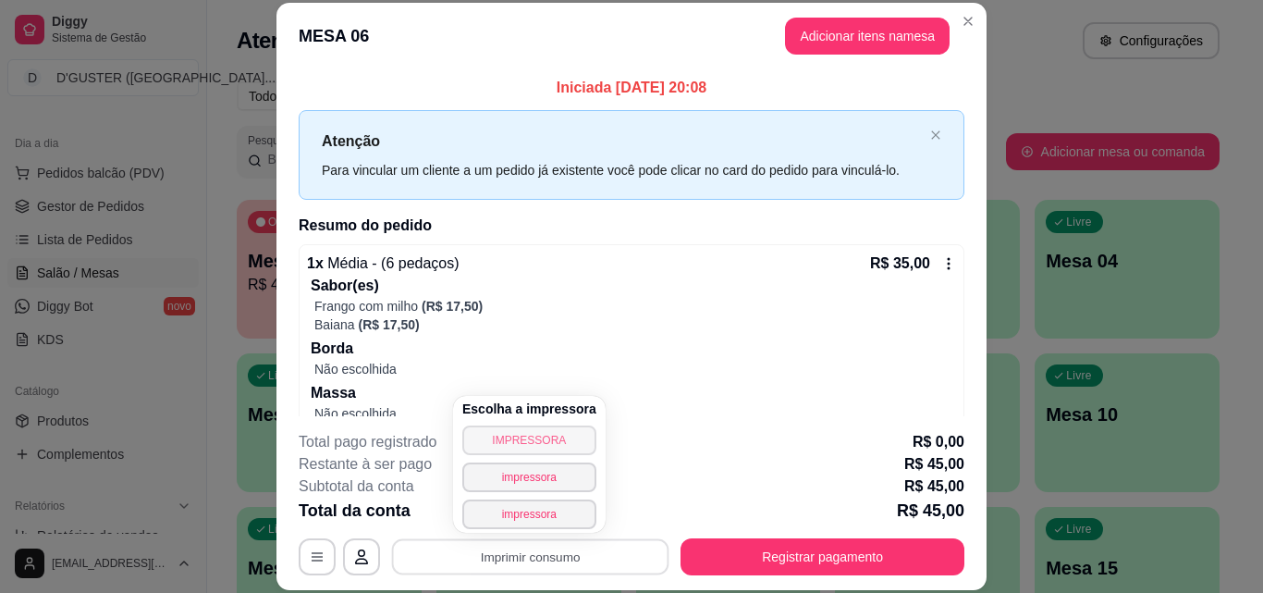
click at [534, 441] on button "IMPRESSORA" at bounding box center [529, 440] width 134 height 30
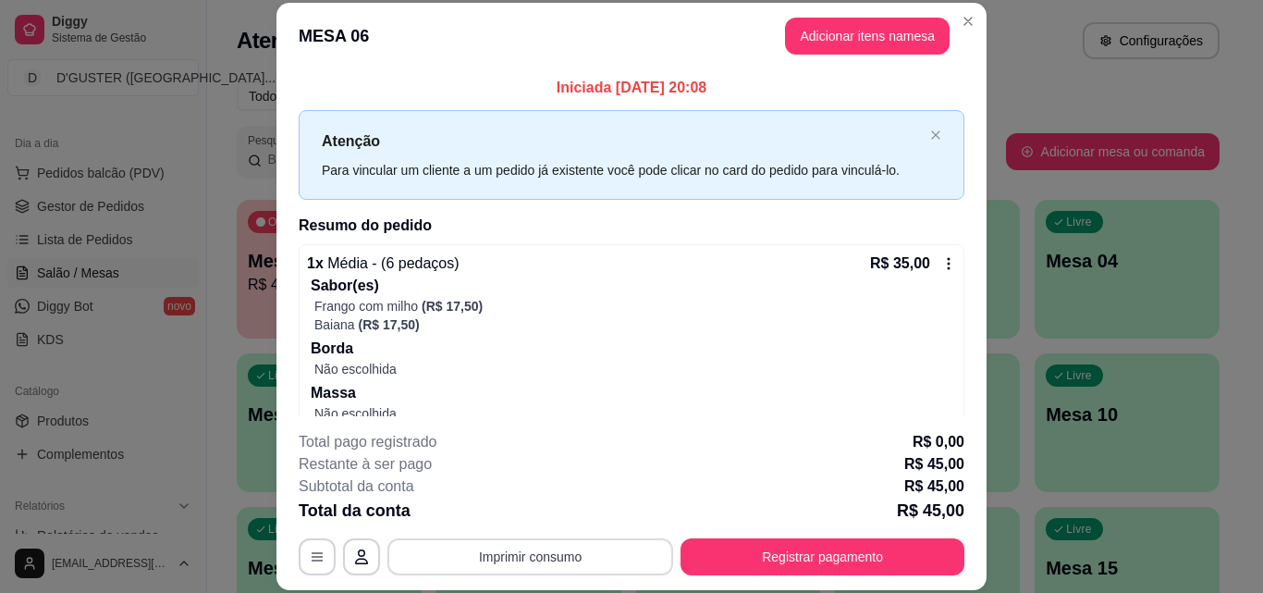
click at [563, 549] on button "Imprimir consumo" at bounding box center [530, 556] width 286 height 37
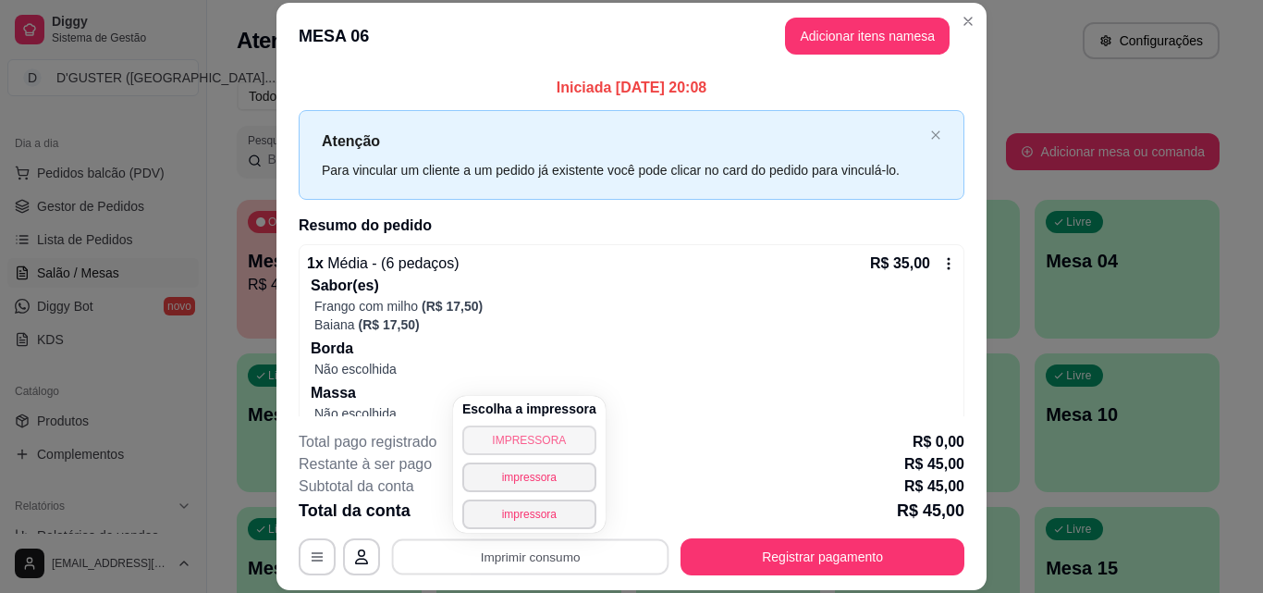
click at [541, 446] on button "IMPRESSORA" at bounding box center [529, 440] width 134 height 30
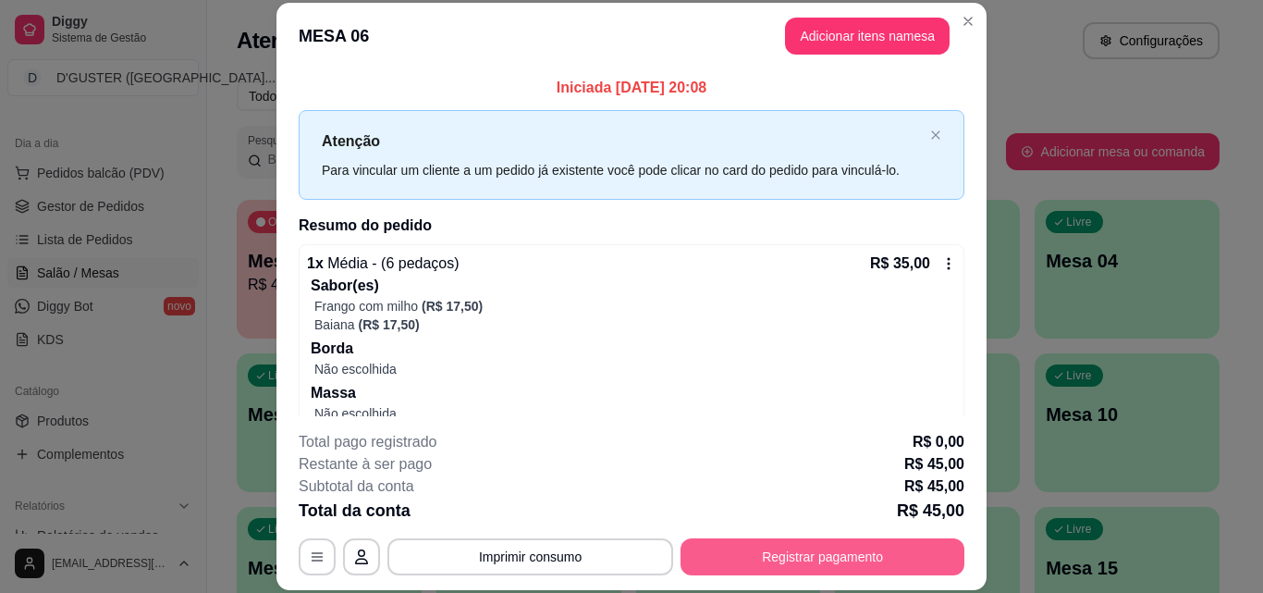
click at [864, 548] on button "Registrar pagamento" at bounding box center [822, 556] width 284 height 37
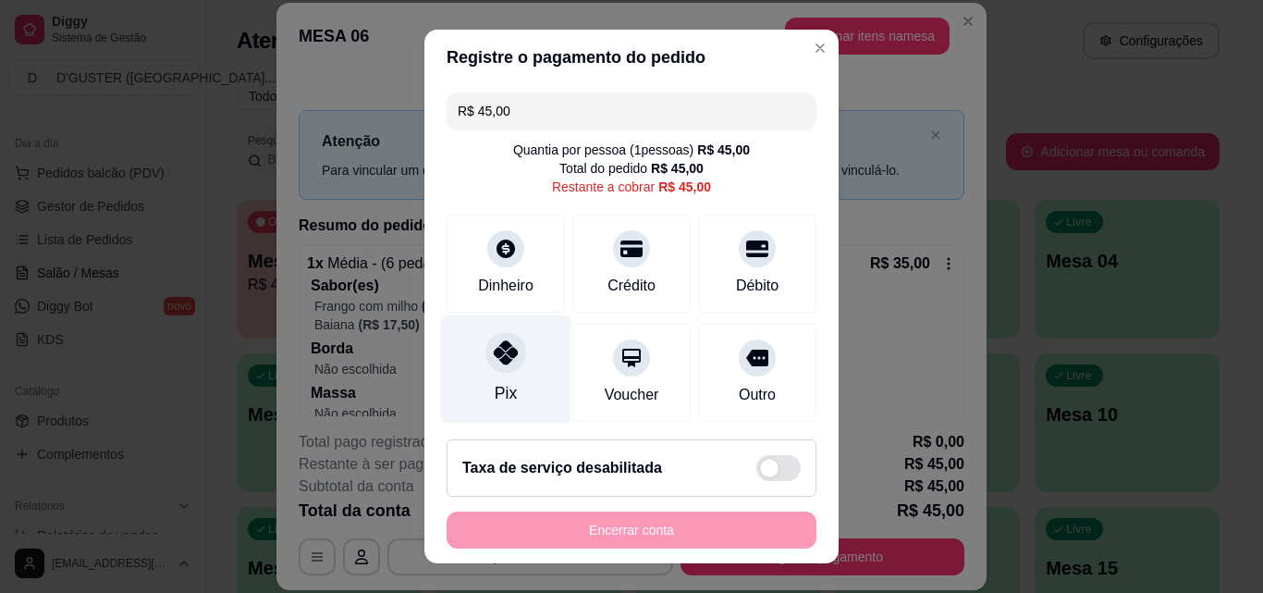
click at [495, 346] on icon at bounding box center [506, 352] width 24 height 24
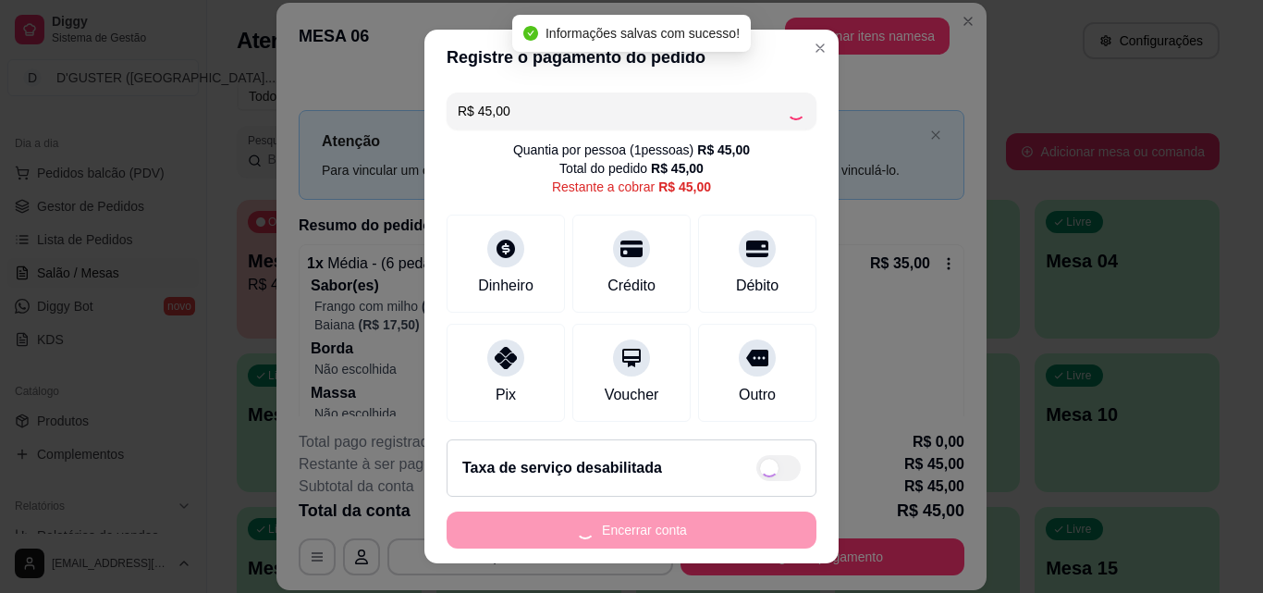
type input "R$ 0,00"
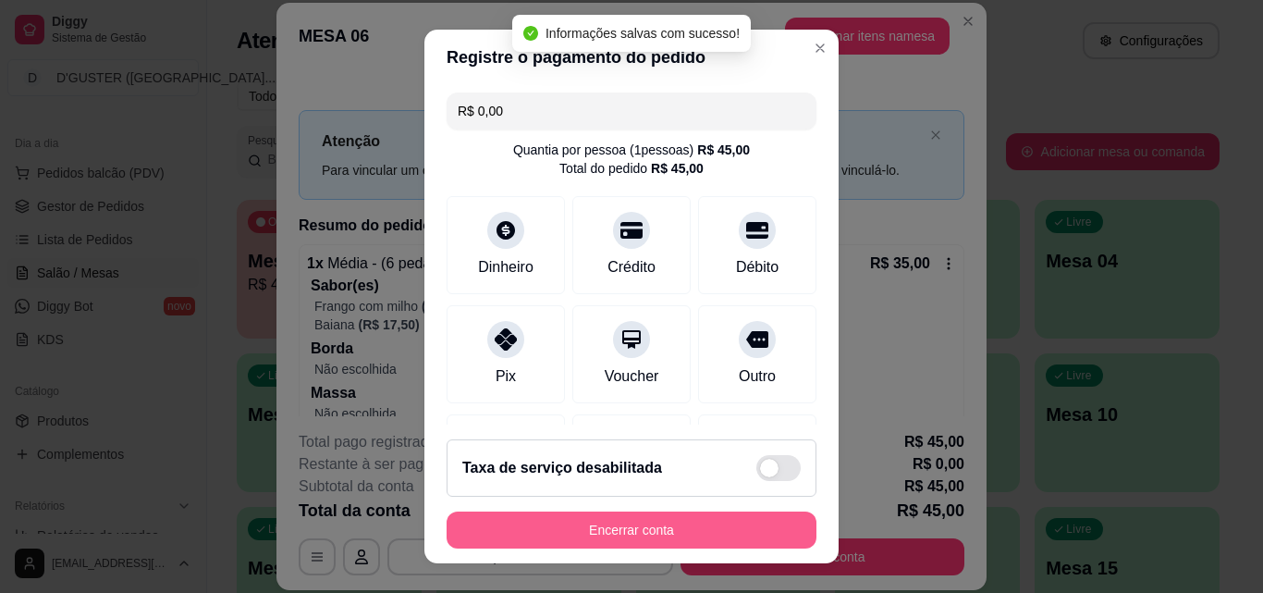
click at [724, 523] on button "Encerrar conta" at bounding box center [632, 529] width 370 height 37
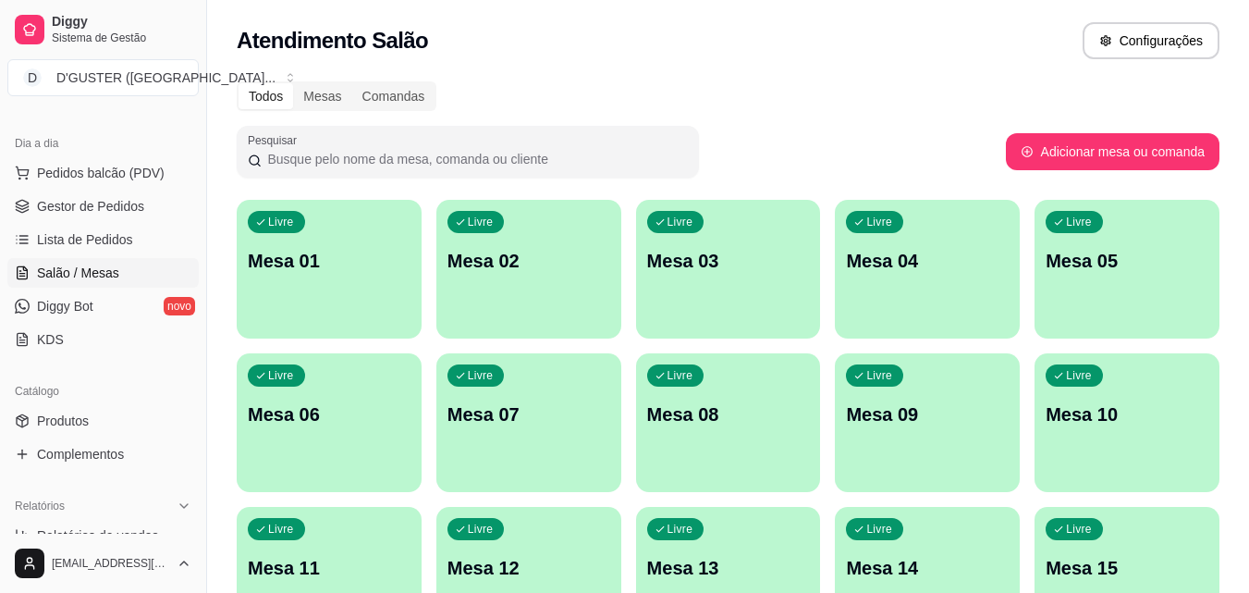
click at [142, 190] on ul "Pedidos balcão (PDV) Gestor de Pedidos Lista de Pedidos Salão / Mesas Diggy Bot…" at bounding box center [102, 256] width 191 height 196
click at [142, 198] on link "Gestor de Pedidos" at bounding box center [102, 206] width 191 height 30
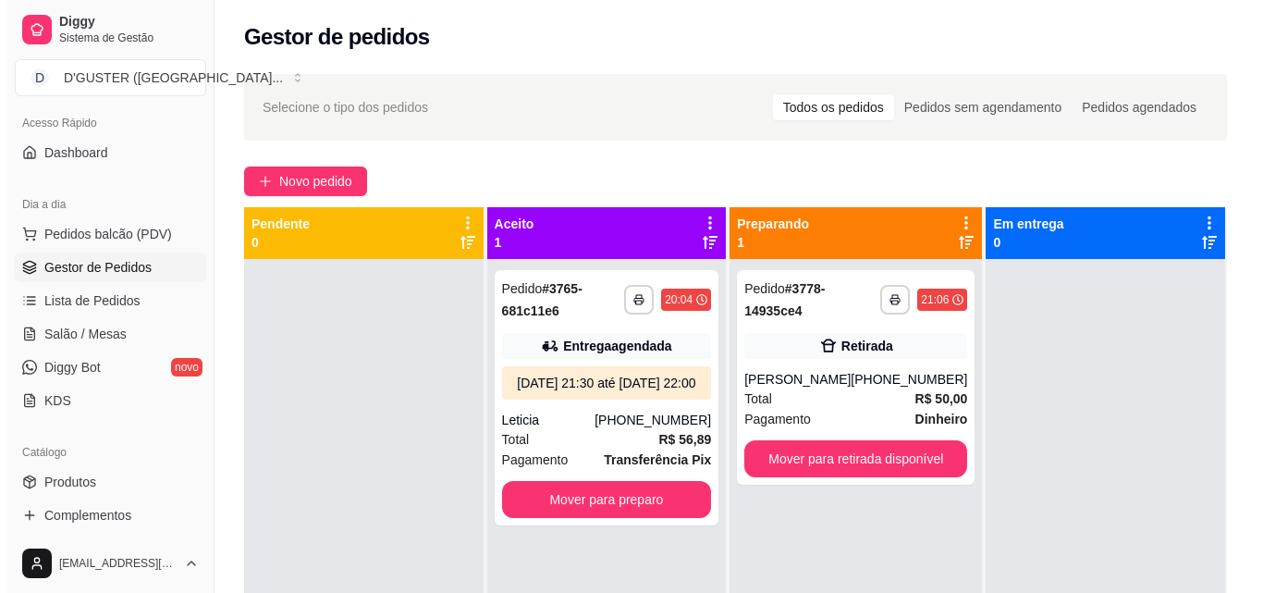
scroll to position [92, 0]
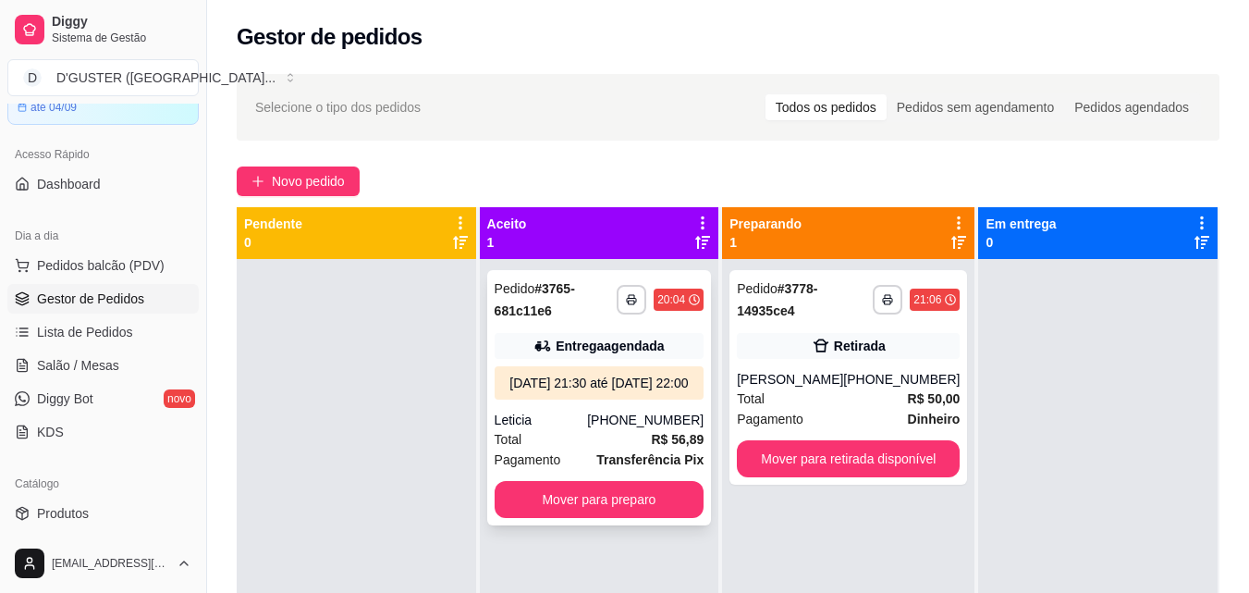
click at [557, 385] on div "[DATE] 21:30 até [DATE] 22:00" at bounding box center [599, 383] width 195 height 18
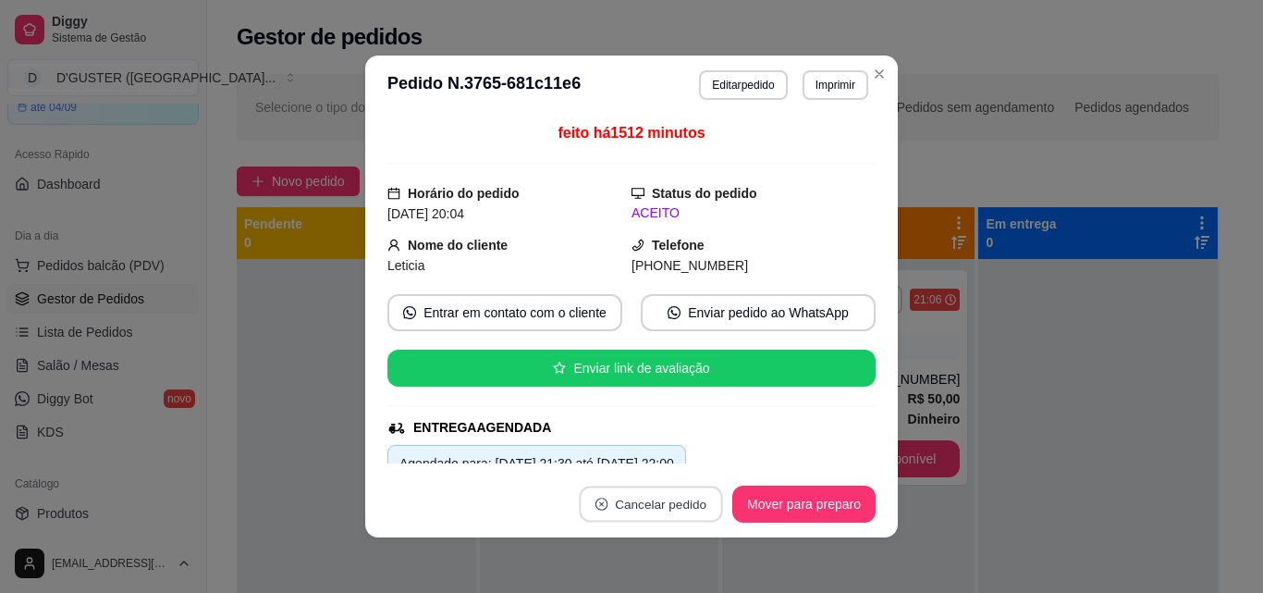
click at [621, 511] on button "Cancelar pedido" at bounding box center [650, 504] width 143 height 36
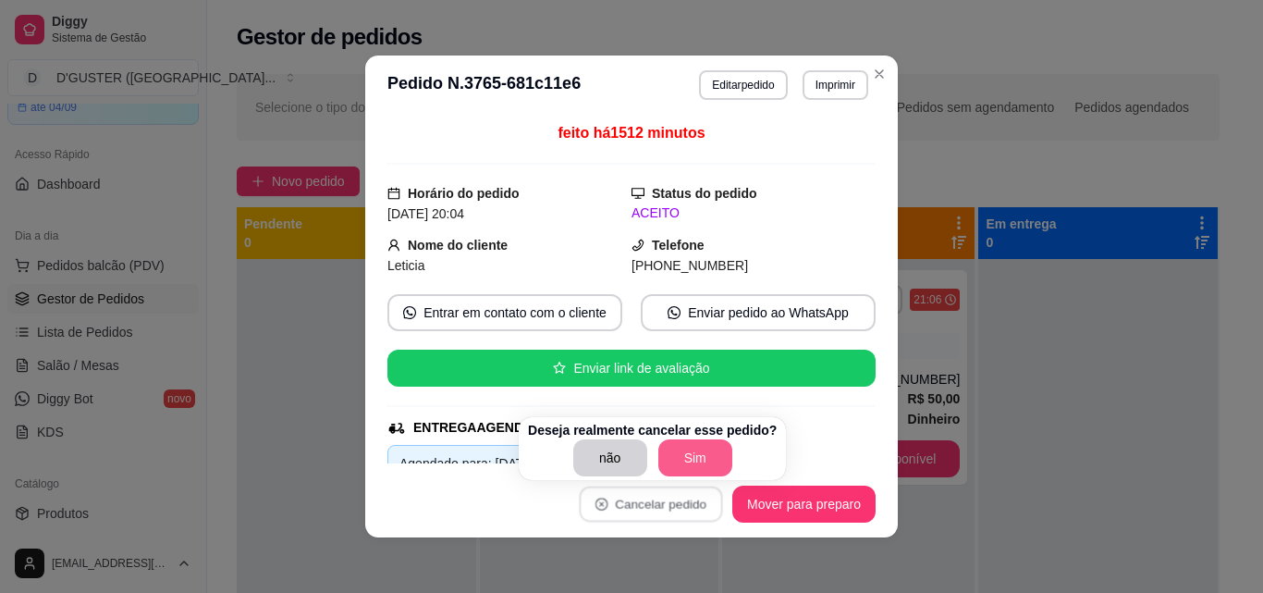
click at [690, 445] on button "Sim" at bounding box center [695, 457] width 74 height 37
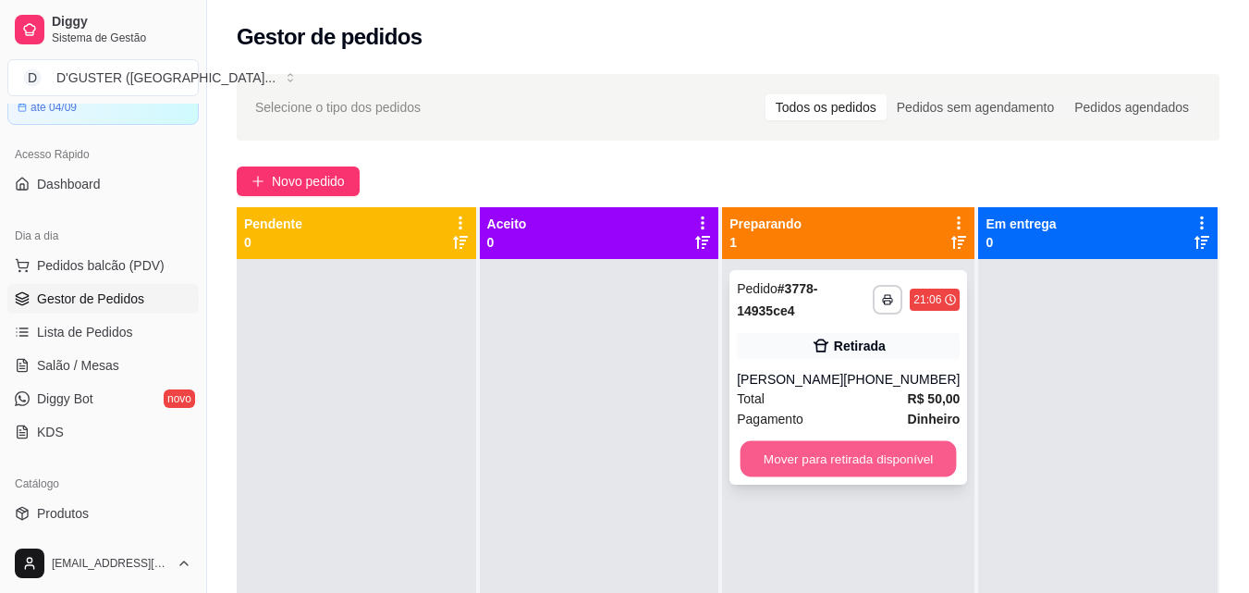
click at [859, 459] on button "Mover para retirada disponível" at bounding box center [849, 459] width 216 height 36
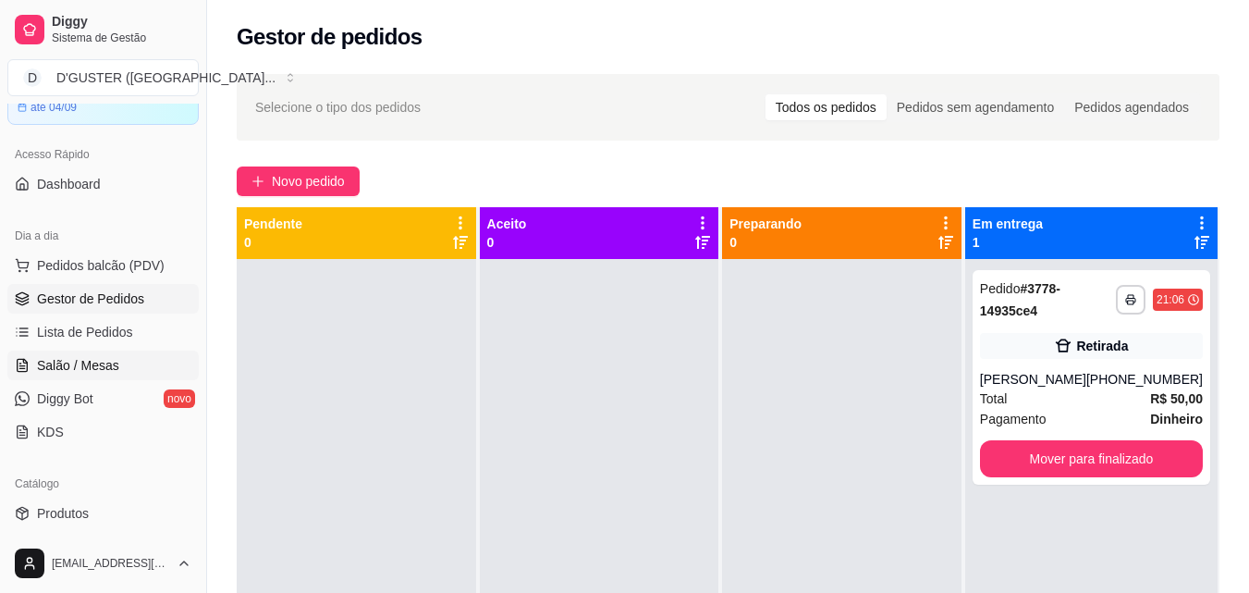
click at [113, 360] on span "Salão / Mesas" at bounding box center [78, 365] width 82 height 18
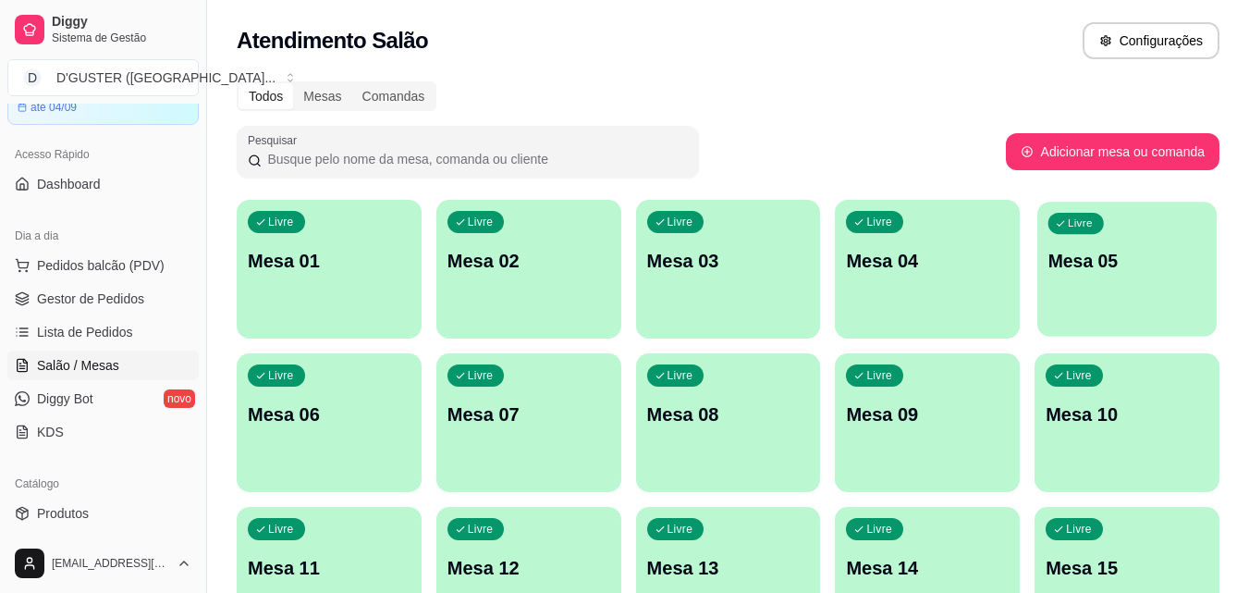
click at [1157, 273] on p "Mesa 05" at bounding box center [1127, 261] width 158 height 25
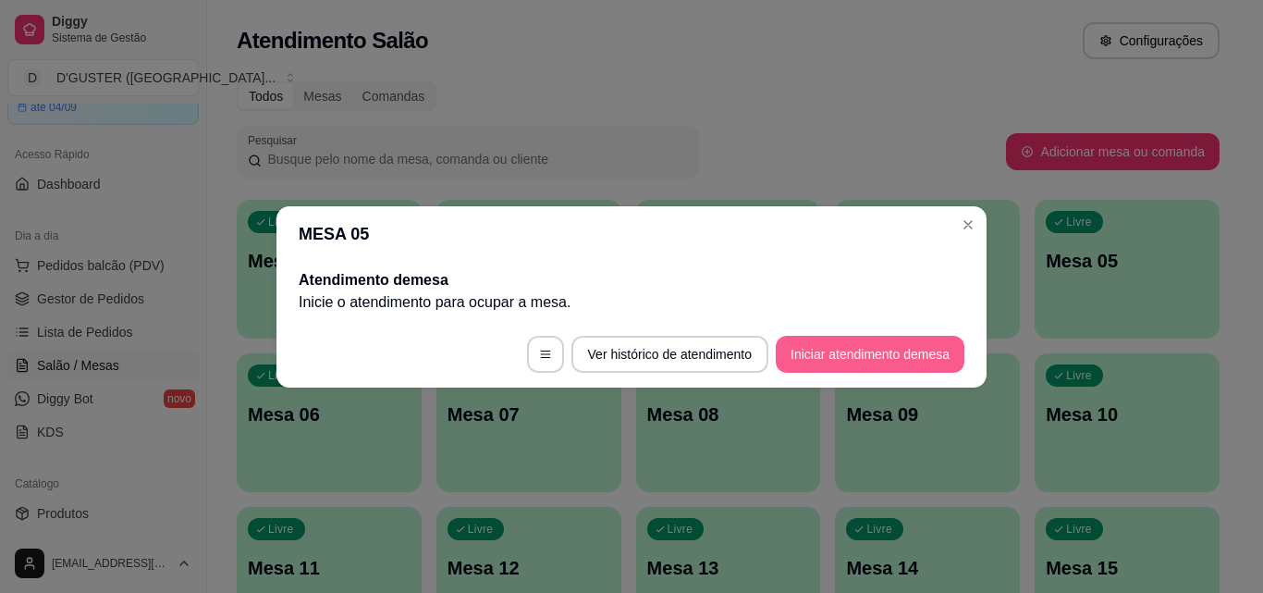
click at [876, 356] on button "Iniciar atendimento de mesa" at bounding box center [870, 354] width 189 height 37
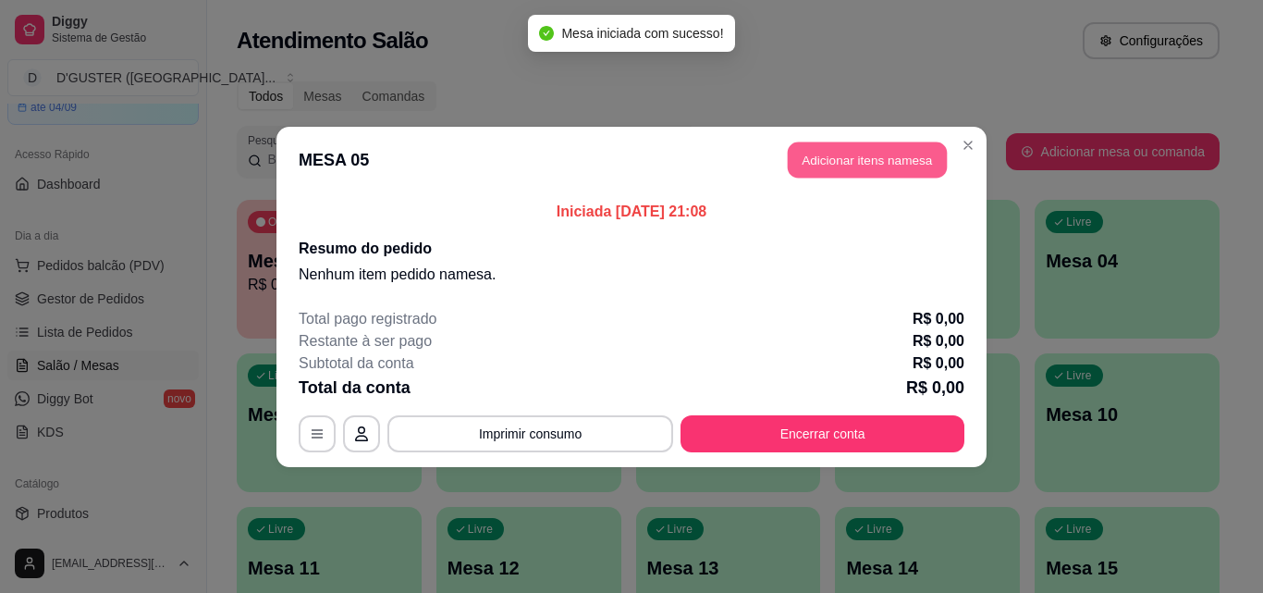
click at [868, 154] on button "Adicionar itens na mesa" at bounding box center [867, 159] width 159 height 36
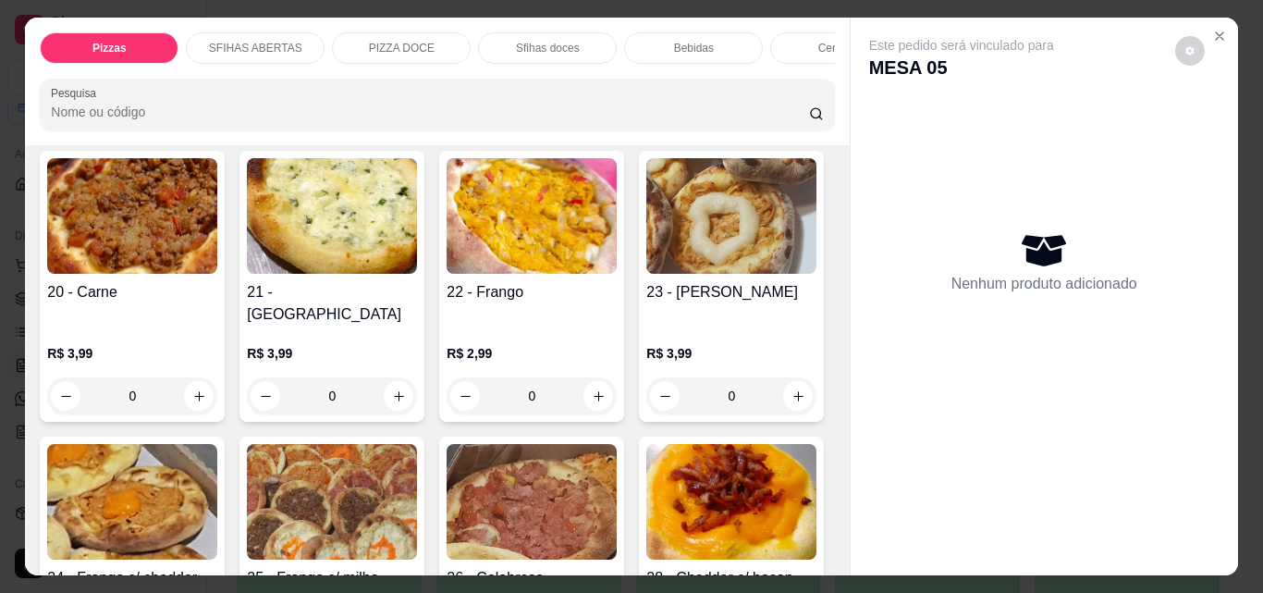
scroll to position [555, 0]
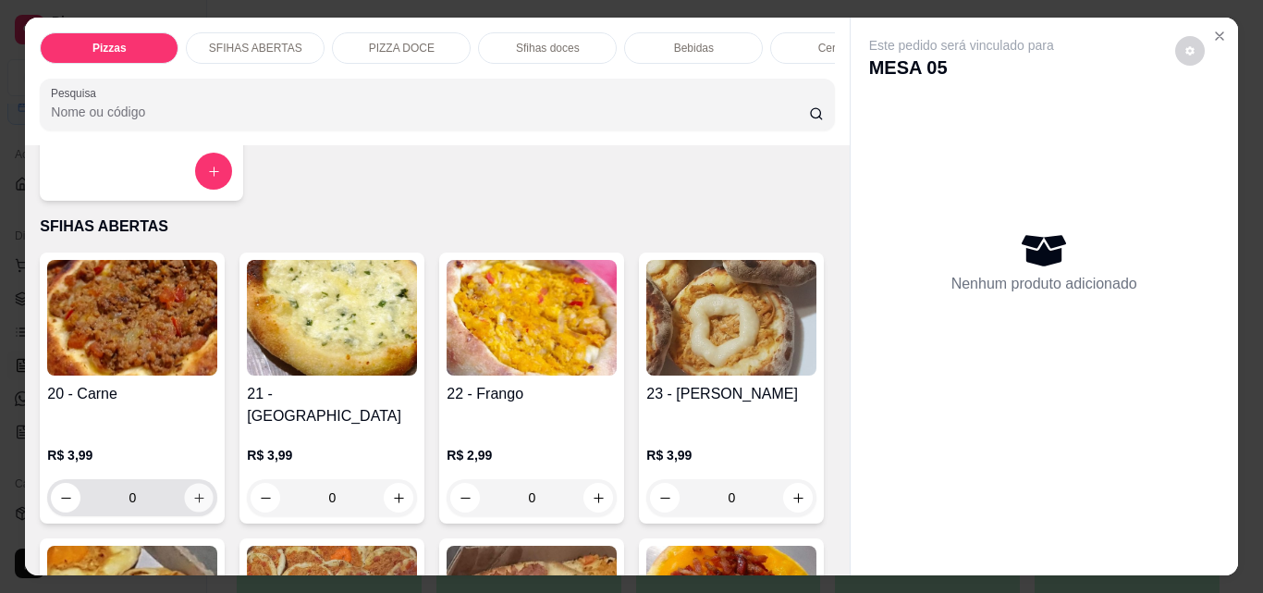
click at [194, 493] on icon "increase-product-quantity" at bounding box center [198, 497] width 9 height 9
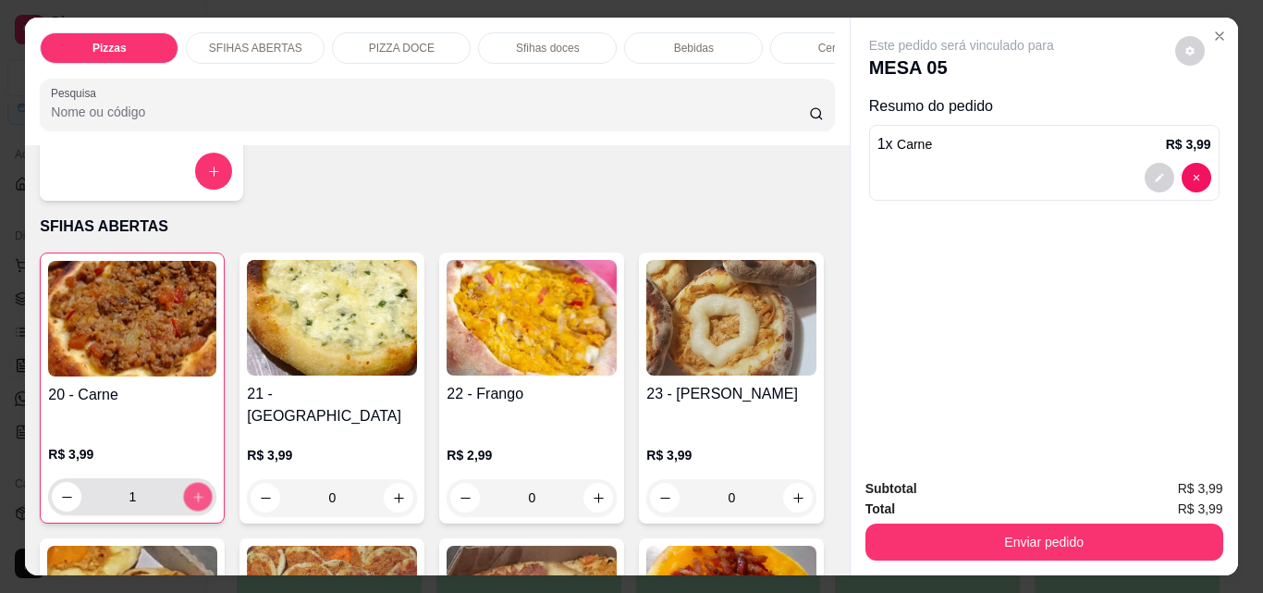
click at [192, 490] on icon "increase-product-quantity" at bounding box center [198, 497] width 14 height 14
type input "2"
click at [600, 484] on button "increase-product-quantity" at bounding box center [598, 498] width 29 height 29
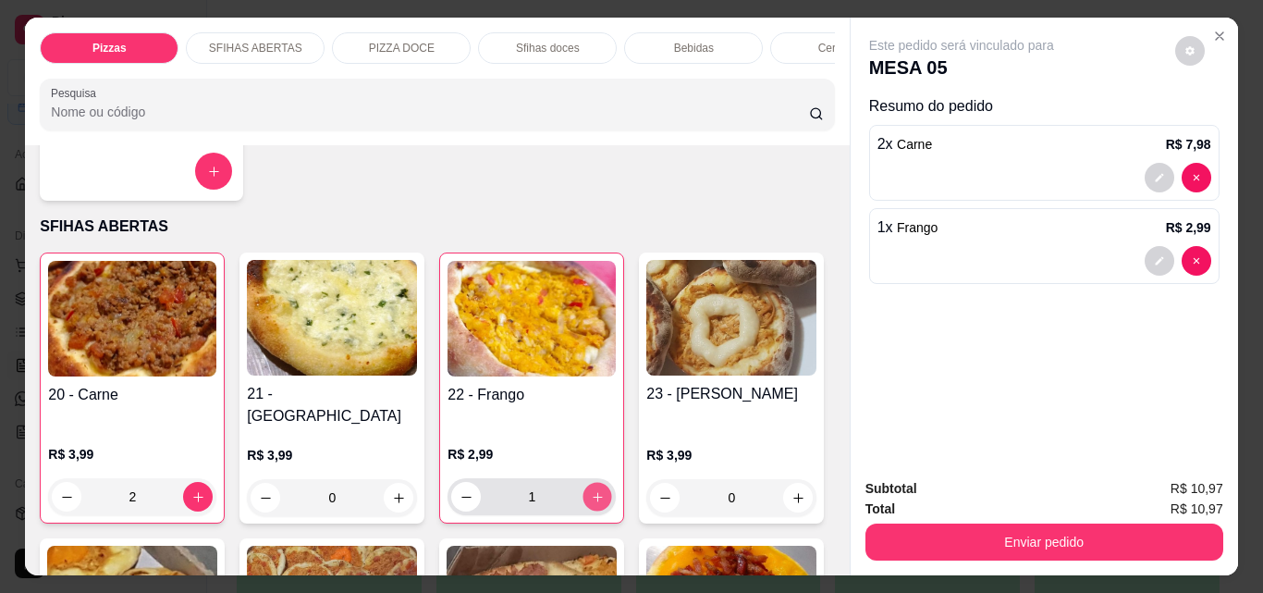
click at [600, 483] on button "increase-product-quantity" at bounding box center [597, 497] width 29 height 29
type input "2"
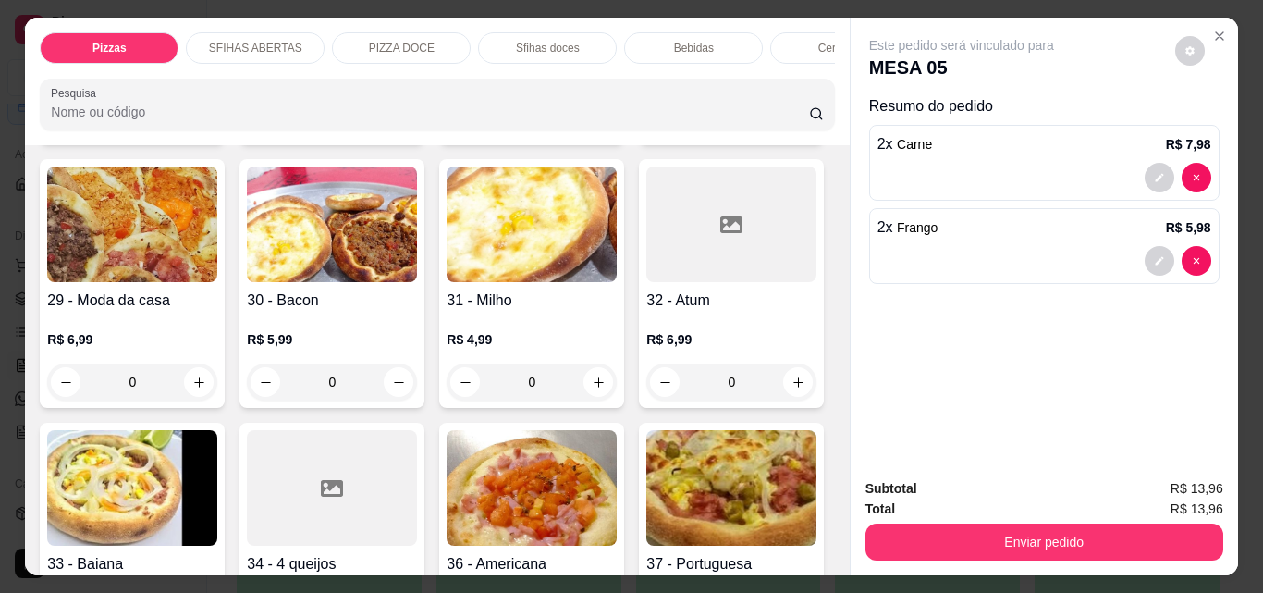
scroll to position [1202, 0]
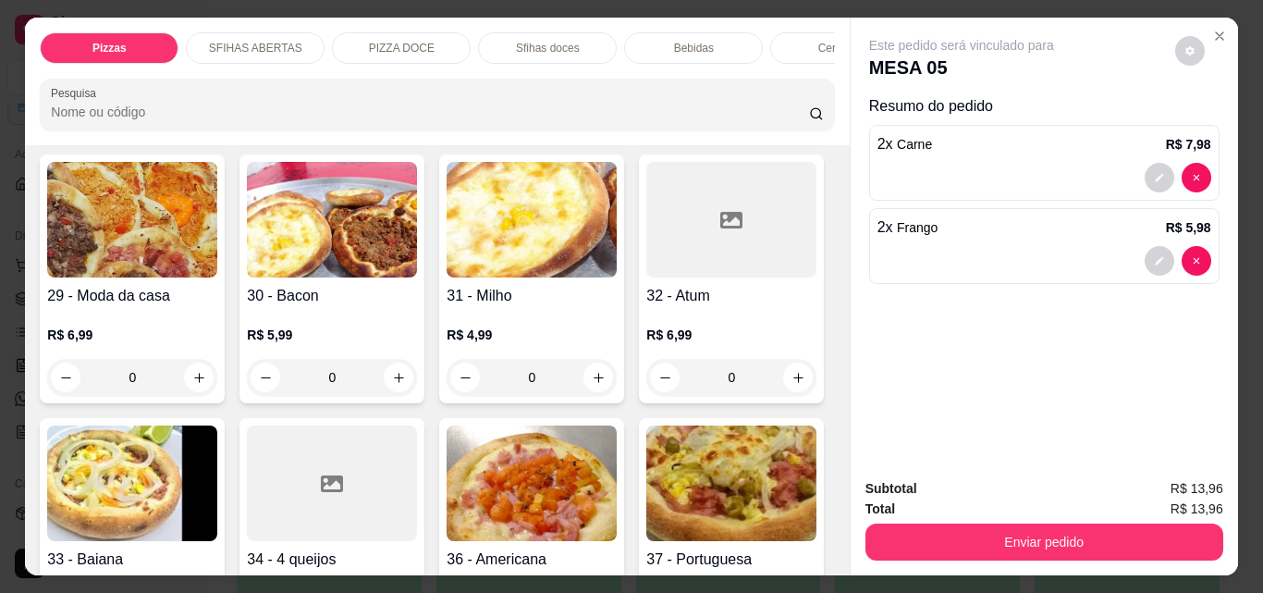
click at [592, 121] on icon "increase-product-quantity" at bounding box center [599, 114] width 14 height 14
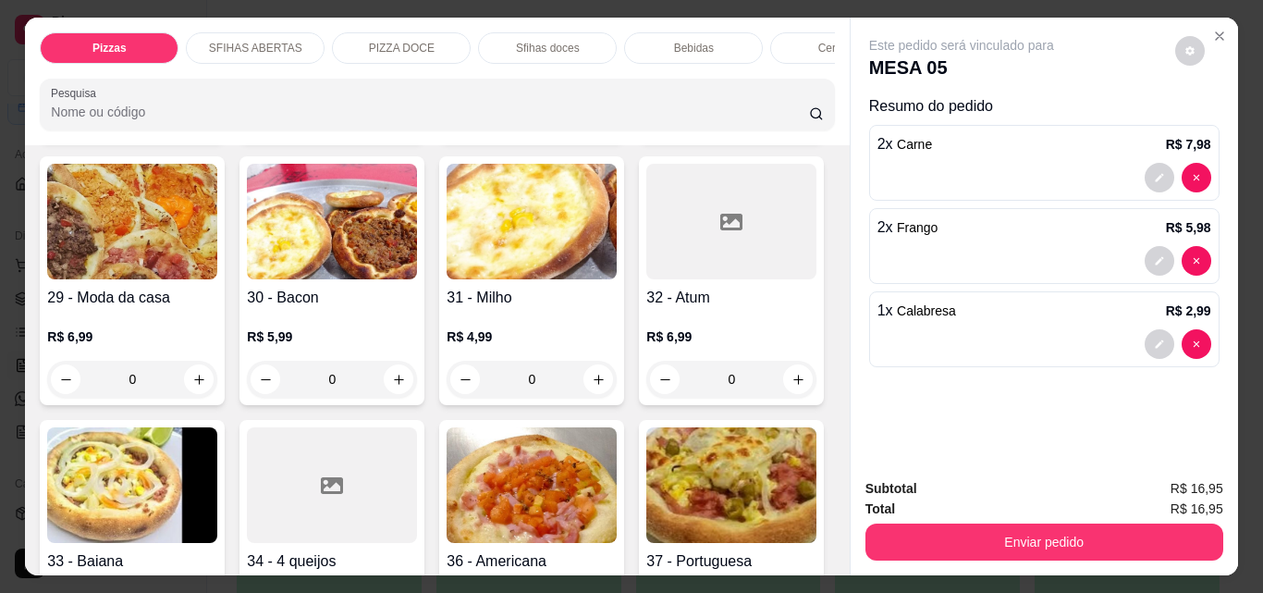
click at [583, 129] on button "increase-product-quantity" at bounding box center [597, 115] width 29 height 29
click at [583, 129] on button "increase-product-quantity" at bounding box center [597, 114] width 29 height 29
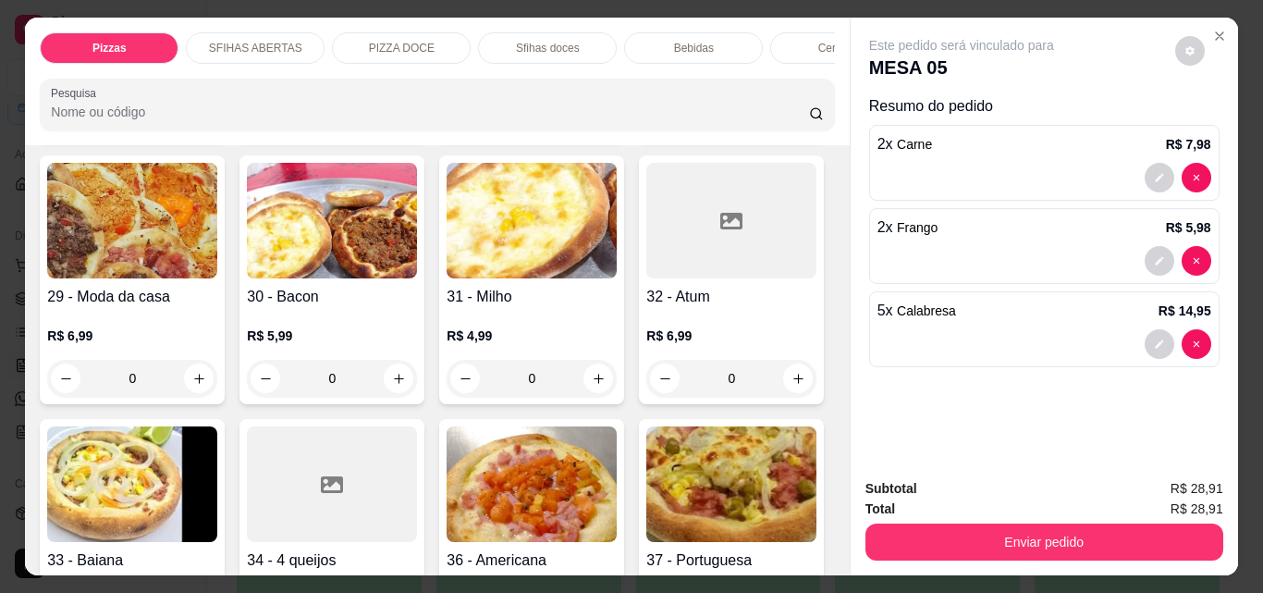
click at [583, 129] on button "increase-product-quantity" at bounding box center [597, 114] width 29 height 29
type input "6"
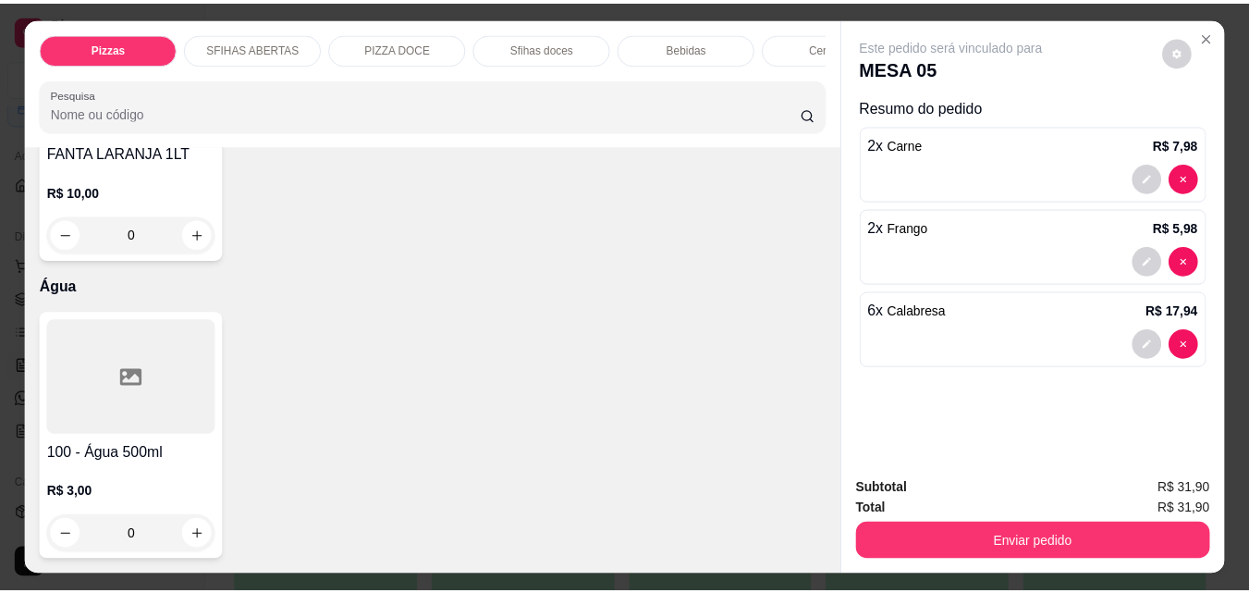
scroll to position [7120, 0]
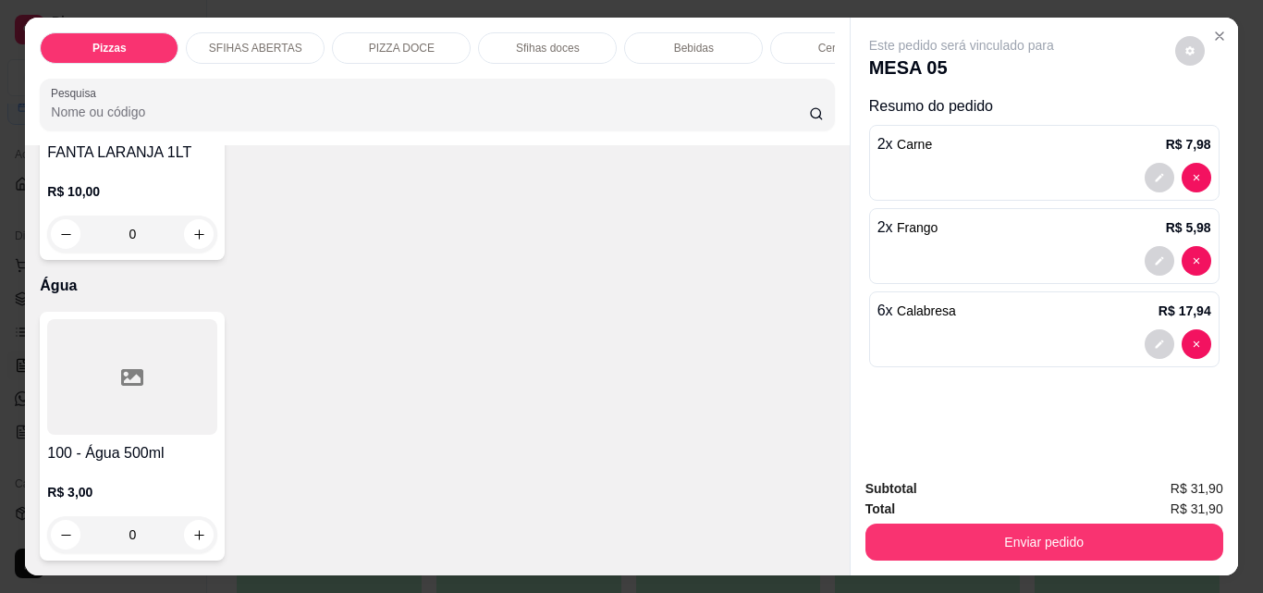
type input "1"
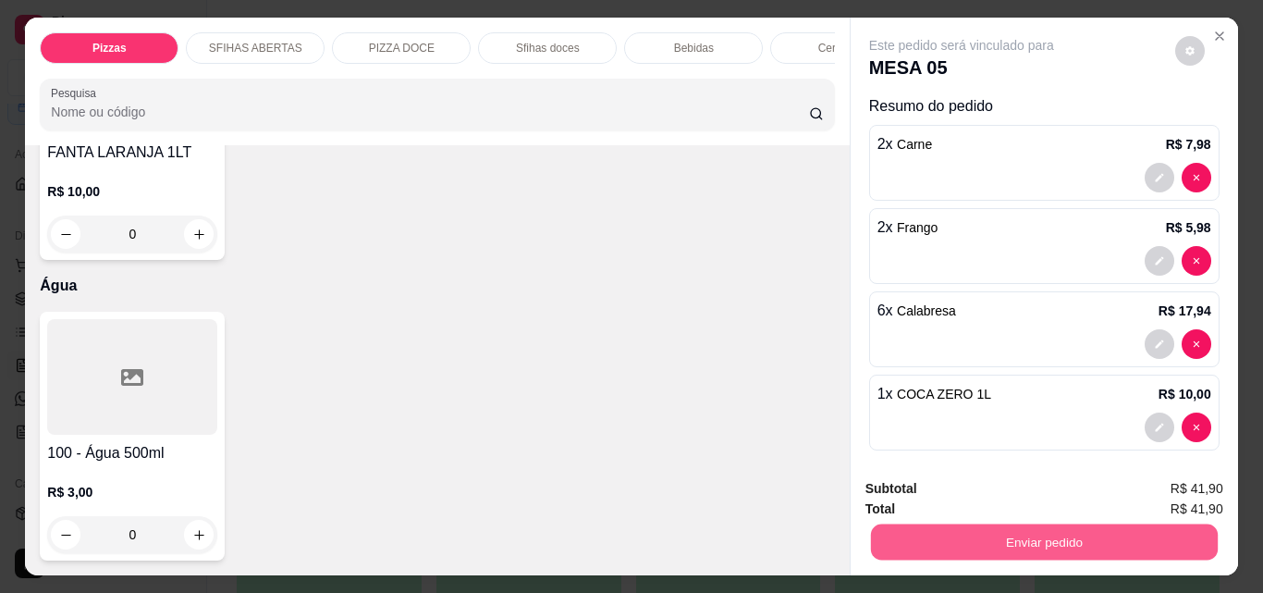
click at [949, 523] on button "Enviar pedido" at bounding box center [1043, 541] width 347 height 36
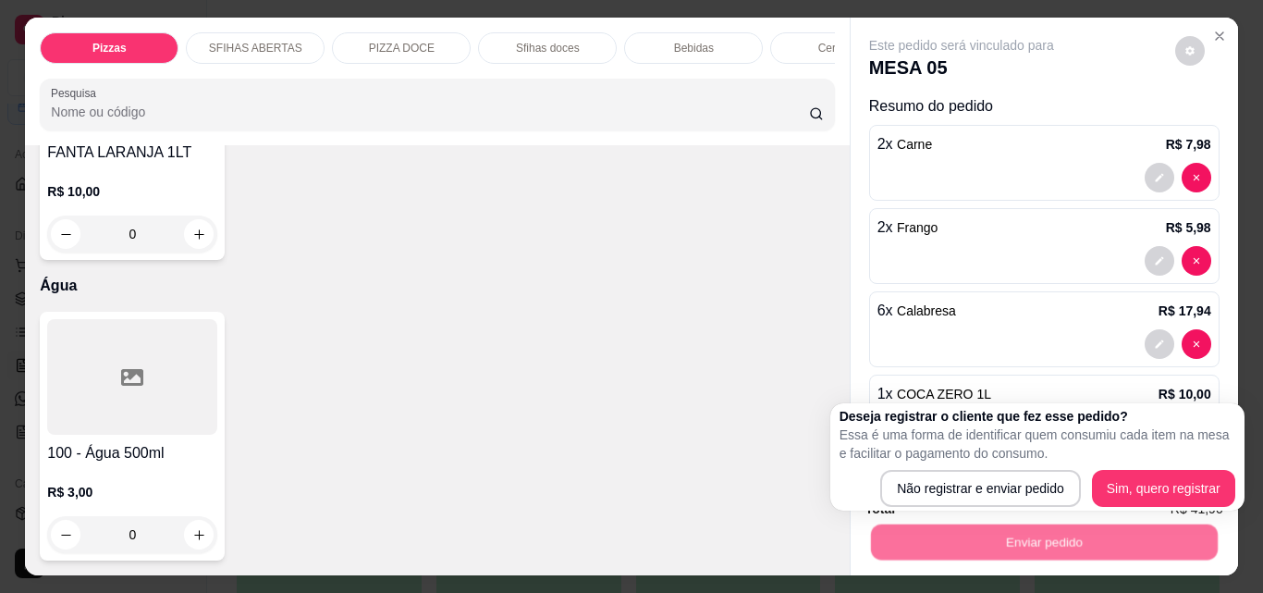
click at [896, 466] on div "Deseja registrar o cliente que fez esse pedido? Essa é uma forma de identificar…" at bounding box center [1037, 457] width 396 height 100
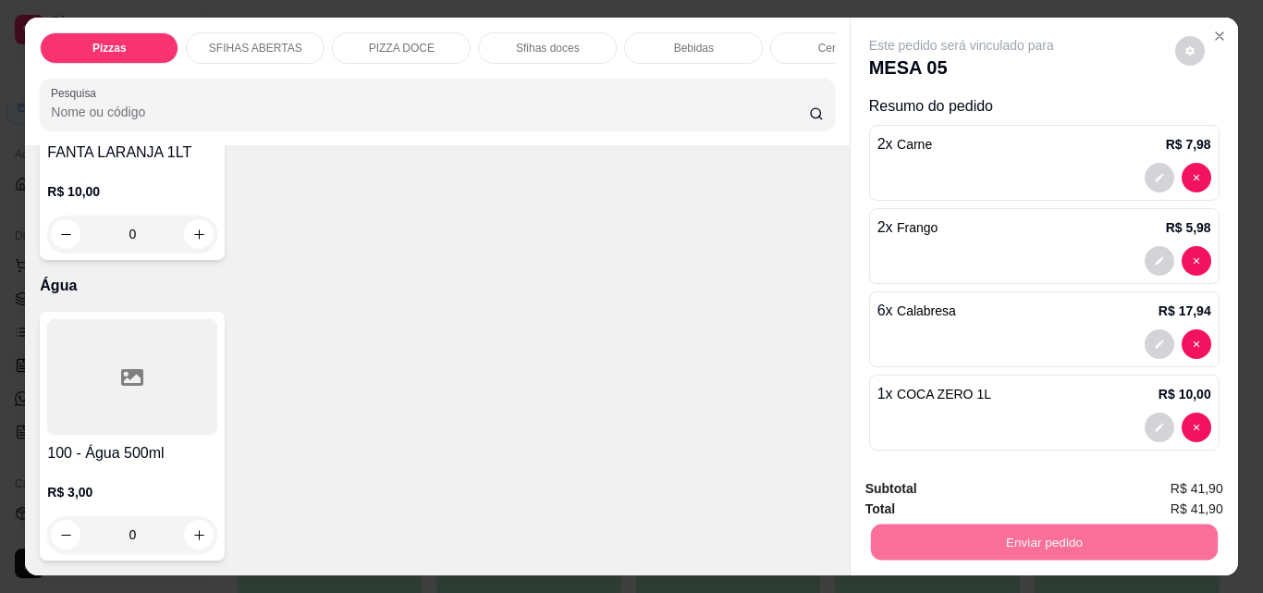
click at [923, 483] on button "Não registrar e enviar pedido" at bounding box center [983, 489] width 192 height 35
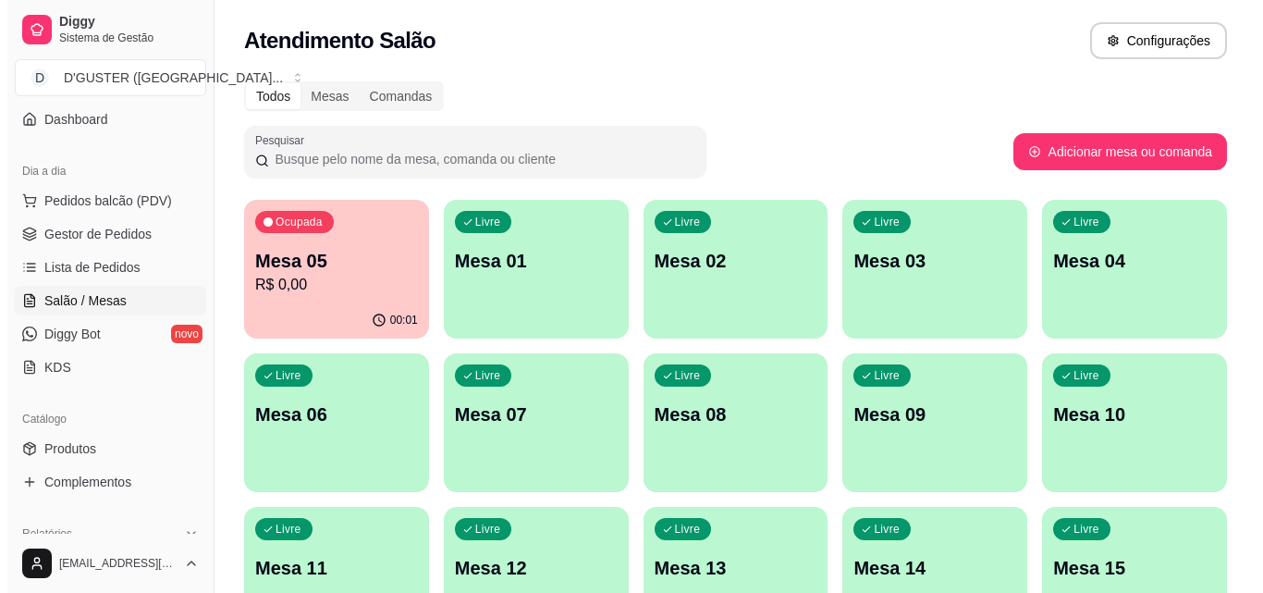
scroll to position [185, 0]
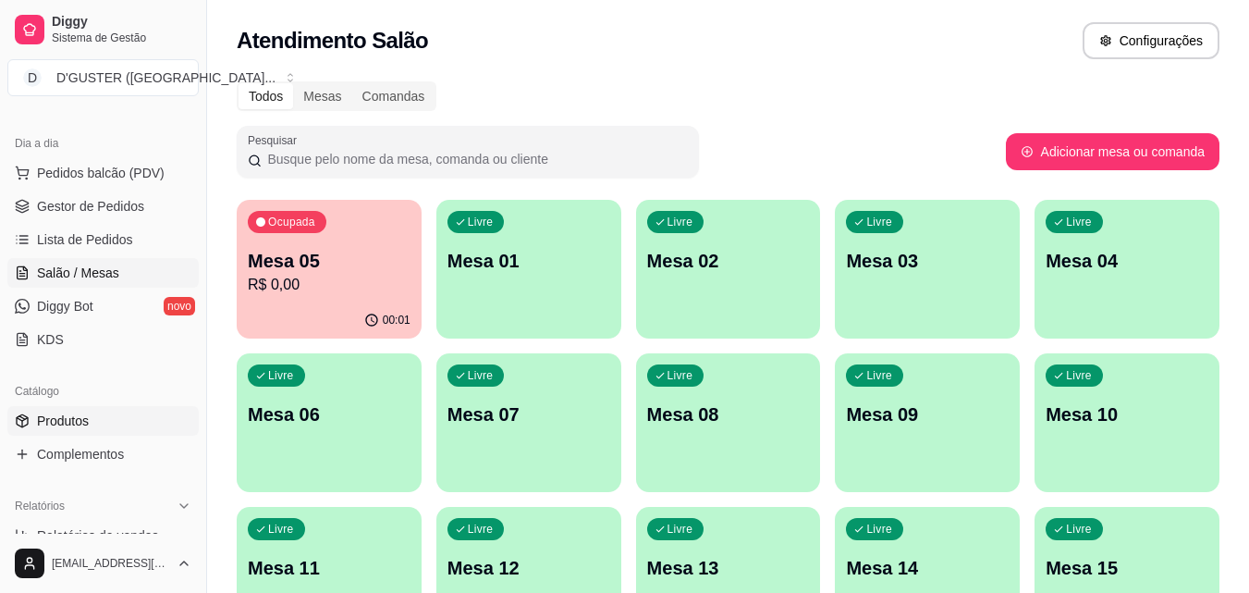
click at [97, 429] on link "Produtos" at bounding box center [102, 421] width 191 height 30
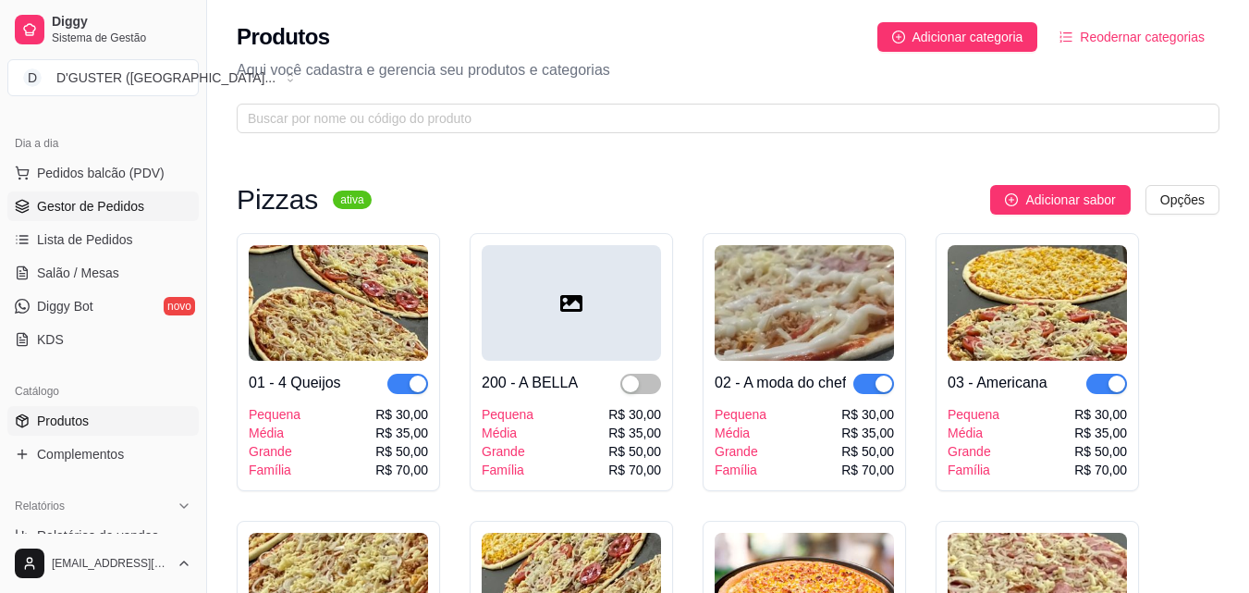
click at [70, 197] on span "Gestor de Pedidos" at bounding box center [90, 206] width 107 height 18
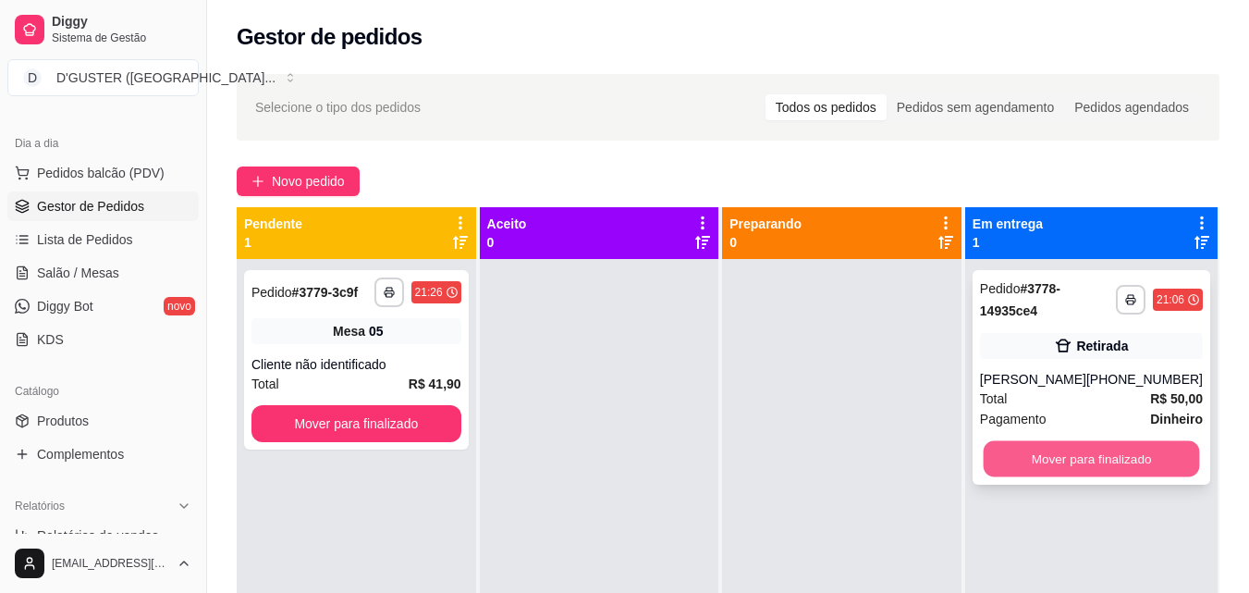
click at [1134, 464] on button "Mover para finalizado" at bounding box center [1091, 459] width 216 height 36
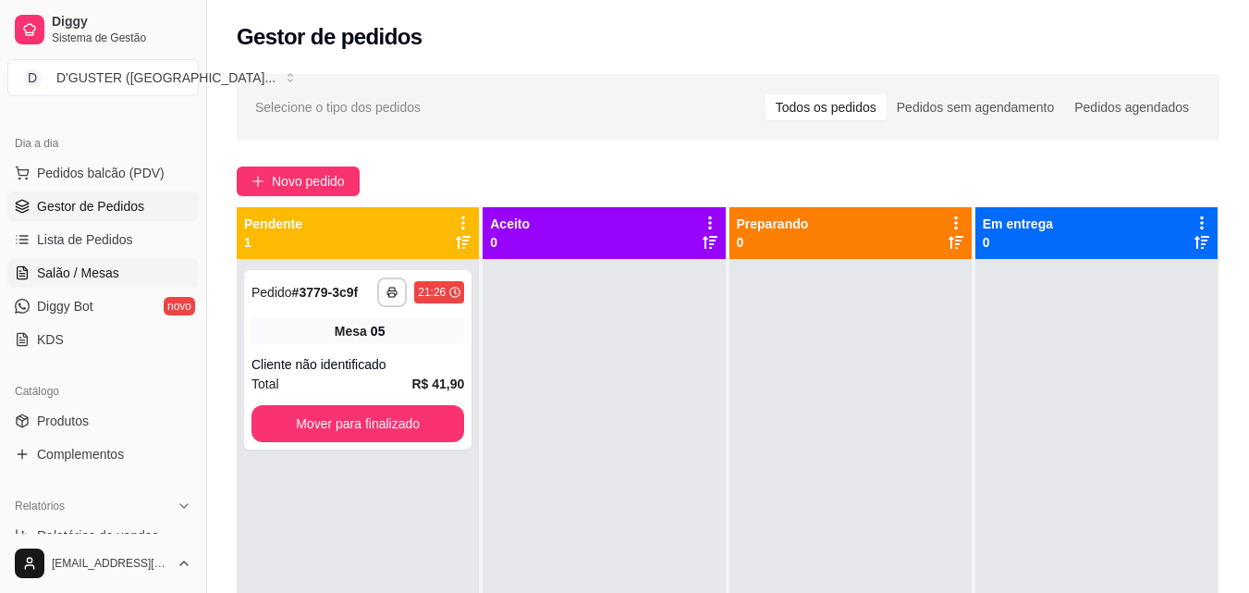
click at [92, 265] on span "Salão / Mesas" at bounding box center [78, 272] width 82 height 18
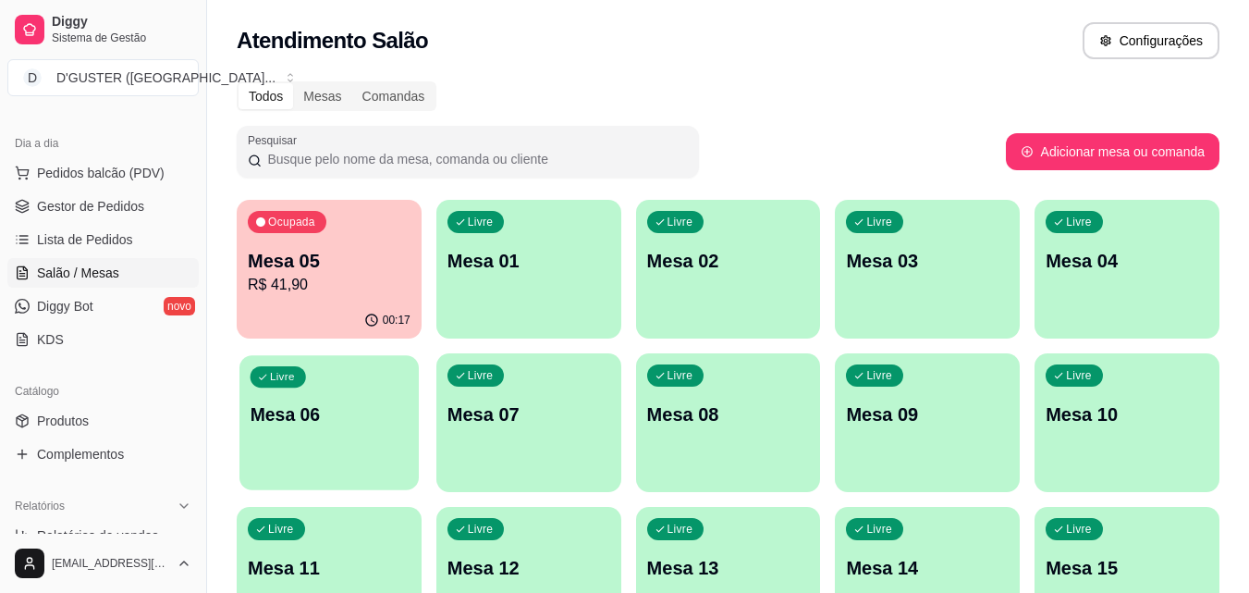
click at [313, 421] on p "Mesa 06" at bounding box center [330, 414] width 158 height 25
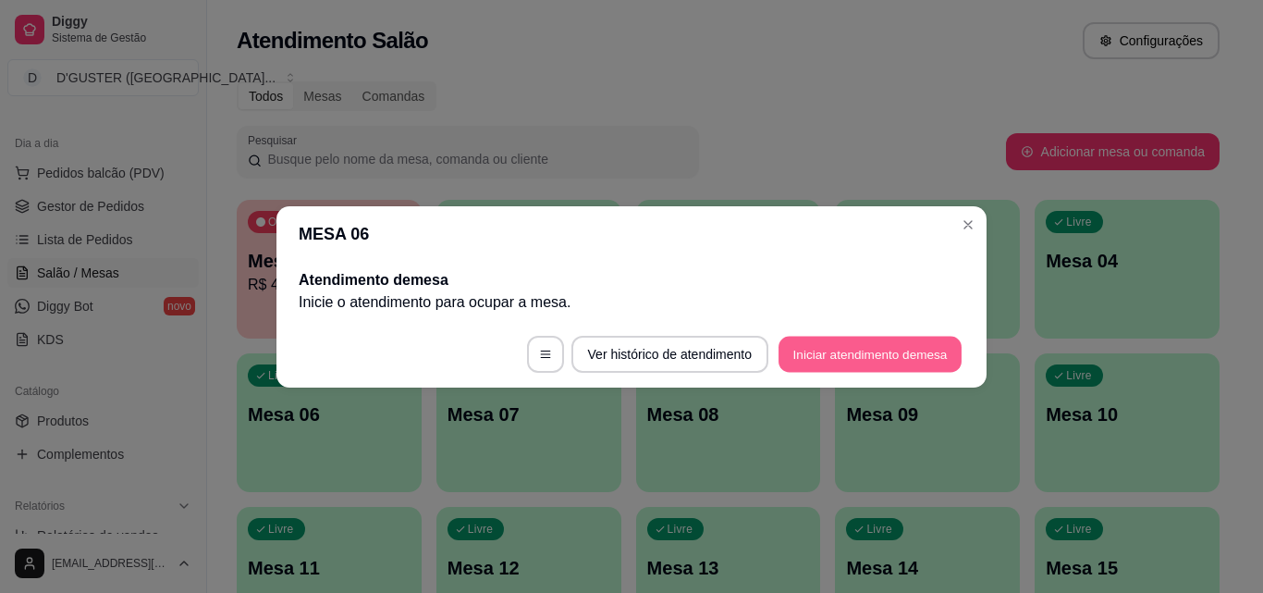
click at [961, 360] on button "Iniciar atendimento de mesa" at bounding box center [869, 354] width 183 height 36
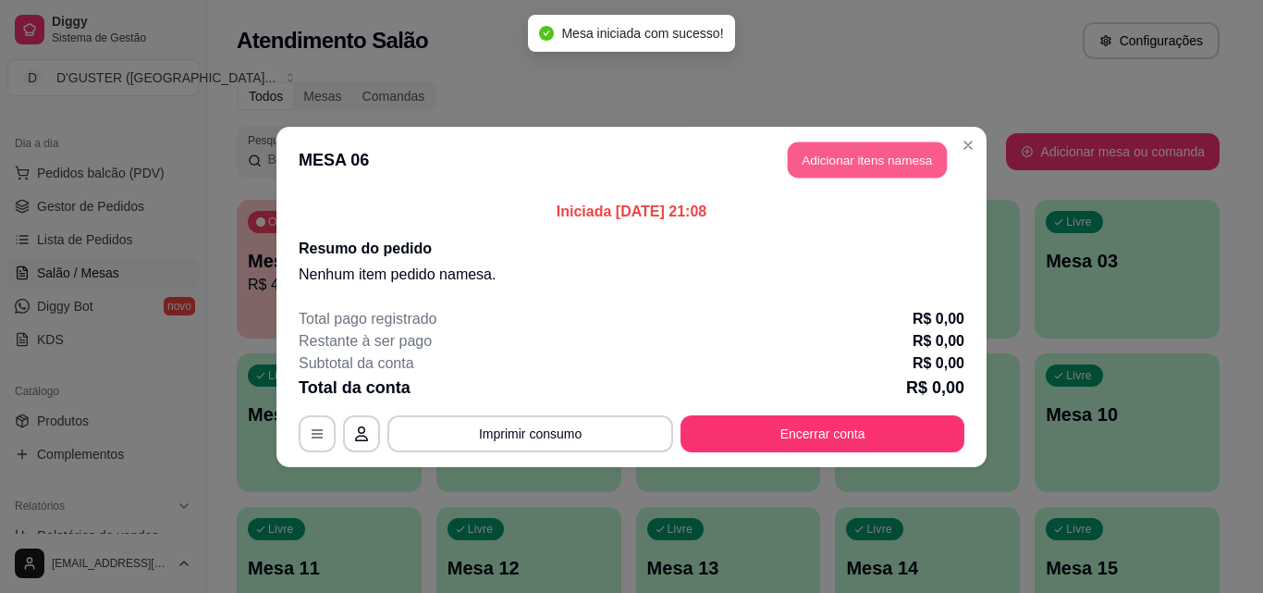
click at [858, 162] on button "Adicionar itens na mesa" at bounding box center [867, 159] width 159 height 36
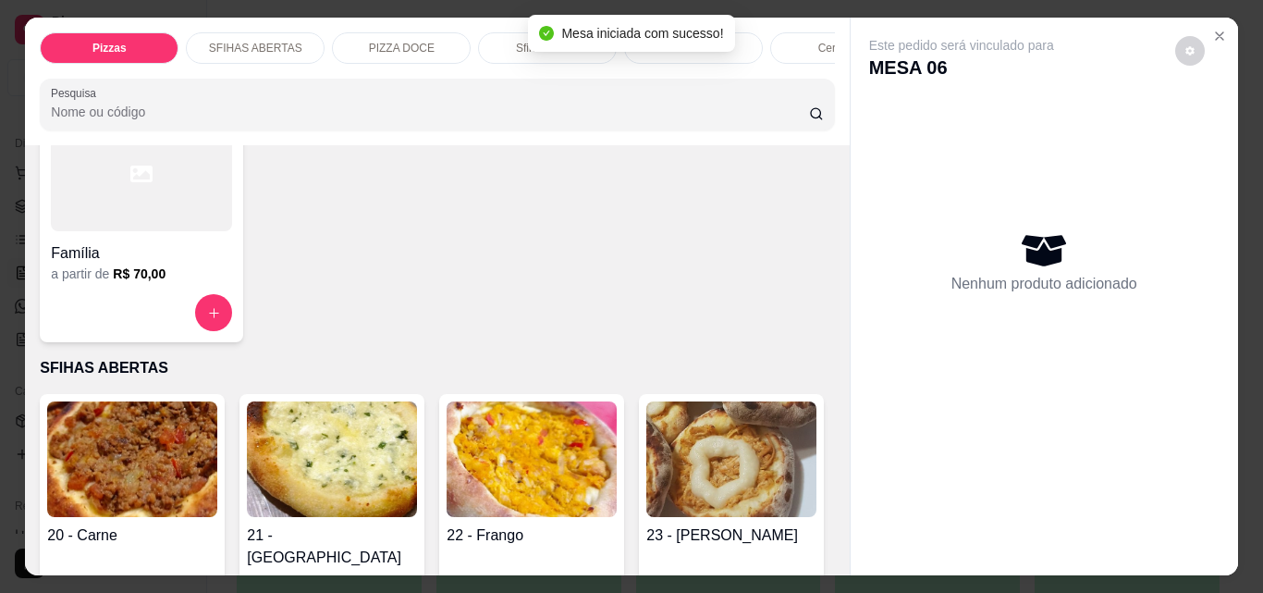
scroll to position [462, 0]
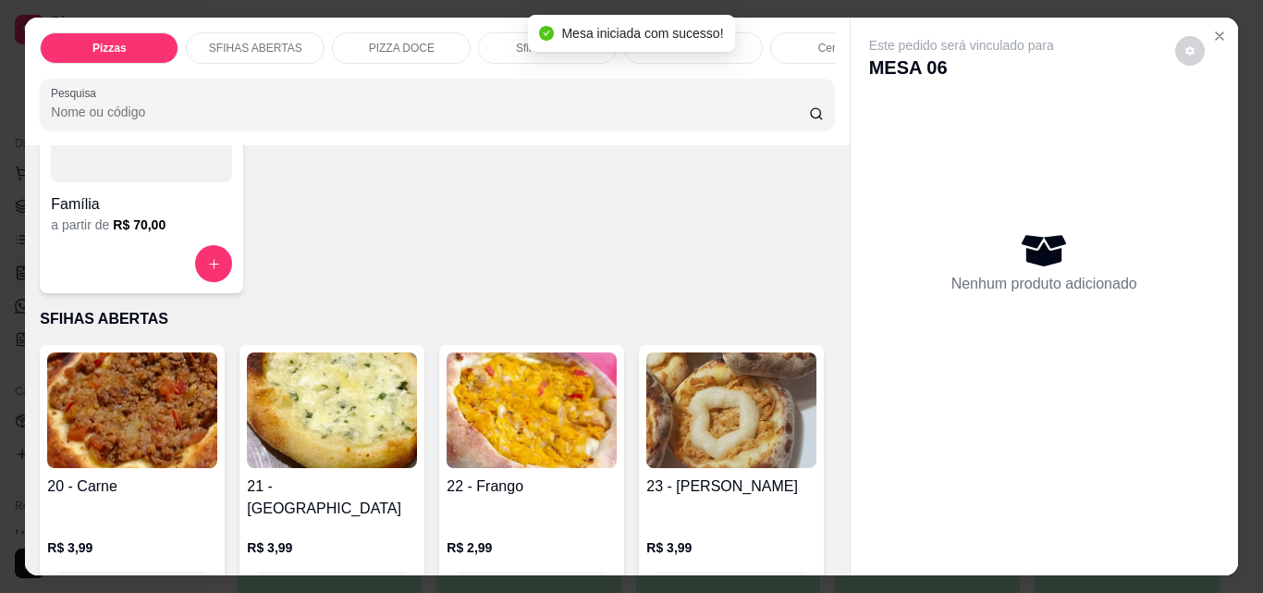
click at [101, 228] on div "a partir de R$ 70,00" at bounding box center [141, 224] width 181 height 18
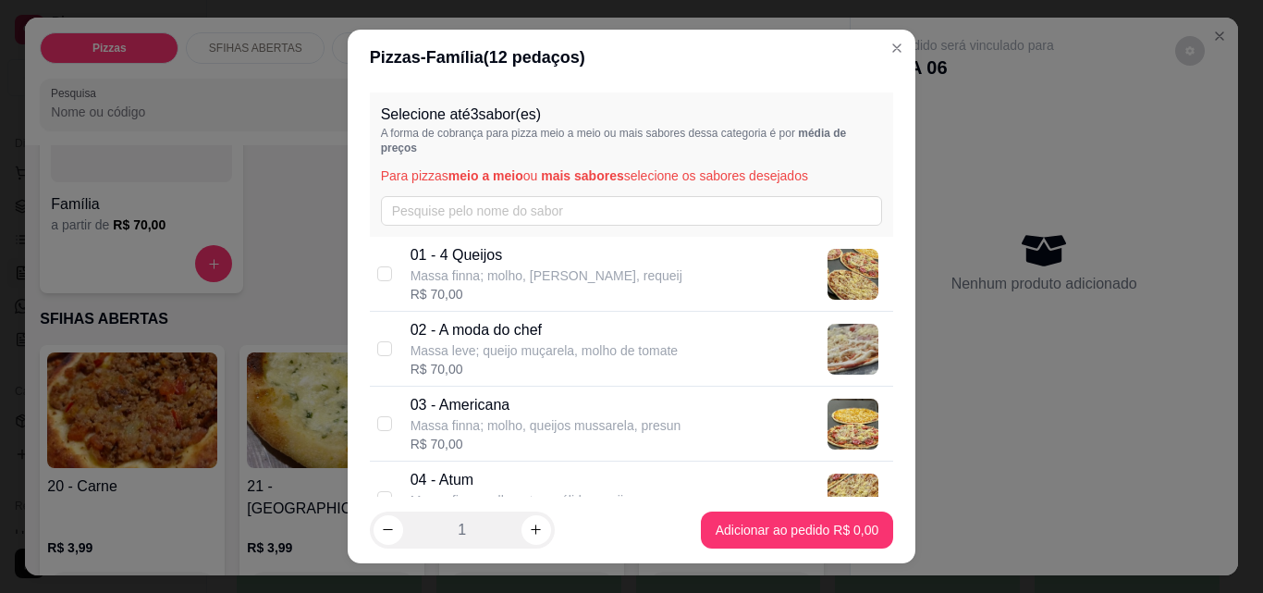
click at [386, 417] on div "03 - Americana Massa finna; molho, queijos mussarela, presun R$ 70,00" at bounding box center [632, 423] width 524 height 75
checkbox input "true"
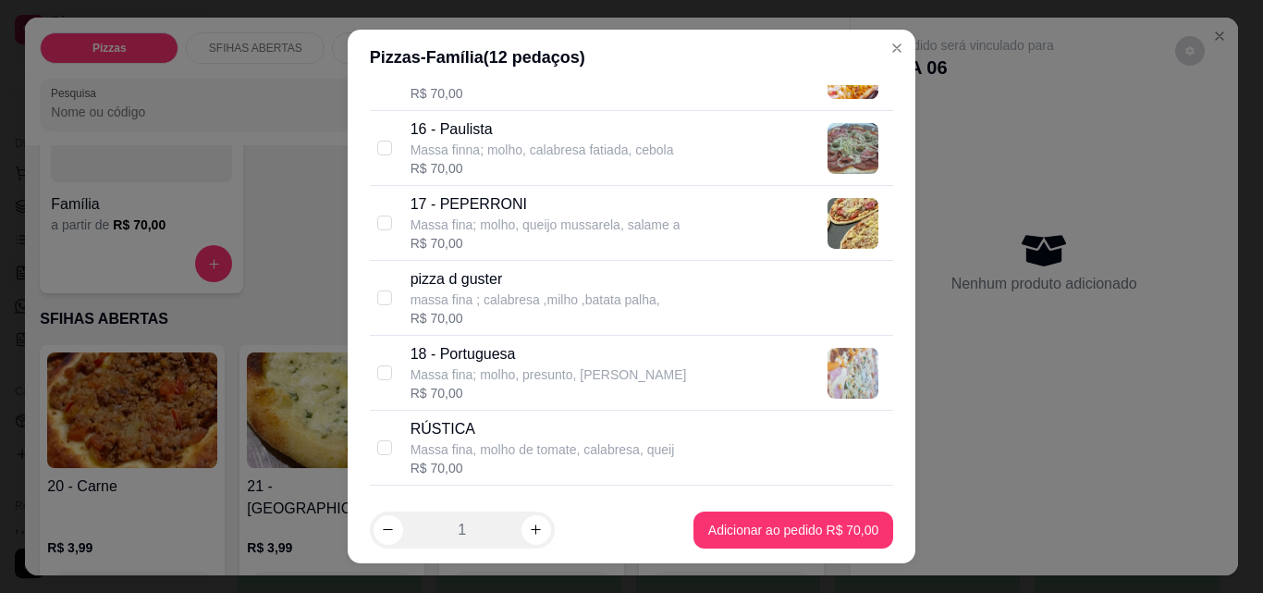
scroll to position [1479, 0]
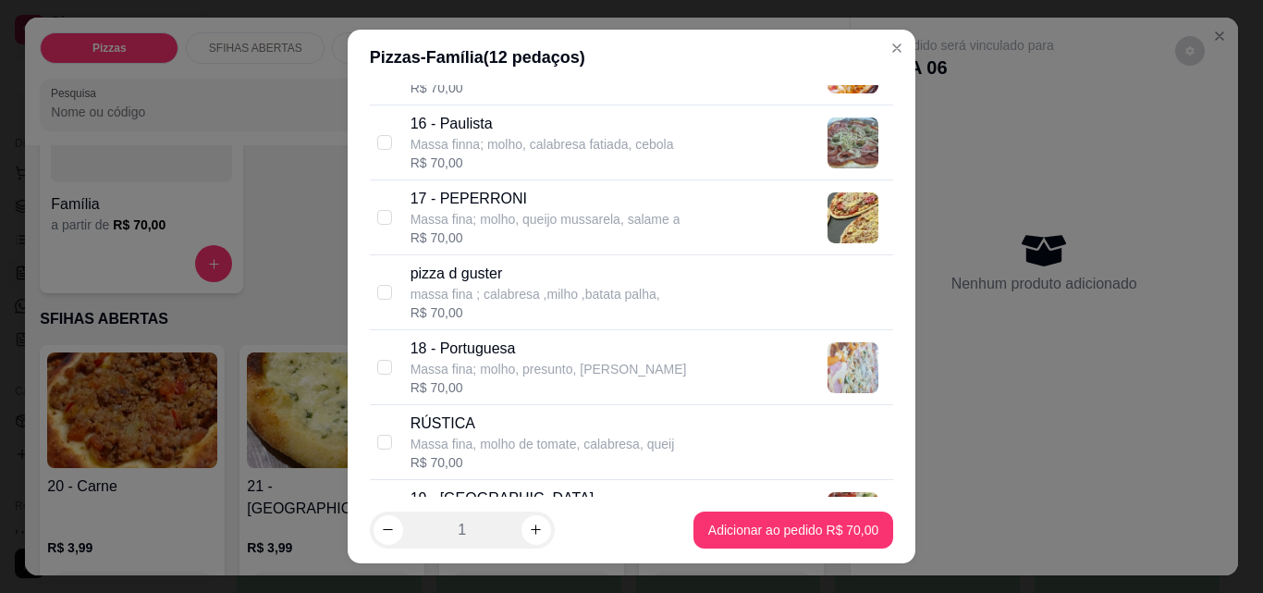
click at [370, 358] on div "18 - Portuguesa Massa fina; molho, [GEOGRAPHIC_DATA], queijo mussarela R$ 70,00" at bounding box center [632, 367] width 524 height 75
checkbox input "true"
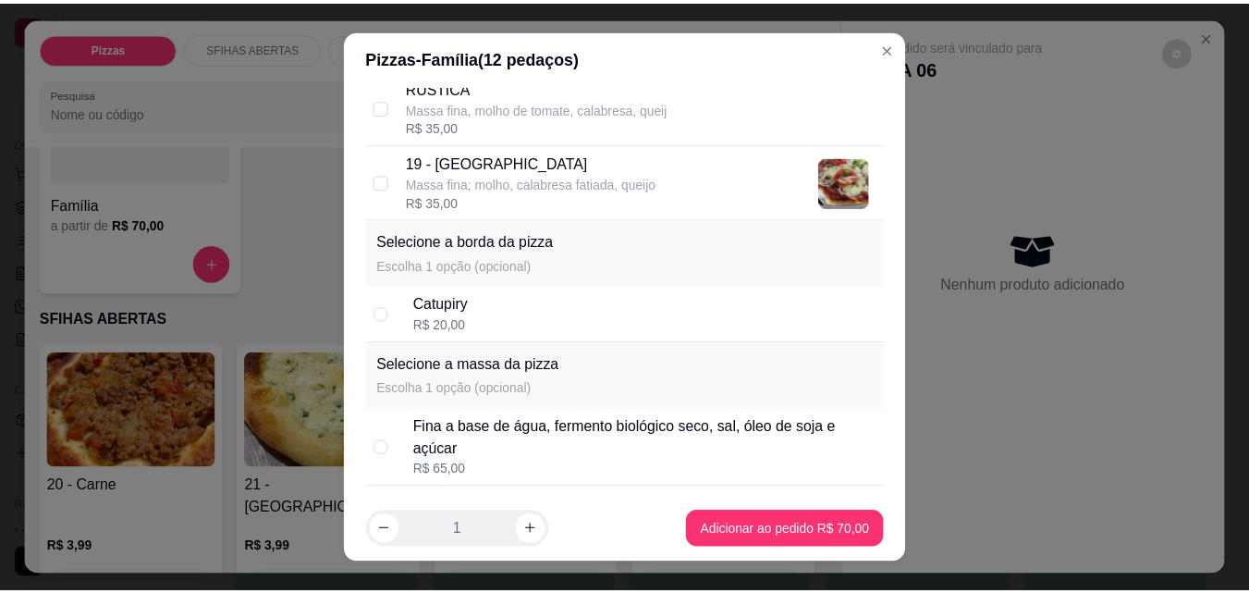
scroll to position [1794, 0]
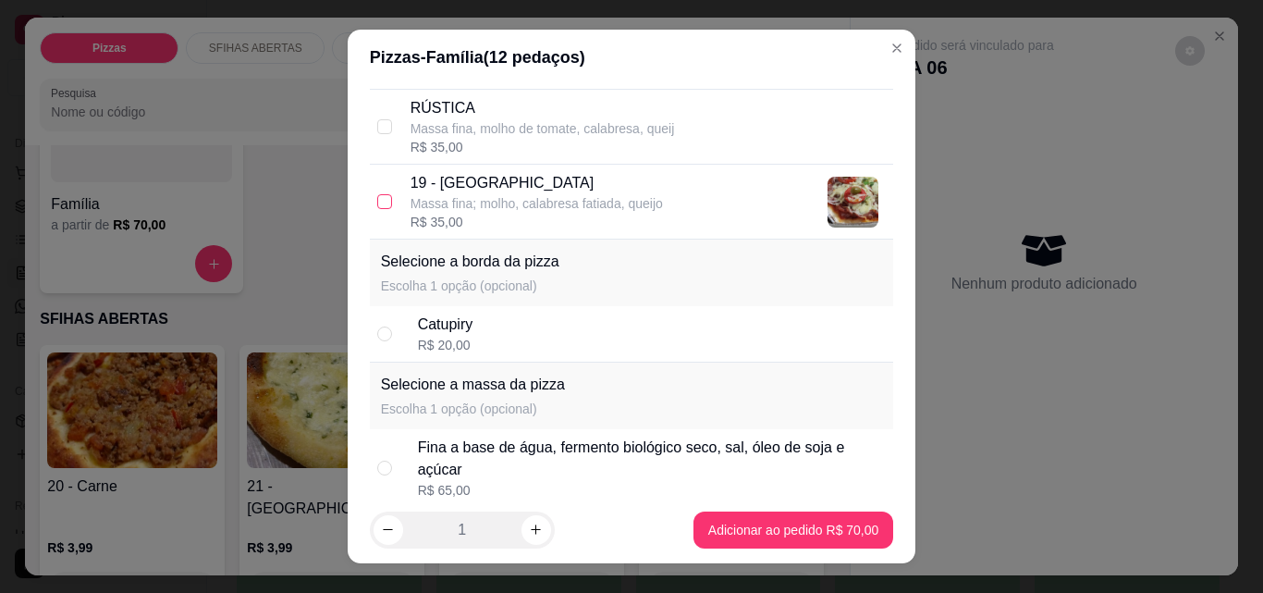
click at [377, 198] on input "checkbox" at bounding box center [384, 201] width 15 height 15
checkbox input "true"
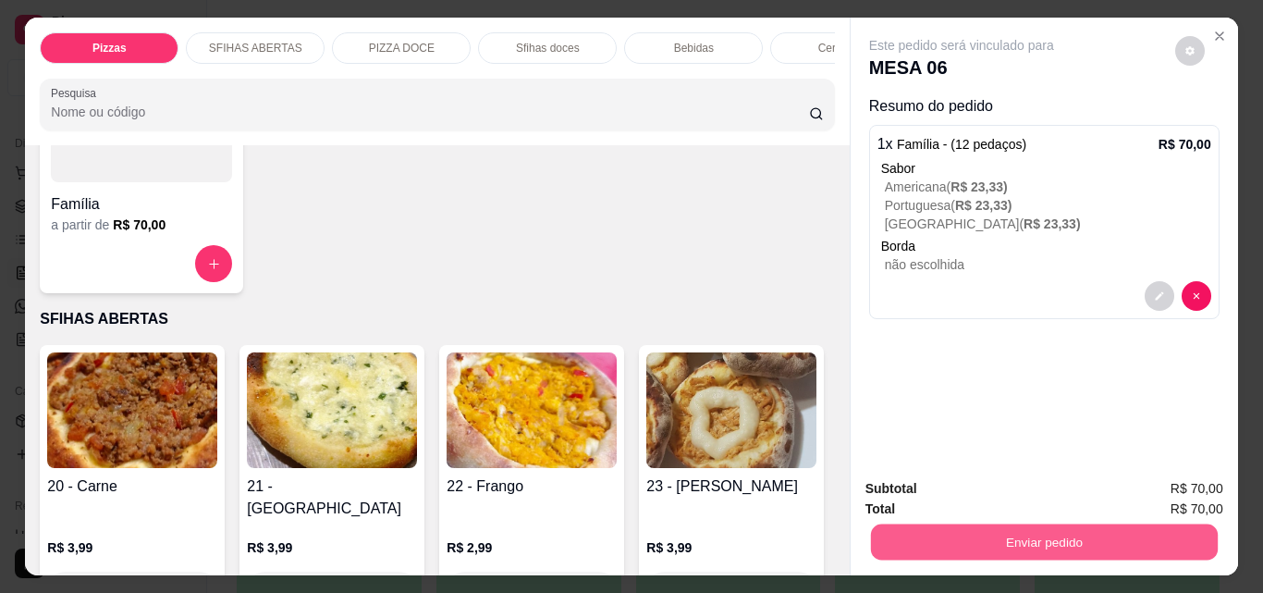
click at [1050, 528] on button "Enviar pedido" at bounding box center [1043, 541] width 347 height 36
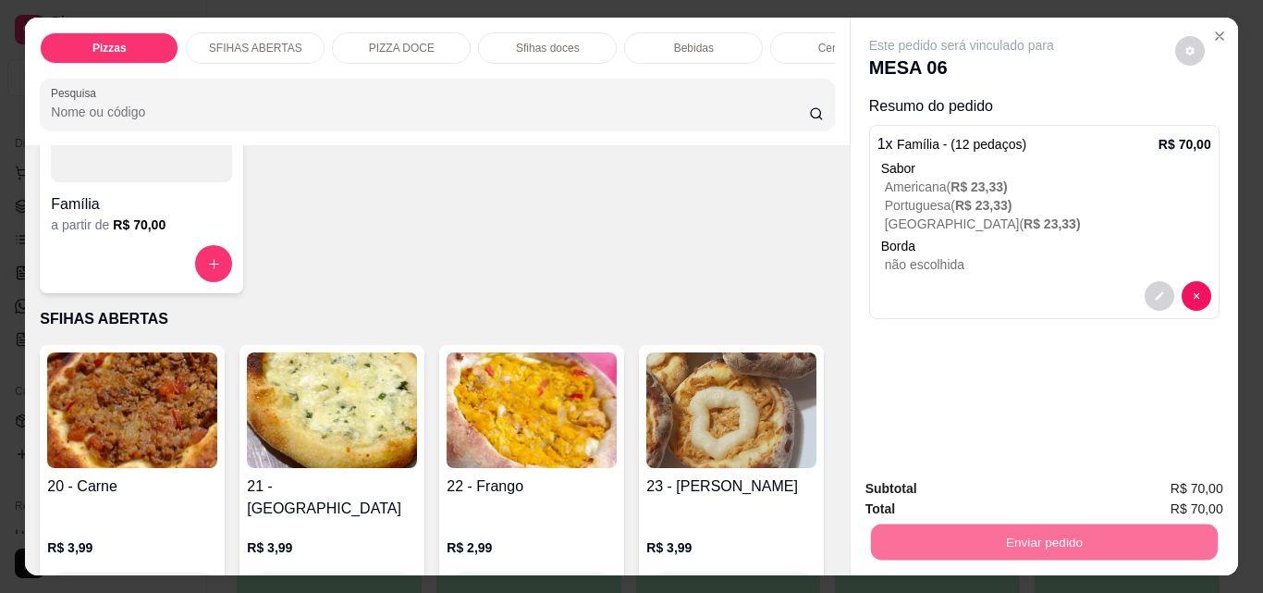
click at [1009, 485] on button "Não registrar e enviar pedido" at bounding box center [983, 489] width 192 height 35
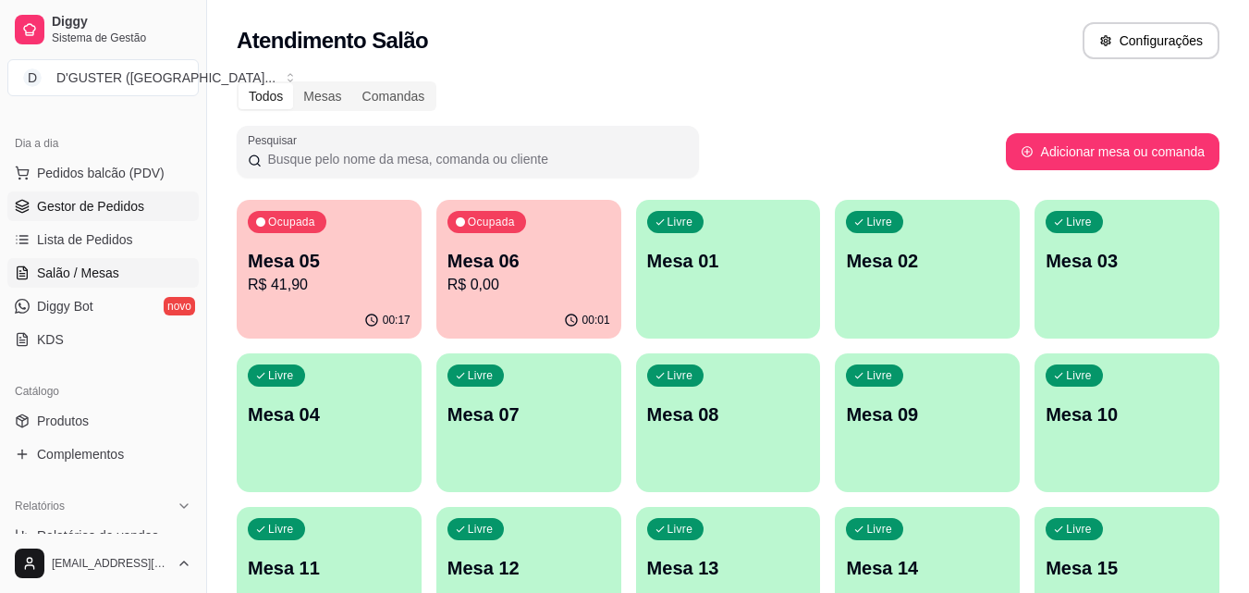
click at [133, 217] on link "Gestor de Pedidos" at bounding box center [102, 206] width 191 height 30
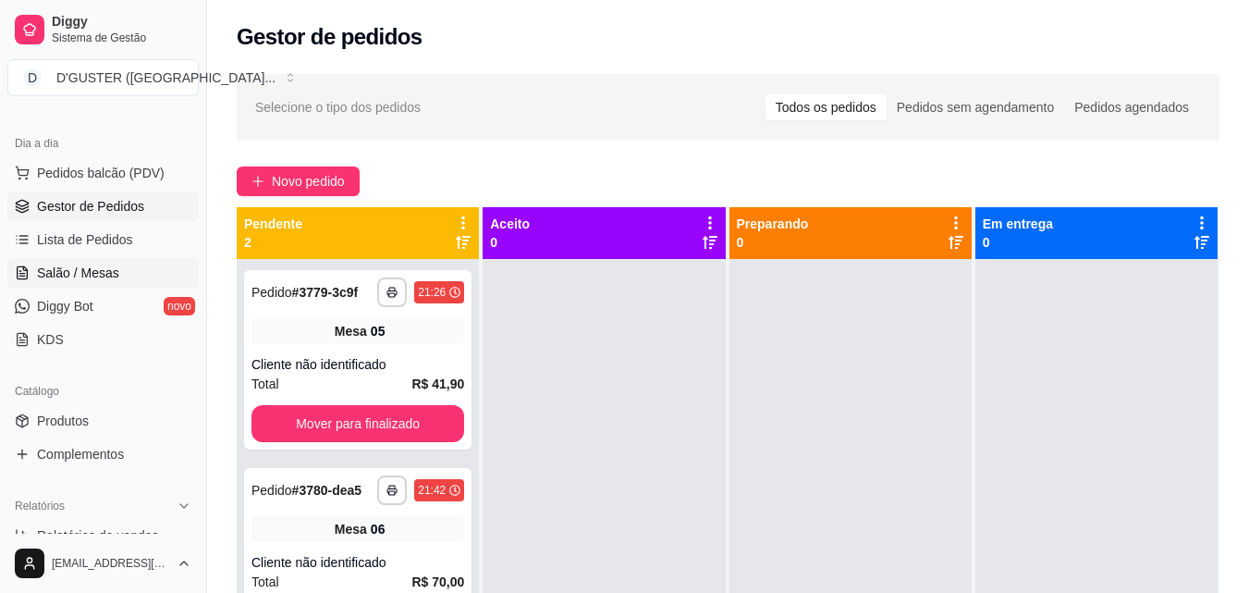
click at [80, 270] on span "Salão / Mesas" at bounding box center [78, 272] width 82 height 18
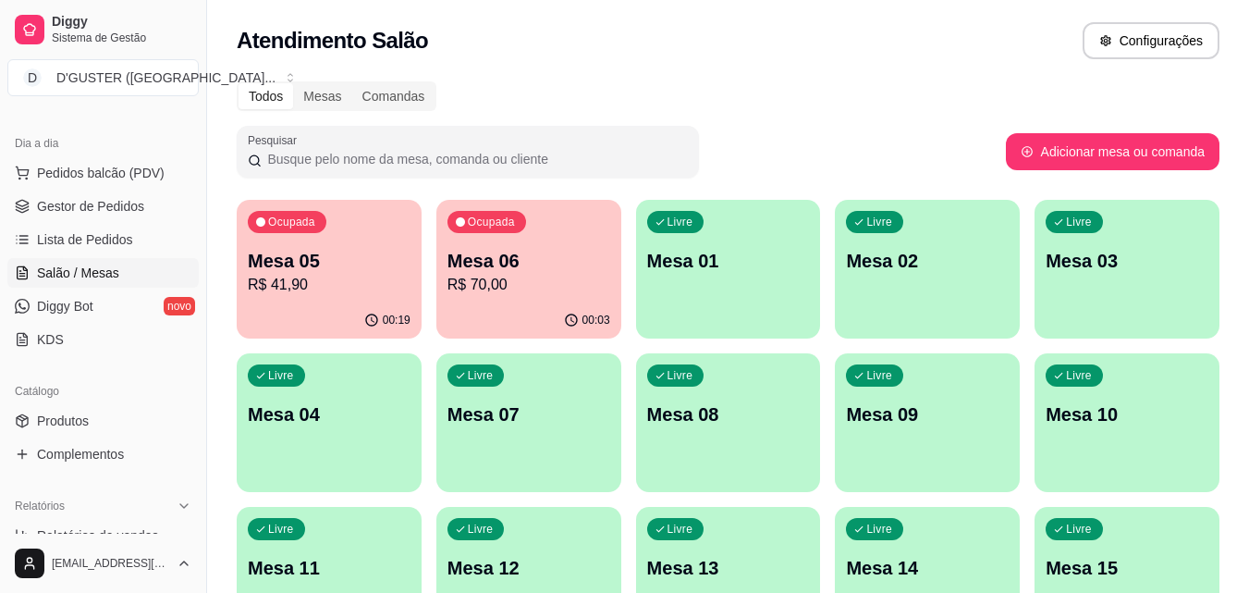
click at [371, 304] on div "00:19" at bounding box center [328, 318] width 179 height 35
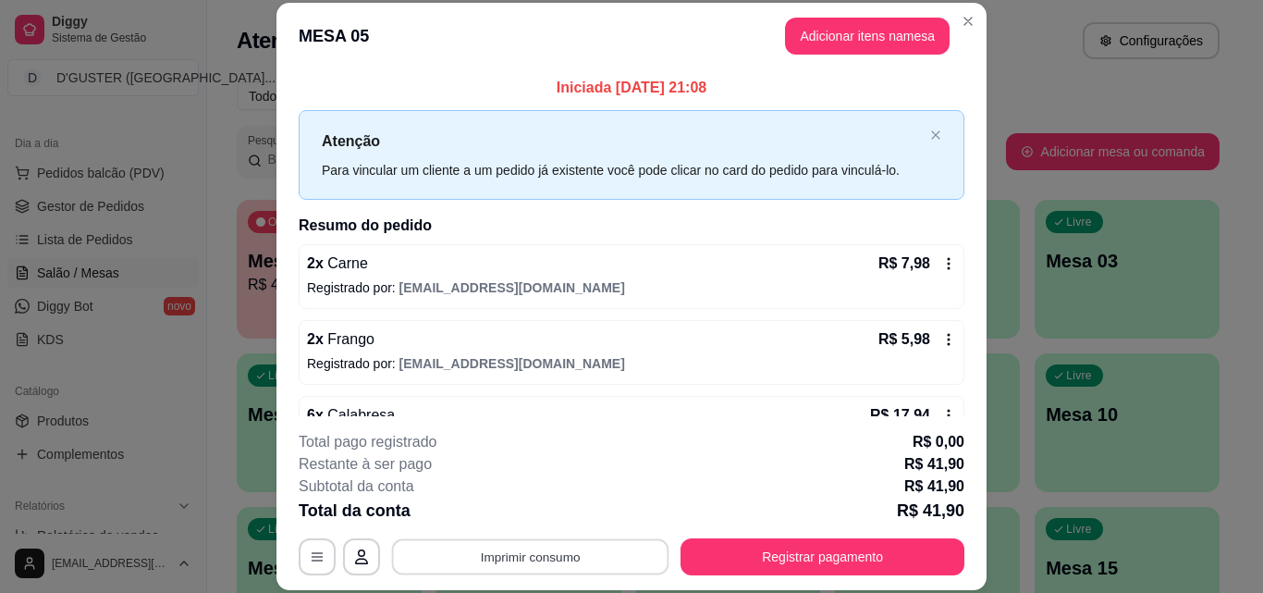
click at [570, 539] on button "Imprimir consumo" at bounding box center [530, 556] width 277 height 36
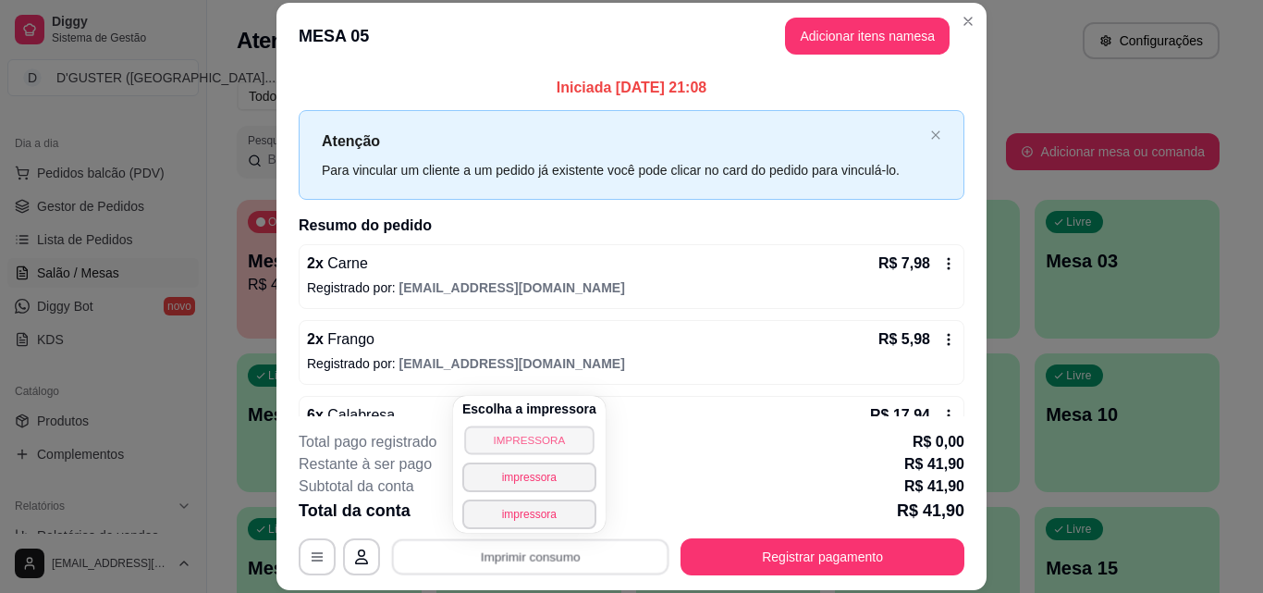
click at [557, 430] on button "IMPRESSORA" at bounding box center [528, 439] width 129 height 29
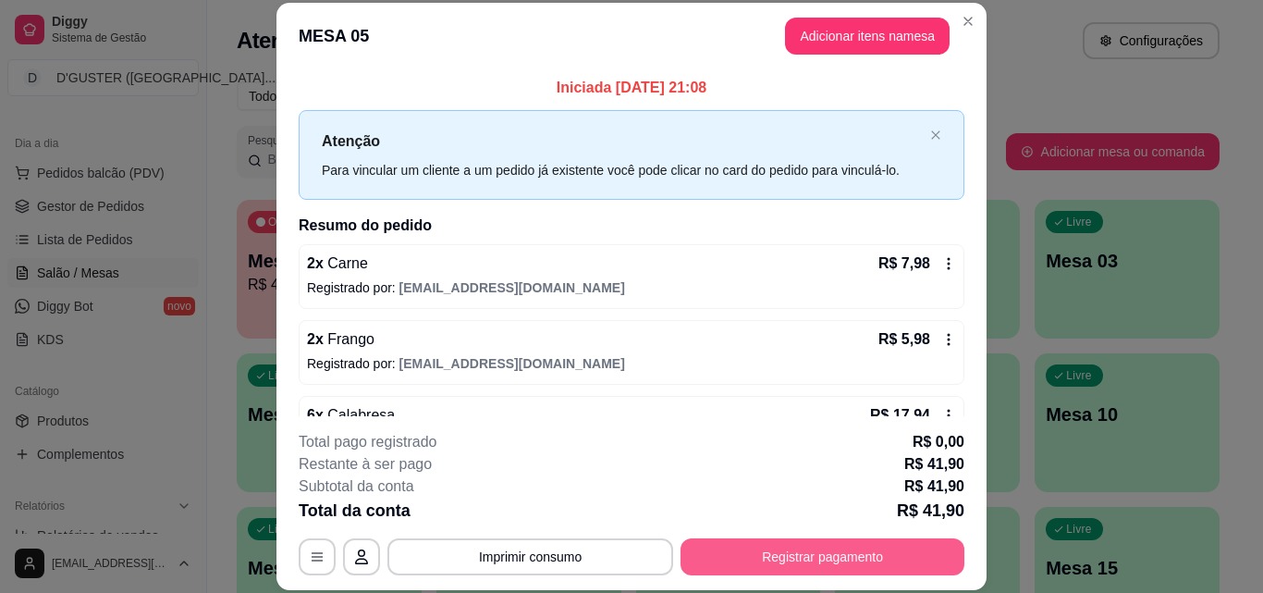
click at [831, 558] on button "Registrar pagamento" at bounding box center [822, 556] width 284 height 37
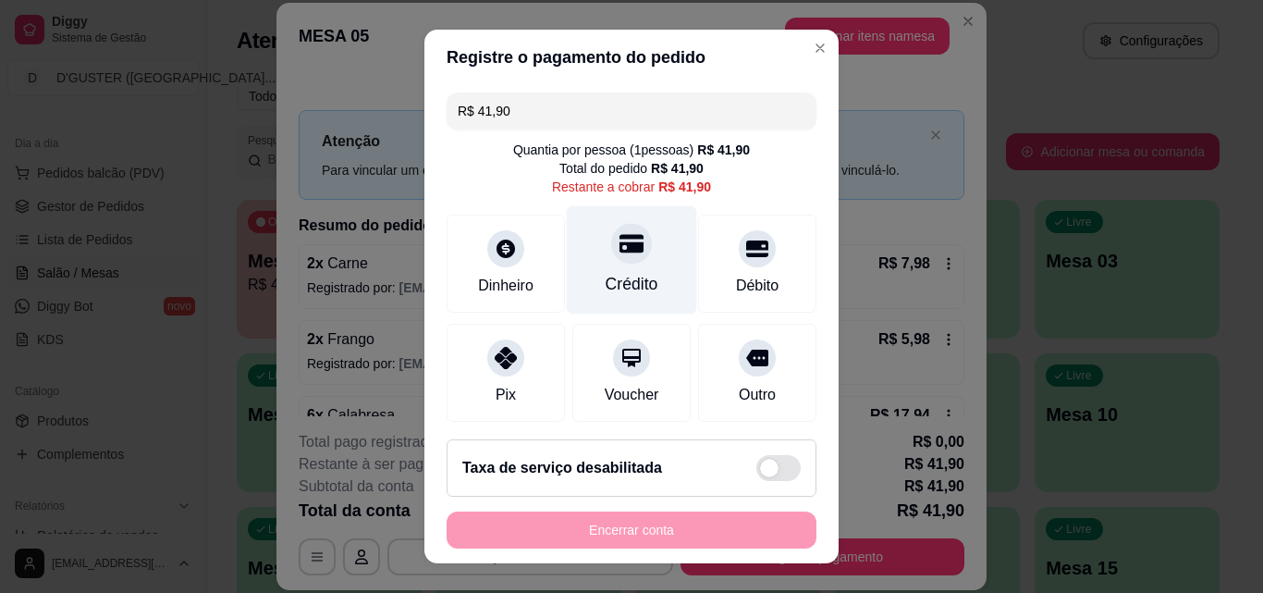
click at [625, 282] on div "Crédito" at bounding box center [632, 284] width 53 height 24
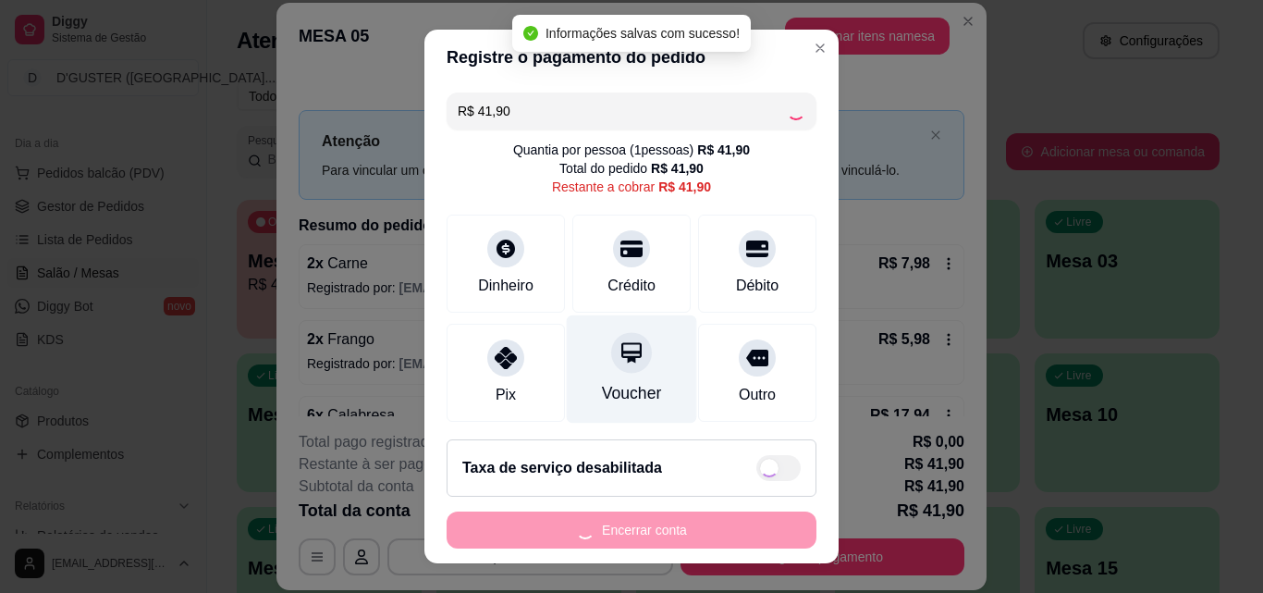
type input "R$ 0,00"
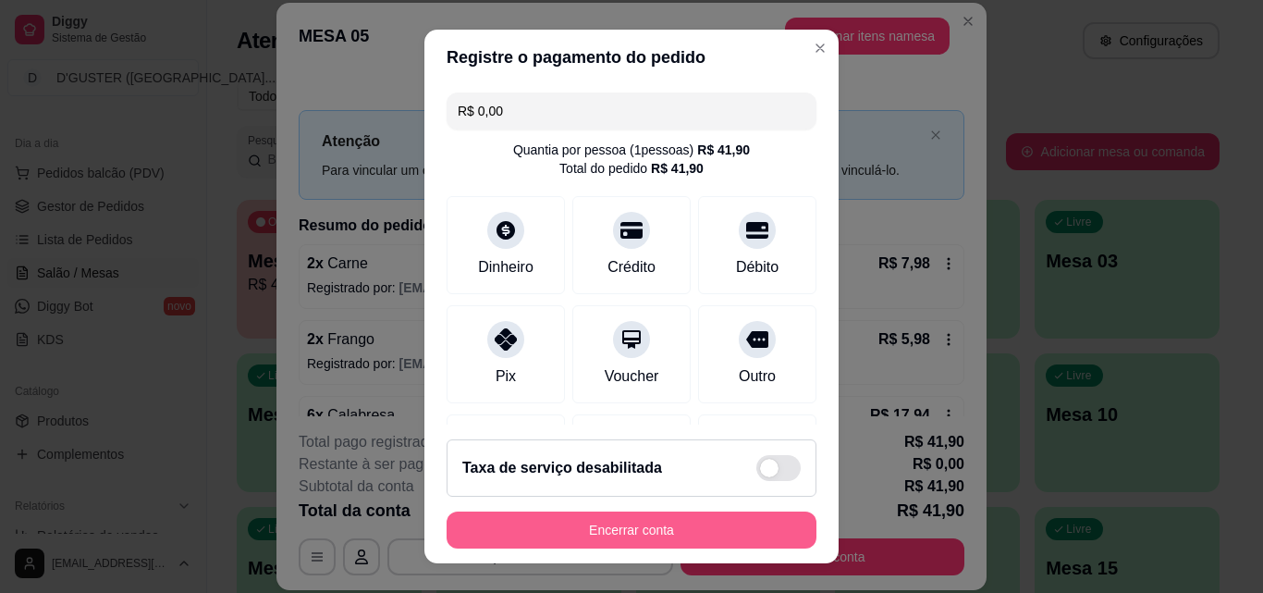
click at [773, 524] on button "Encerrar conta" at bounding box center [632, 529] width 370 height 37
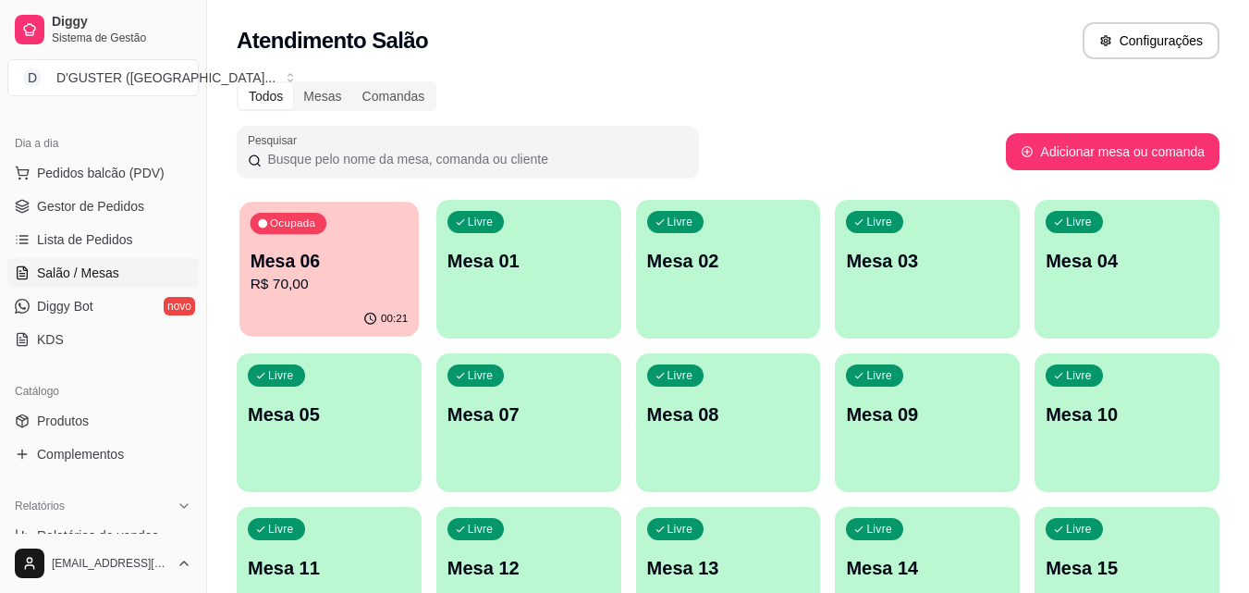
click at [332, 266] on p "Mesa 06" at bounding box center [330, 261] width 158 height 25
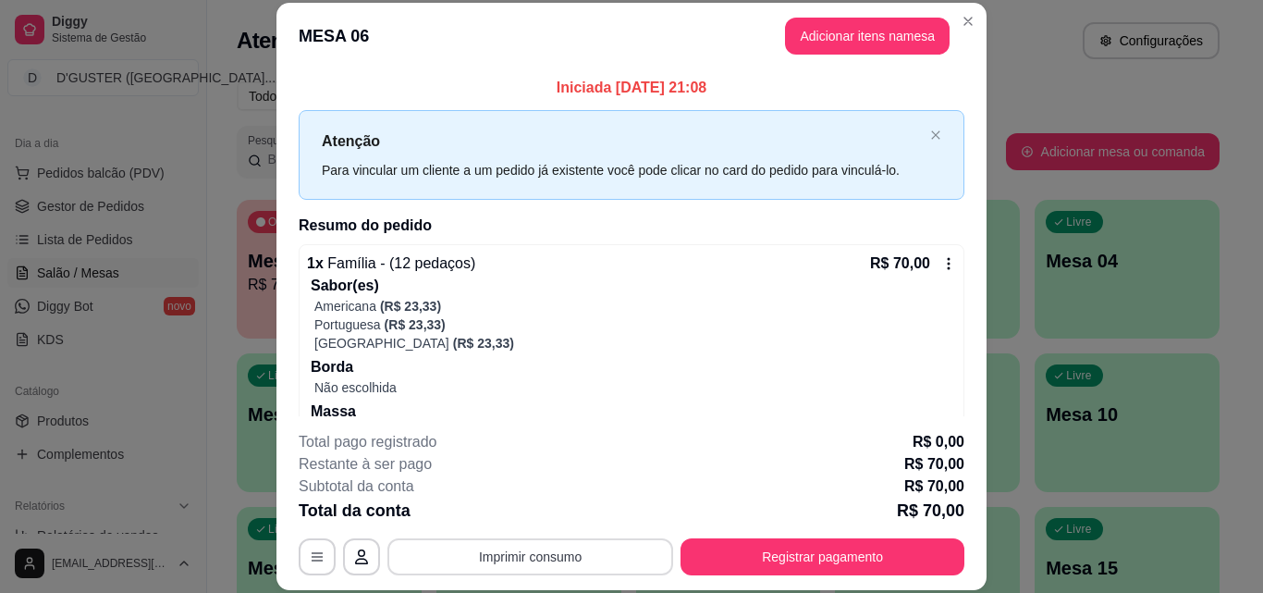
click at [608, 556] on button "Imprimir consumo" at bounding box center [530, 556] width 286 height 37
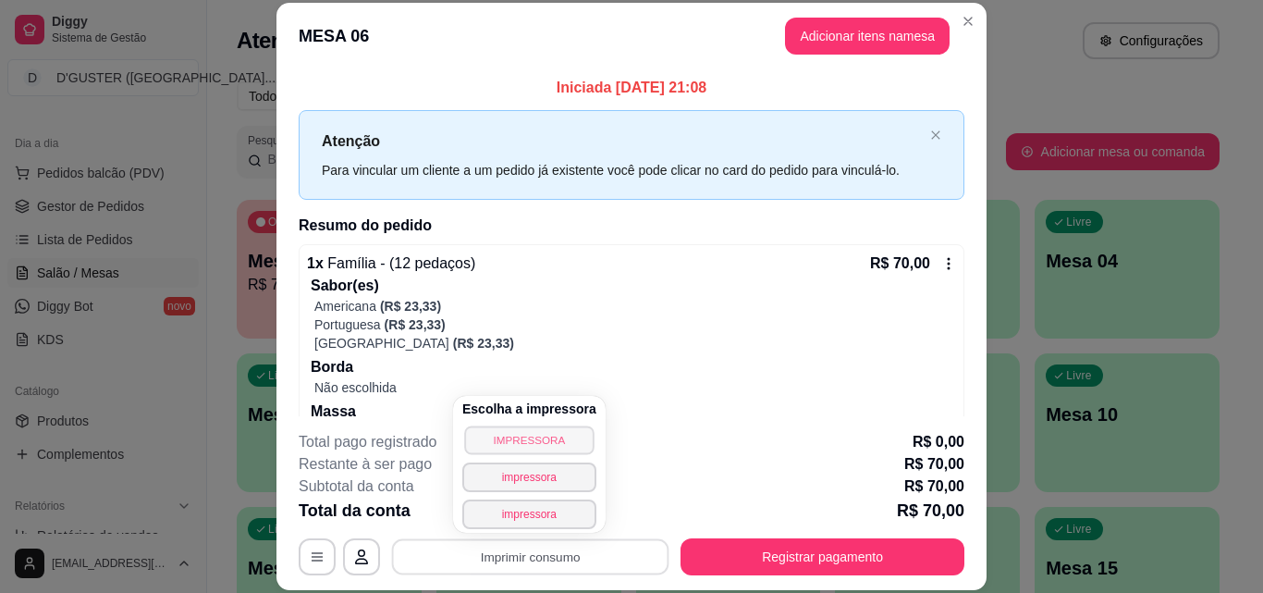
click at [573, 448] on button "IMPRESSORA" at bounding box center [528, 439] width 129 height 29
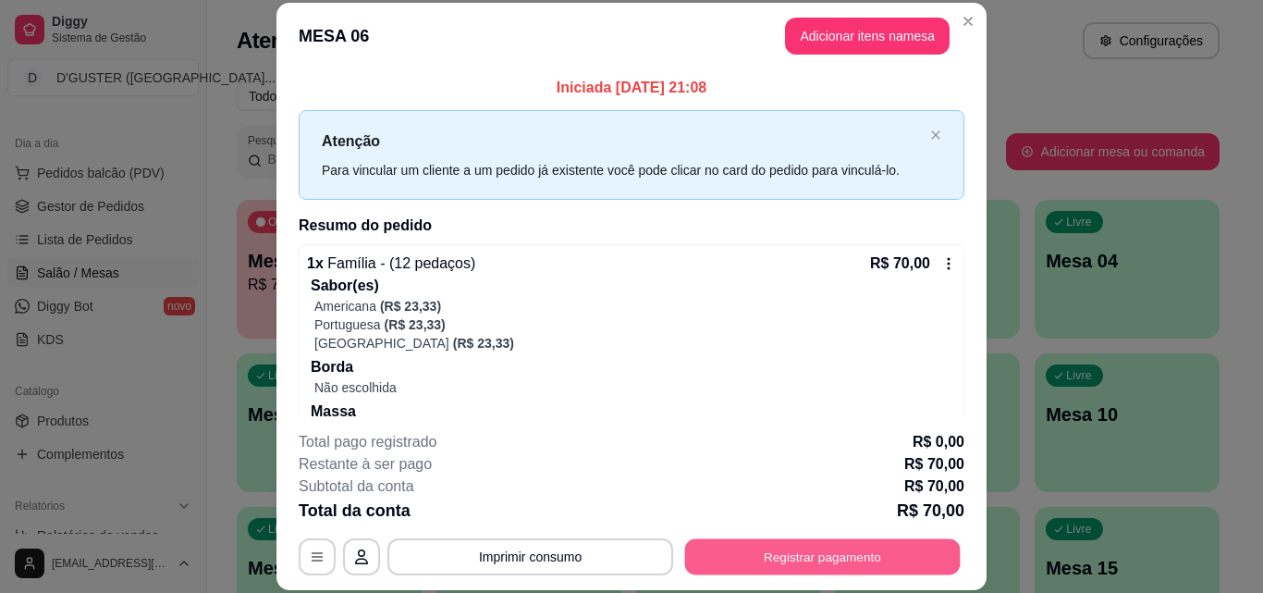
click at [914, 572] on button "Registrar pagamento" at bounding box center [823, 556] width 276 height 36
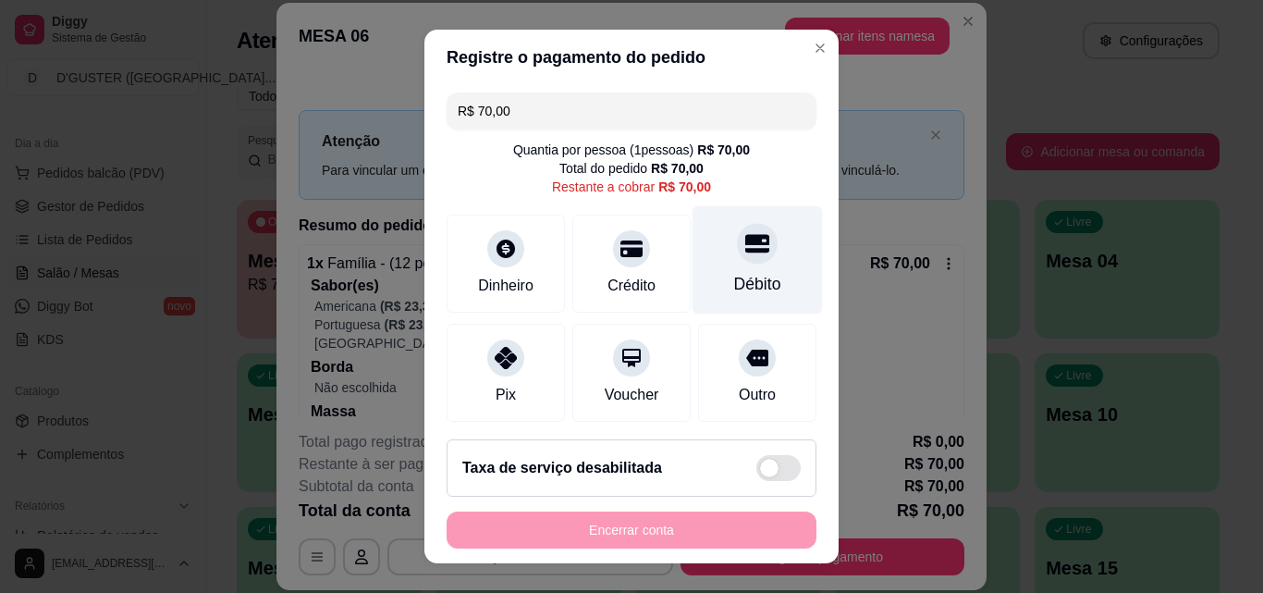
click at [722, 264] on div "Débito" at bounding box center [757, 260] width 130 height 108
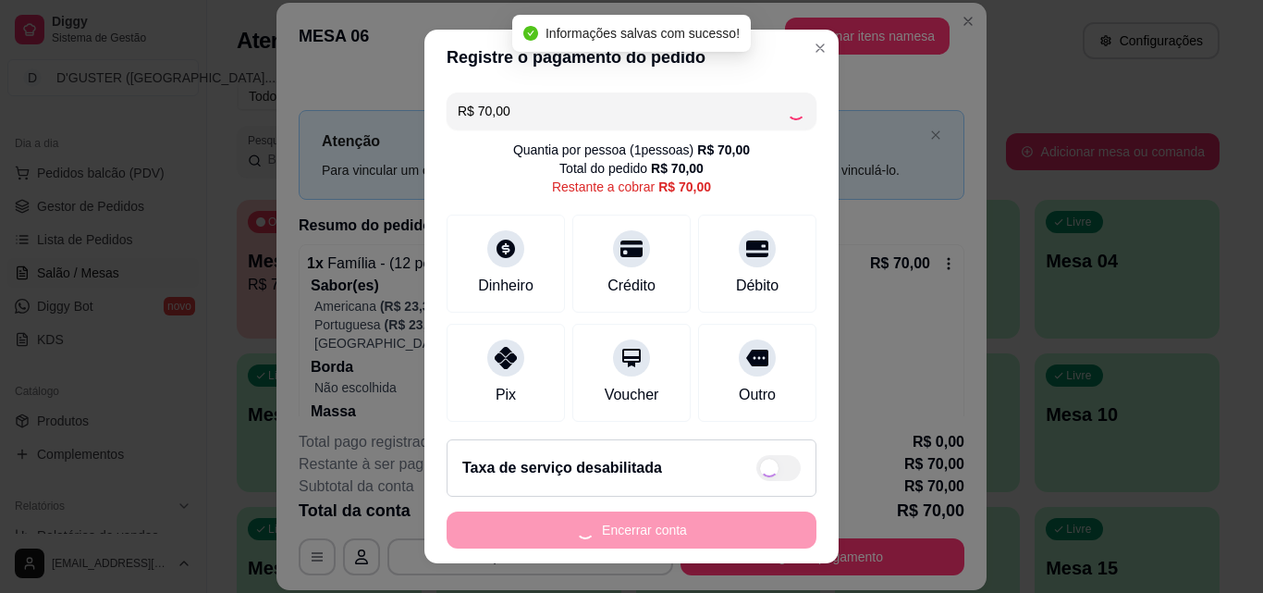
type input "R$ 0,00"
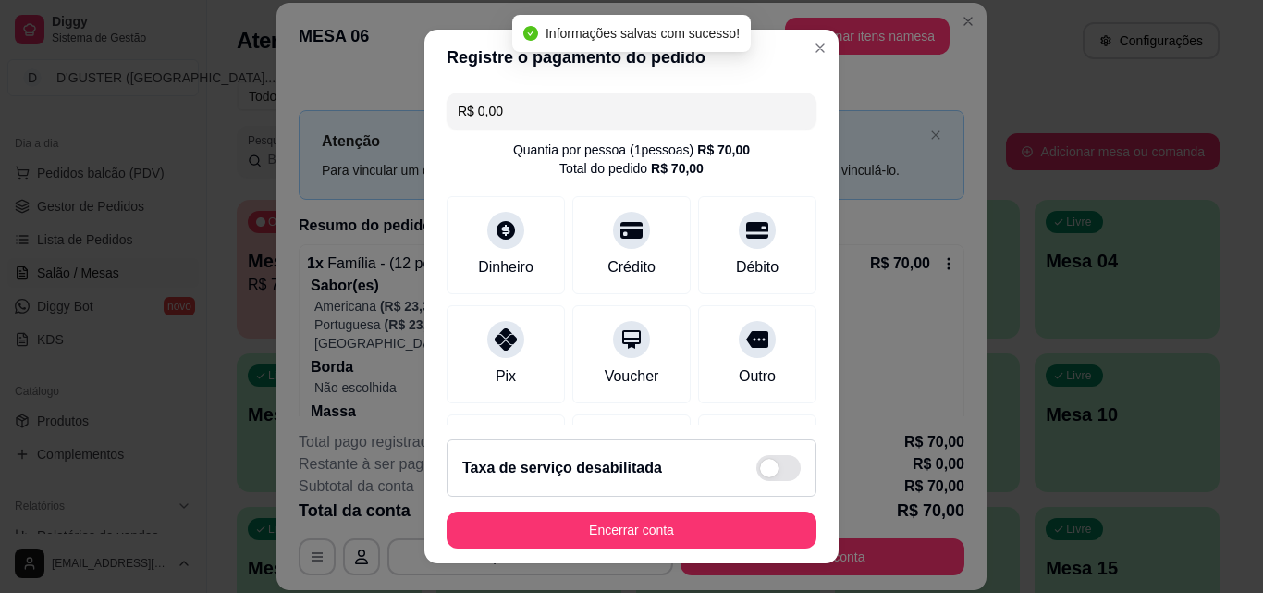
click at [687, 545] on button "Encerrar conta" at bounding box center [632, 529] width 370 height 37
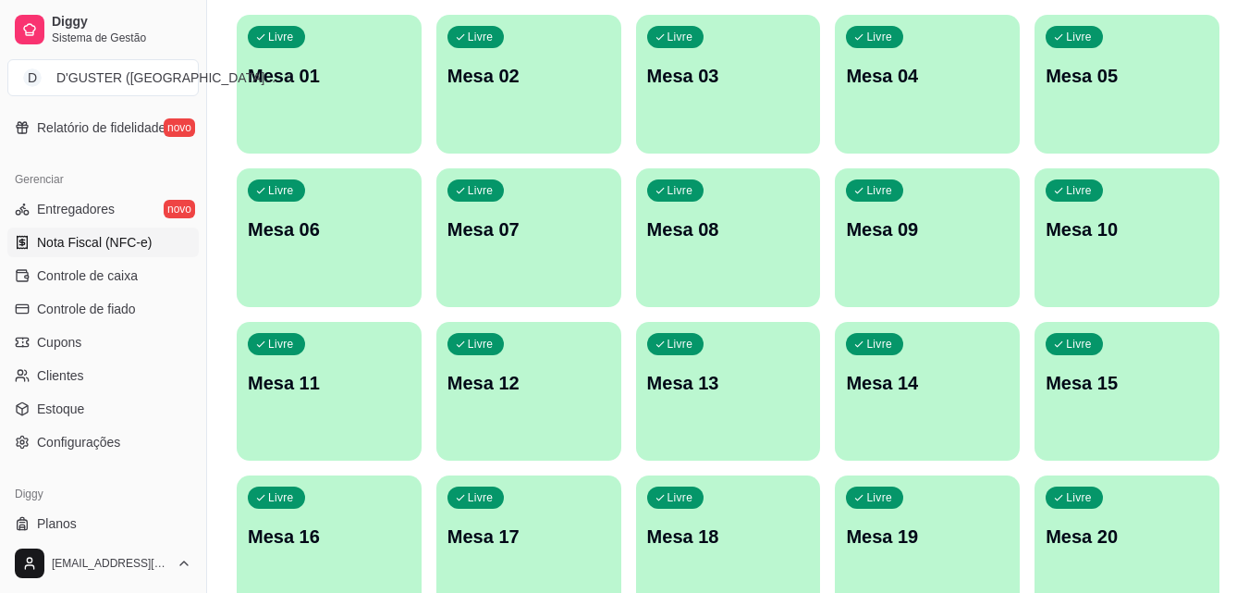
scroll to position [738, 0]
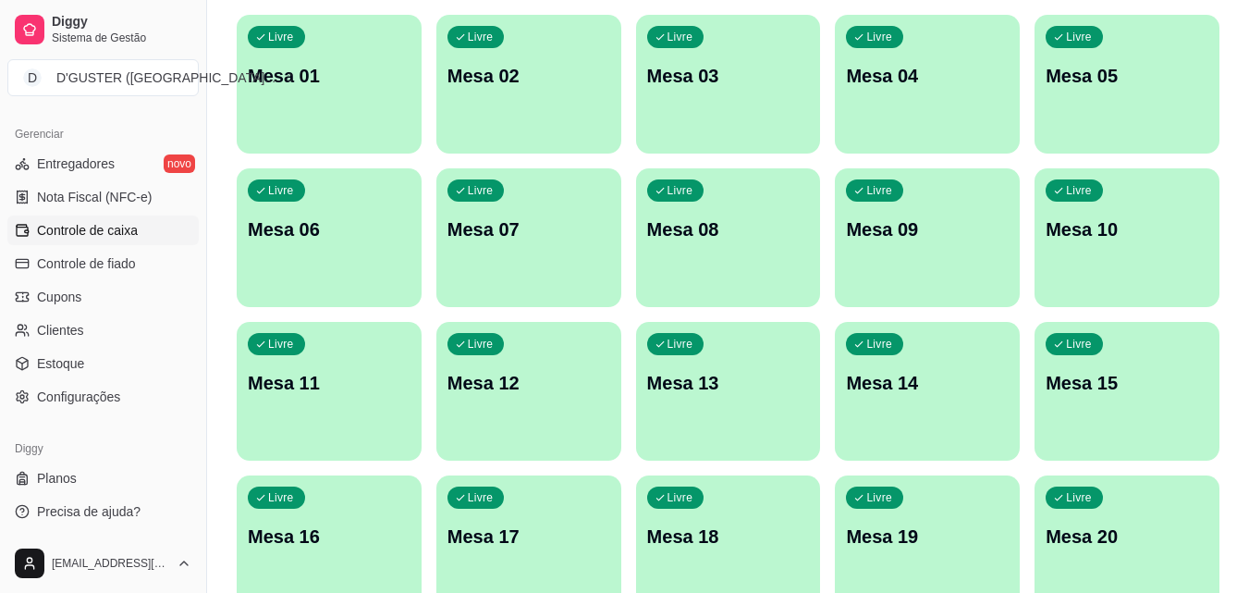
click at [100, 233] on span "Controle de caixa" at bounding box center [87, 230] width 101 height 18
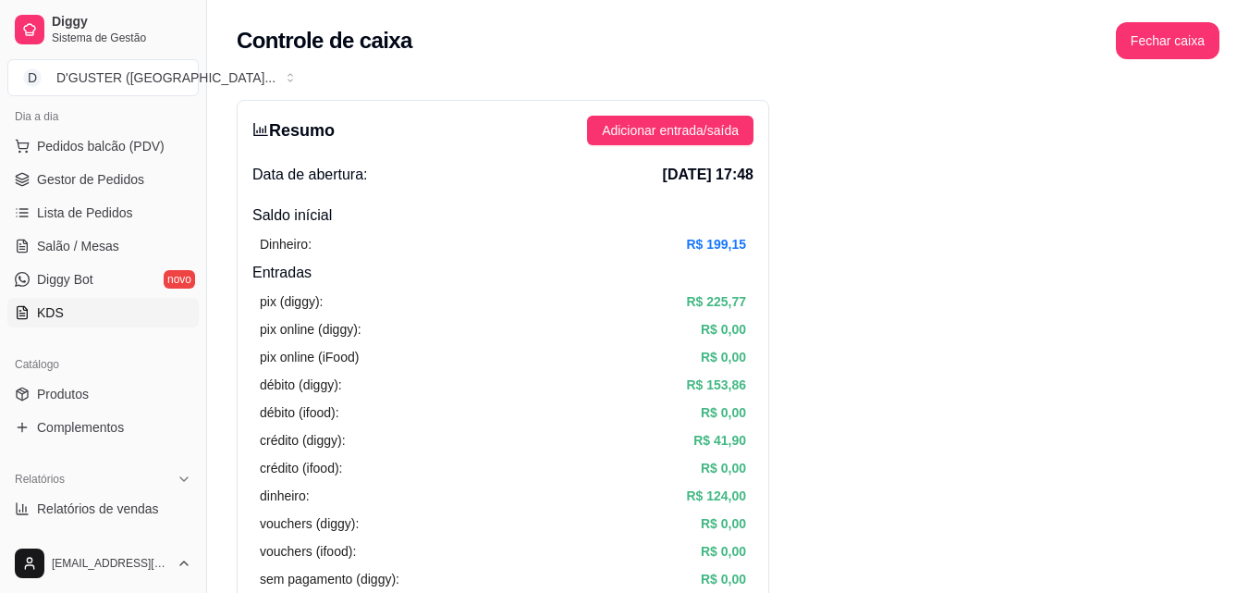
scroll to position [183, 0]
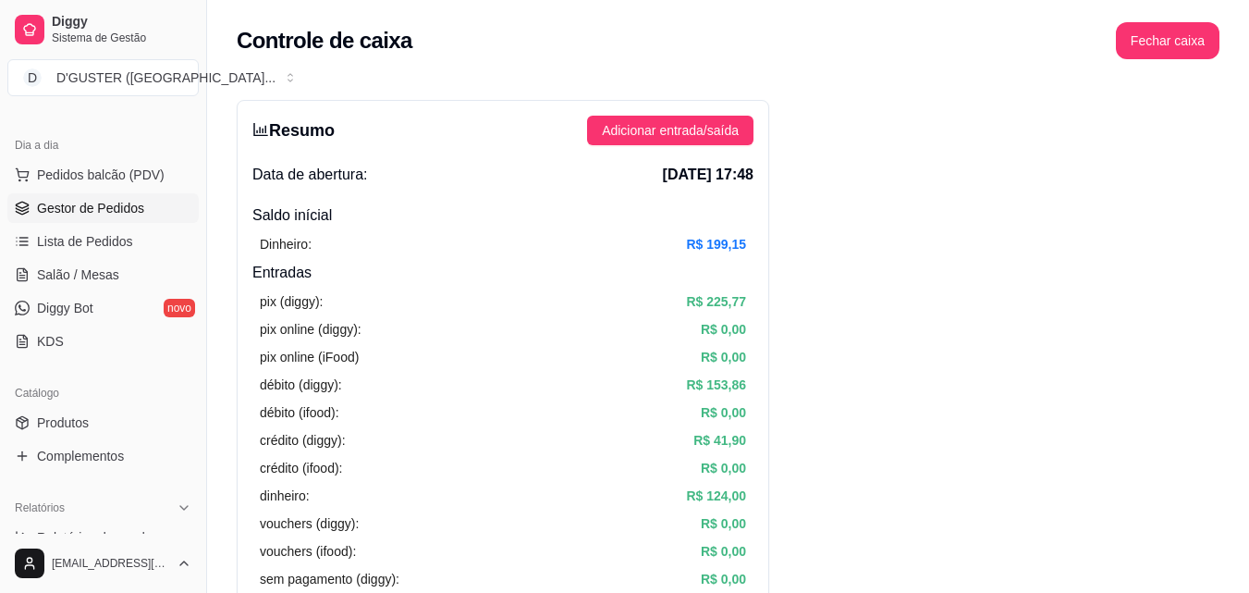
click at [82, 208] on span "Gestor de Pedidos" at bounding box center [90, 208] width 107 height 18
